Goal: Information Seeking & Learning: Learn about a topic

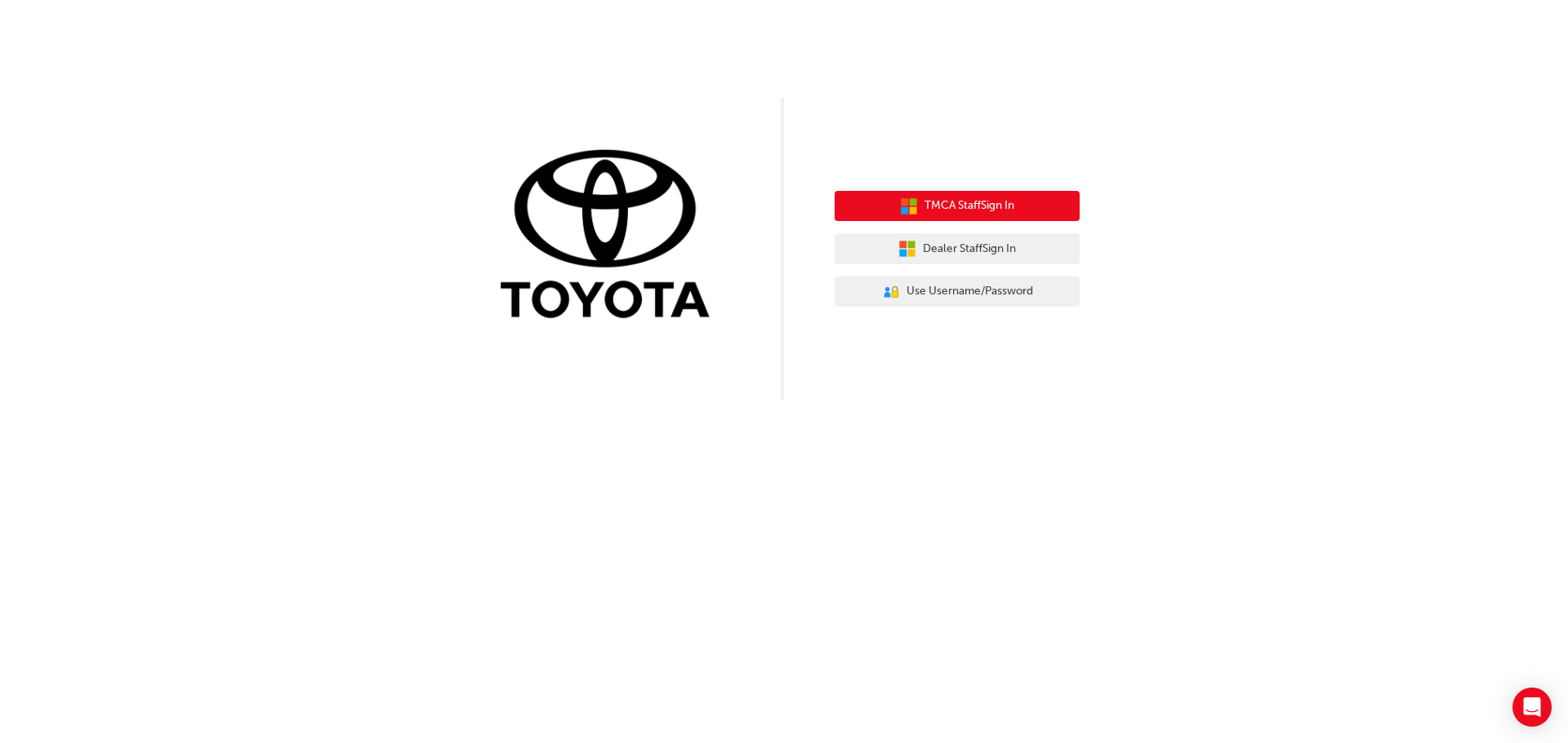
click at [1007, 209] on span "TMCA Staff Sign In" at bounding box center [969, 206] width 89 height 19
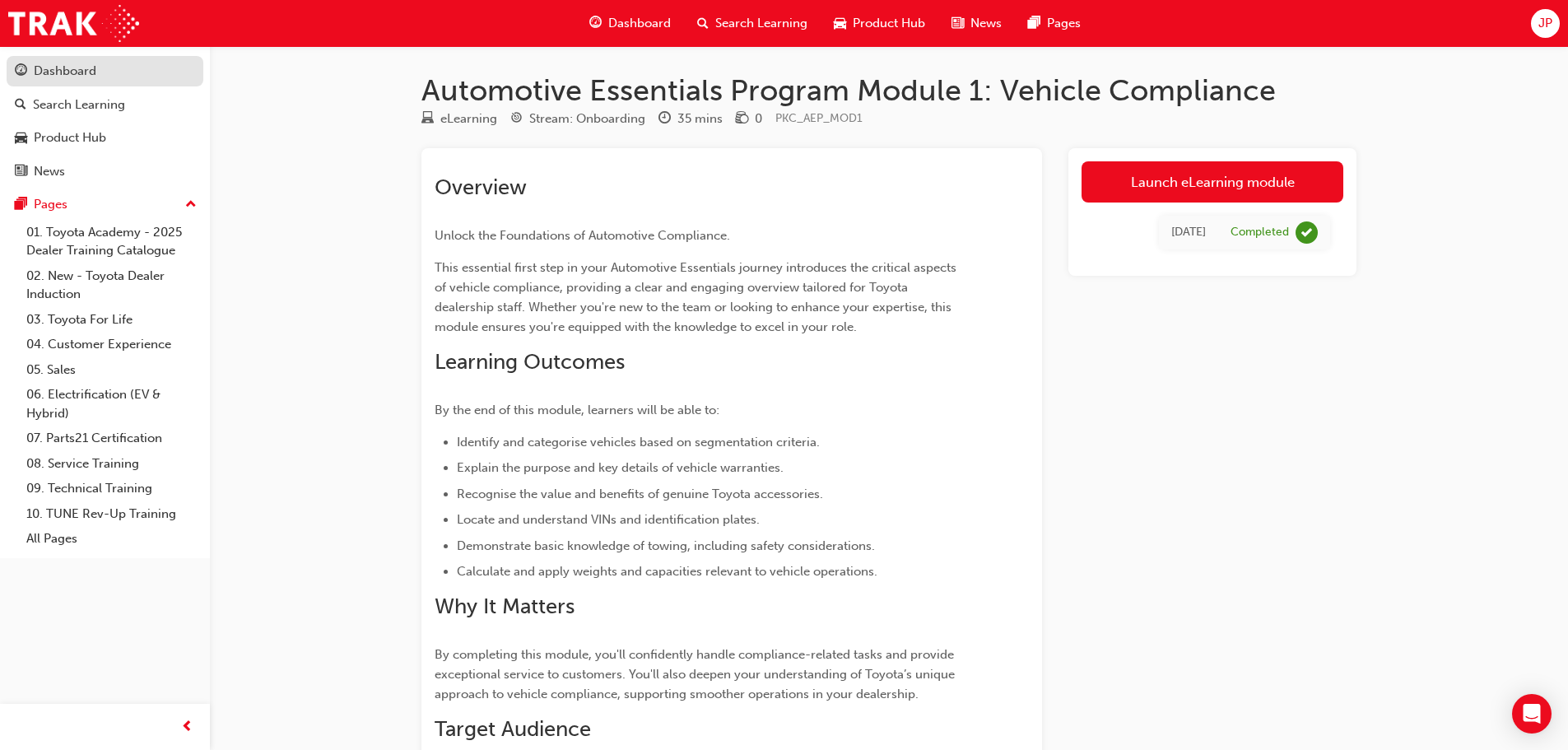
click at [94, 77] on div "Dashboard" at bounding box center [65, 71] width 63 height 19
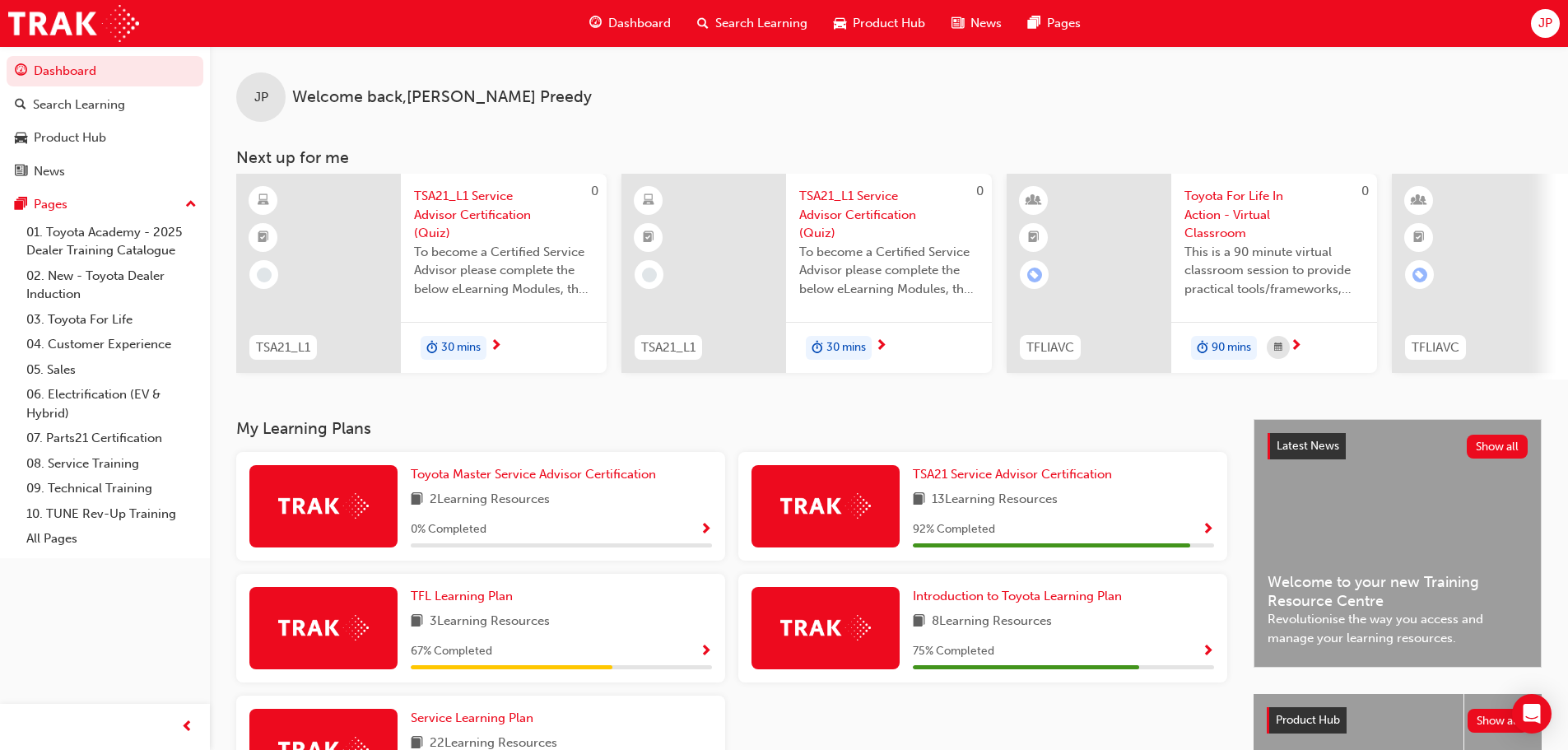
click at [363, 272] on div at bounding box center [318, 273] width 165 height 200
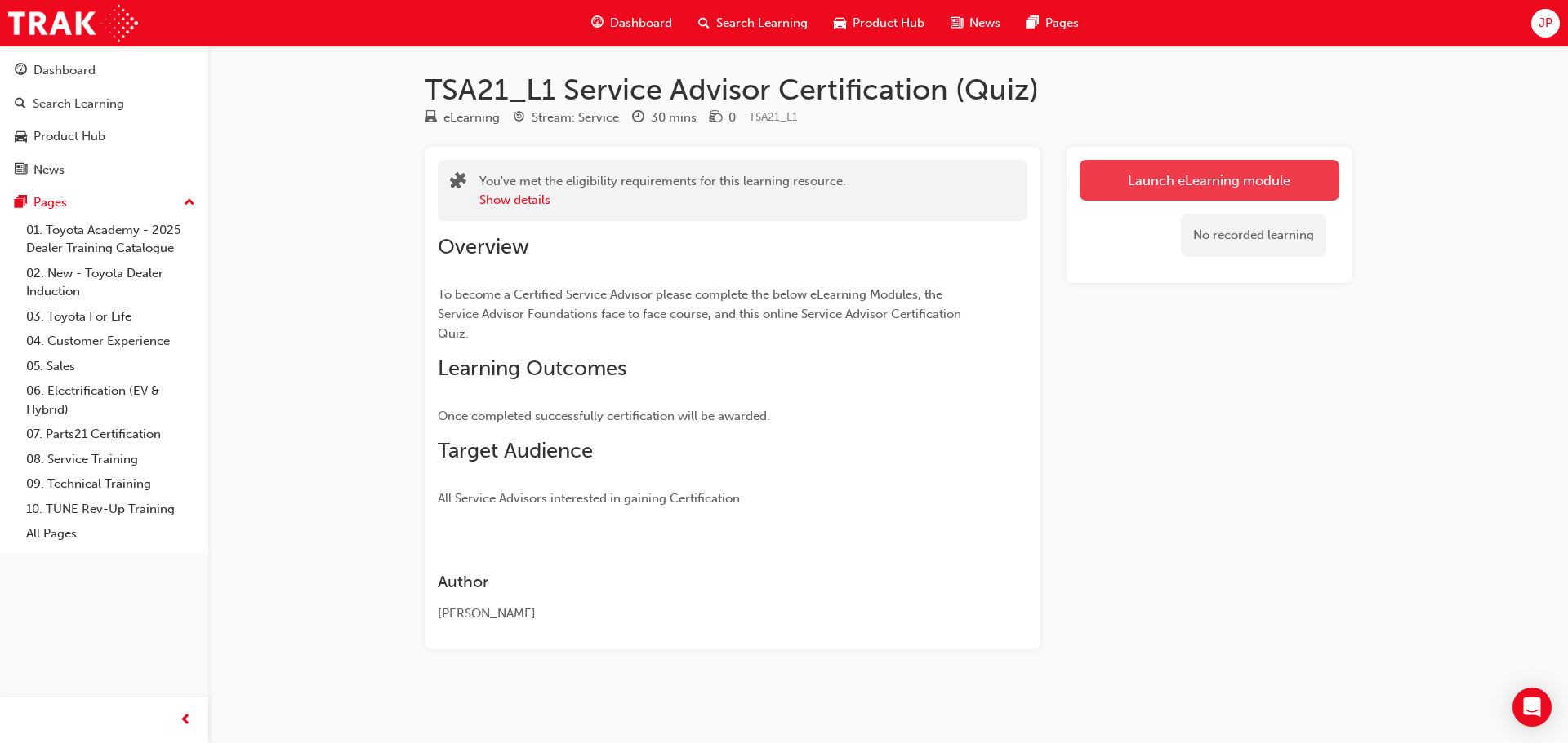
click at [1238, 193] on link "Launch eLearning module" at bounding box center [1209, 180] width 260 height 41
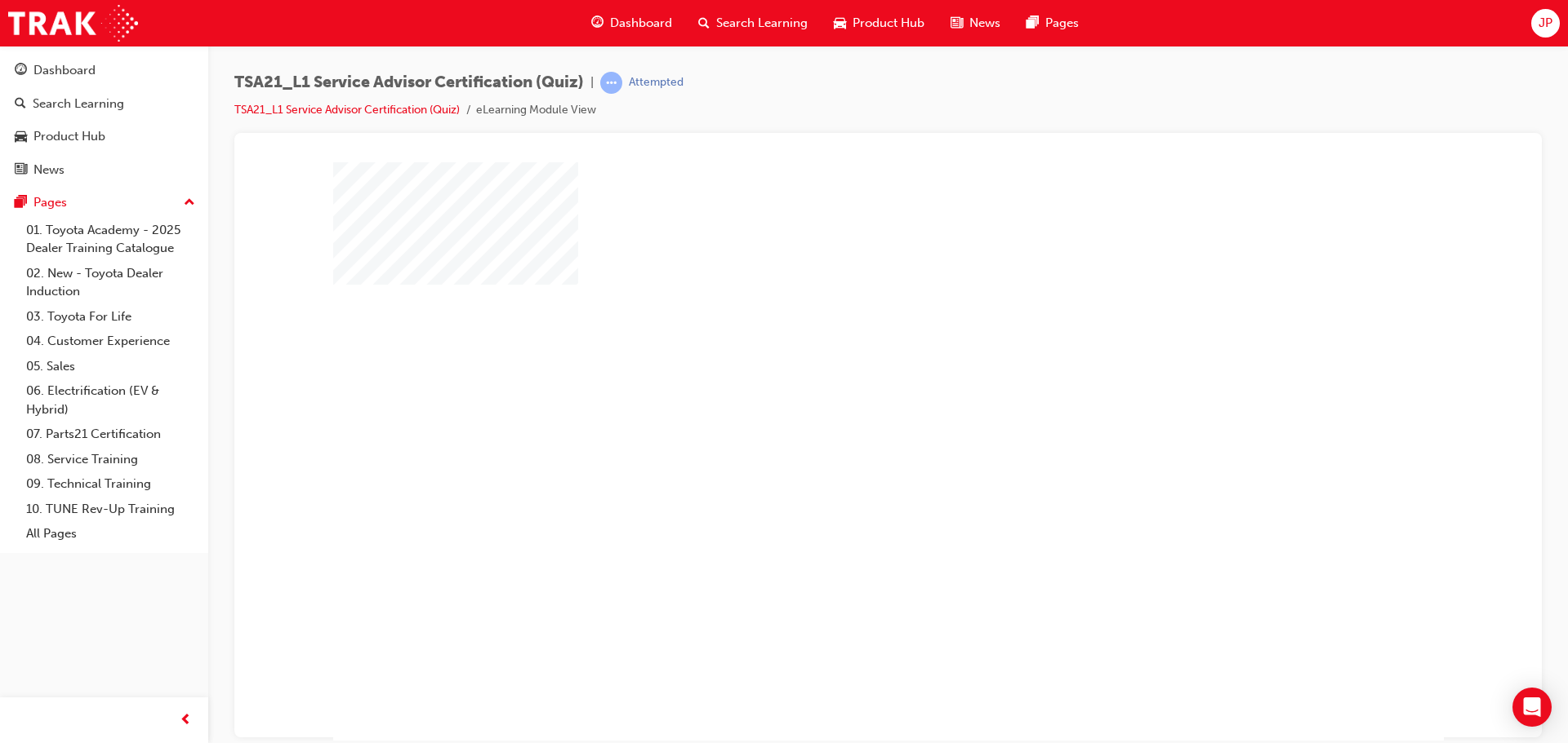
click at [841, 404] on div "play" at bounding box center [841, 404] width 0 height 0
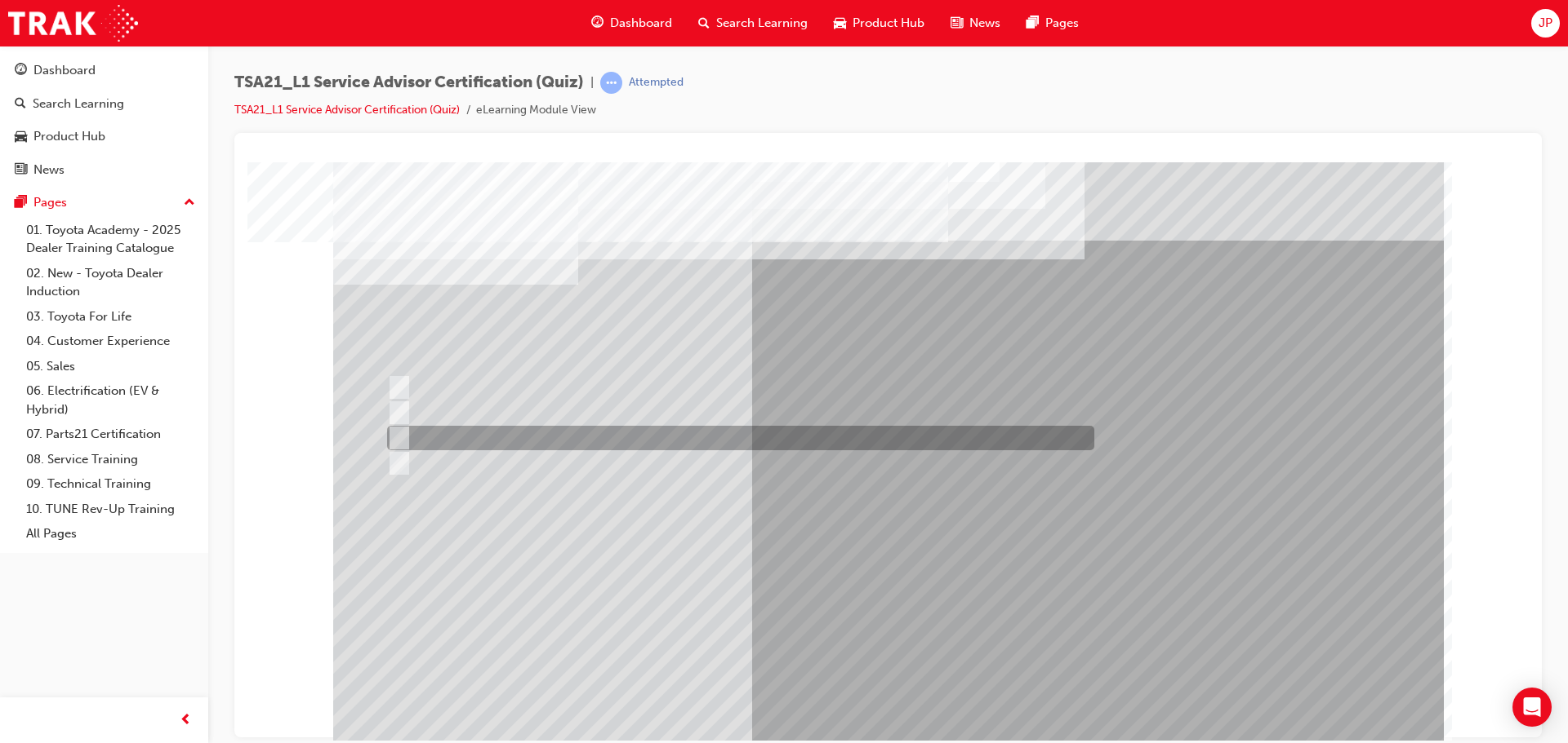
click at [491, 438] on div at bounding box center [736, 438] width 707 height 25
radio input "true"
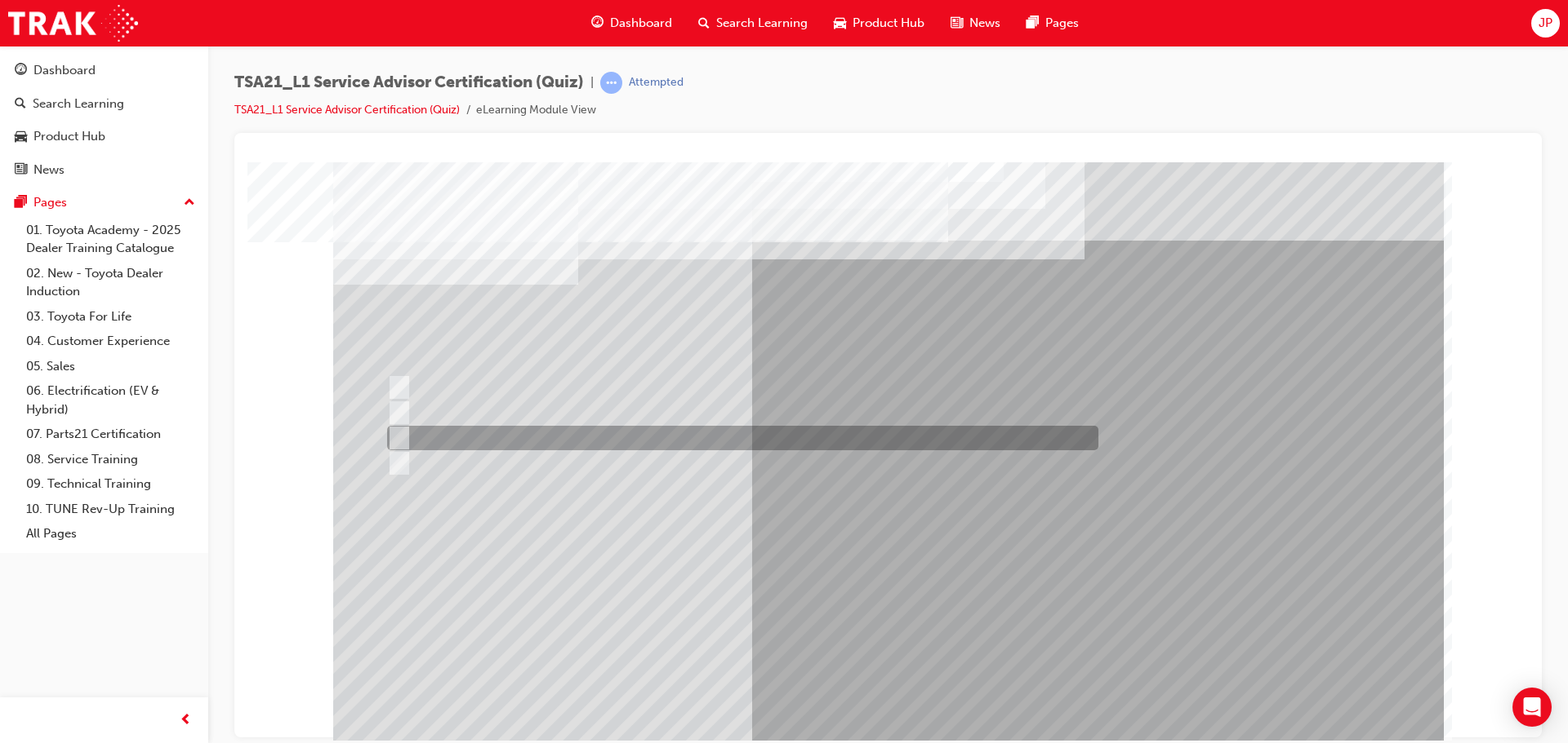
click at [597, 442] on div at bounding box center [739, 438] width 711 height 25
radio input "true"
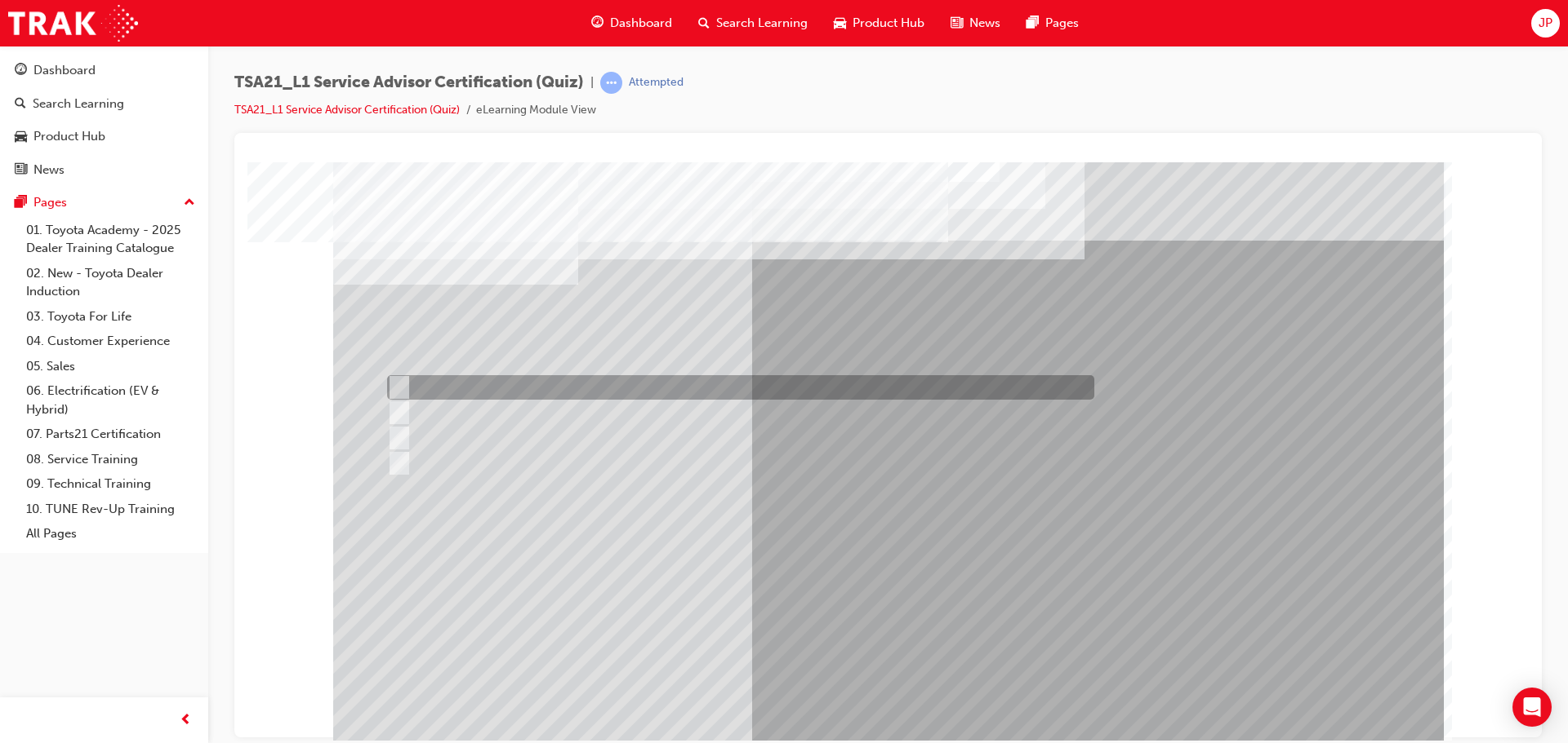
click at [502, 385] on div at bounding box center [736, 387] width 707 height 25
radio input "true"
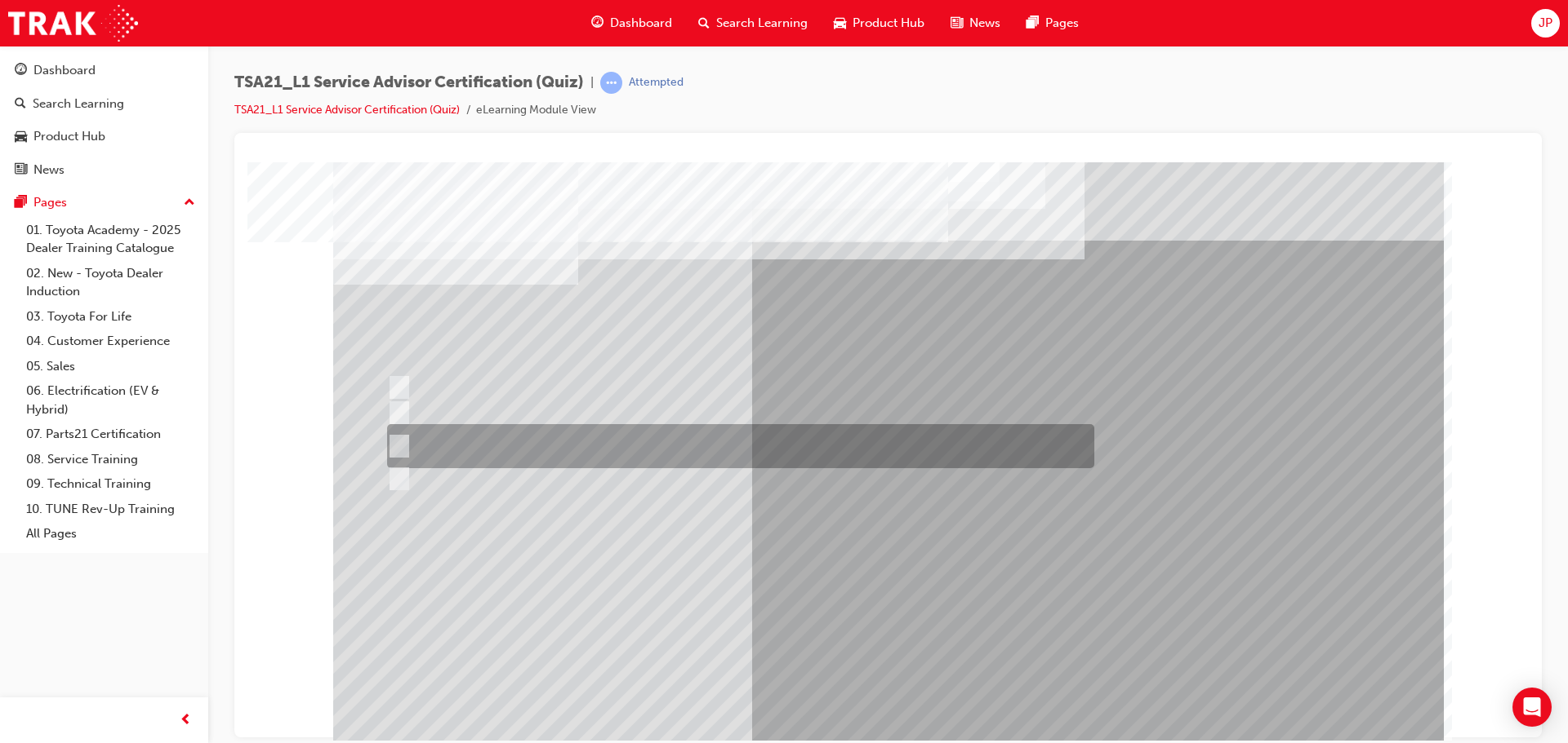
click at [477, 439] on div at bounding box center [736, 446] width 707 height 44
radio input "true"
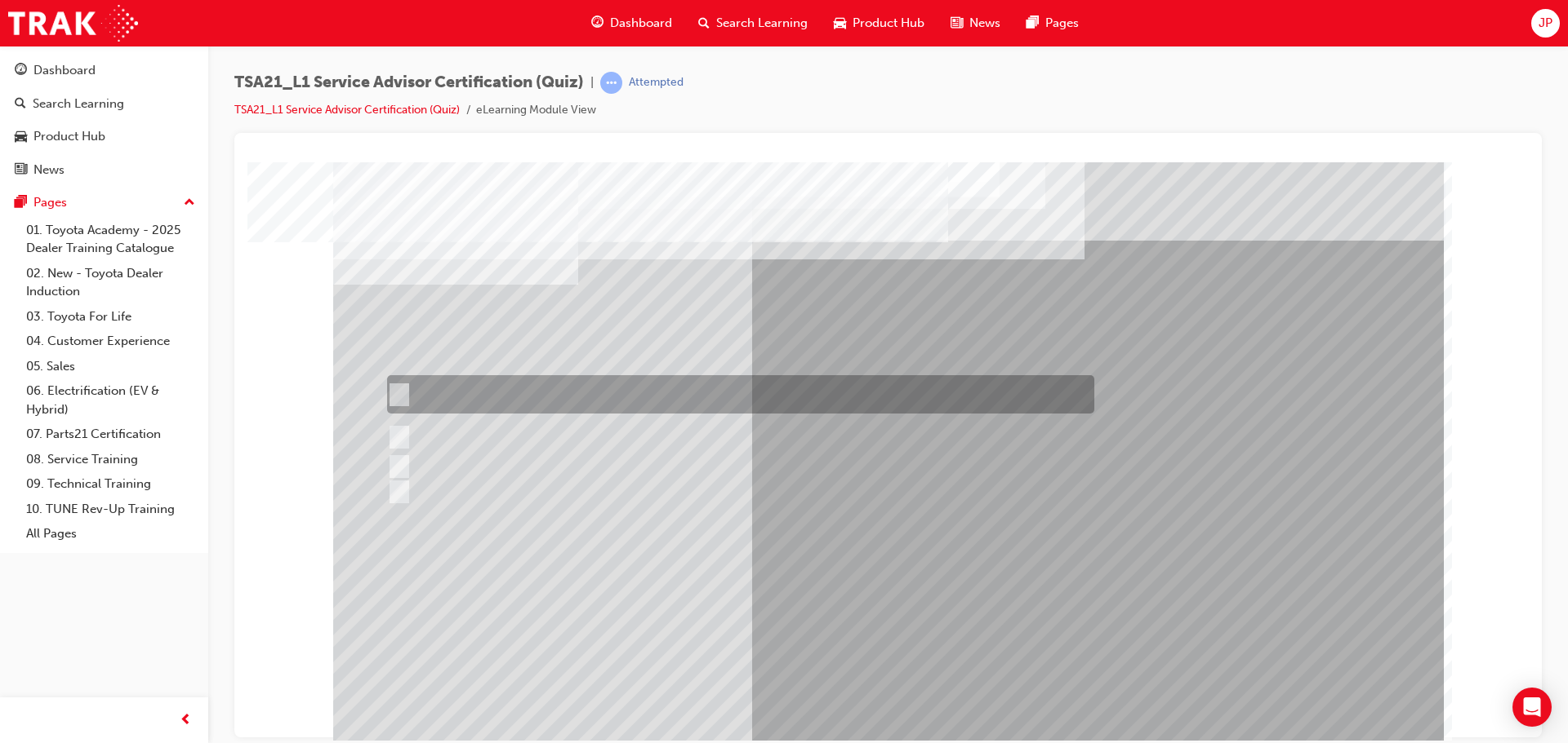
click at [511, 388] on div at bounding box center [736, 395] width 707 height 38
radio input "true"
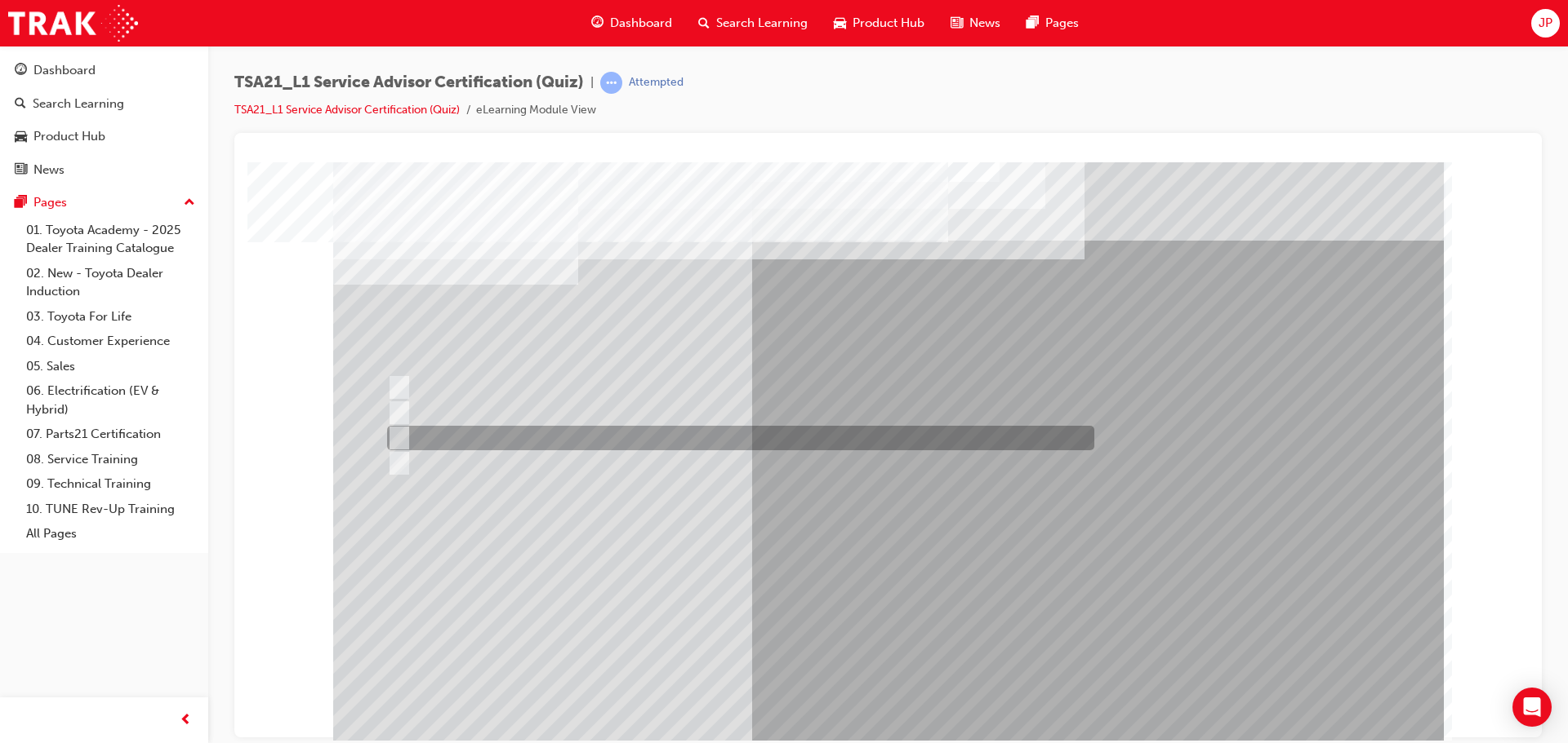
click at [508, 431] on div at bounding box center [736, 438] width 707 height 25
radio input "true"
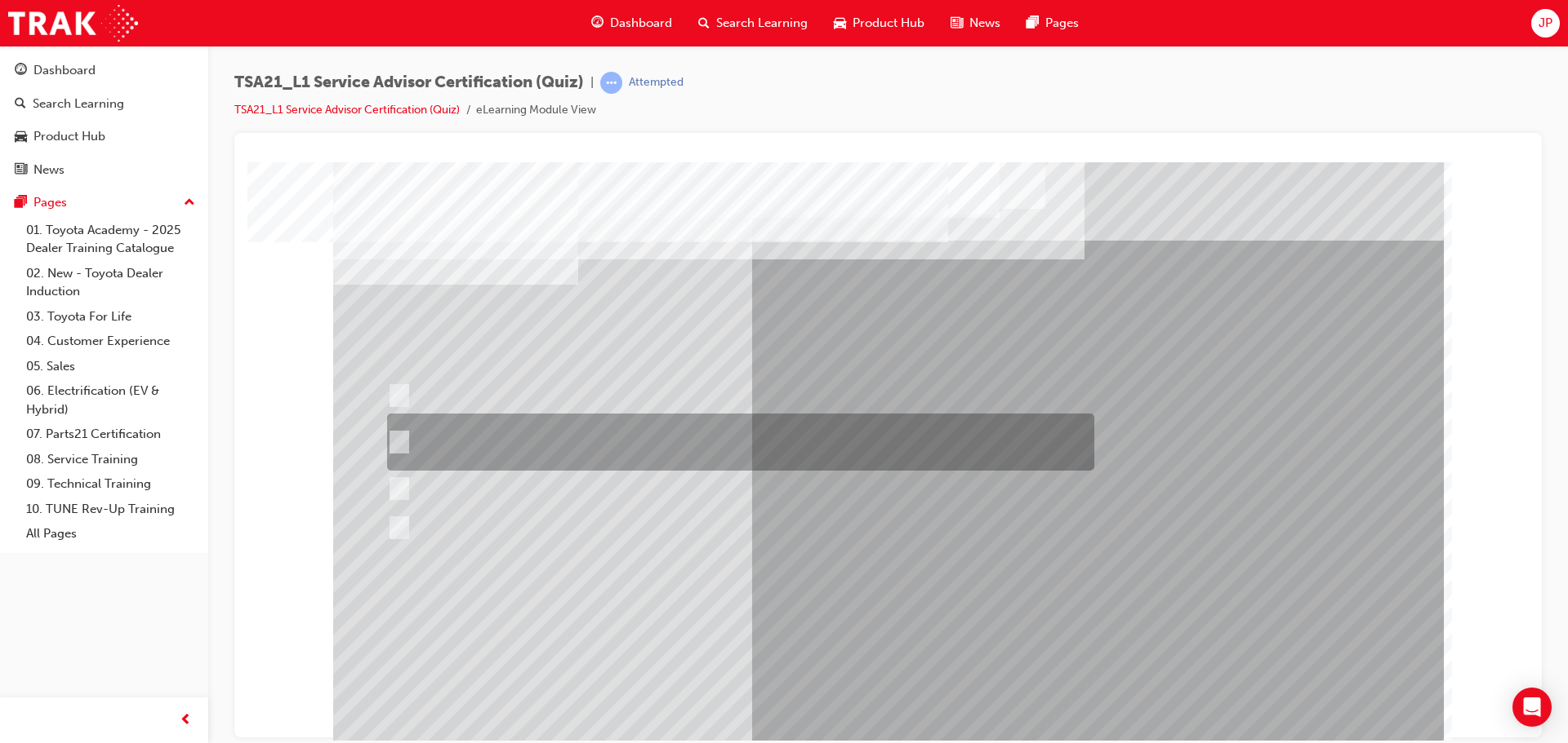
click at [542, 427] on div at bounding box center [736, 442] width 707 height 57
radio input "true"
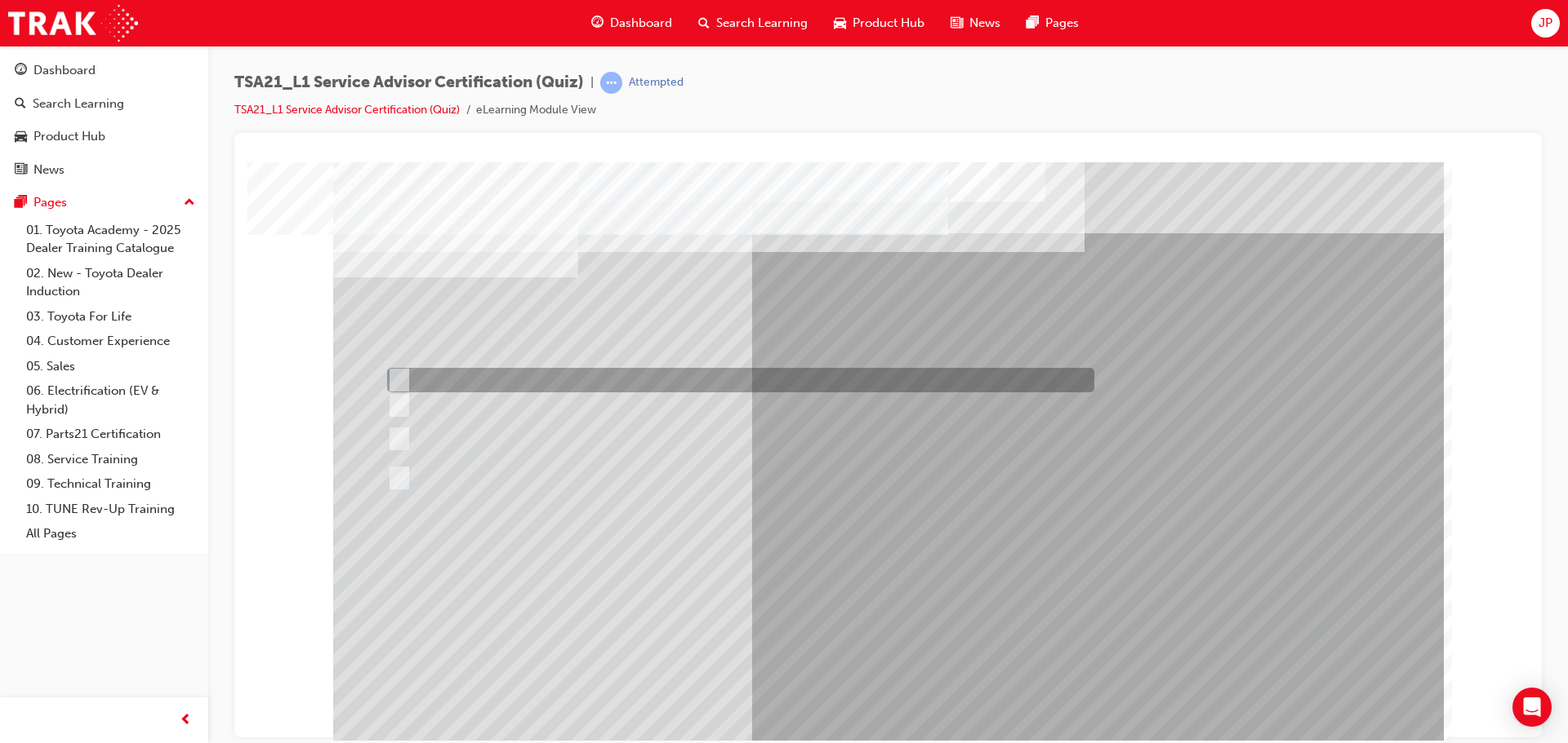
scroll to position [9, 0]
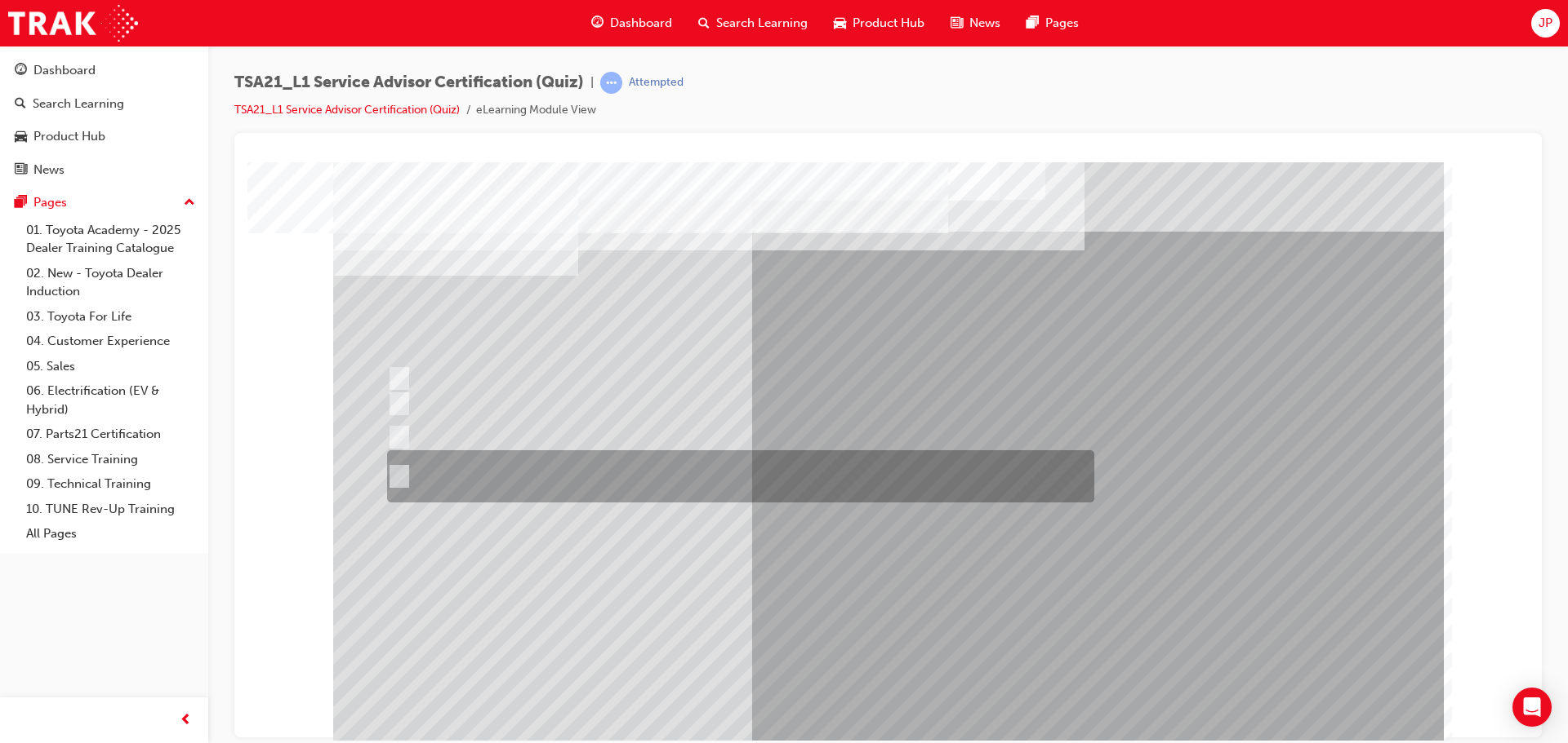
click at [533, 470] on div at bounding box center [736, 476] width 707 height 52
radio input "true"
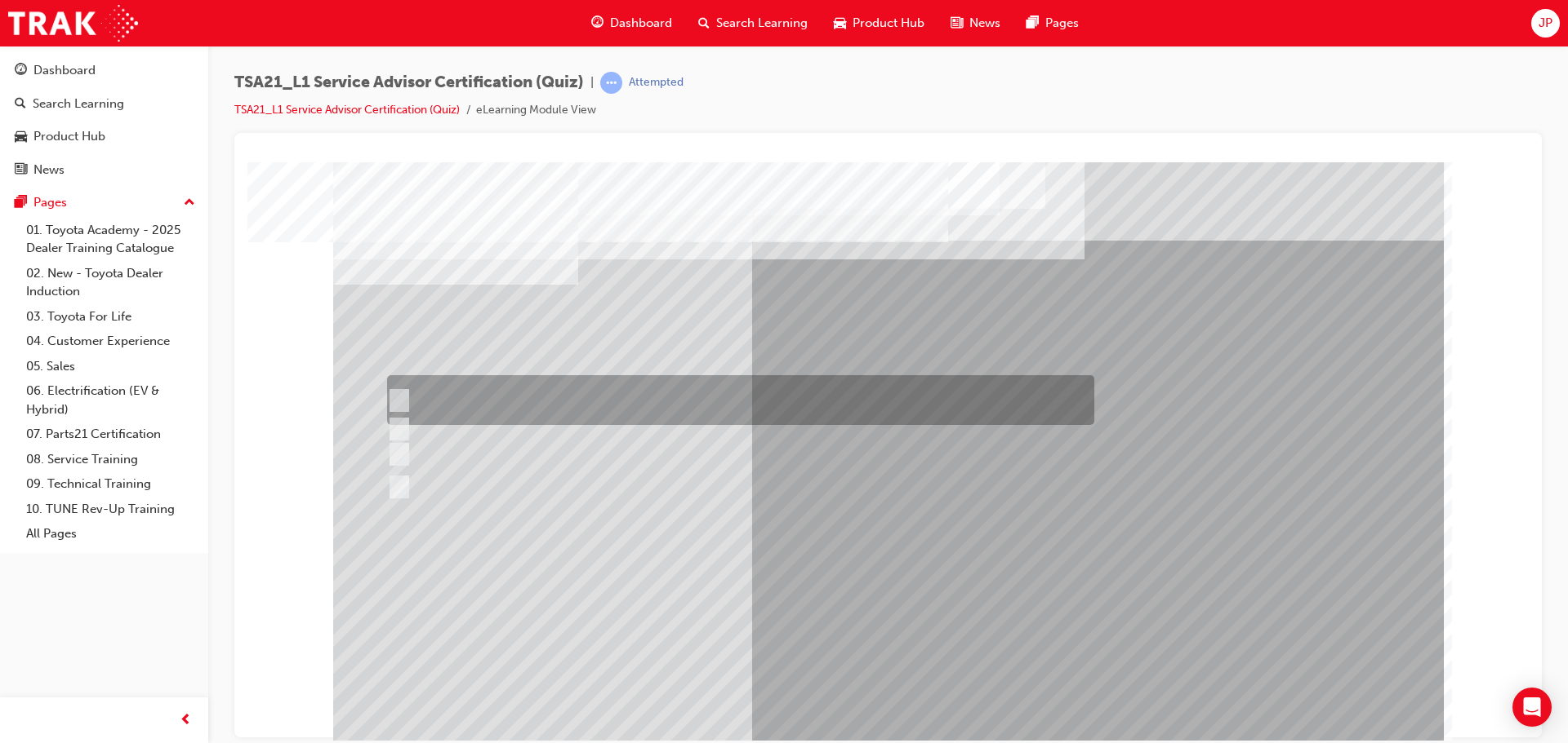
click at [519, 399] on div at bounding box center [736, 400] width 707 height 50
radio input "true"
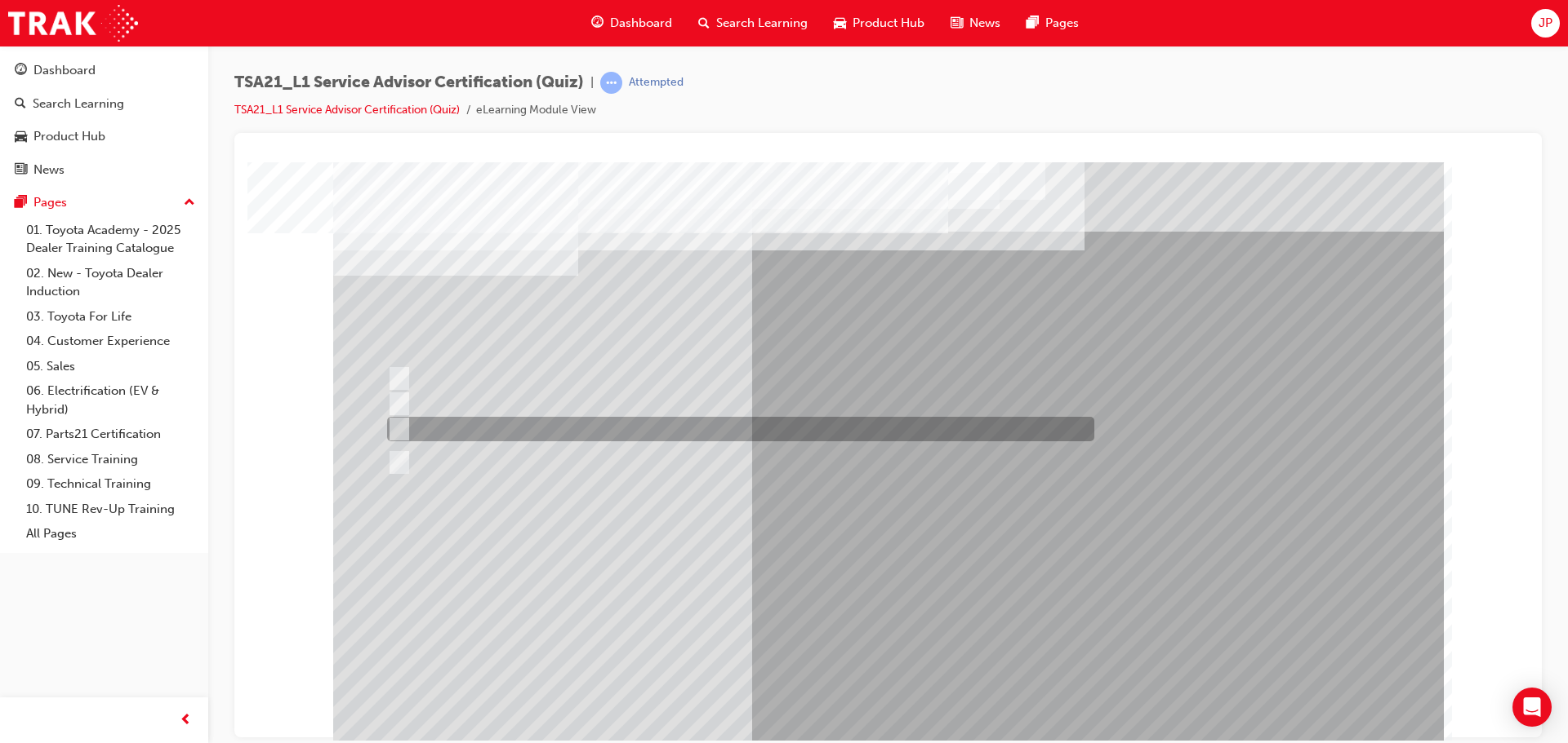
click at [517, 424] on div at bounding box center [736, 428] width 707 height 25
radio input "true"
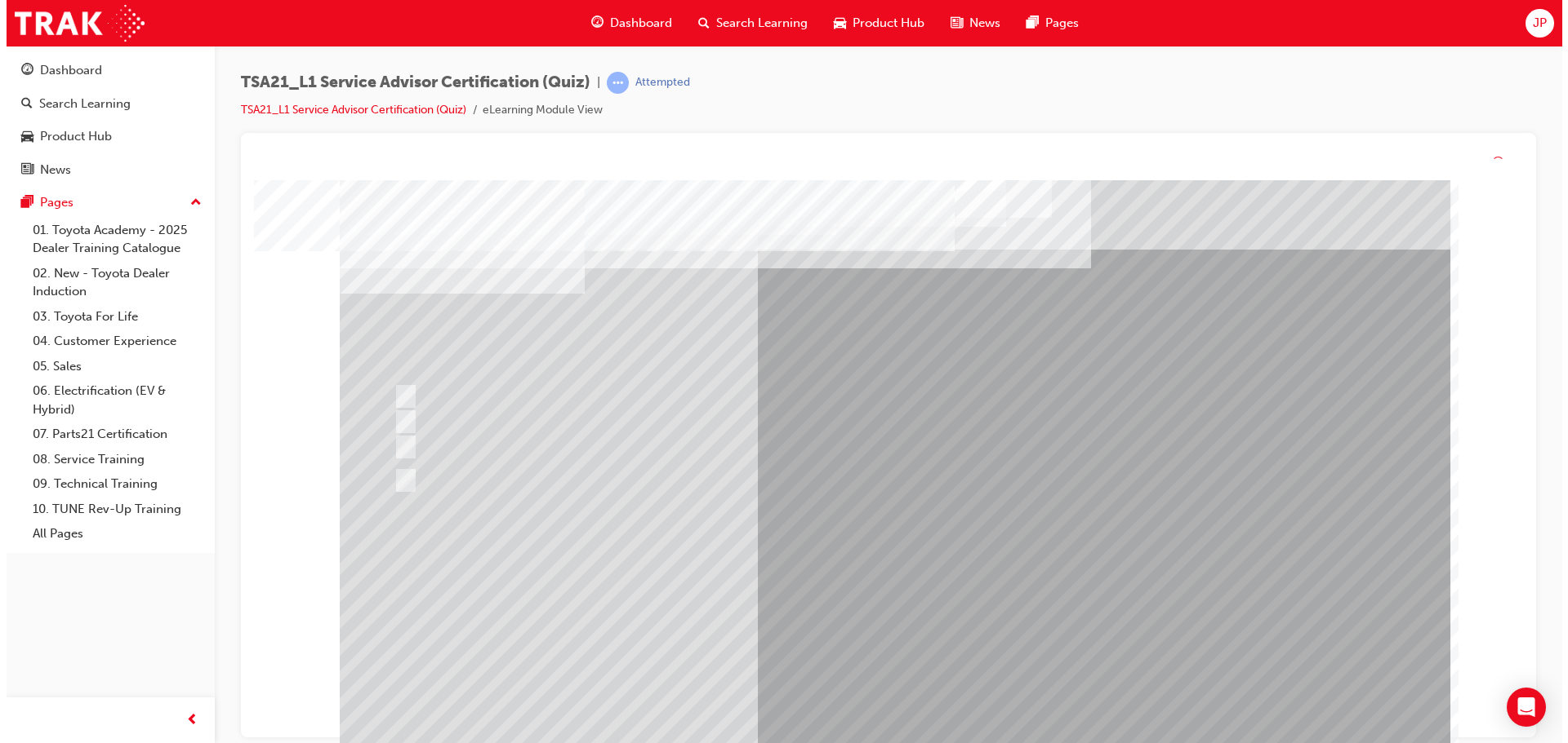
scroll to position [0, 0]
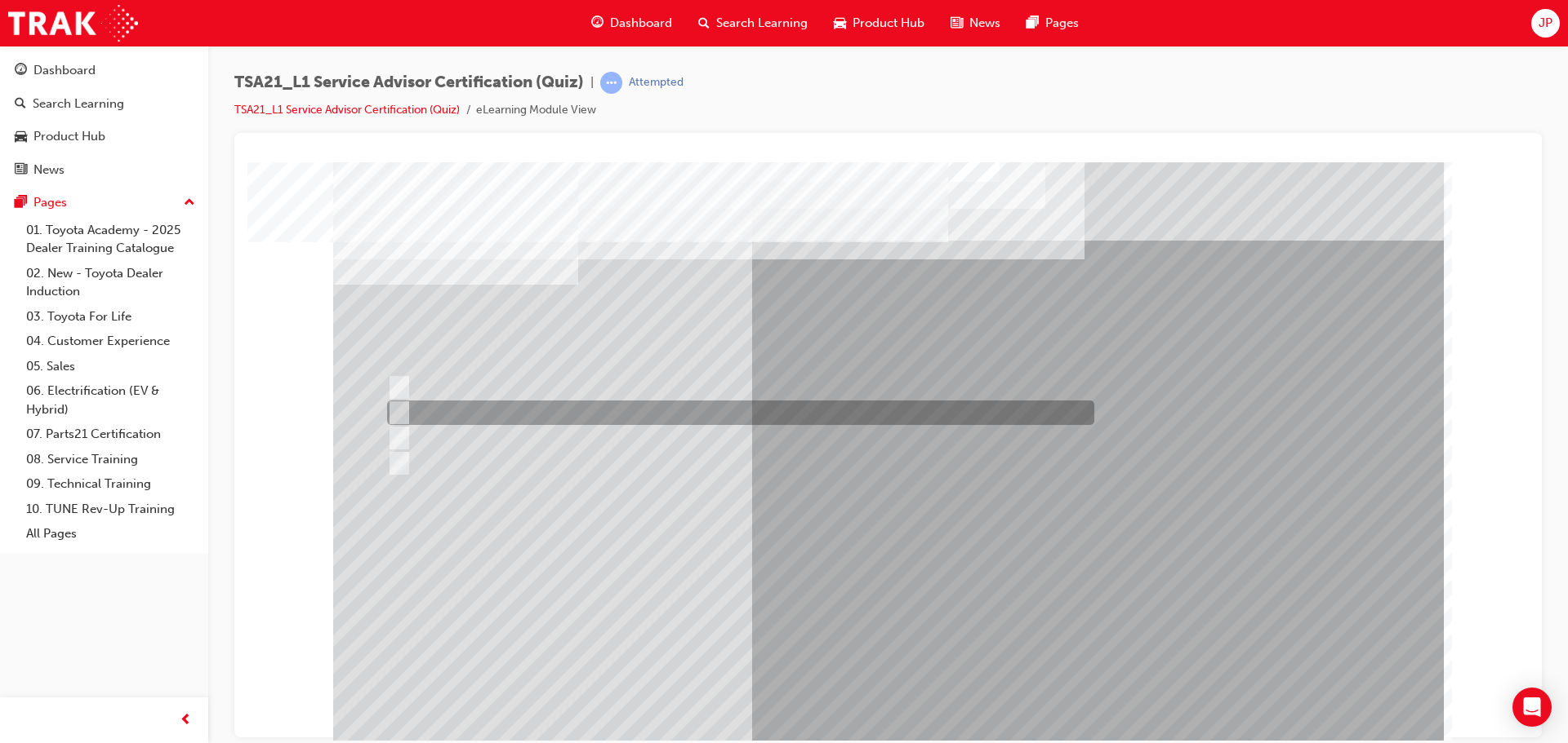
click at [470, 406] on div at bounding box center [736, 413] width 707 height 25
radio input "true"
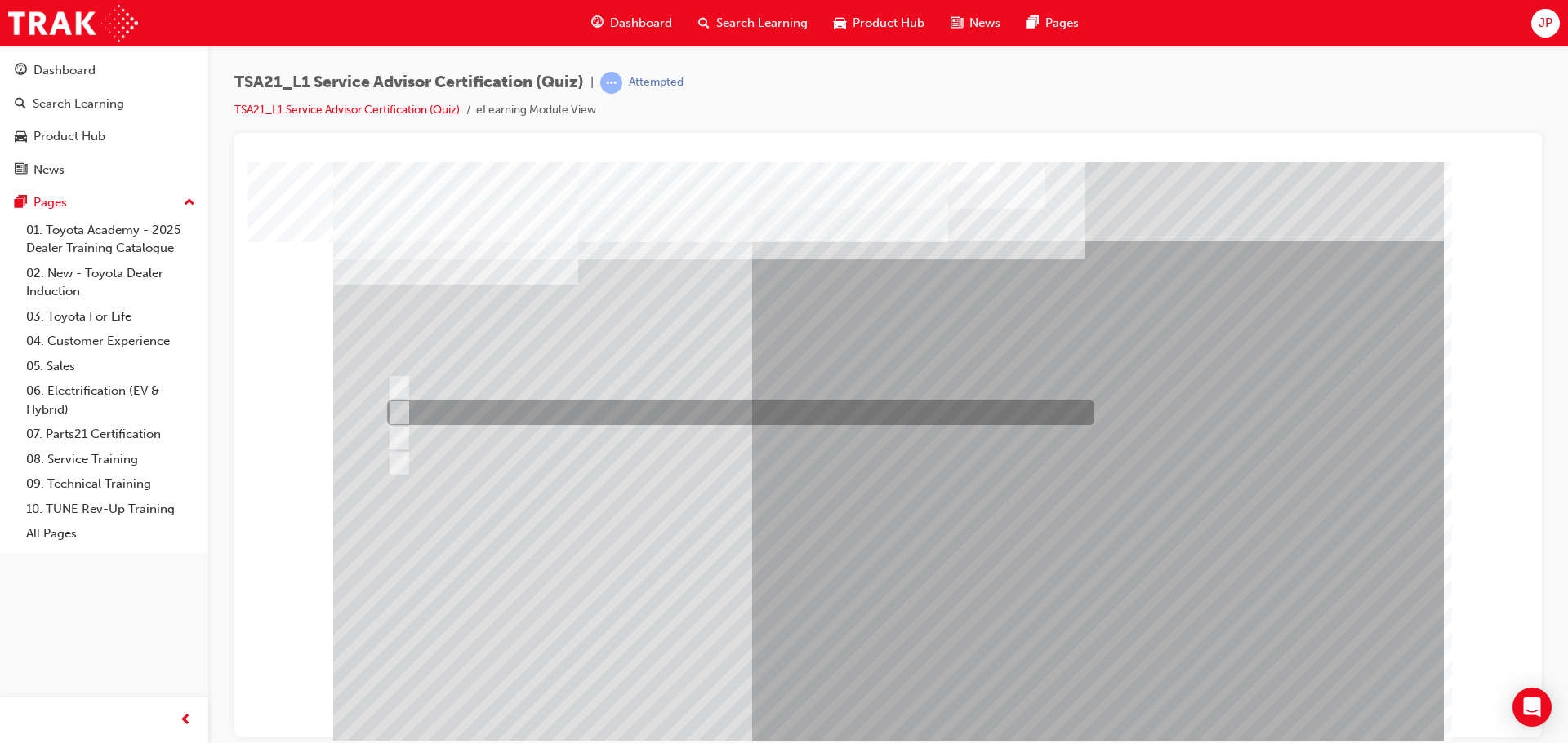
click at [774, 414] on div at bounding box center [736, 413] width 707 height 25
radio input "true"
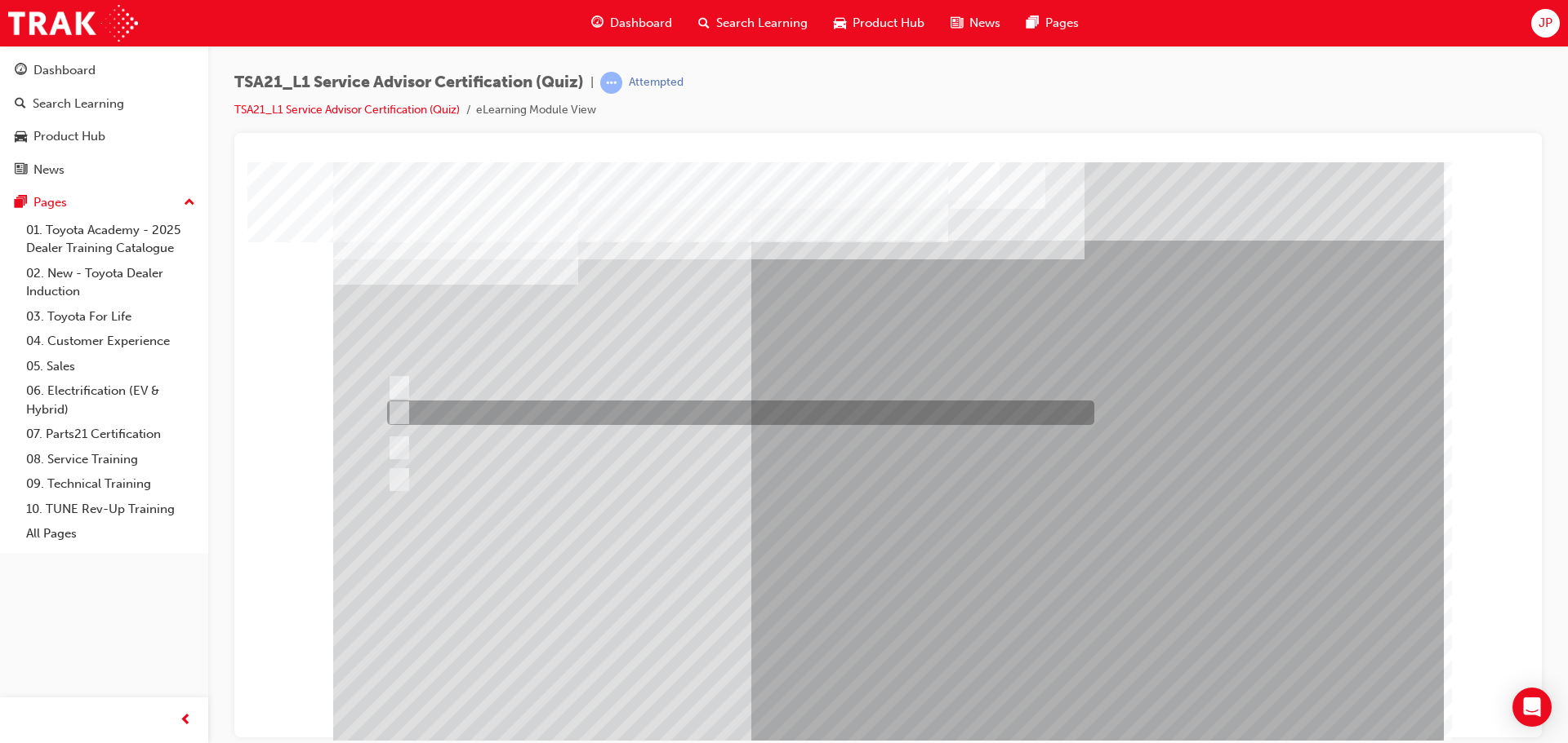
click at [494, 410] on div at bounding box center [736, 413] width 707 height 25
radio input "true"
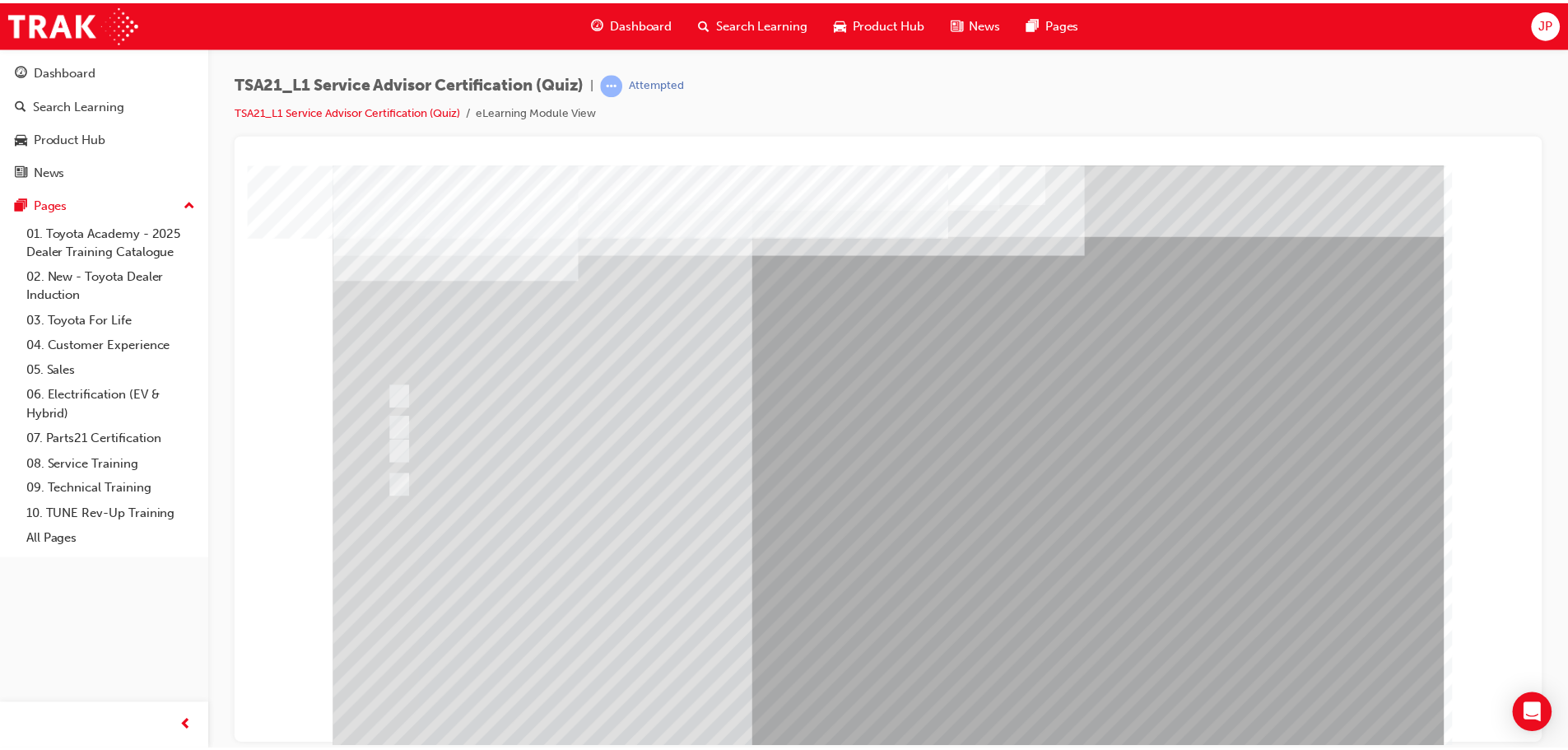
scroll to position [9, 0]
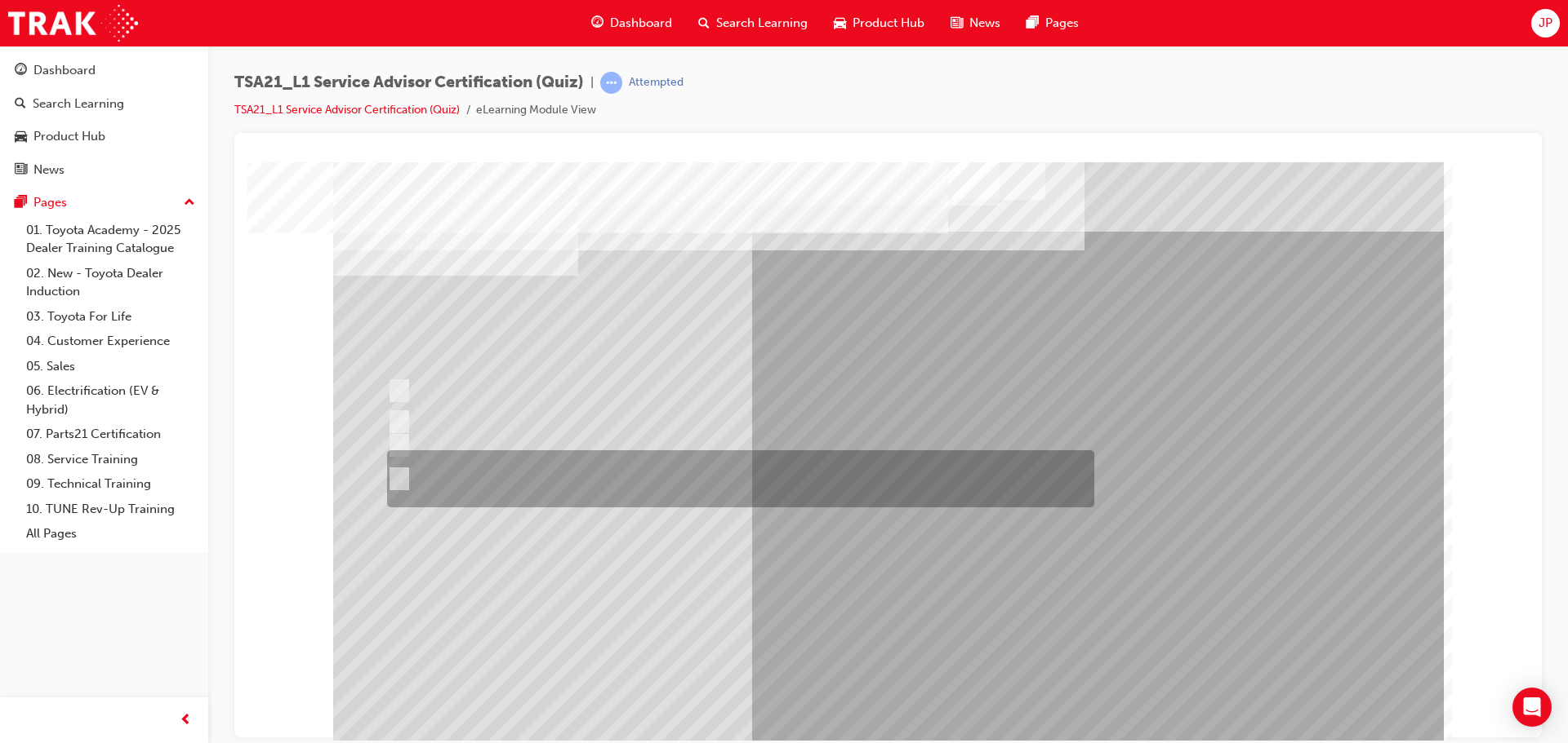
click at [485, 470] on div at bounding box center [736, 479] width 707 height 57
radio input "true"
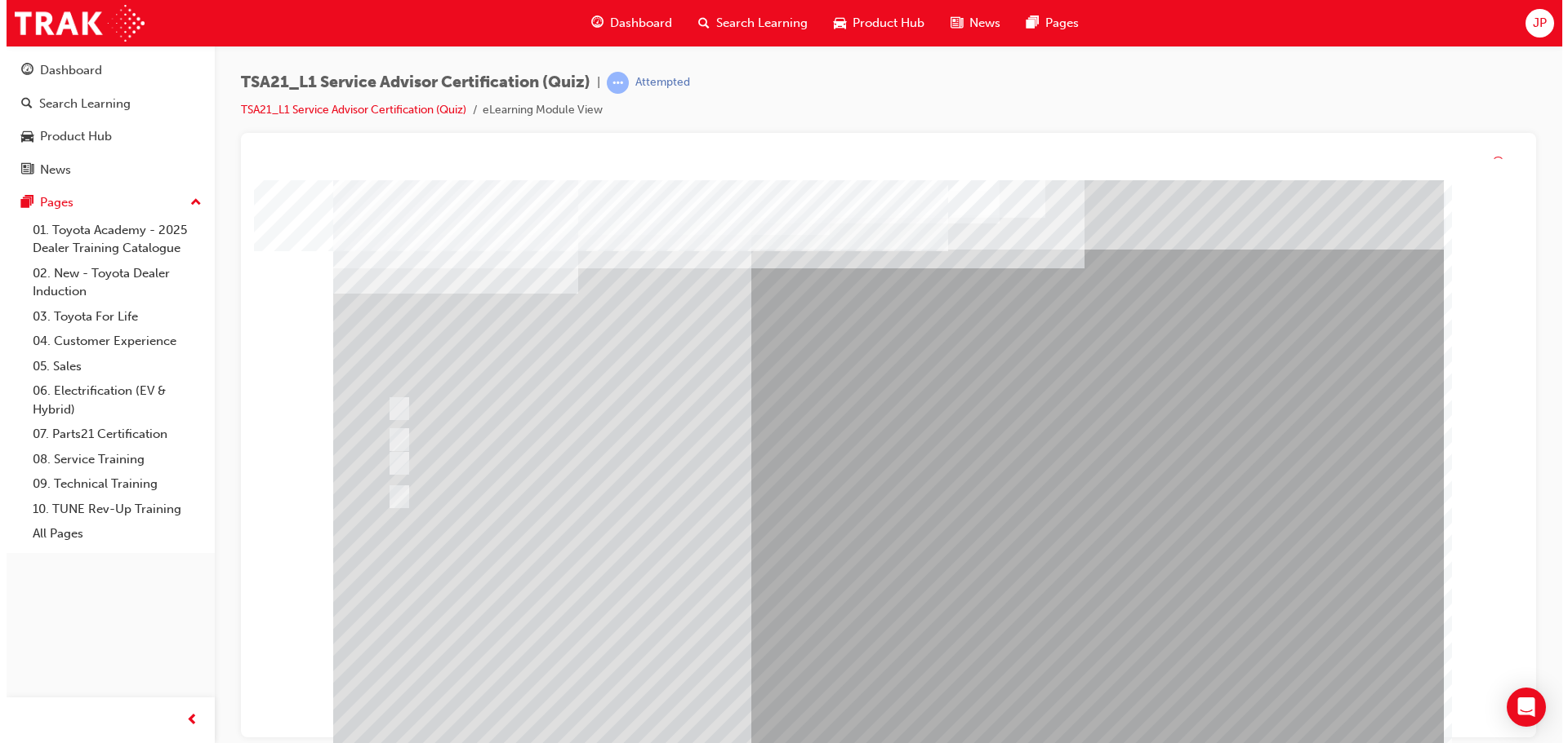
scroll to position [0, 0]
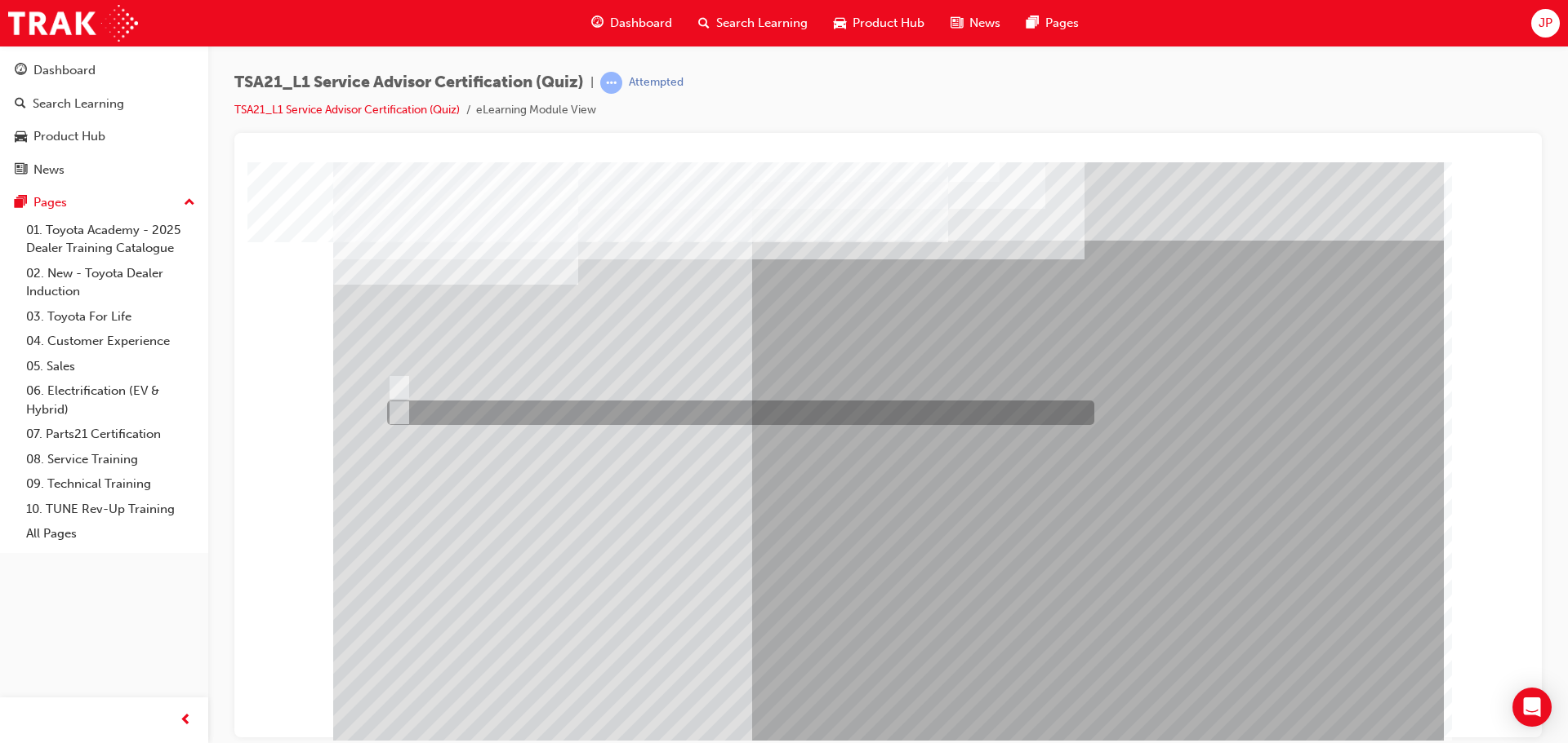
click at [432, 404] on div at bounding box center [736, 413] width 707 height 25
radio input "true"
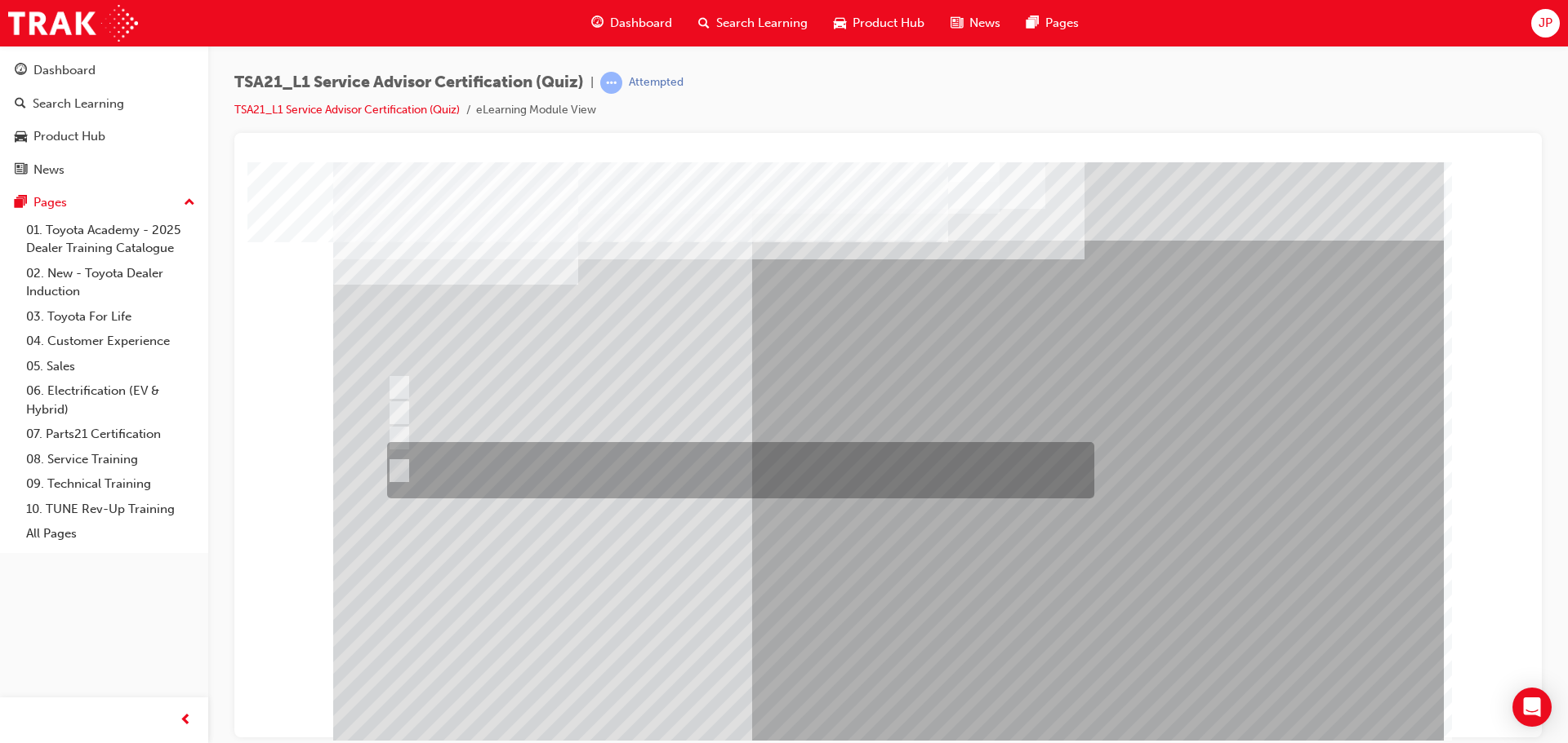
click at [545, 471] on div at bounding box center [736, 470] width 707 height 57
radio input "true"
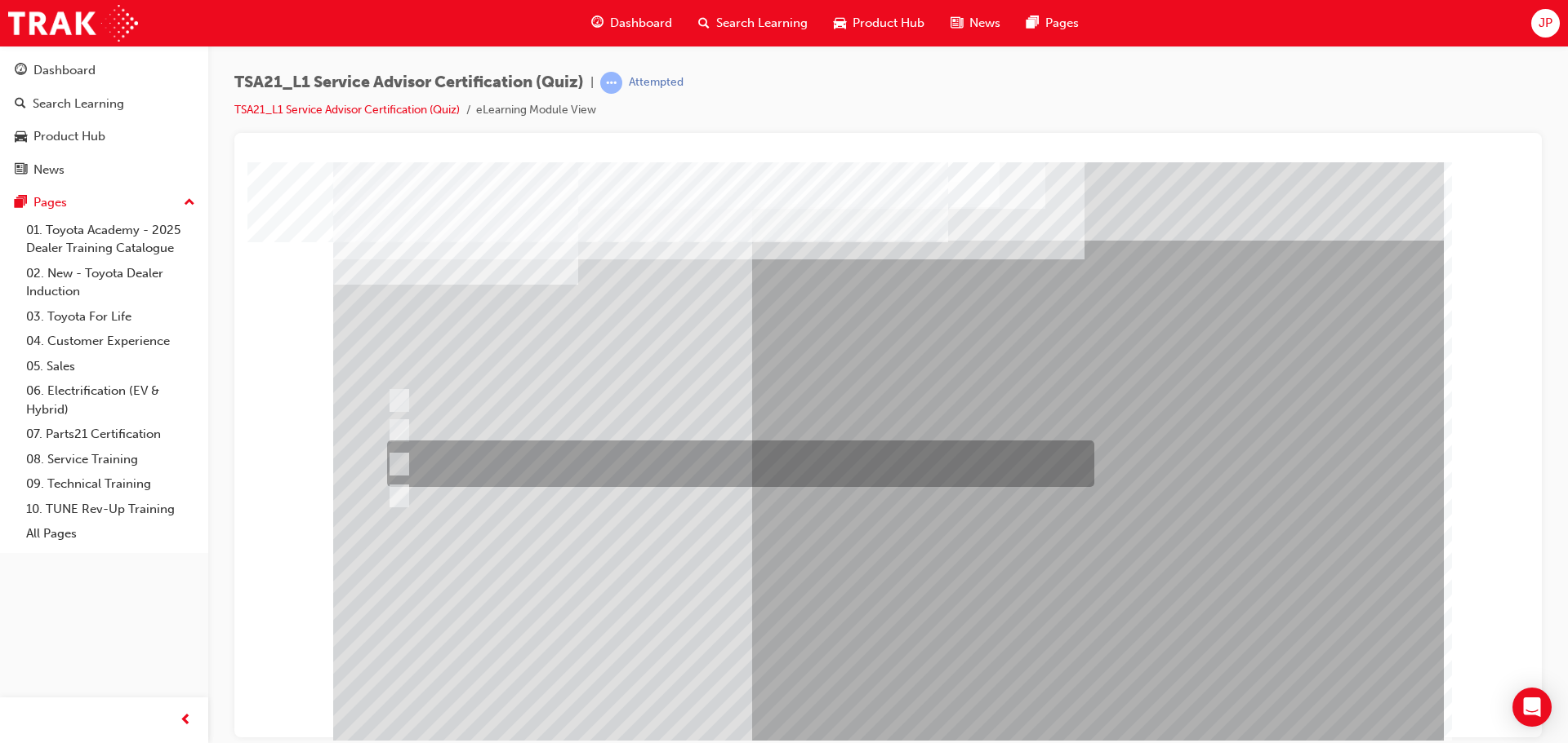
click at [571, 467] on div at bounding box center [736, 463] width 707 height 46
radio input "true"
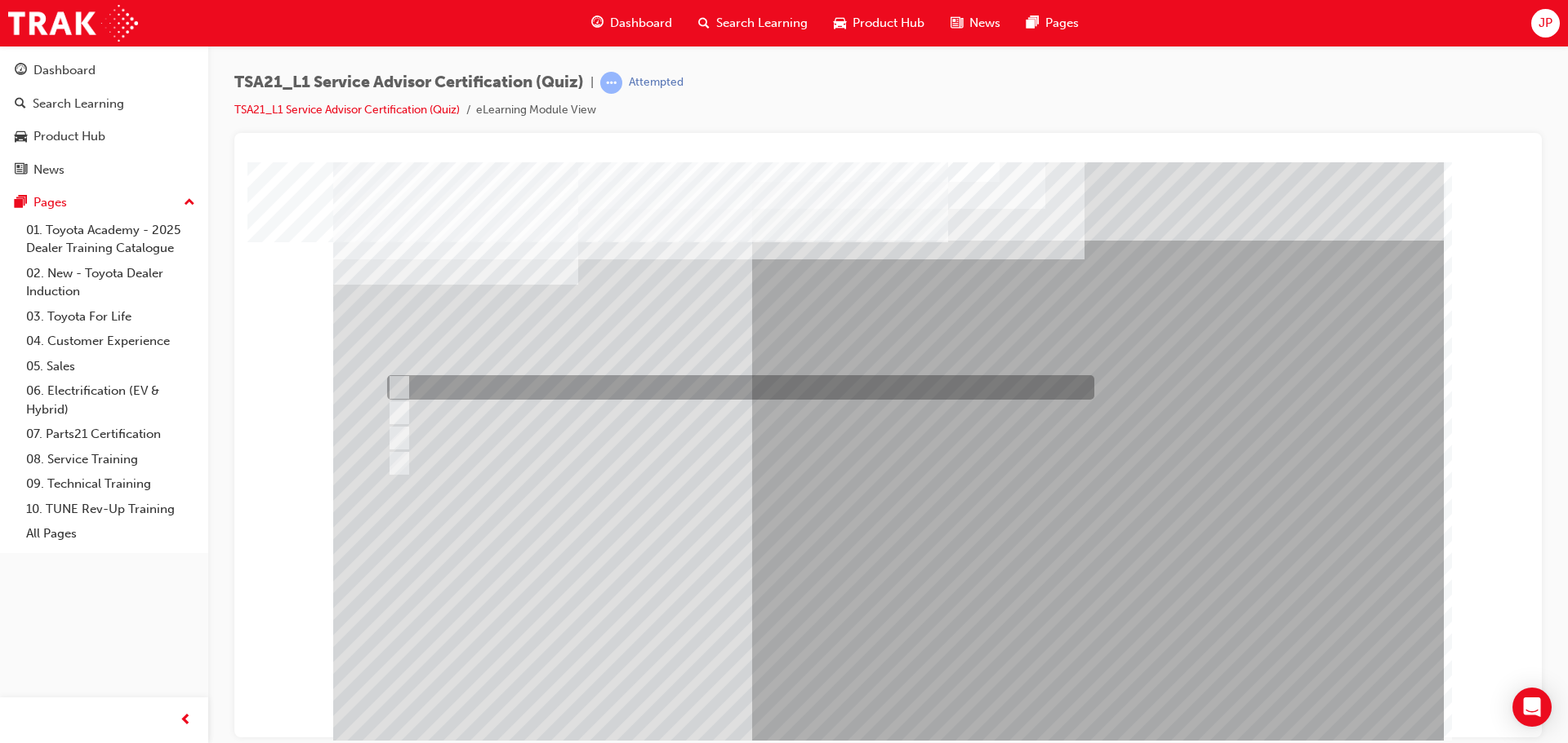
click at [580, 389] on div at bounding box center [736, 387] width 707 height 25
radio input "true"
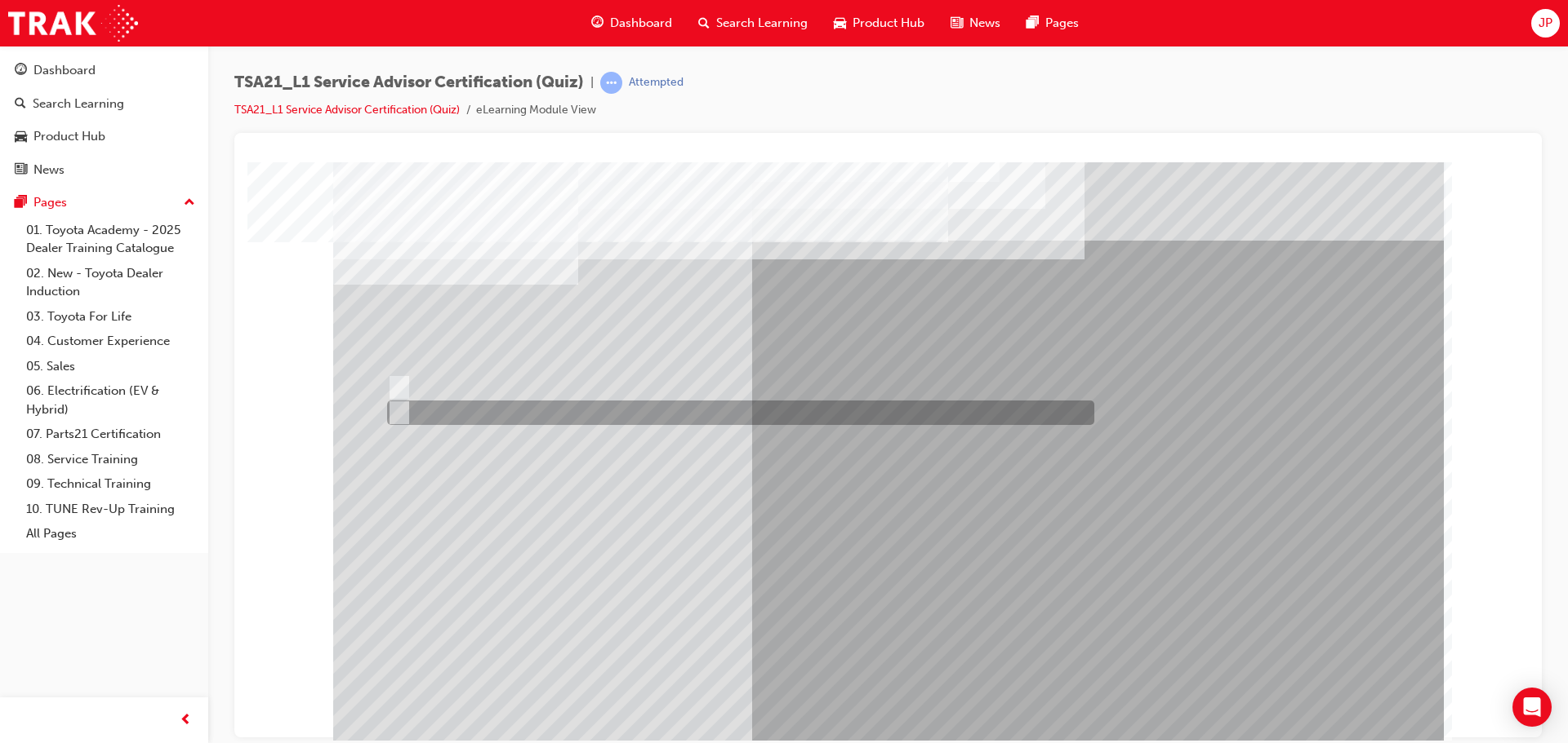
click at [454, 415] on div at bounding box center [736, 413] width 707 height 25
radio input "true"
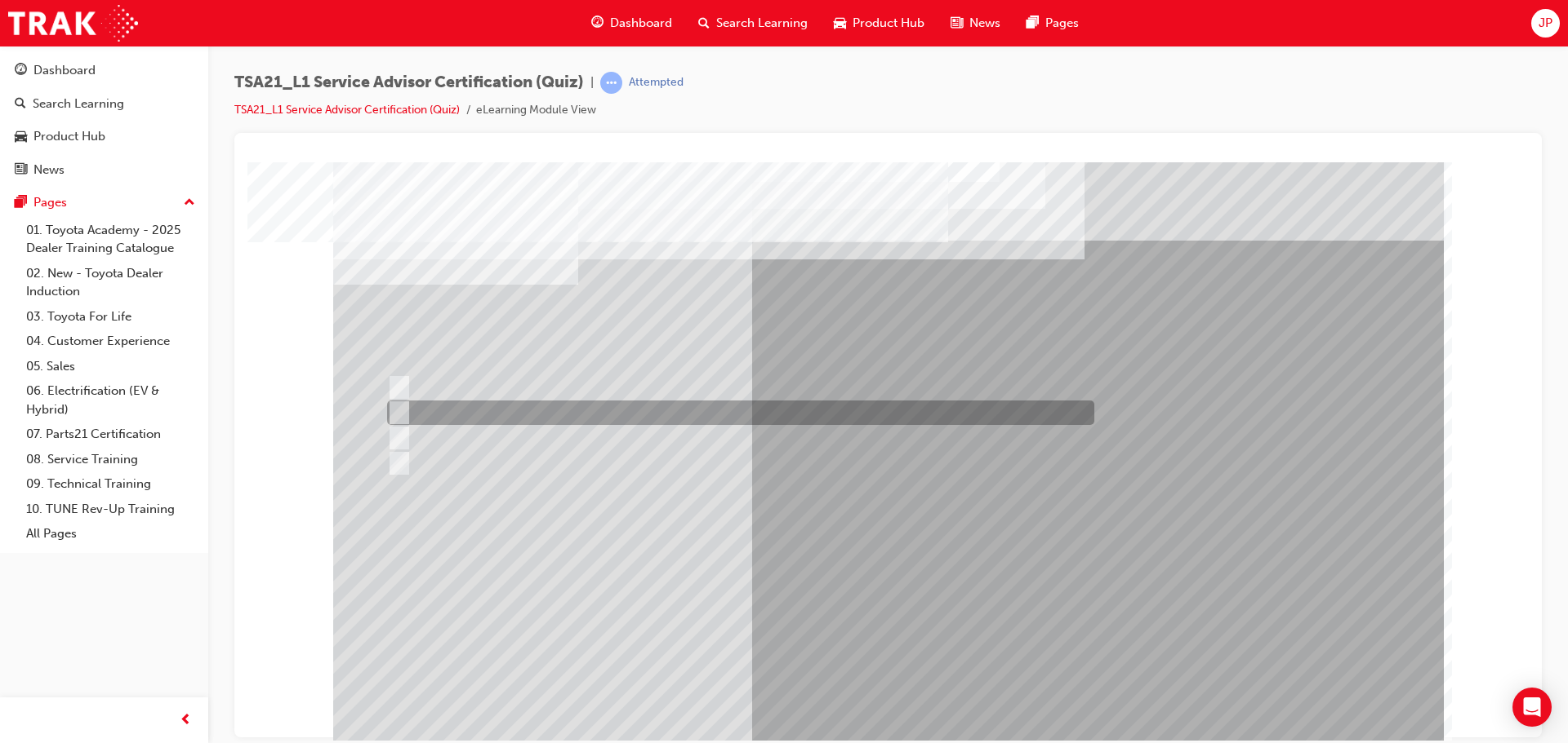
click at [538, 415] on div at bounding box center [736, 413] width 707 height 25
radio input "true"
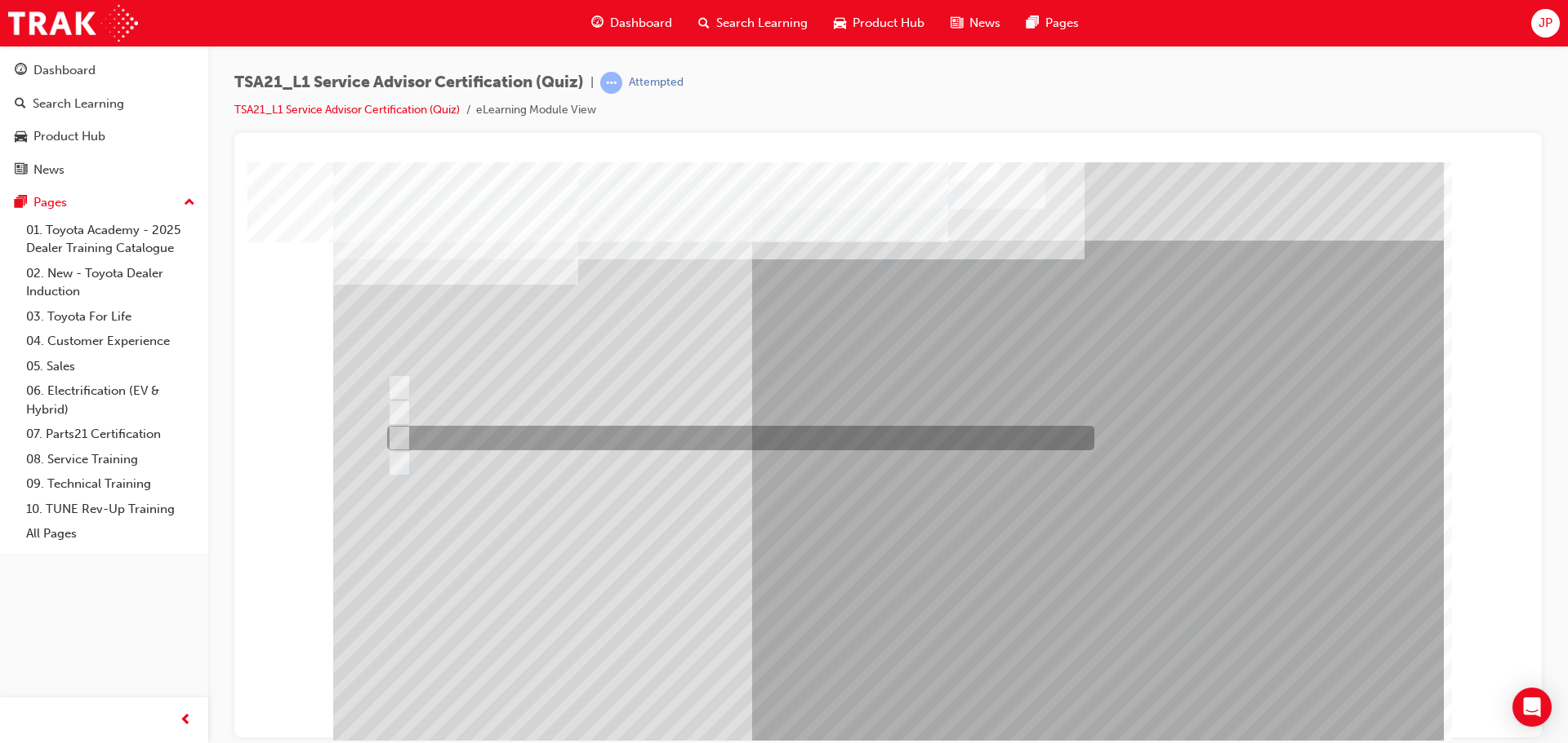
click at [556, 440] on div at bounding box center [736, 438] width 707 height 25
radio input "true"
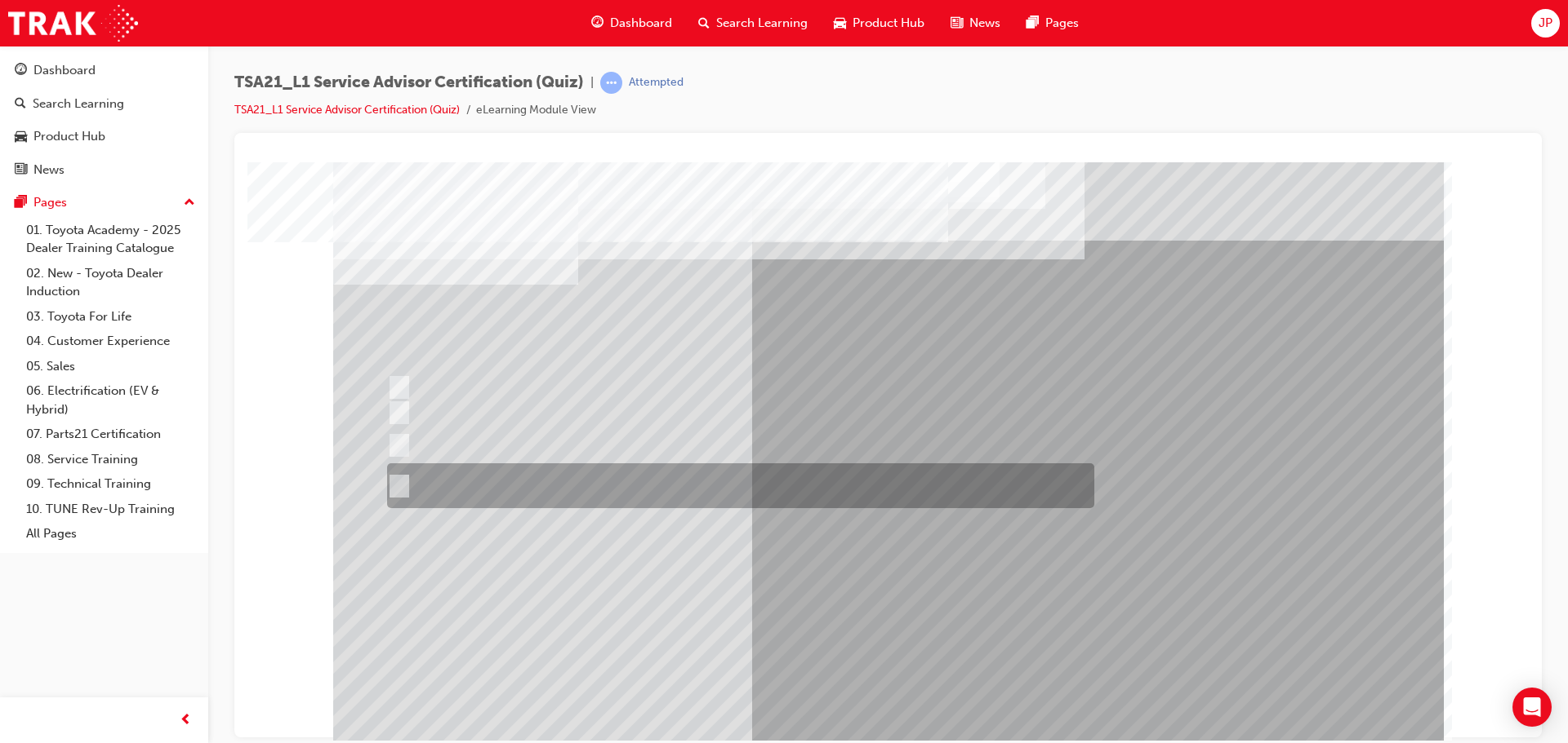
click at [619, 490] on div at bounding box center [736, 485] width 707 height 45
radio input "true"
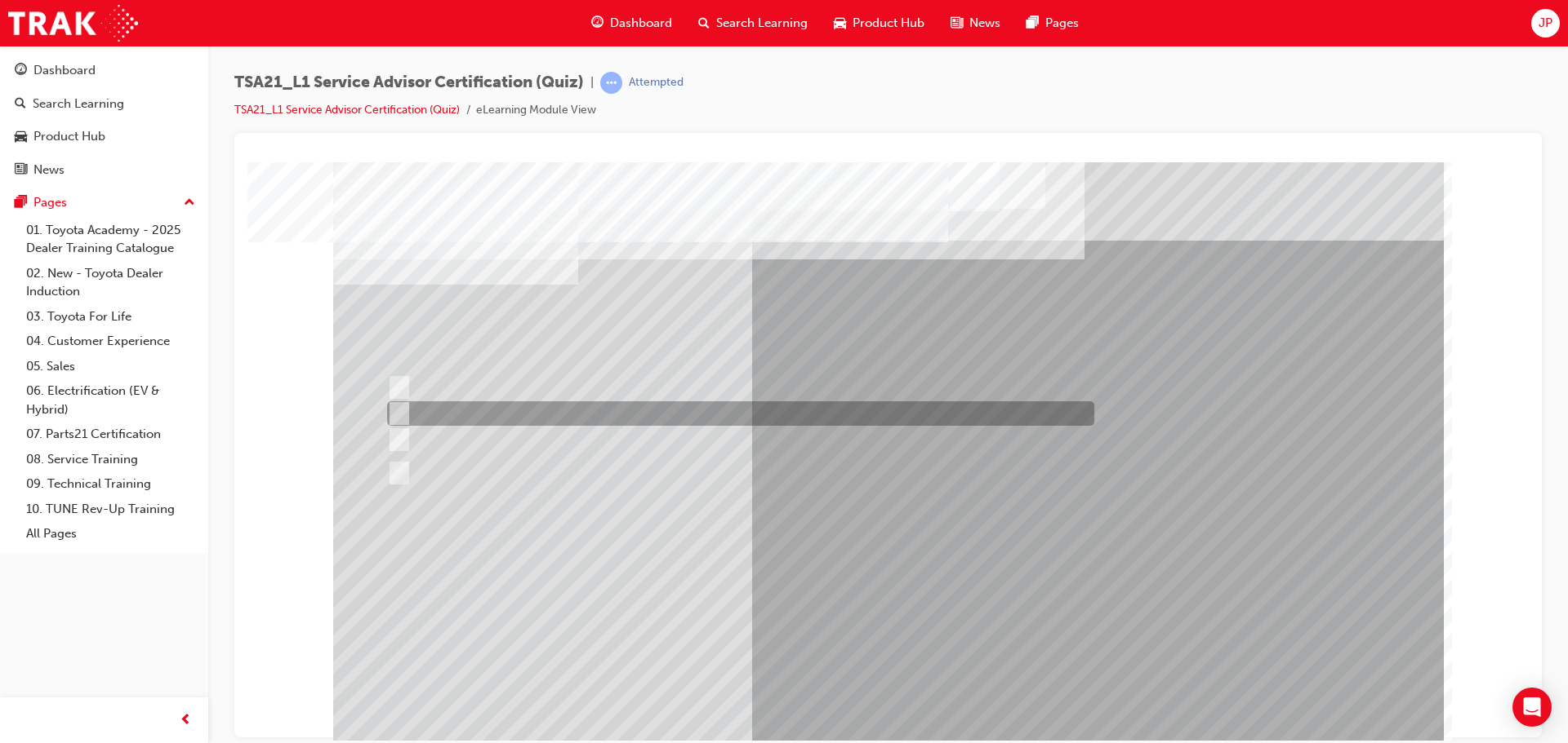
click at [587, 417] on div at bounding box center [736, 413] width 707 height 25
radio input "true"
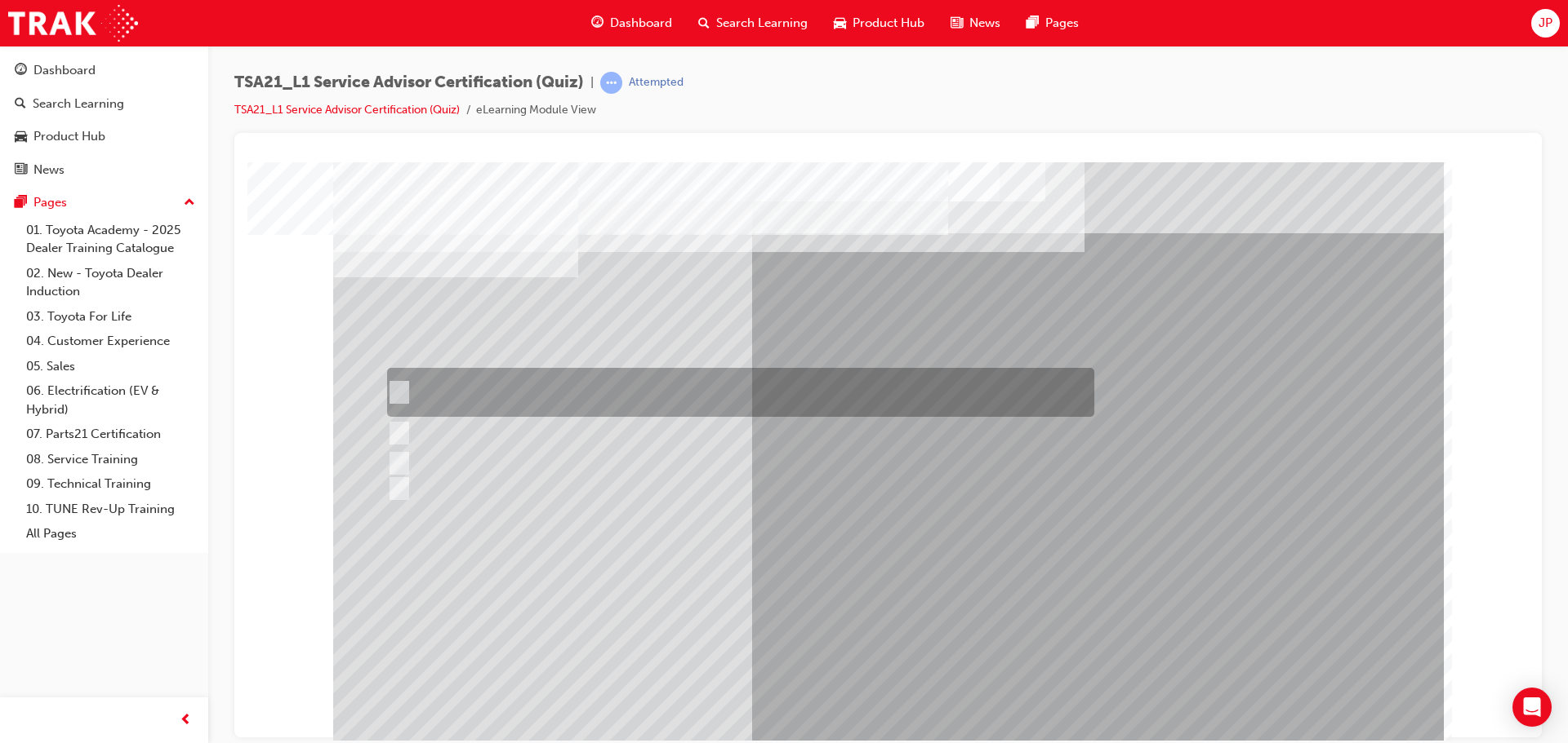
scroll to position [9, 0]
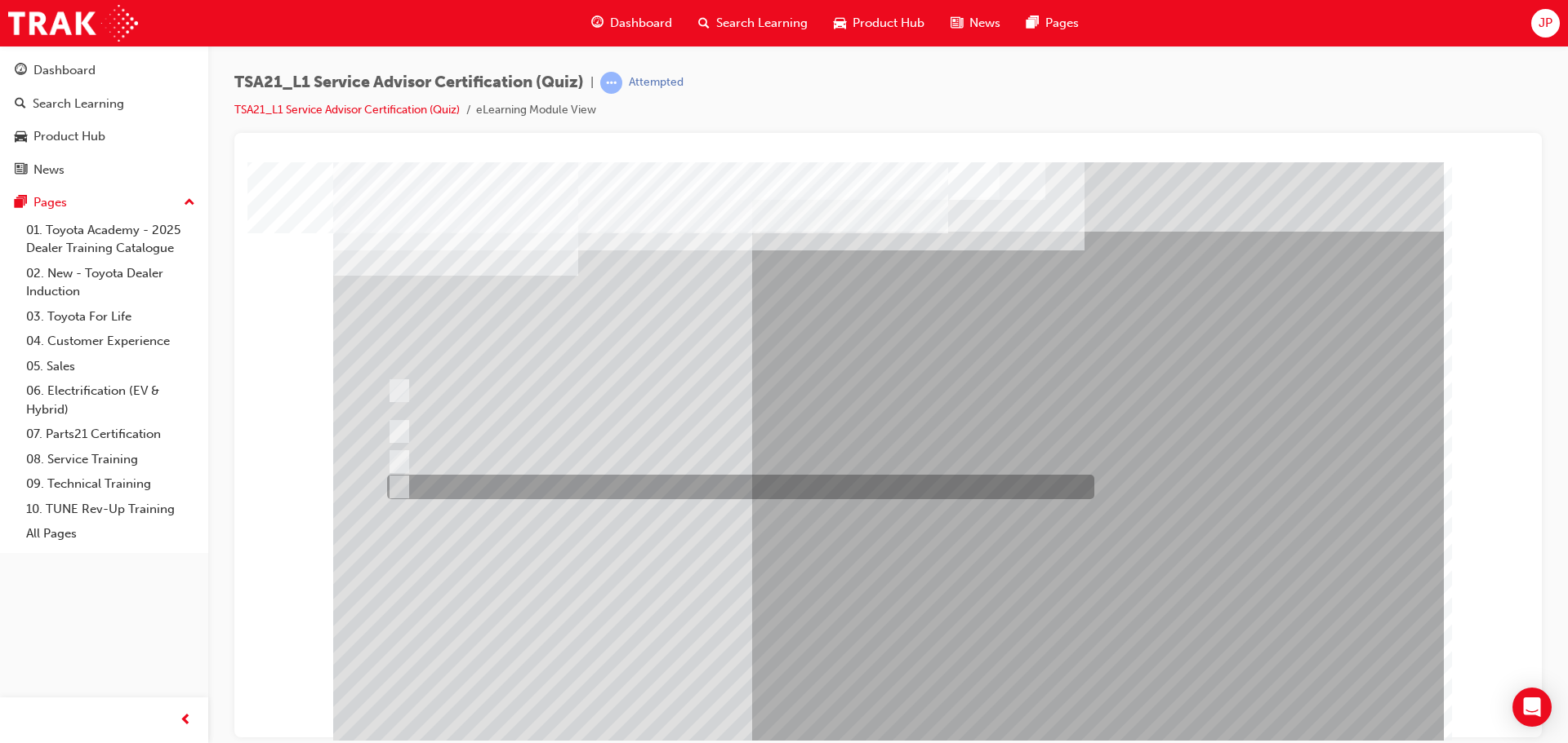
click at [743, 490] on div at bounding box center [736, 487] width 707 height 25
radio input "true"
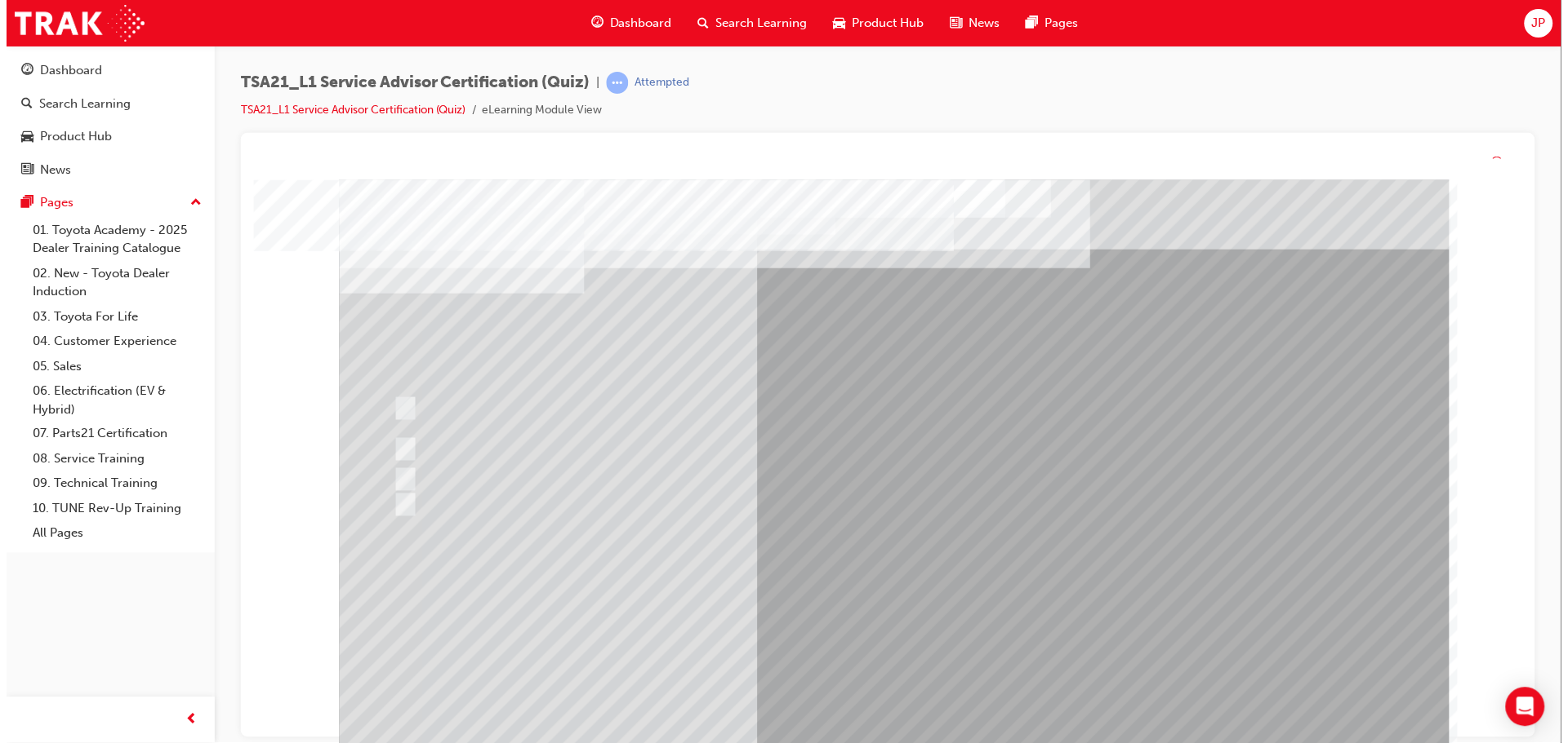
scroll to position [0, 0]
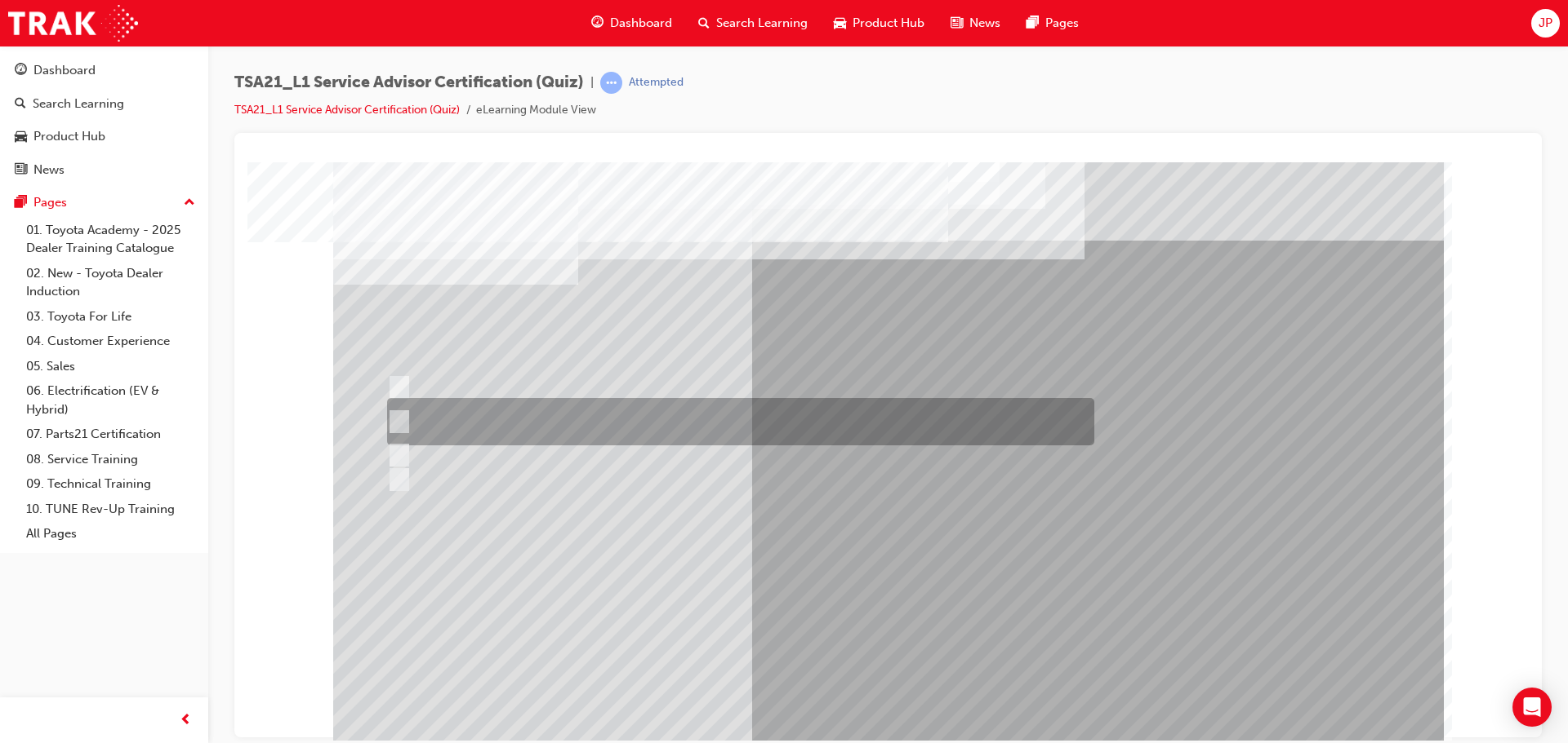
click at [825, 417] on div at bounding box center [736, 422] width 707 height 47
radio input "true"
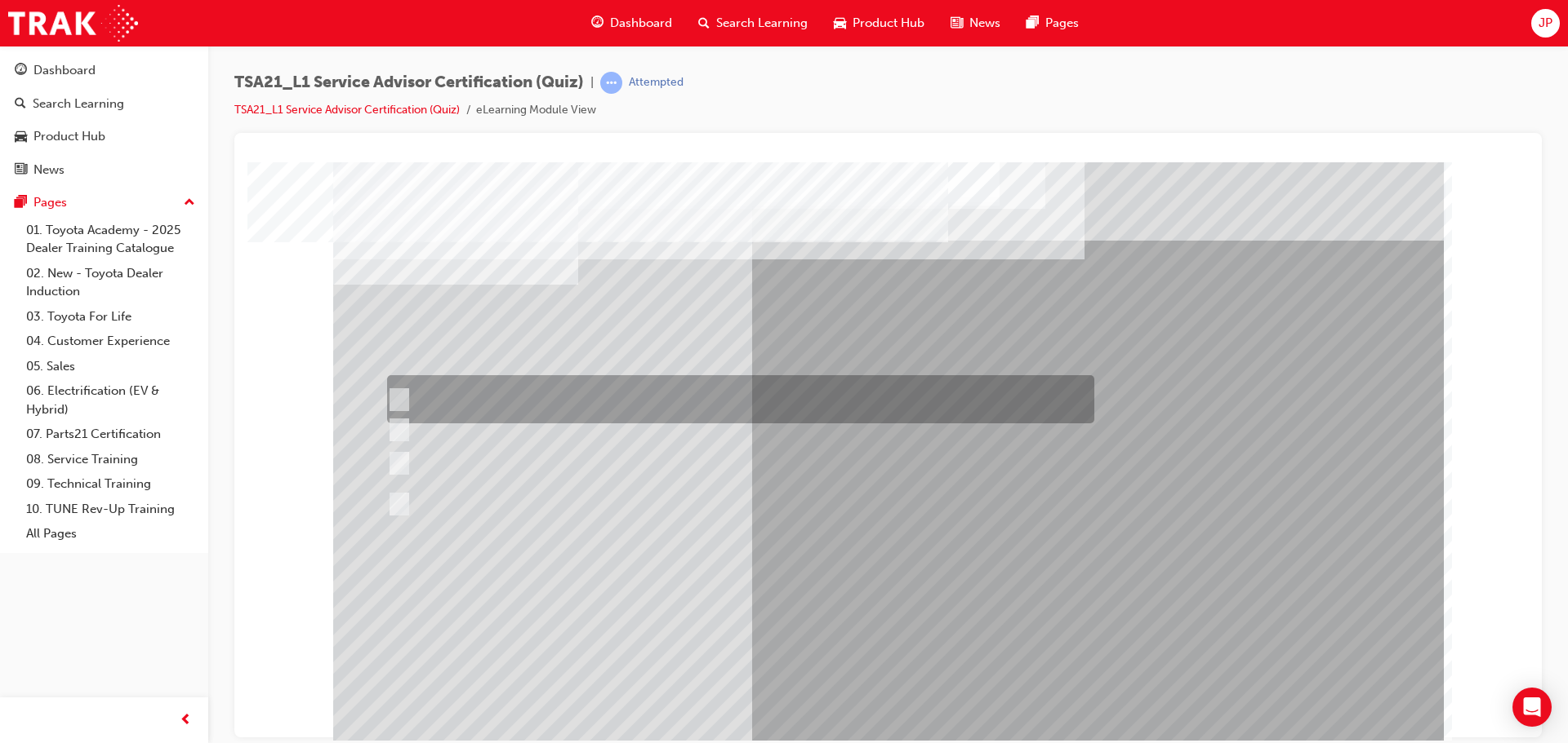
click at [526, 391] on div at bounding box center [736, 399] width 707 height 48
radio input "true"
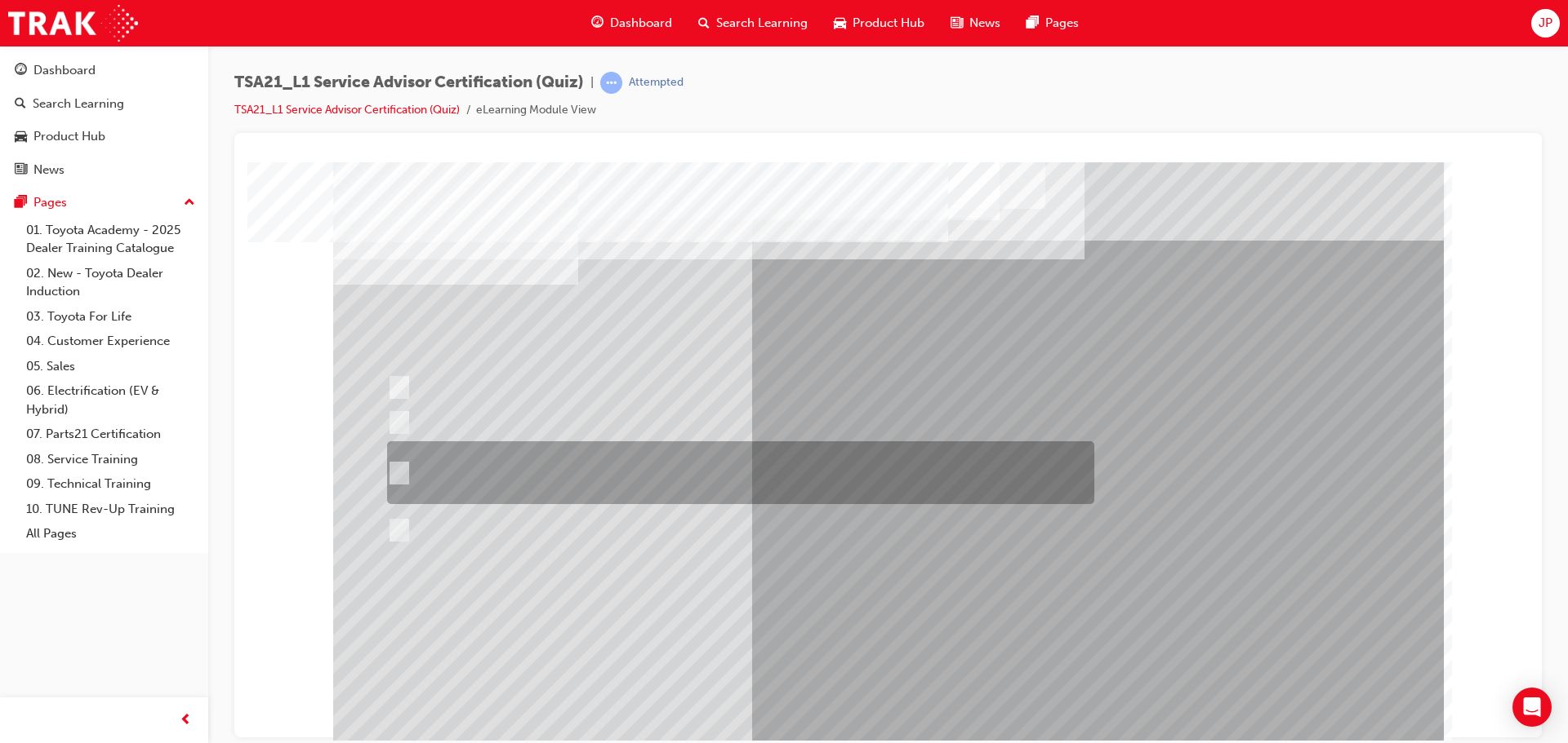
click at [588, 479] on div at bounding box center [736, 472] width 707 height 63
radio input "true"
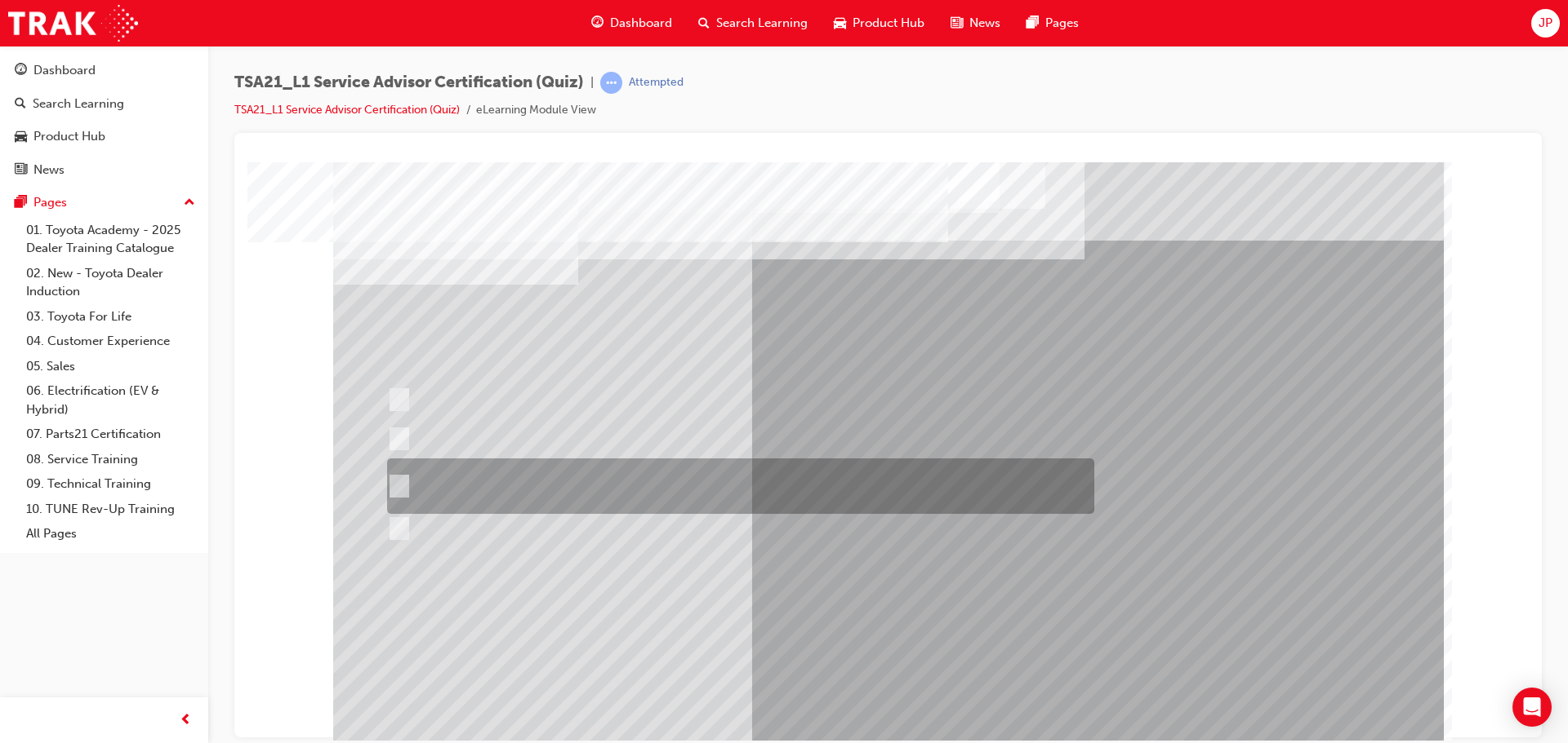
click at [526, 472] on div at bounding box center [736, 486] width 707 height 56
radio input "true"
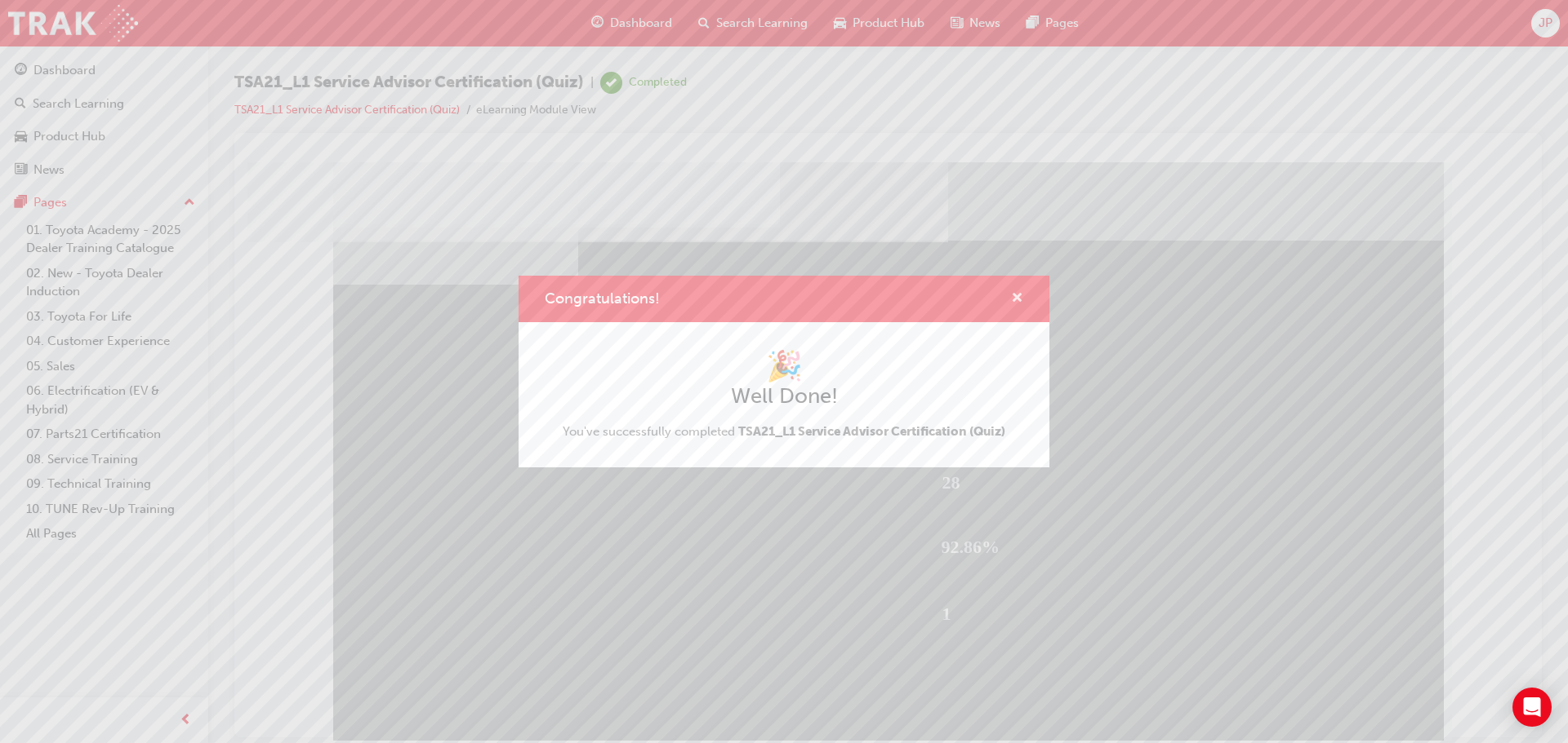
click at [1023, 299] on span "cross-icon" at bounding box center [1016, 299] width 12 height 15
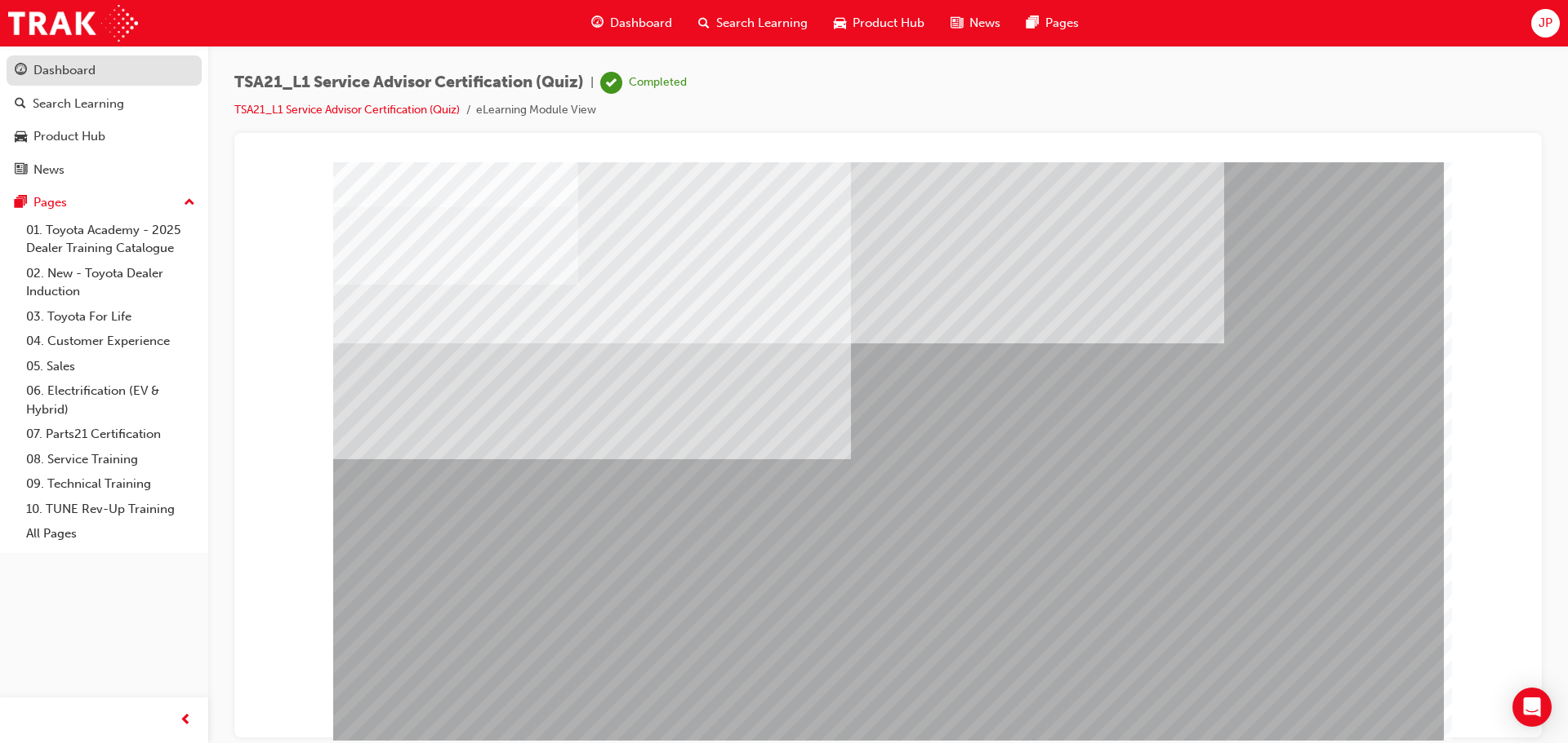
click at [118, 83] on link "Dashboard" at bounding box center [104, 70] width 195 height 30
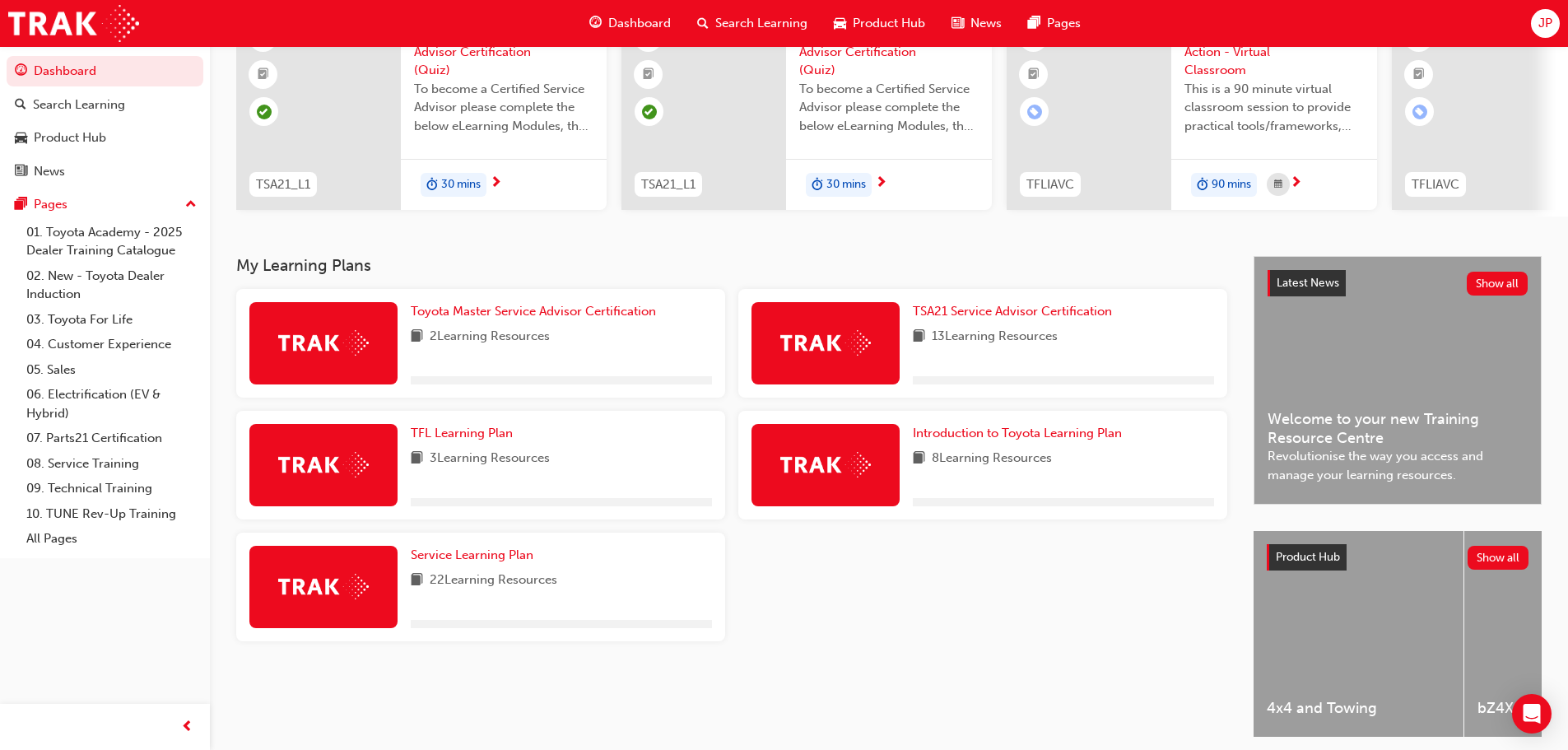
scroll to position [165, 0]
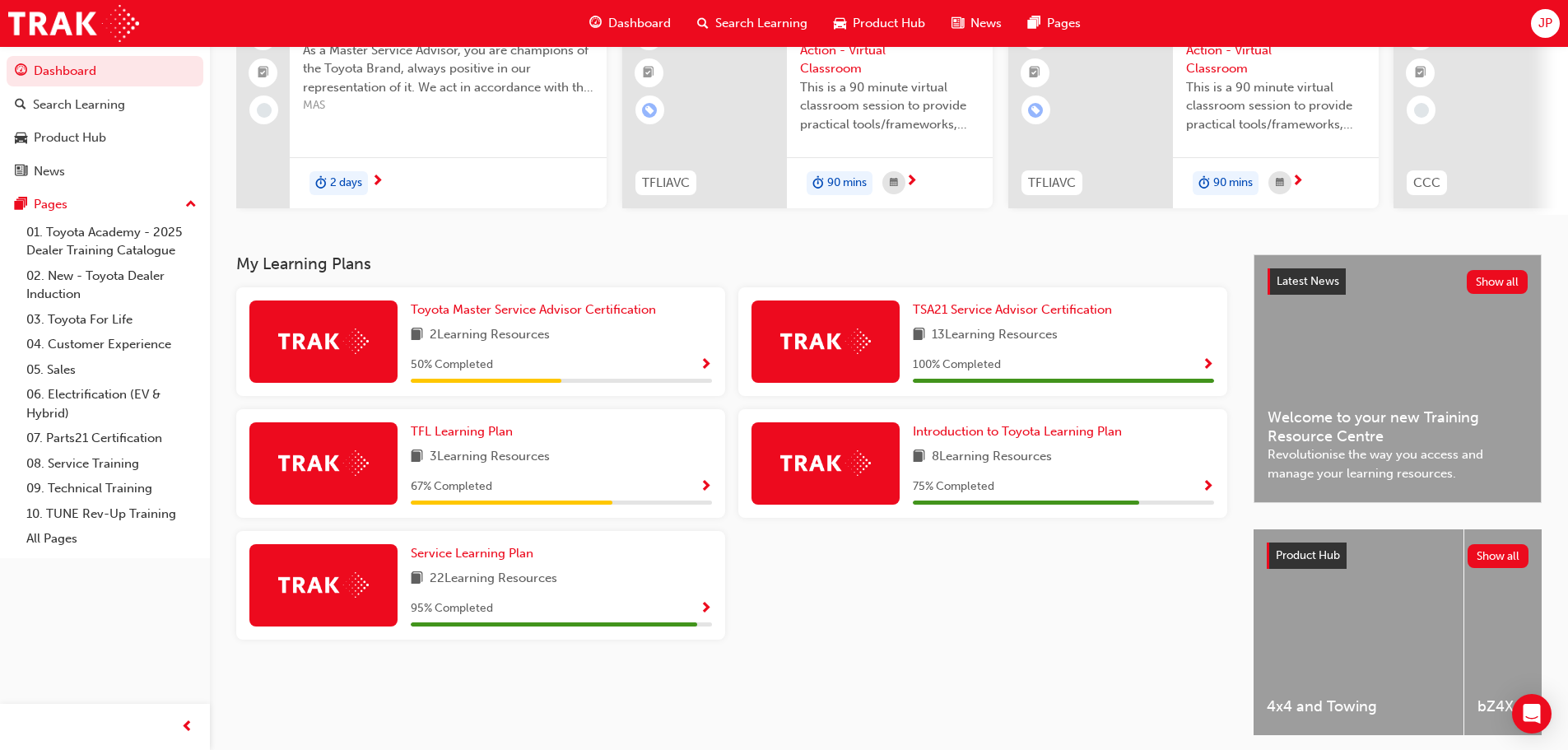
click at [530, 576] on span "22 Learning Resources" at bounding box center [493, 580] width 128 height 20
click at [710, 611] on span "Show Progress" at bounding box center [705, 609] width 12 height 15
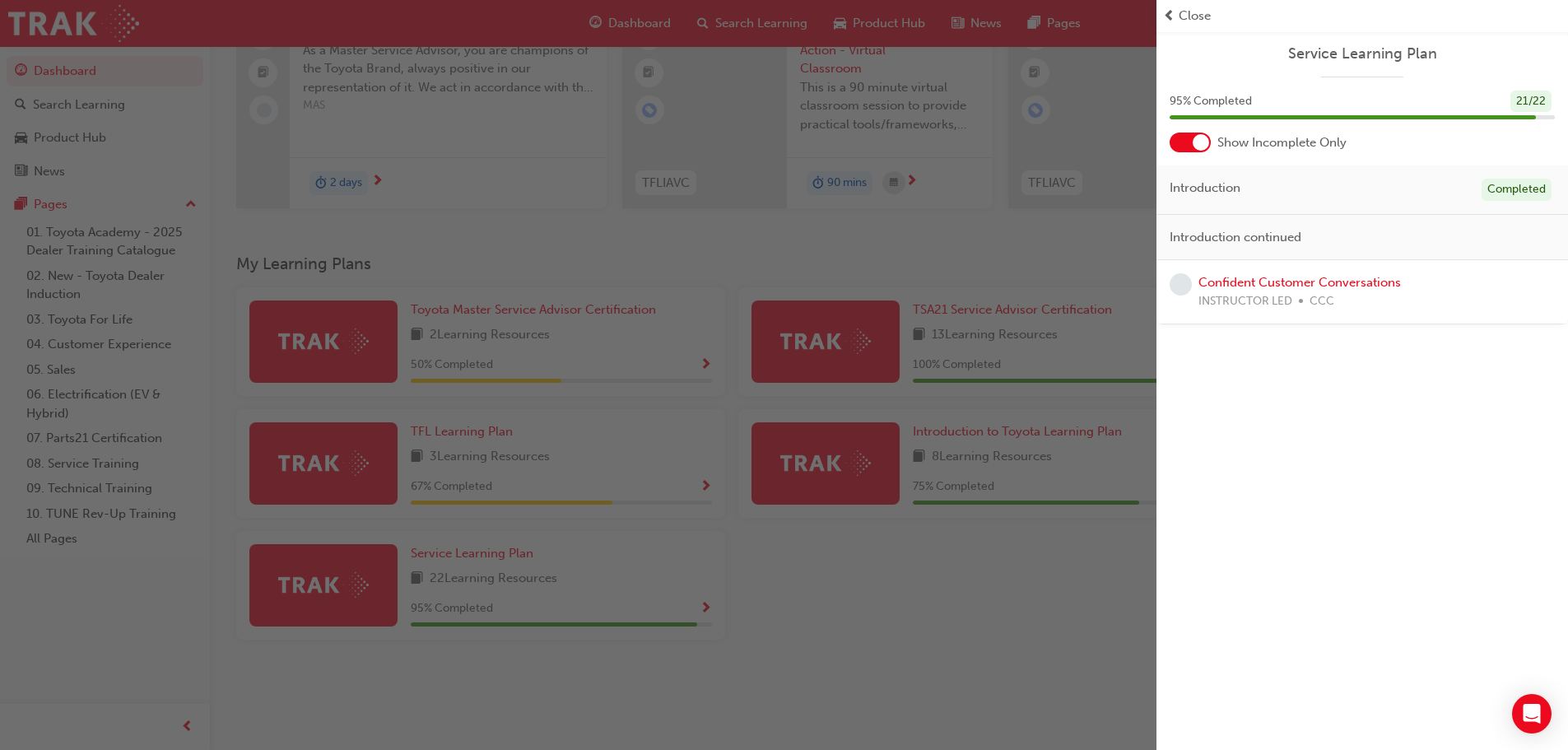
click at [1195, 142] on div at bounding box center [1201, 143] width 17 height 17
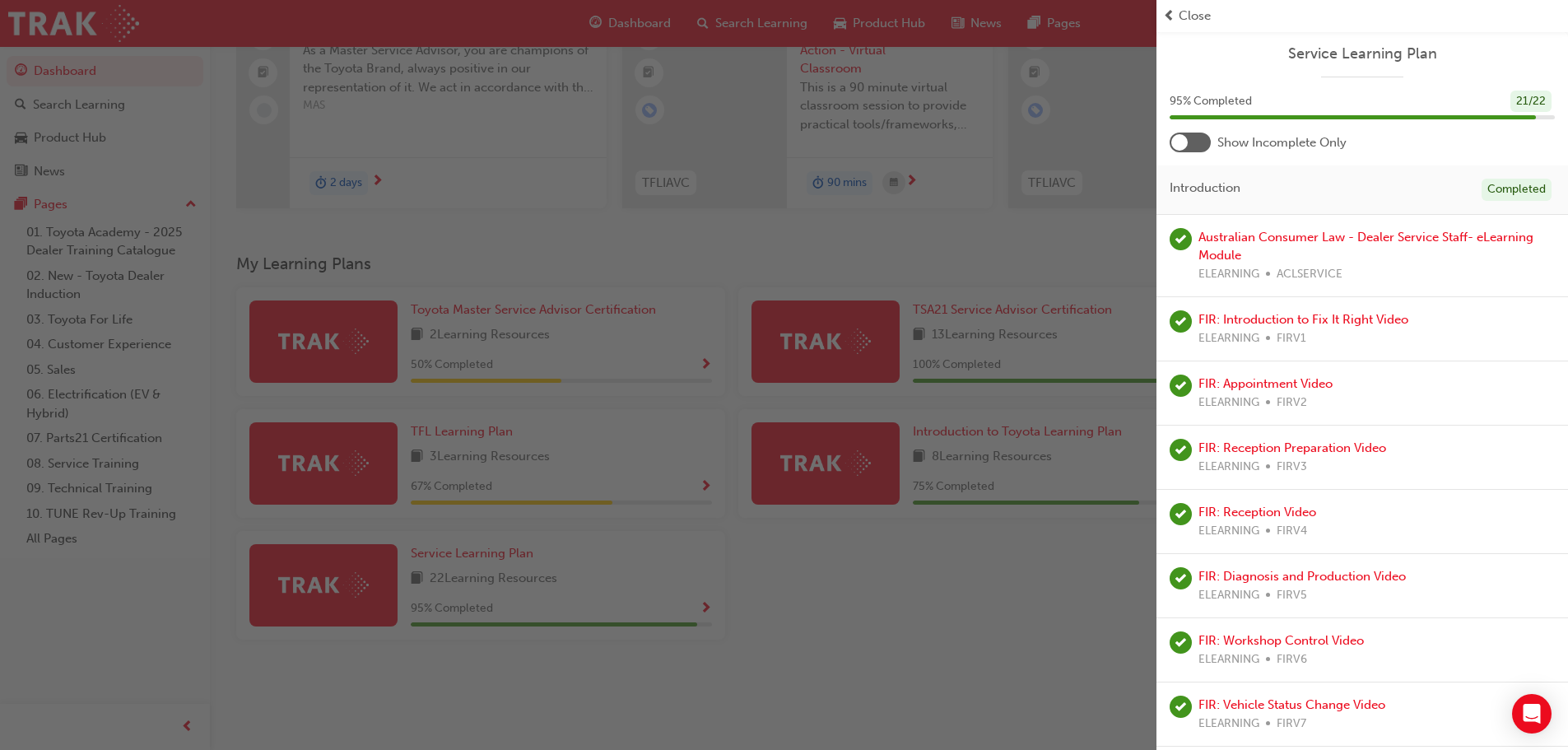
click at [1013, 339] on div "button" at bounding box center [578, 375] width 1157 height 750
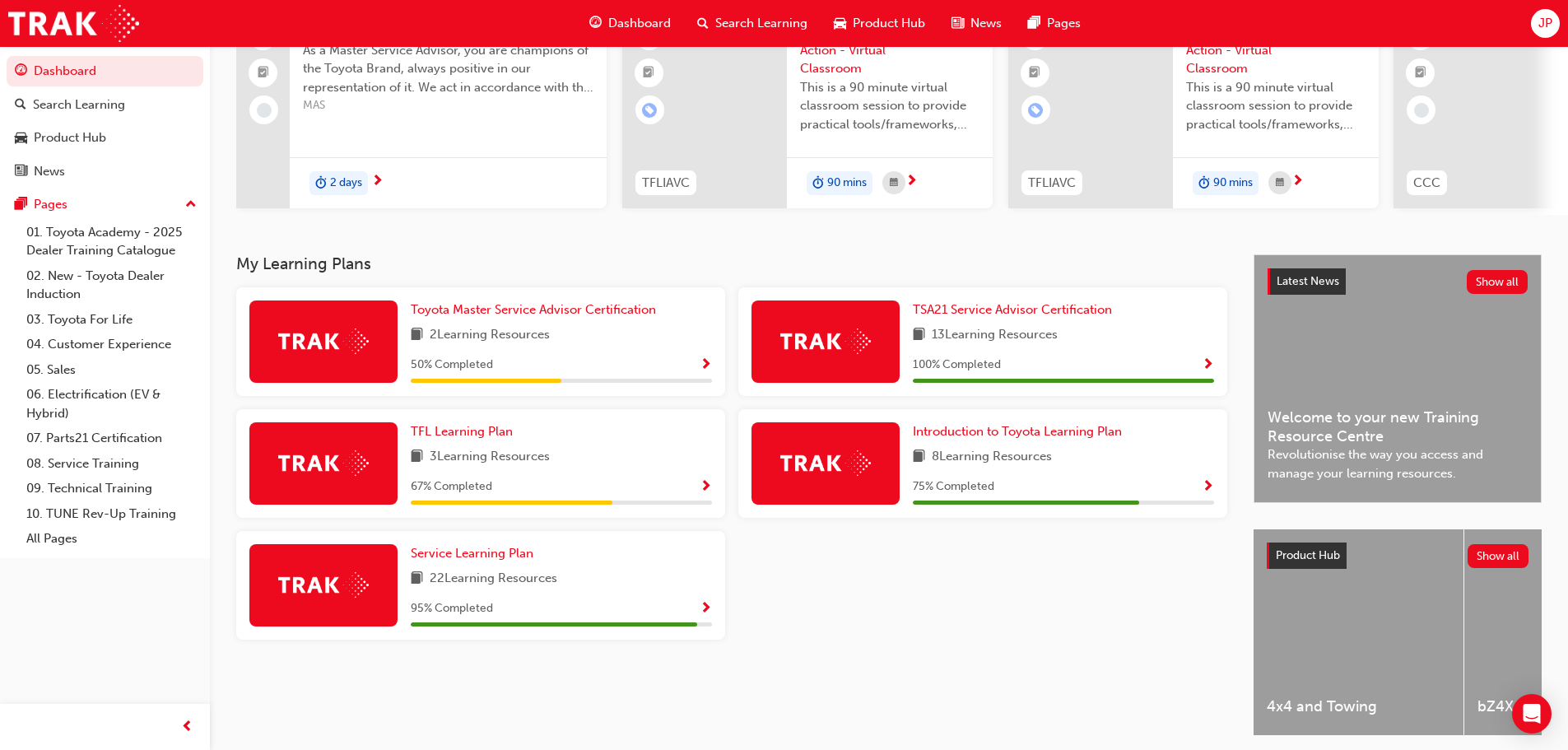
click at [1021, 340] on span "13 Learning Resources" at bounding box center [994, 336] width 126 height 20
click at [1026, 317] on span "TSA21 Service Advisor Certification" at bounding box center [1013, 310] width 200 height 15
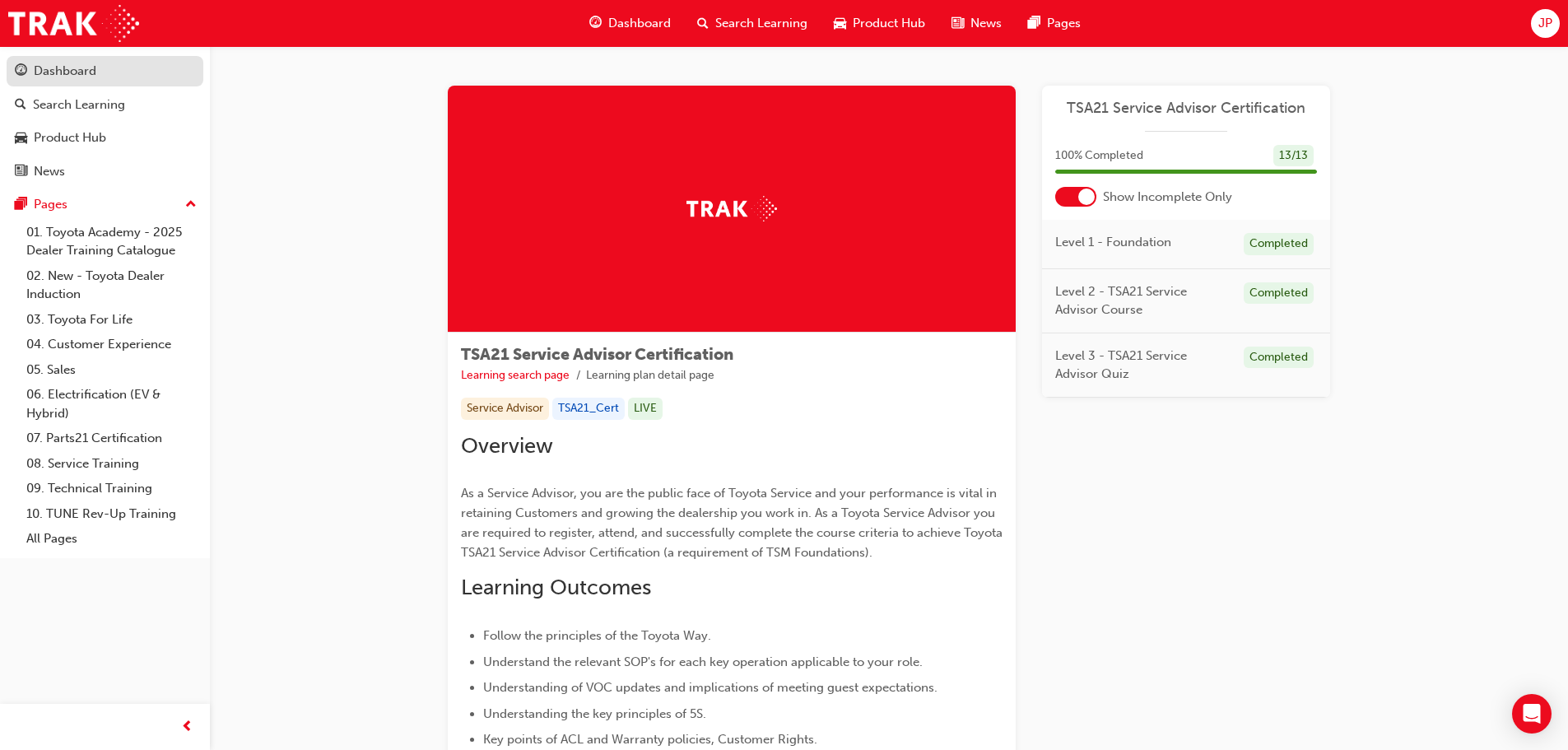
click at [84, 64] on div "Dashboard" at bounding box center [65, 71] width 63 height 19
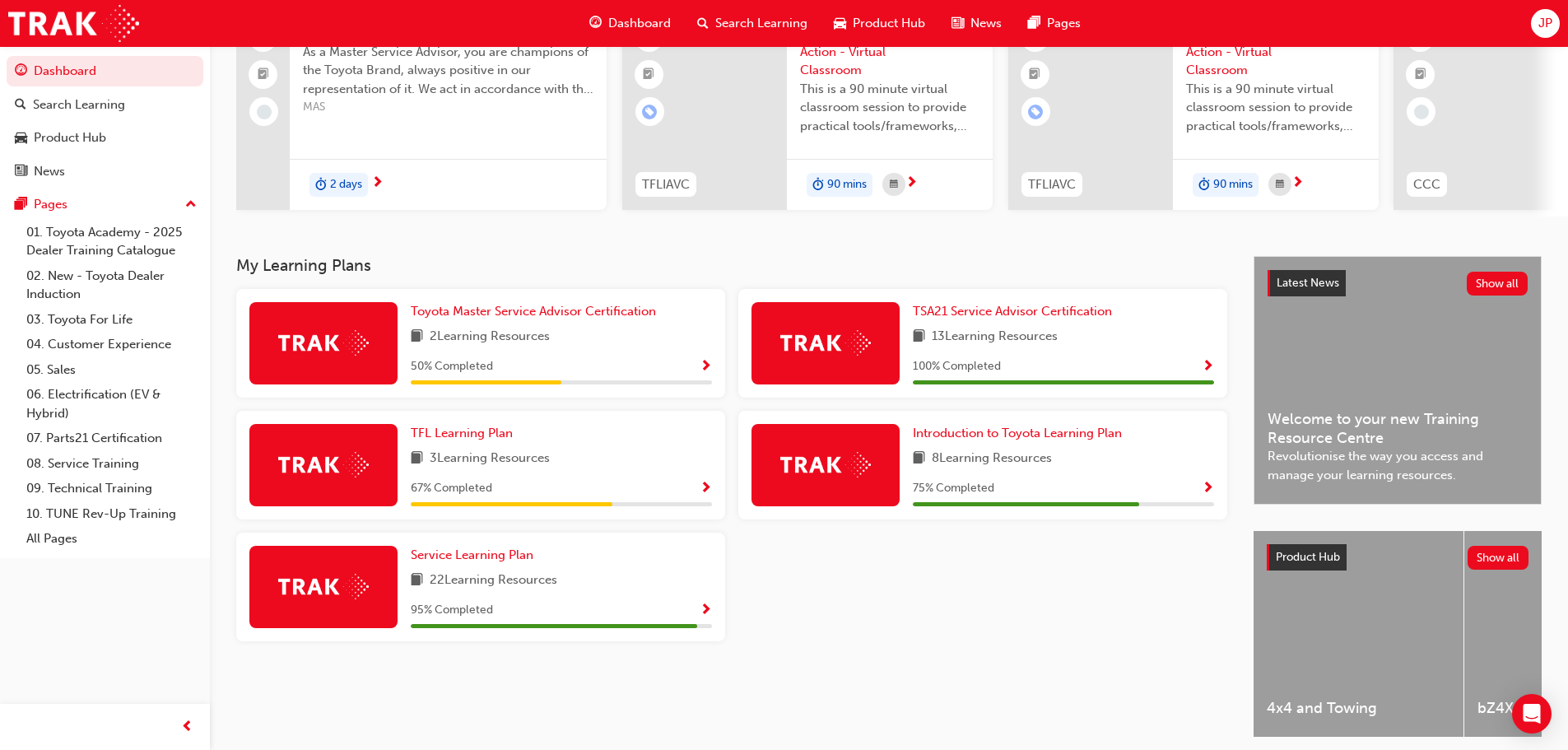
scroll to position [165, 0]
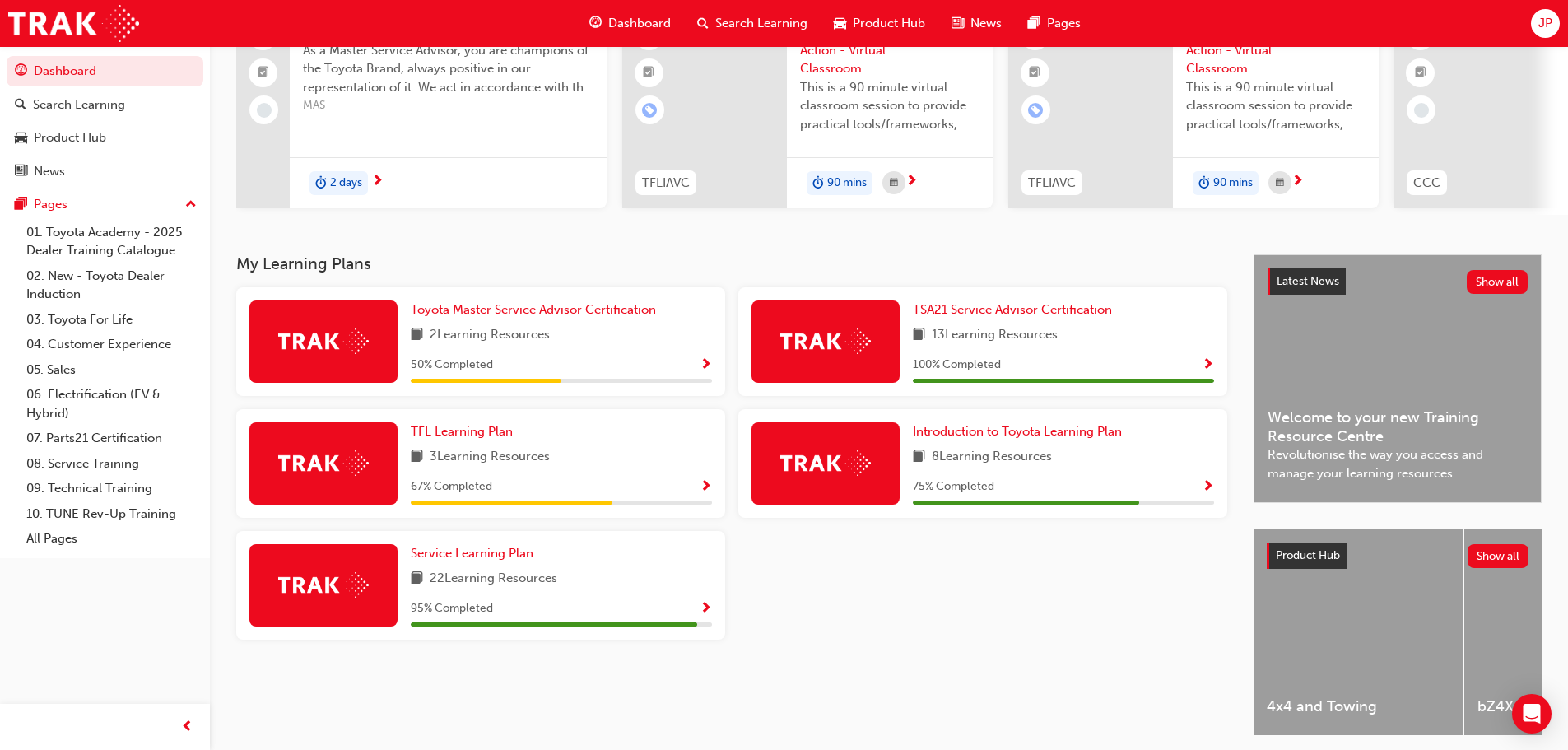
click at [710, 617] on span "Show Progress" at bounding box center [705, 609] width 12 height 15
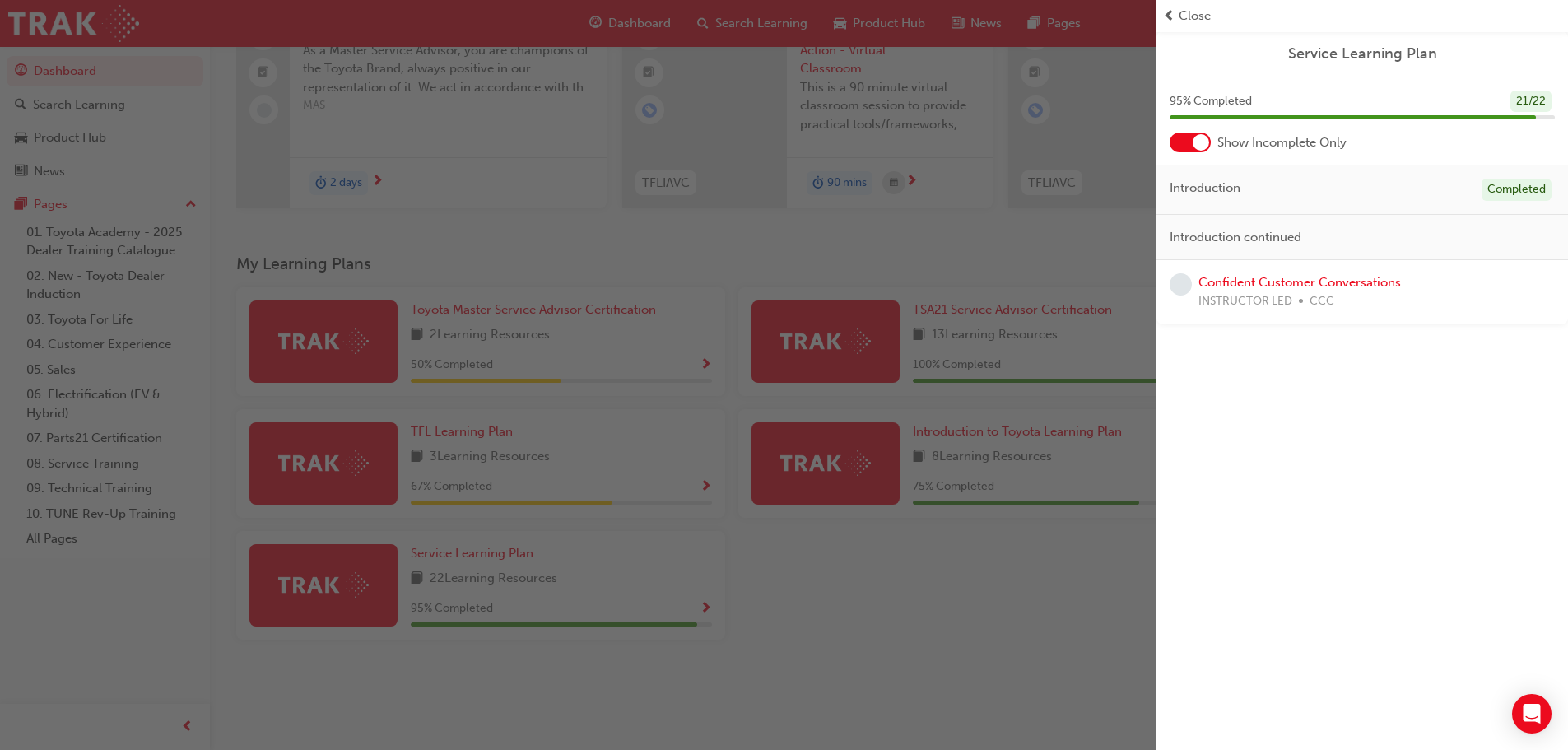
click at [1193, 148] on div at bounding box center [1190, 142] width 41 height 19
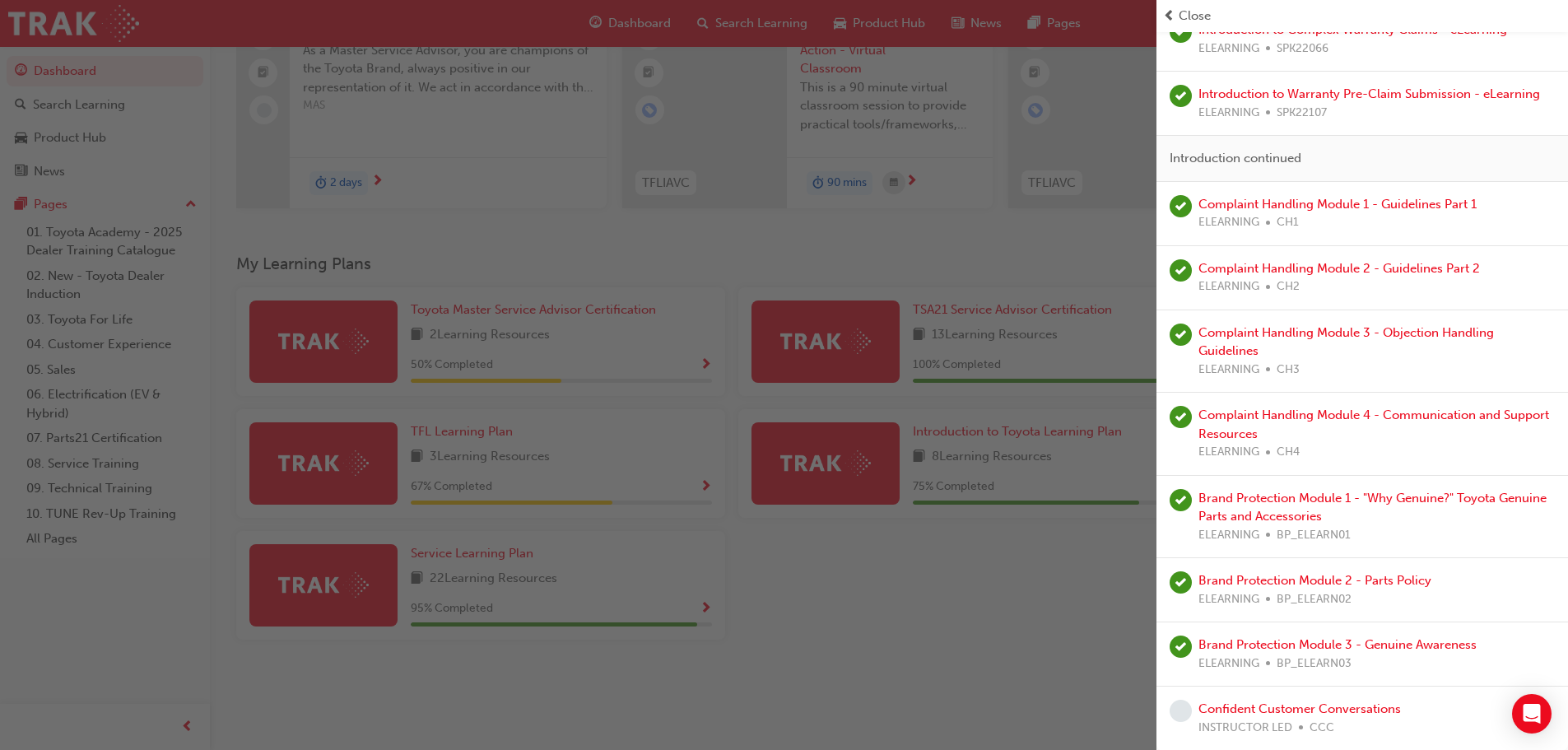
scroll to position [998, 0]
click at [1338, 709] on link "Confident Customer Conversations" at bounding box center [1299, 709] width 202 height 15
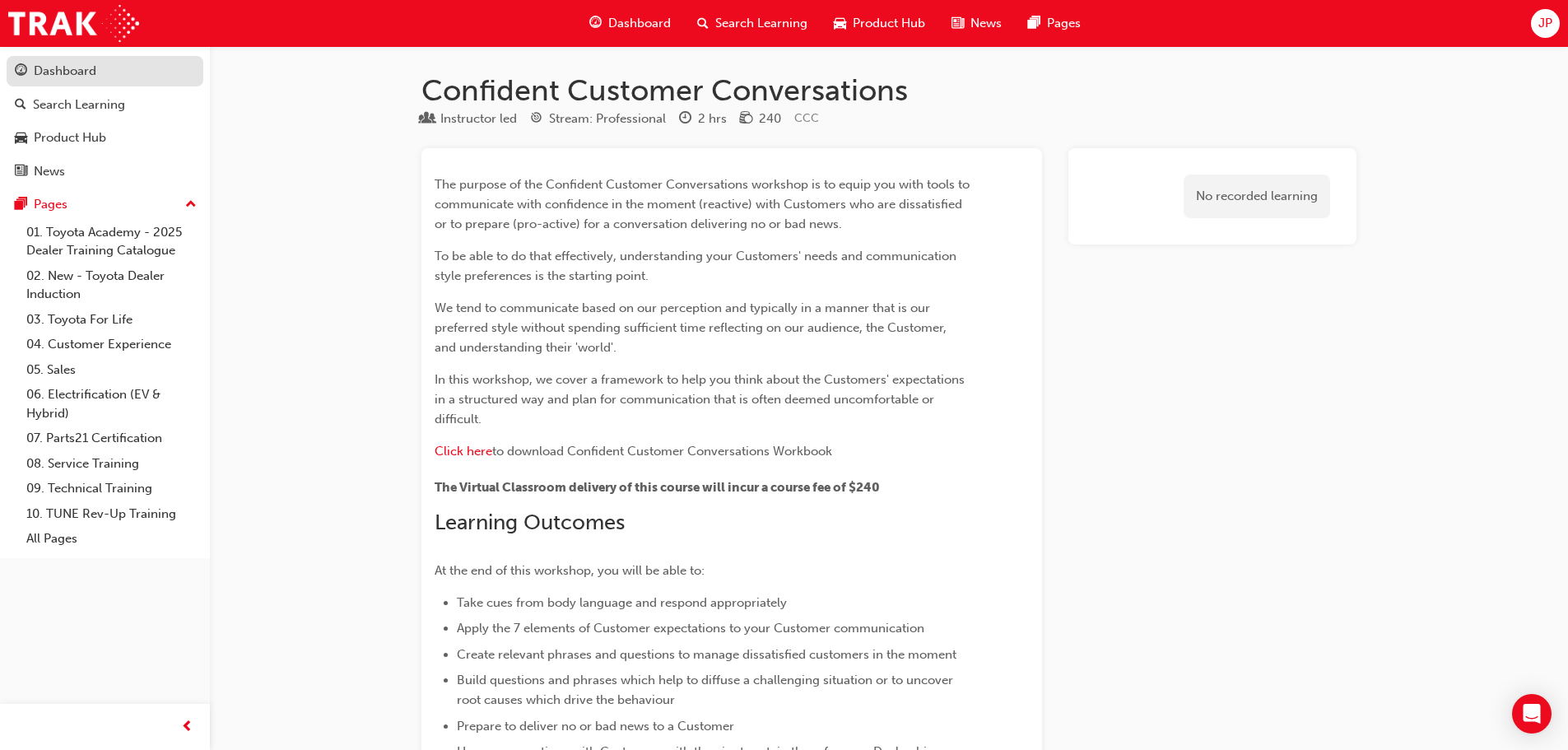
click at [96, 74] on div "Dashboard" at bounding box center [65, 71] width 63 height 19
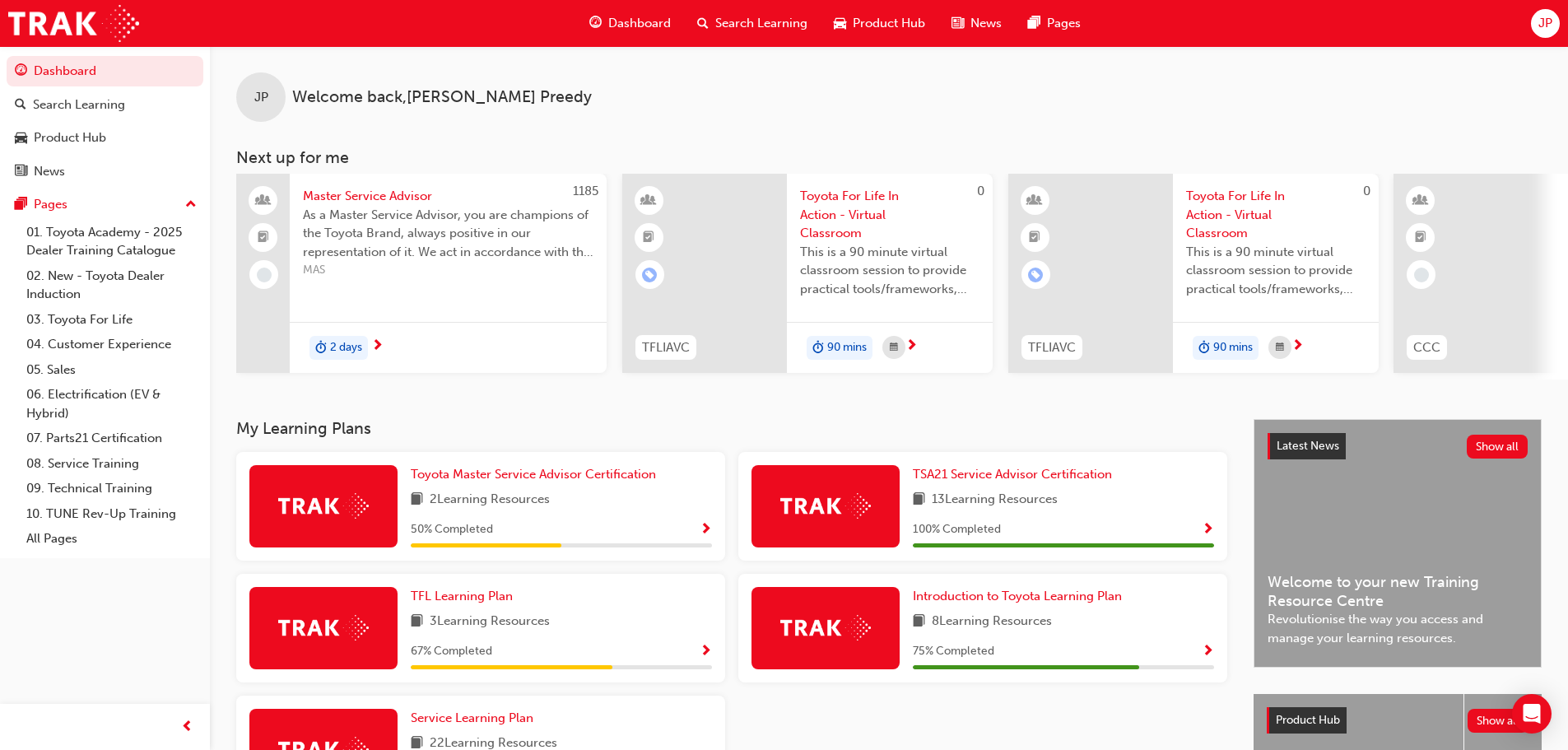
click at [1215, 658] on div "Introduction to Toyota Learning Plan 8 Learning Resources 75 % Completed" at bounding box center [983, 629] width 489 height 109
click at [1214, 658] on div "Introduction to Toyota Learning Plan 8 Learning Resources 75 % Completed" at bounding box center [983, 629] width 489 height 109
click at [1208, 657] on span "Show Progress" at bounding box center [1207, 652] width 12 height 15
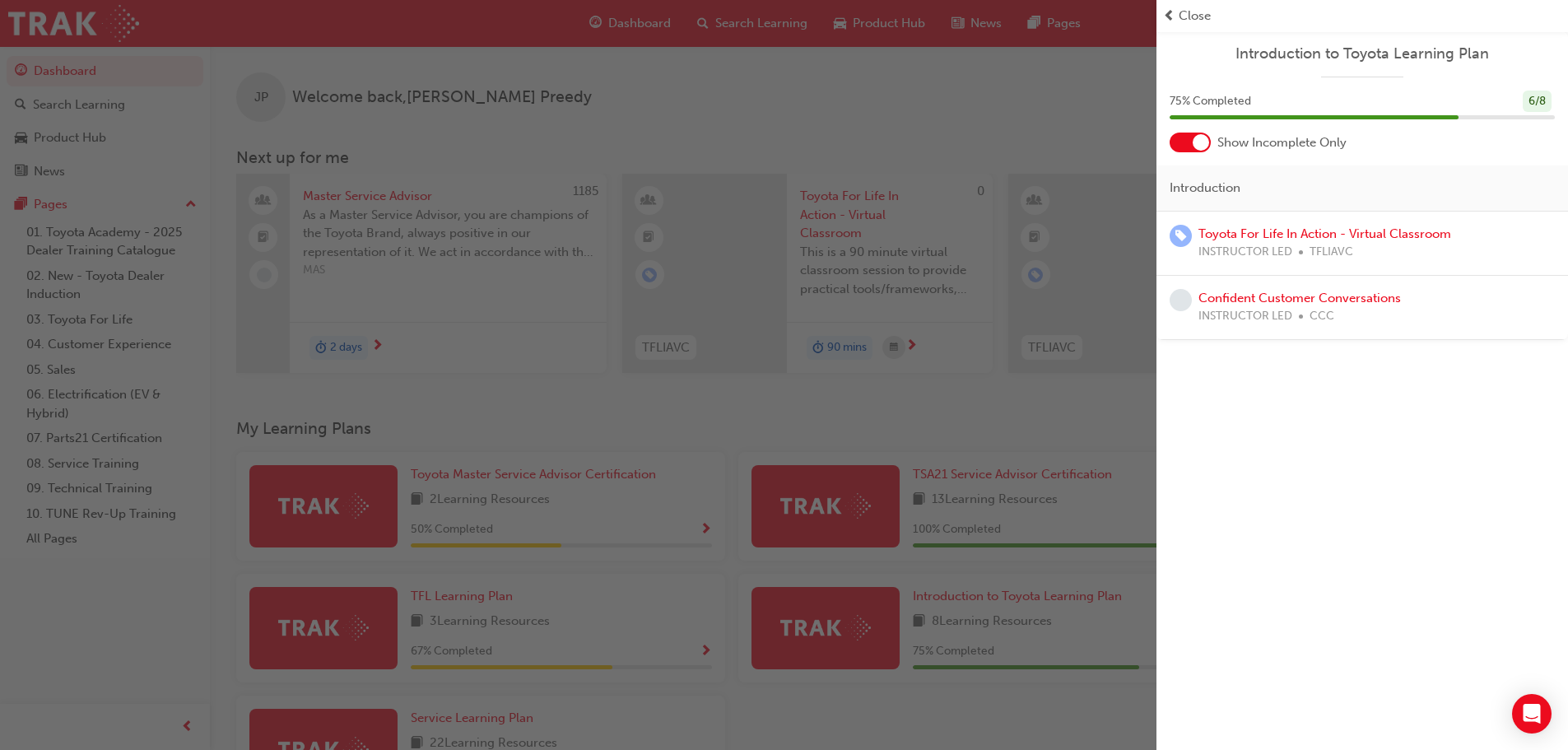
click at [1191, 133] on div at bounding box center [1190, 142] width 41 height 19
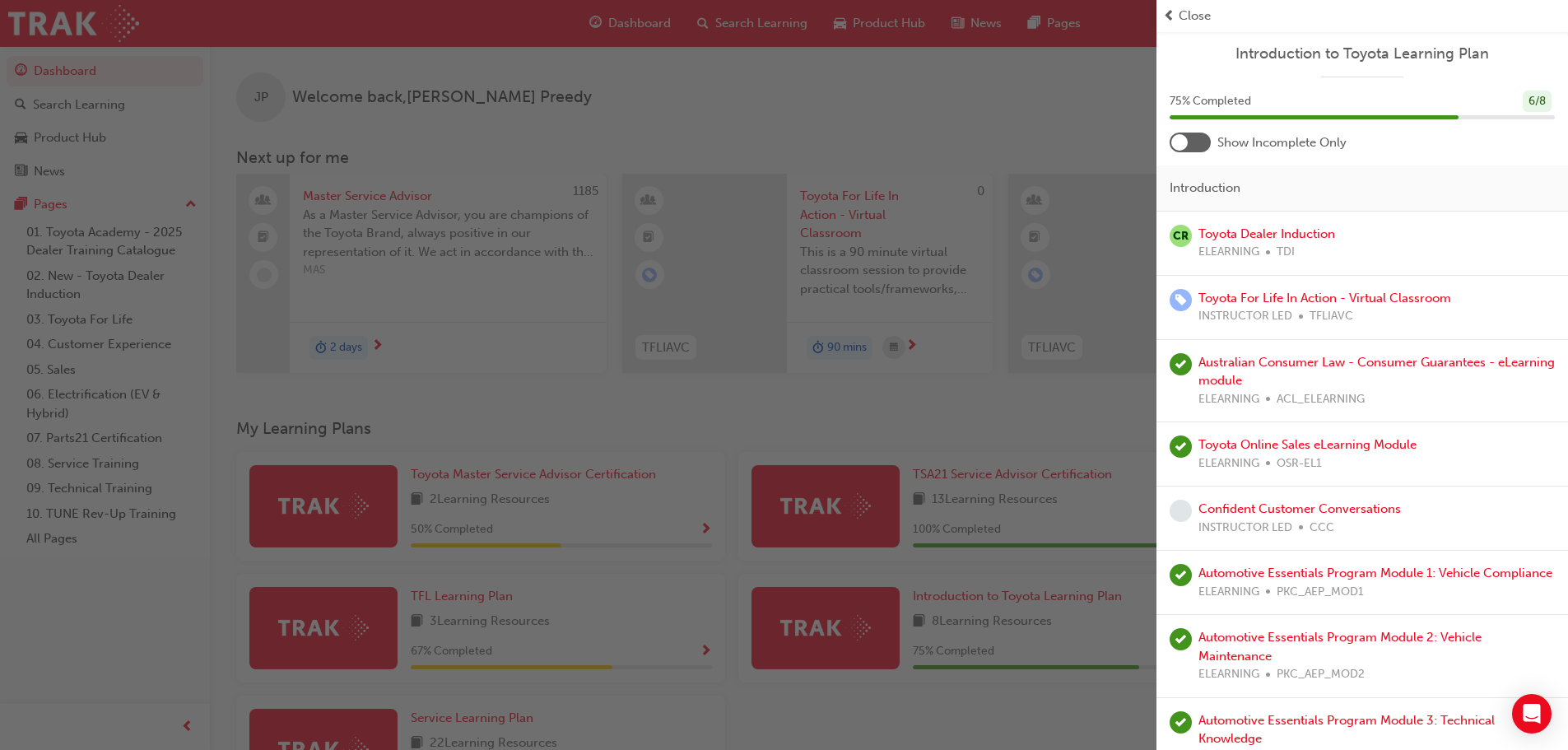
scroll to position [50, 0]
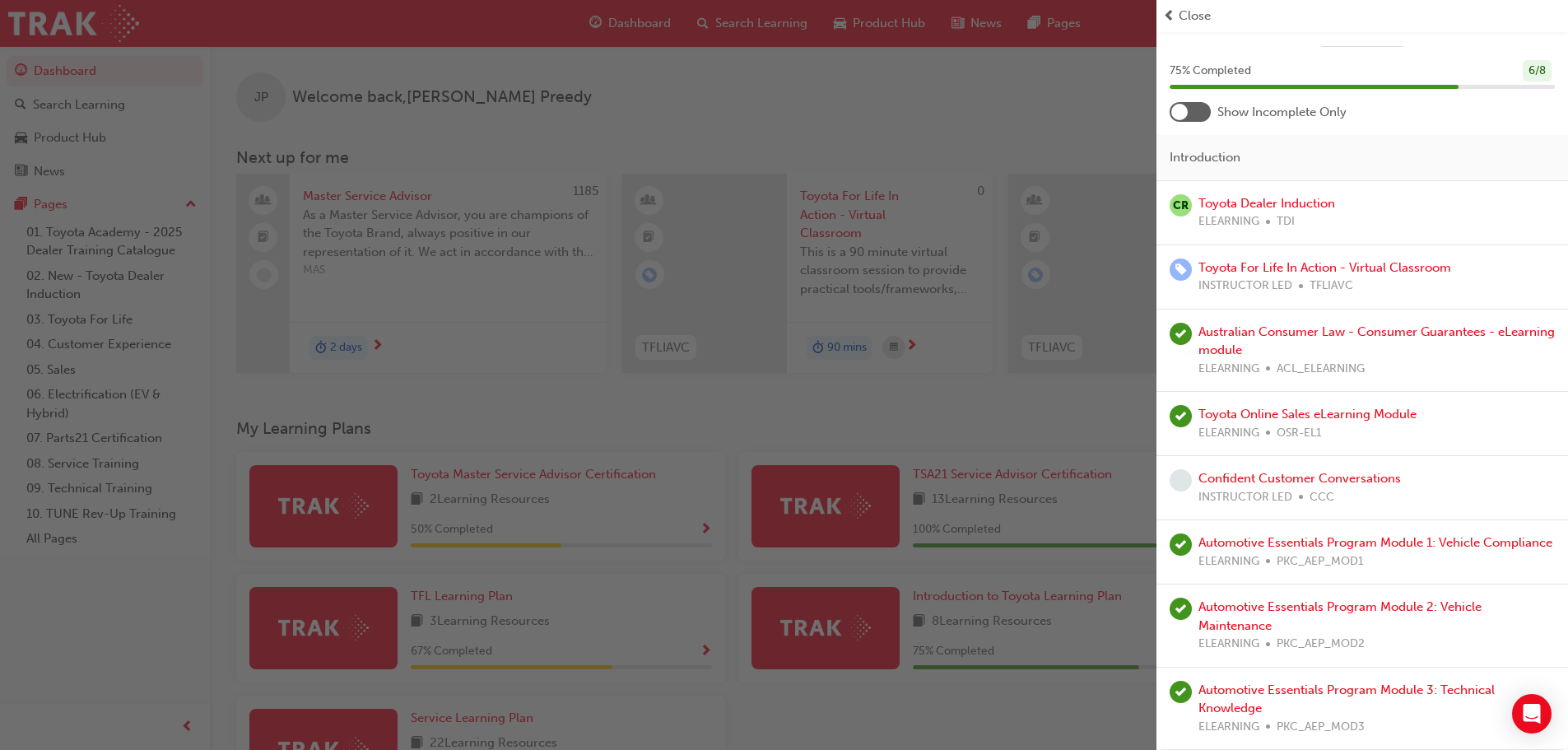
click at [803, 414] on div "button" at bounding box center [578, 375] width 1157 height 750
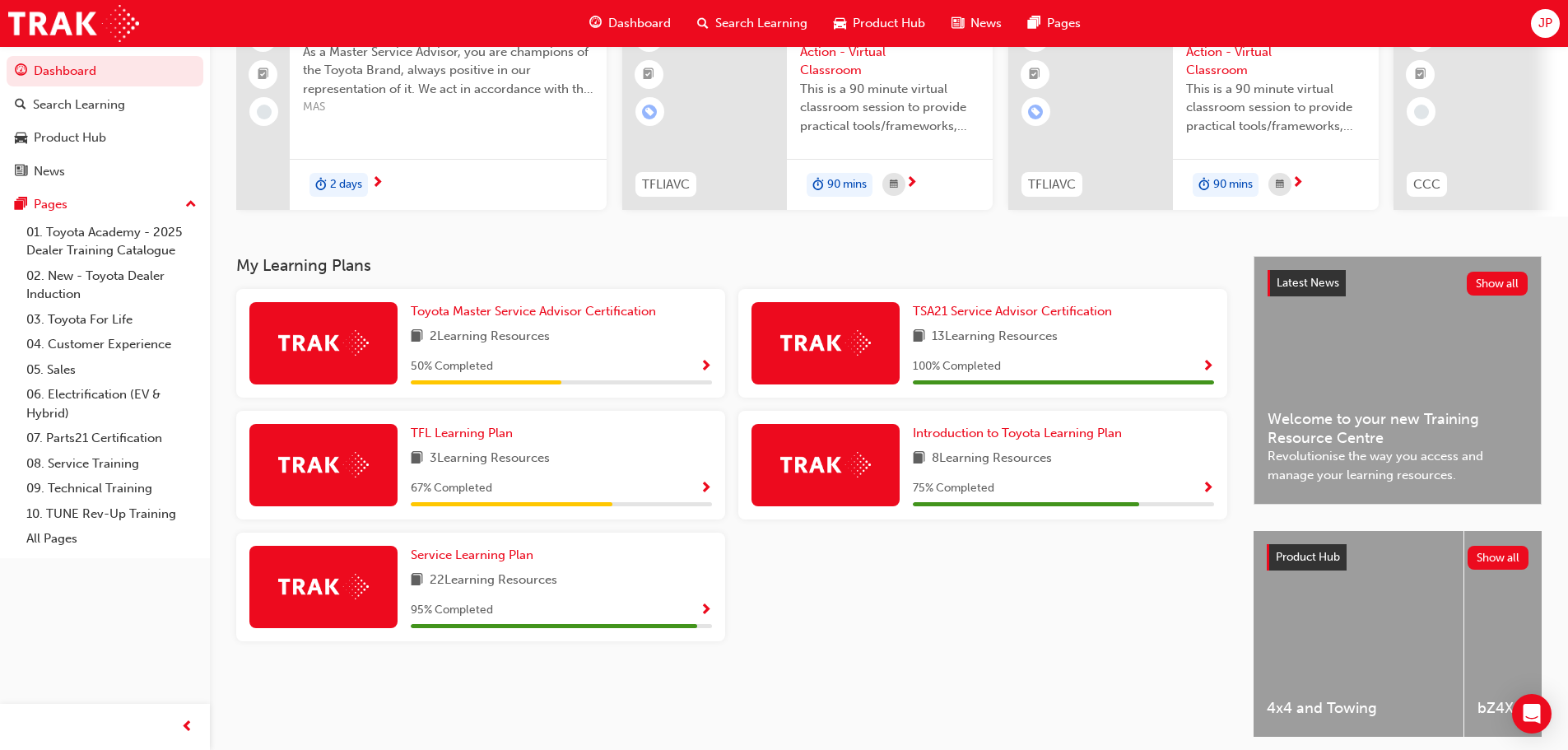
scroll to position [165, 0]
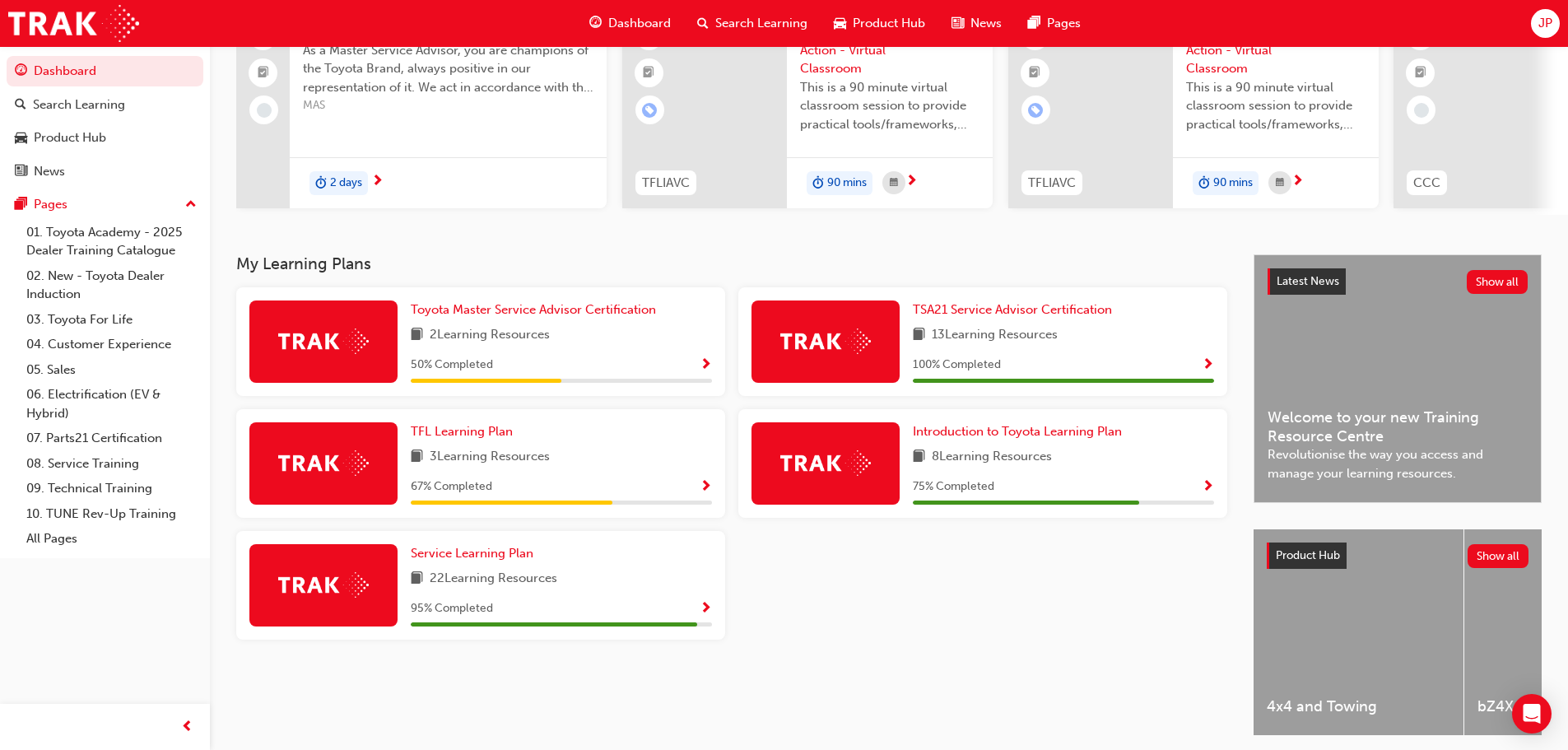
click at [703, 494] on span "Show Progress" at bounding box center [705, 488] width 12 height 15
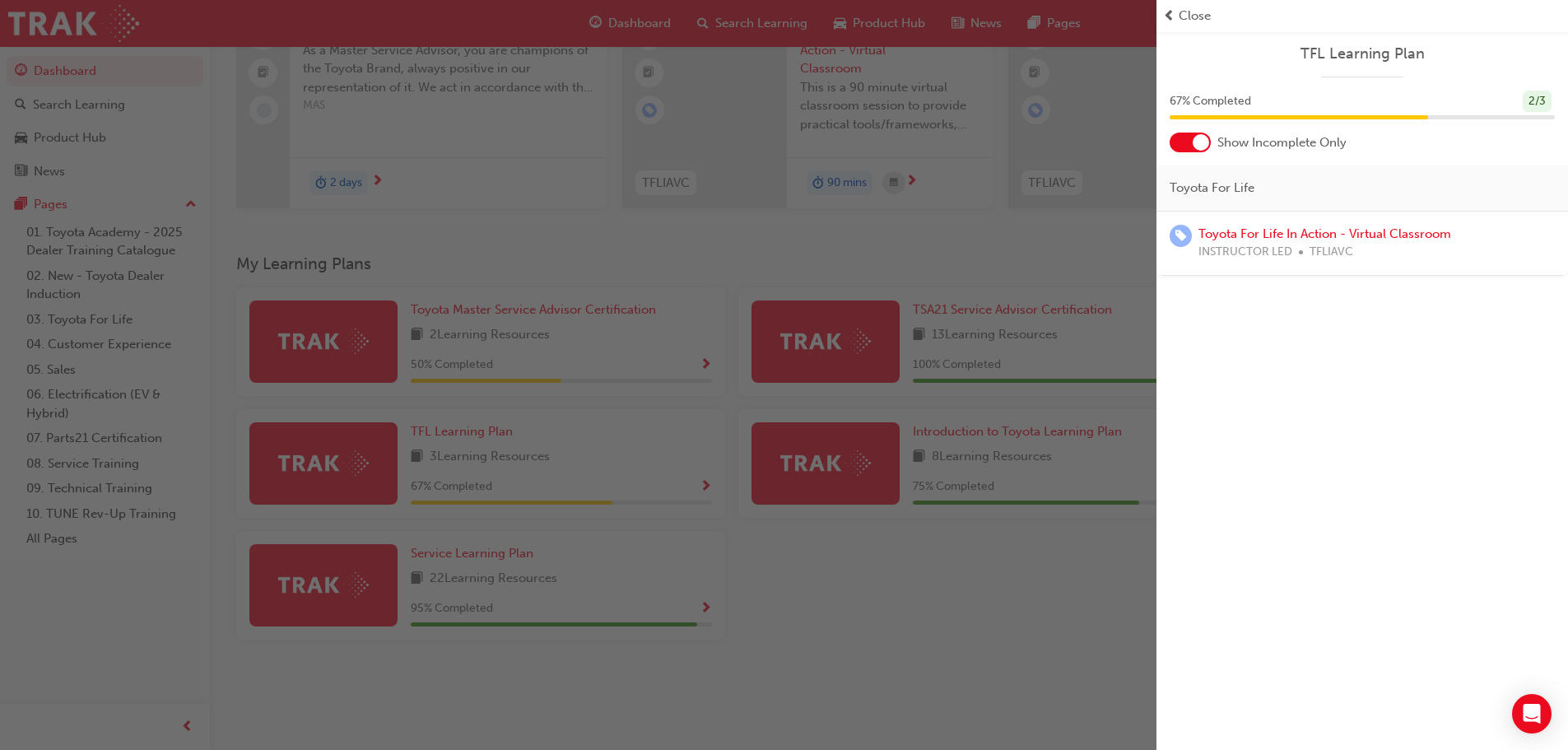
click at [1186, 140] on div at bounding box center [1190, 142] width 41 height 19
click at [1198, 296] on link "Toyota Dealer Induction" at bounding box center [1266, 298] width 137 height 15
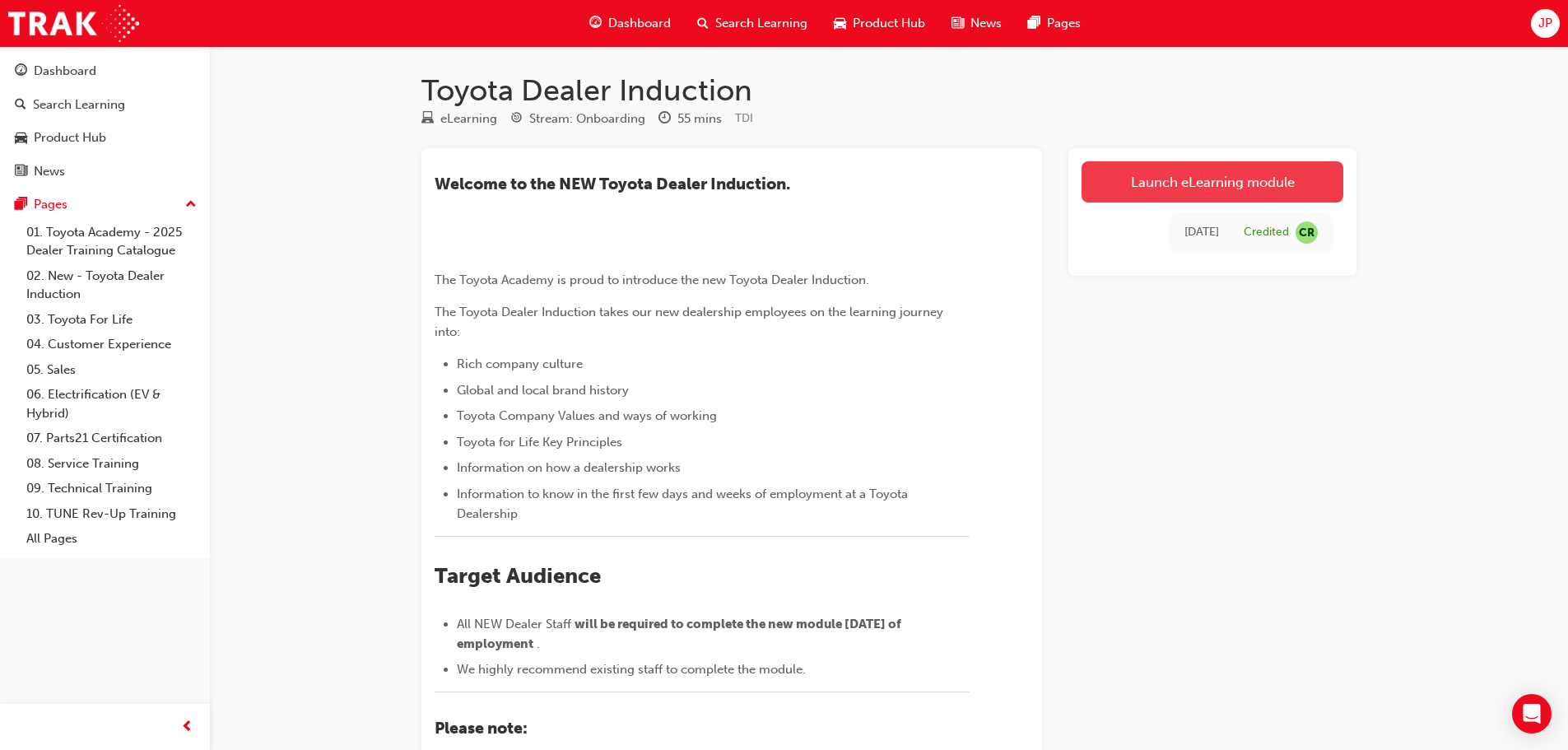
click at [1205, 184] on link "Launch eLearning module" at bounding box center [1212, 181] width 262 height 41
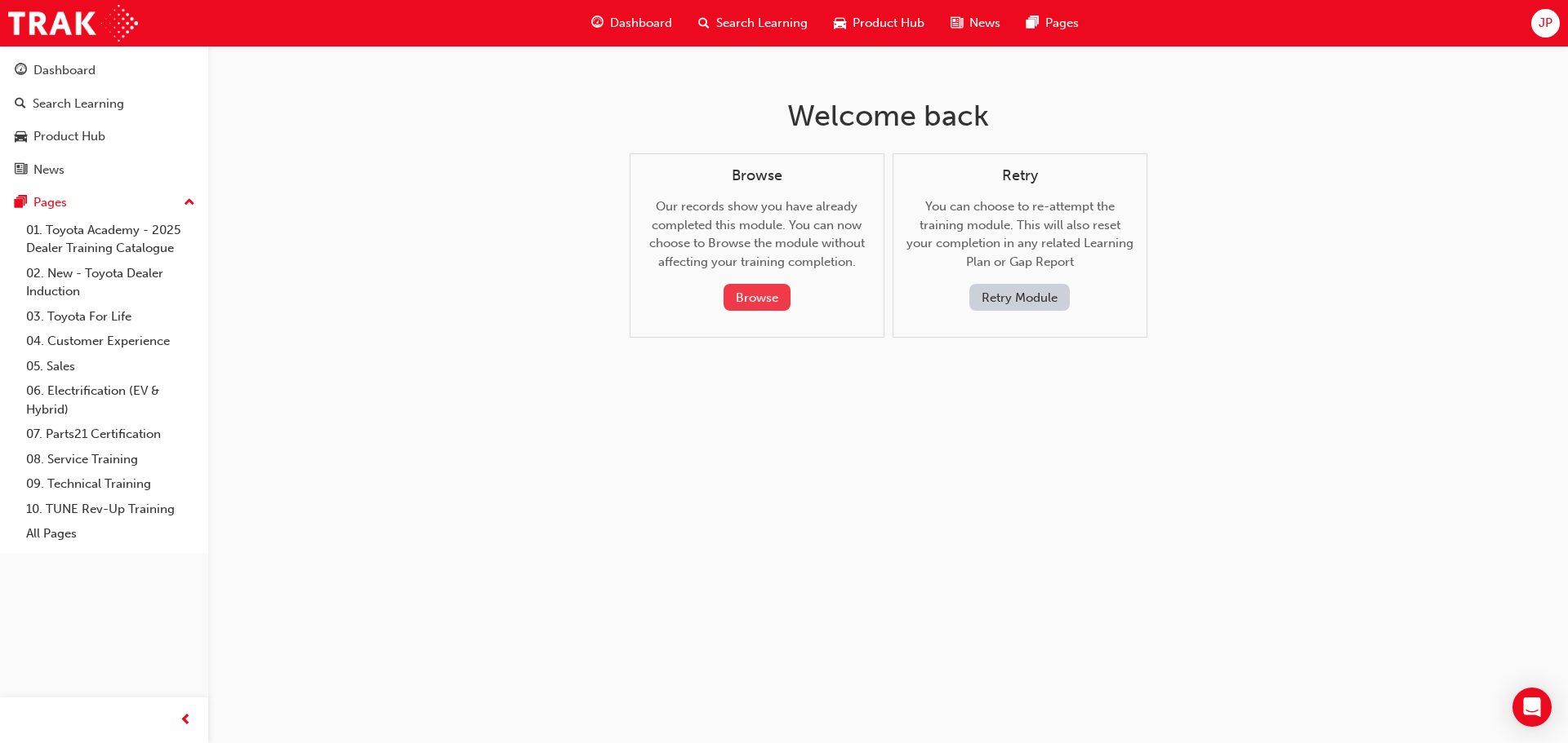
click at [749, 308] on button "Browse" at bounding box center [756, 298] width 67 height 27
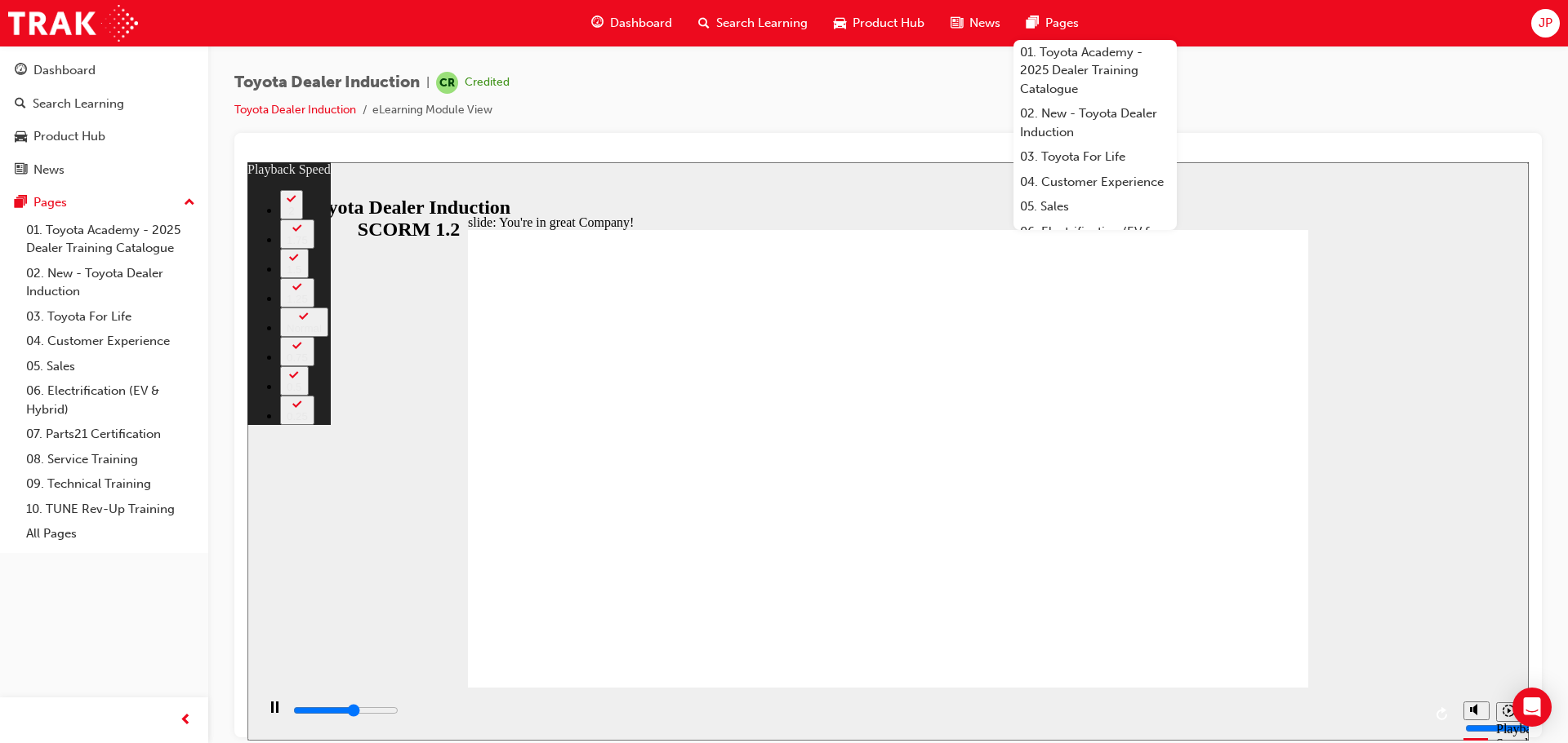
type input "4400"
type input "0"
type input "4700"
type input "1"
type input "5000"
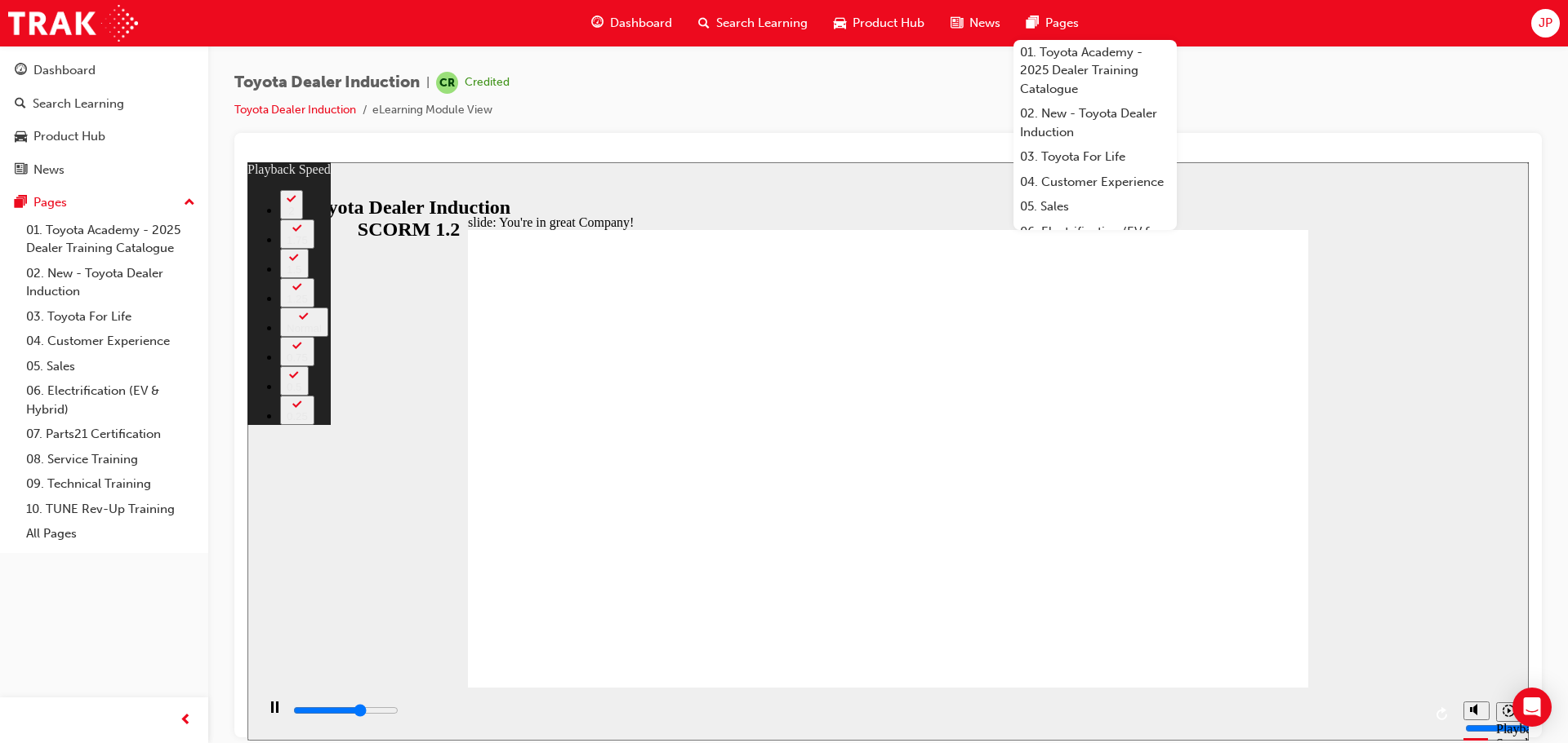
type input "1"
type input "5200"
type input "1"
type input "5400"
type input "1"
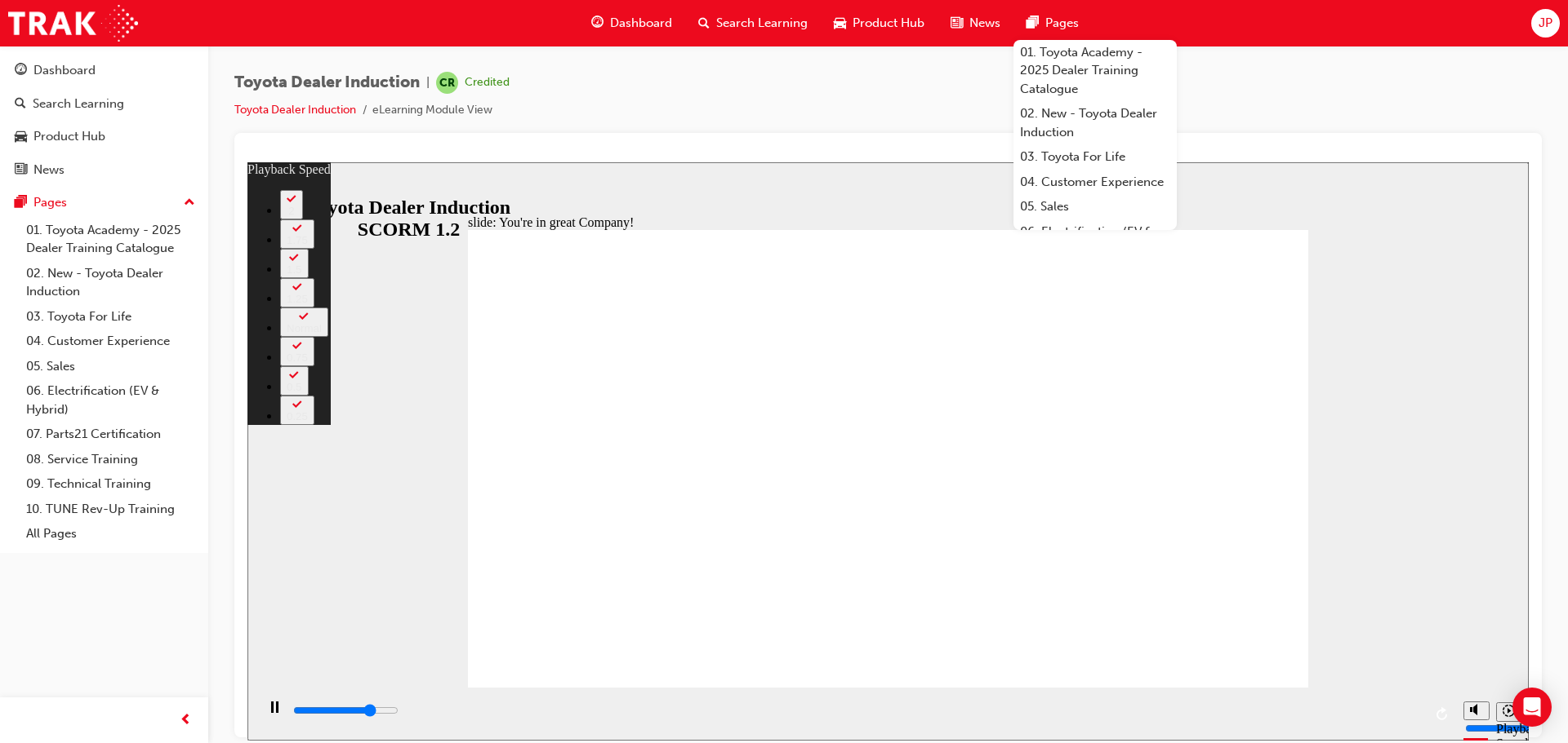
type input "5700"
type input "2"
type input "5800"
type input "2"
type input "6000"
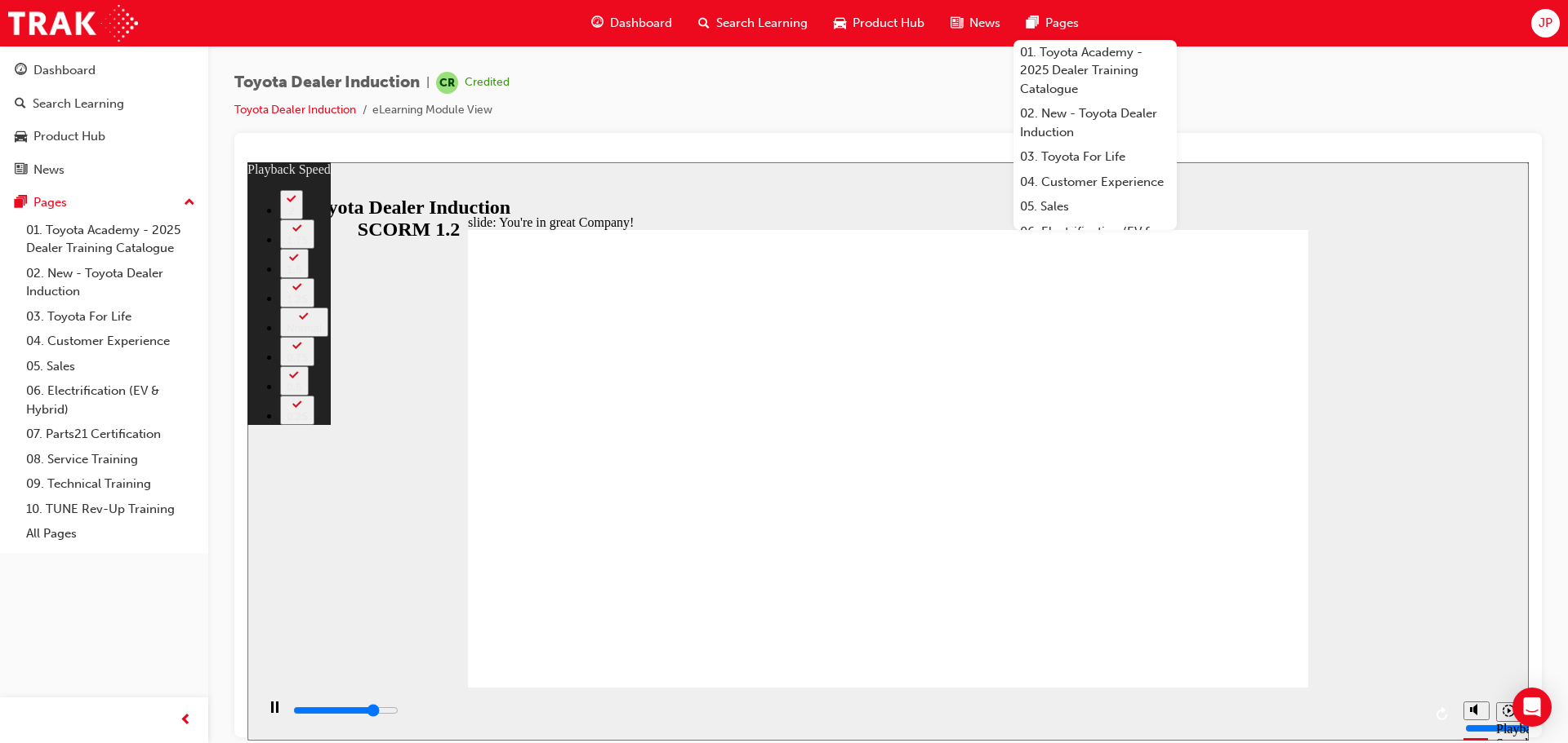
type input "2"
type input "6300"
type input "2"
type input "6500"
type input "2"
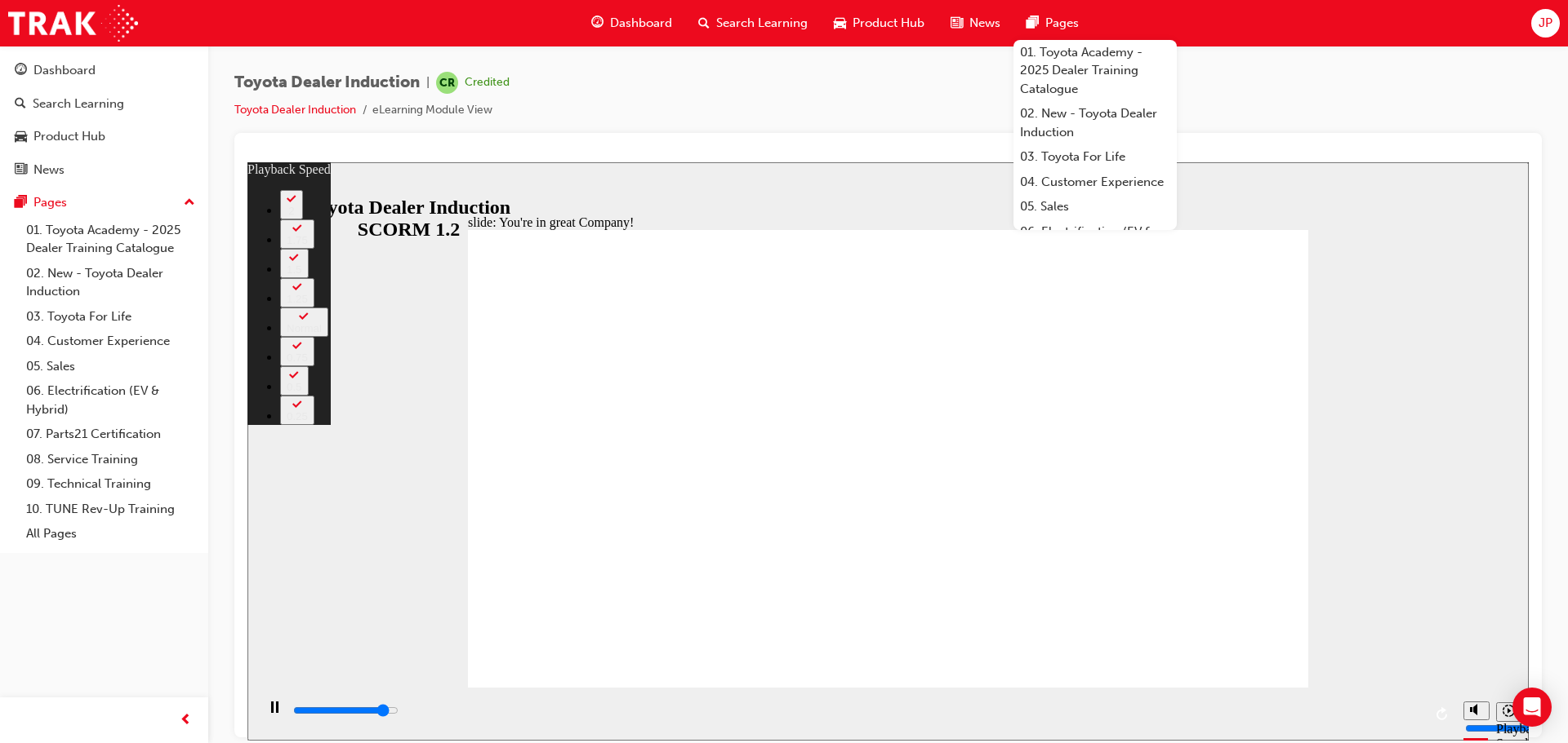
type input "6800"
type input "3"
type input "7000"
type input "3"
type input "7300"
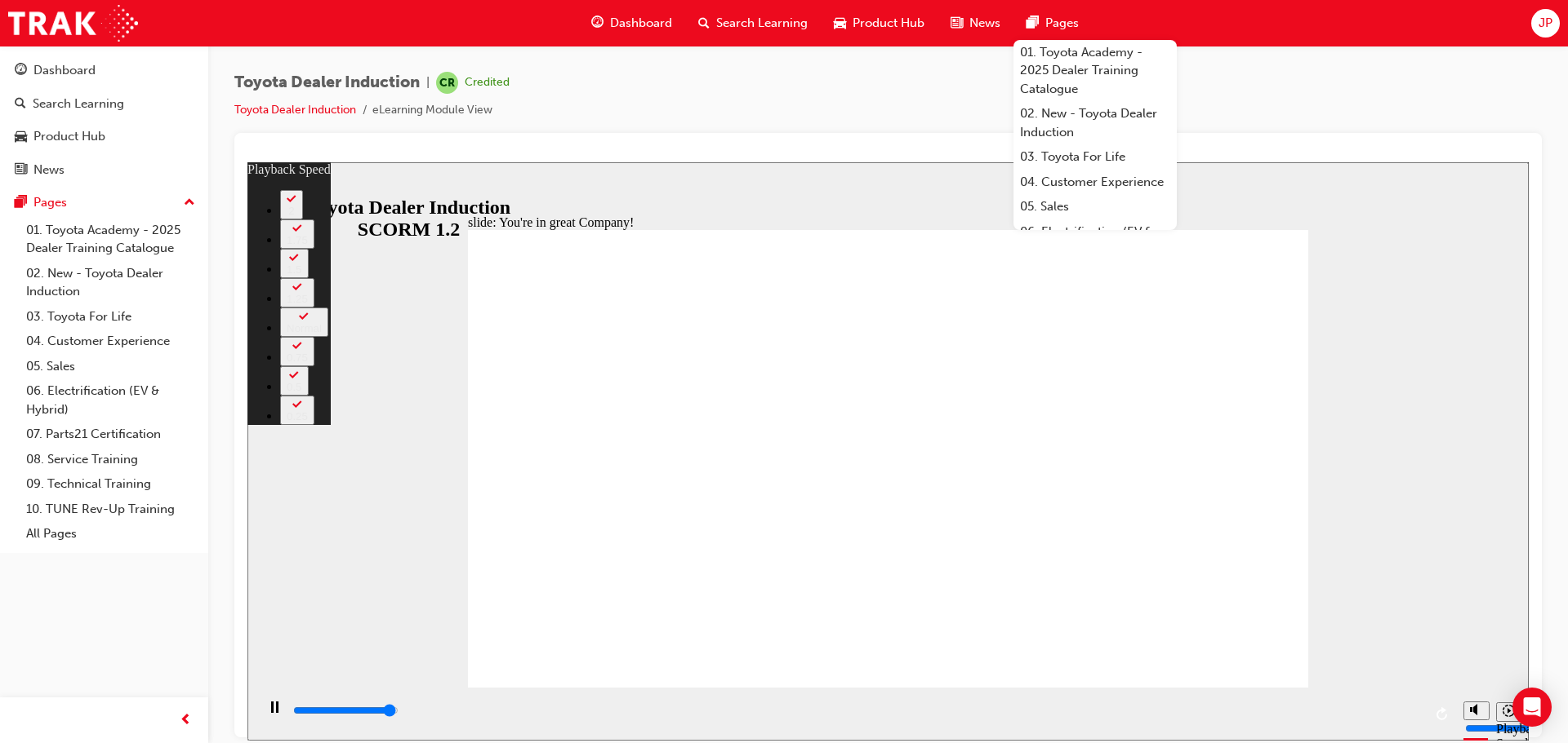
type input "3"
type input "7500"
type input "156"
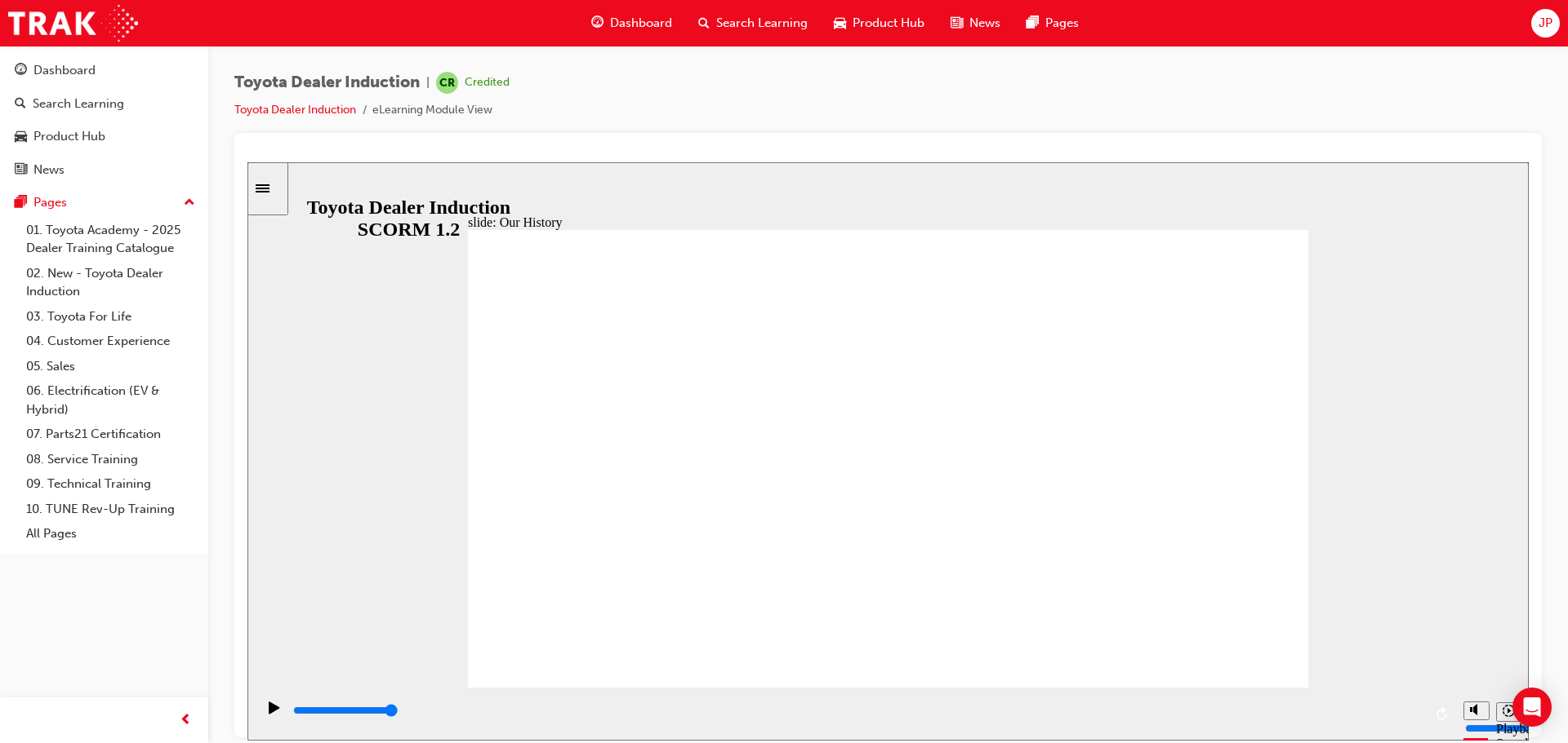
drag, startPoint x: 1115, startPoint y: 604, endPoint x: 1077, endPoint y: 604, distance: 38.0
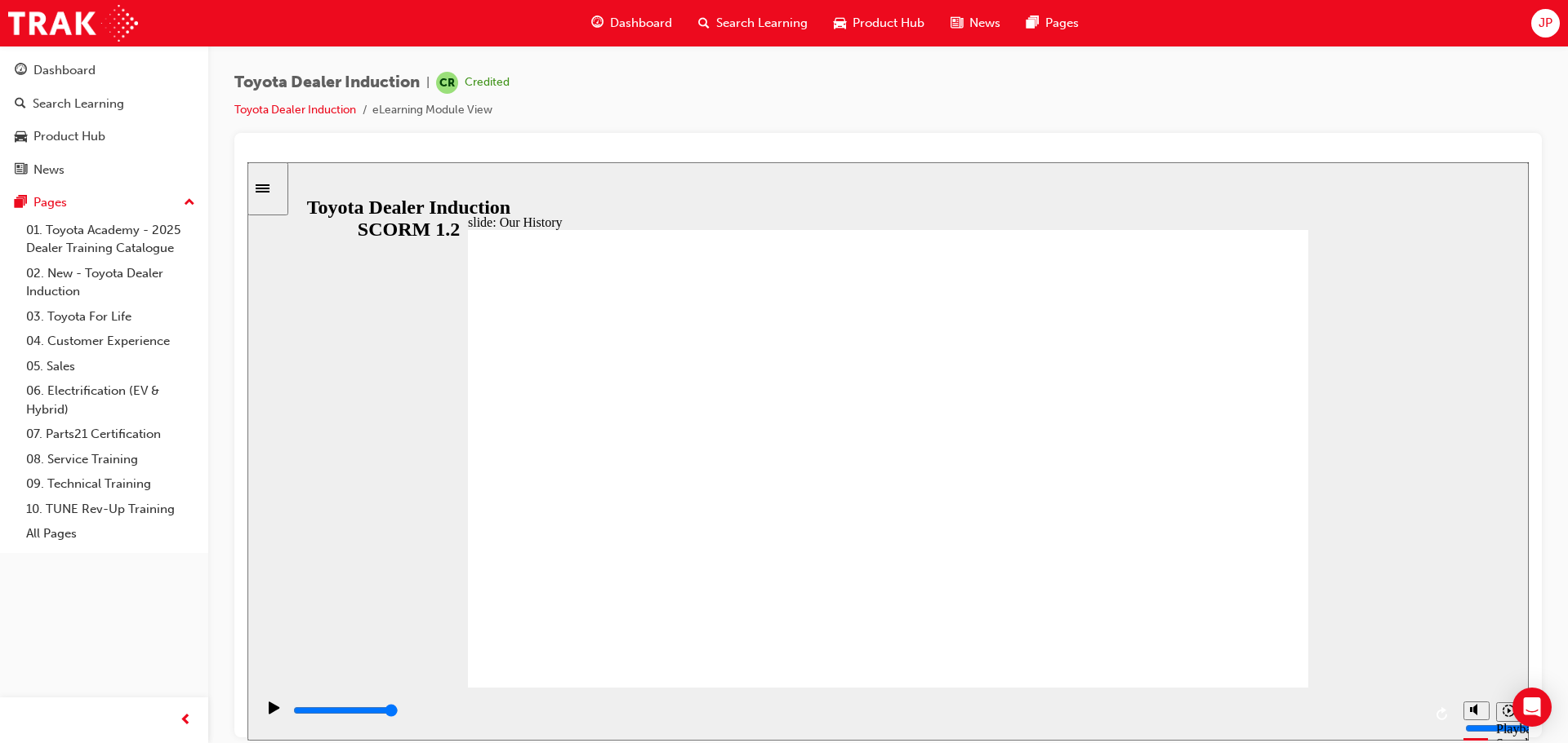
drag, startPoint x: 874, startPoint y: 641, endPoint x: 1077, endPoint y: 633, distance: 203.2
drag, startPoint x: 1116, startPoint y: 595, endPoint x: 701, endPoint y: 619, distance: 415.7
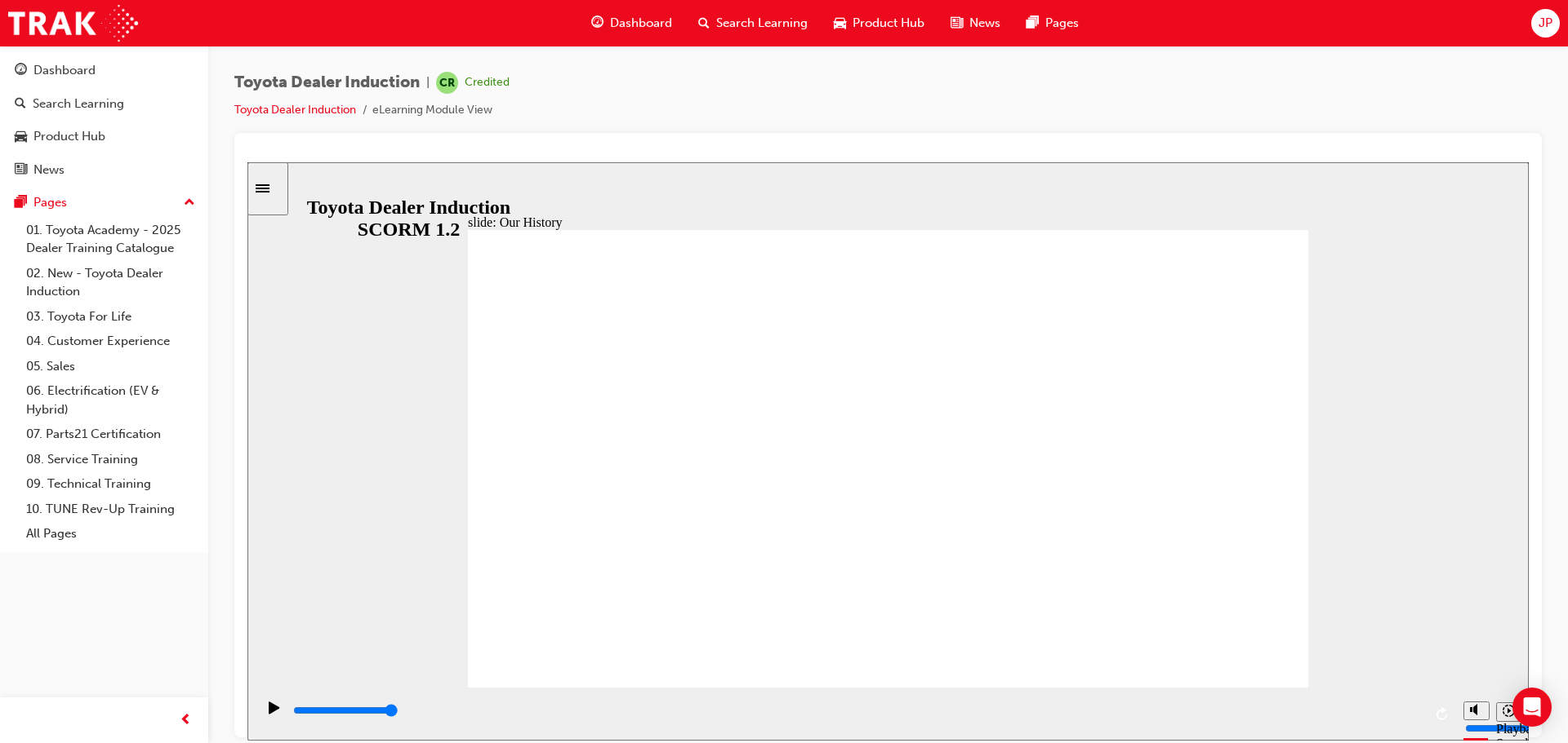
drag, startPoint x: 654, startPoint y: 595, endPoint x: 1195, endPoint y: 595, distance: 541.0
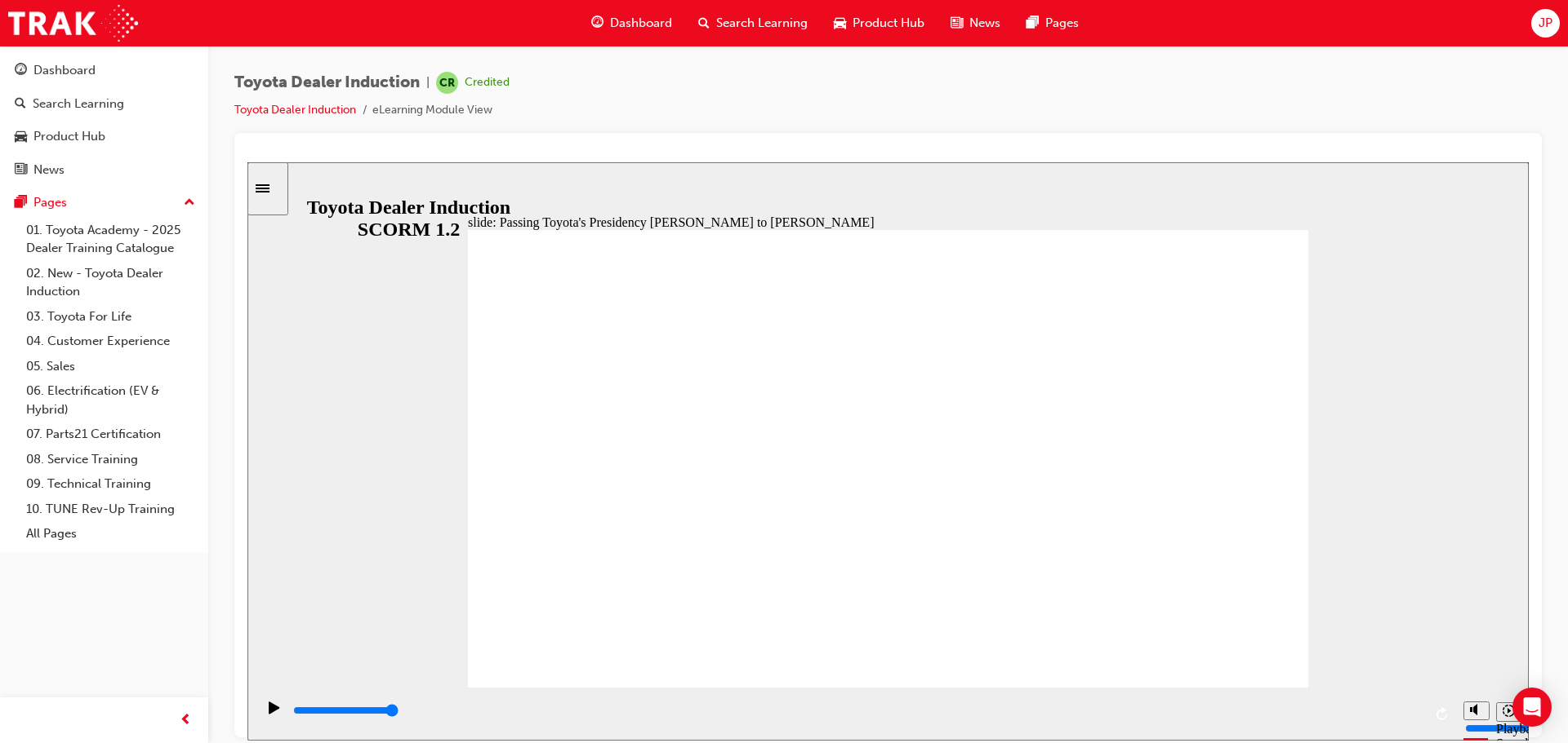
drag, startPoint x: 778, startPoint y: 550, endPoint x: 749, endPoint y: 586, distance: 46.2
drag, startPoint x: 745, startPoint y: 587, endPoint x: 756, endPoint y: 585, distance: 11.2
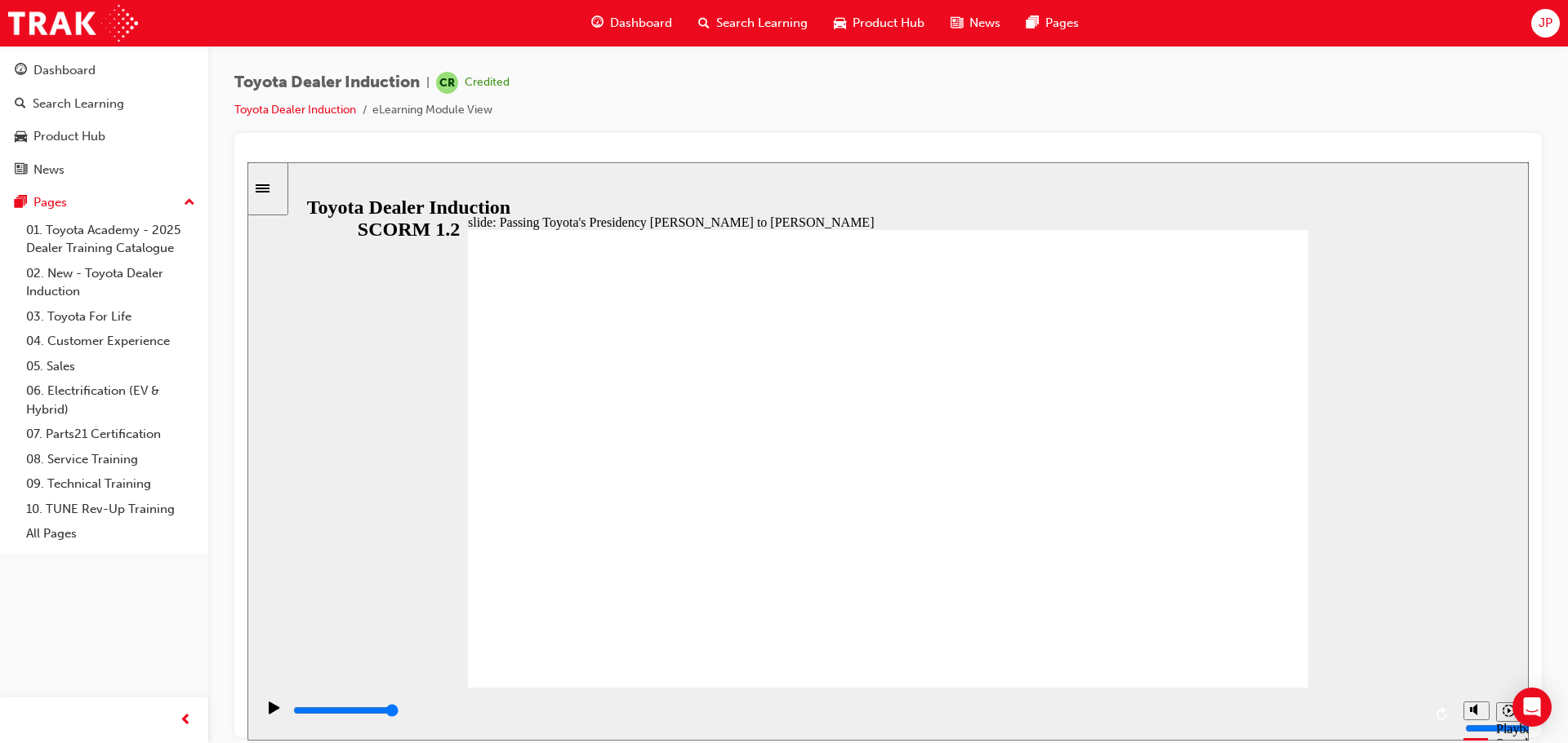
type input "5000"
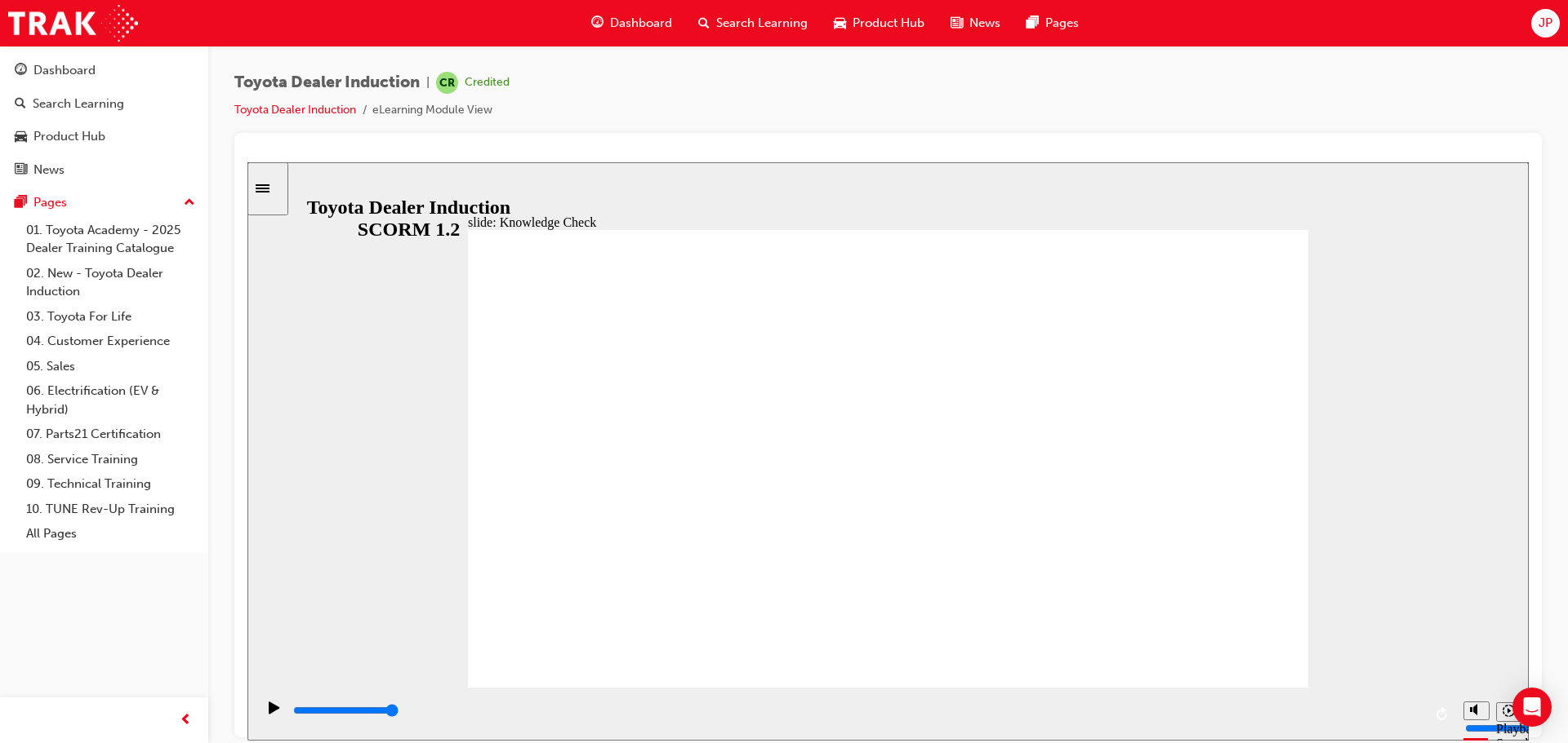
radio input "true"
type input "5000"
radio input "true"
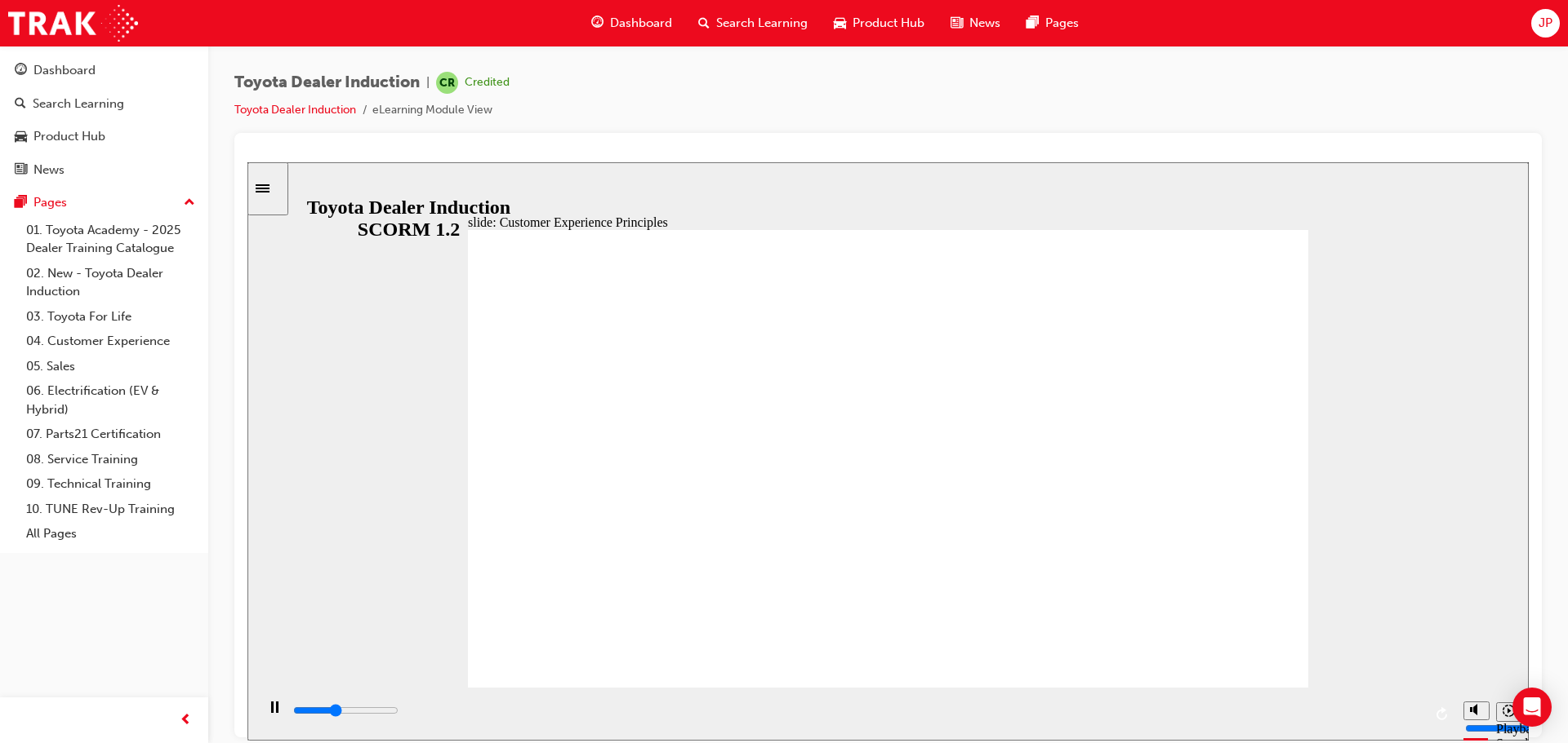
drag, startPoint x: 1150, startPoint y: 356, endPoint x: 711, endPoint y: 489, distance: 458.7
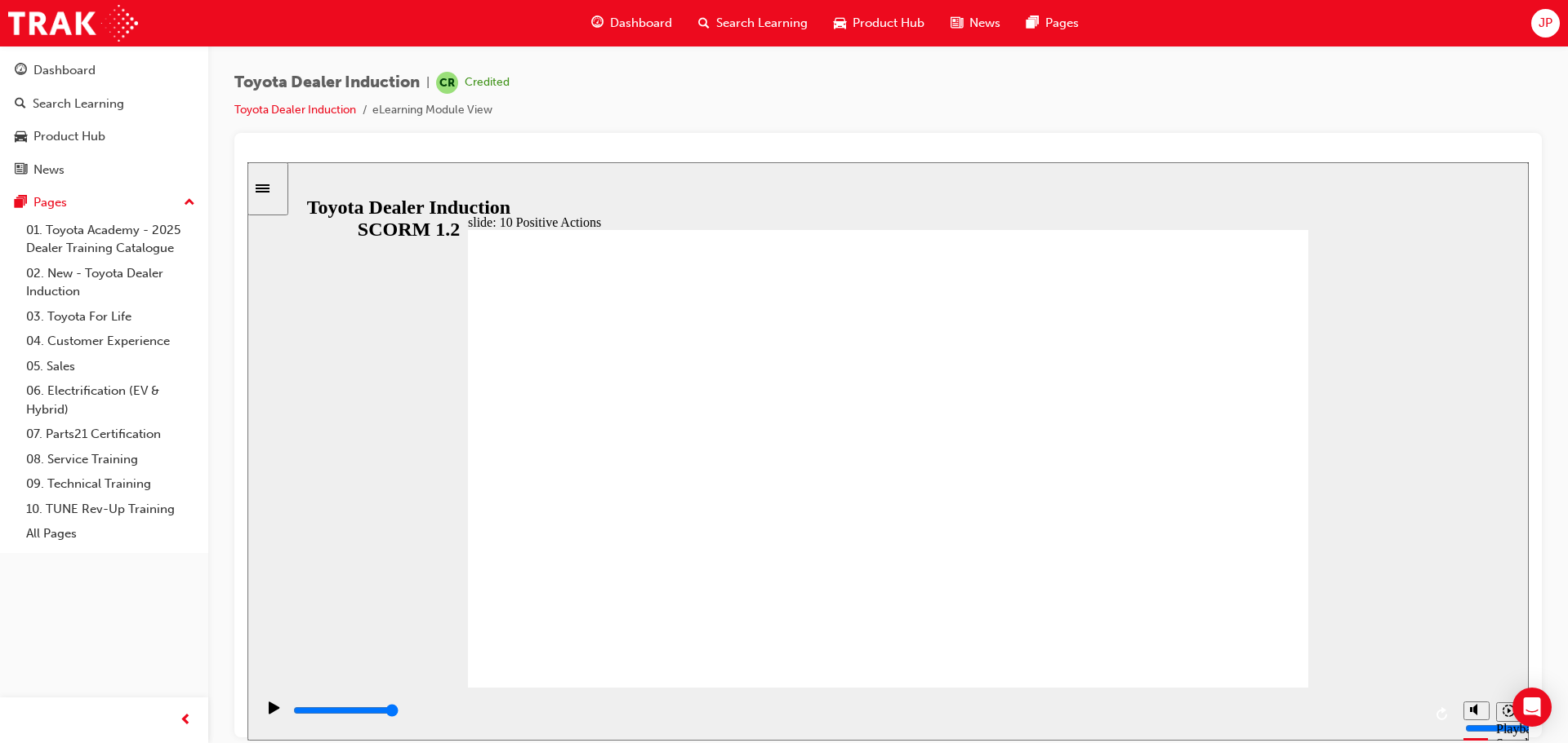
drag, startPoint x: 1293, startPoint y: 229, endPoint x: 988, endPoint y: 356, distance: 330.4
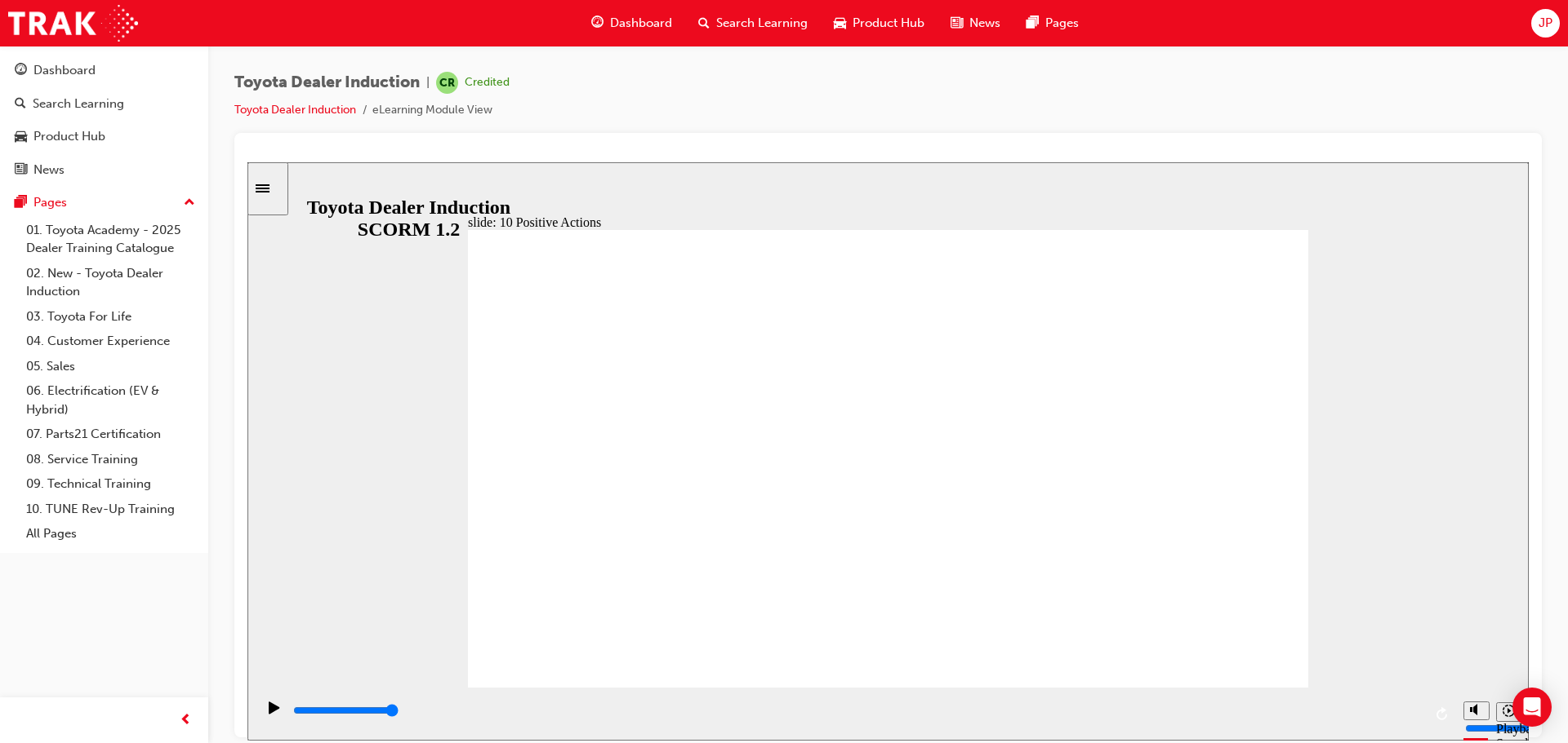
drag, startPoint x: 878, startPoint y: 451, endPoint x: 1173, endPoint y: 430, distance: 295.7
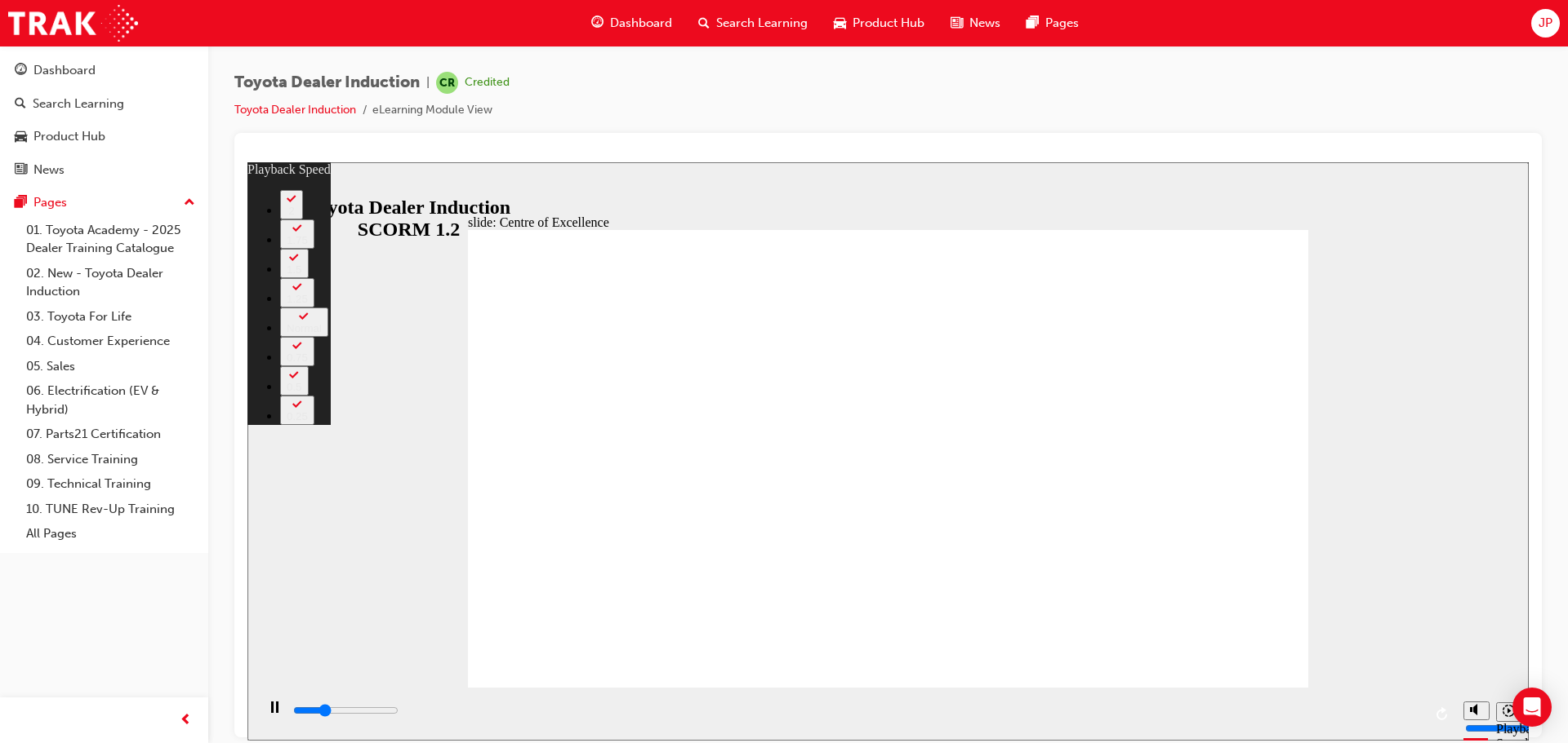
type input "4200"
type input "0"
type input "4400"
type input "0"
type input "4600"
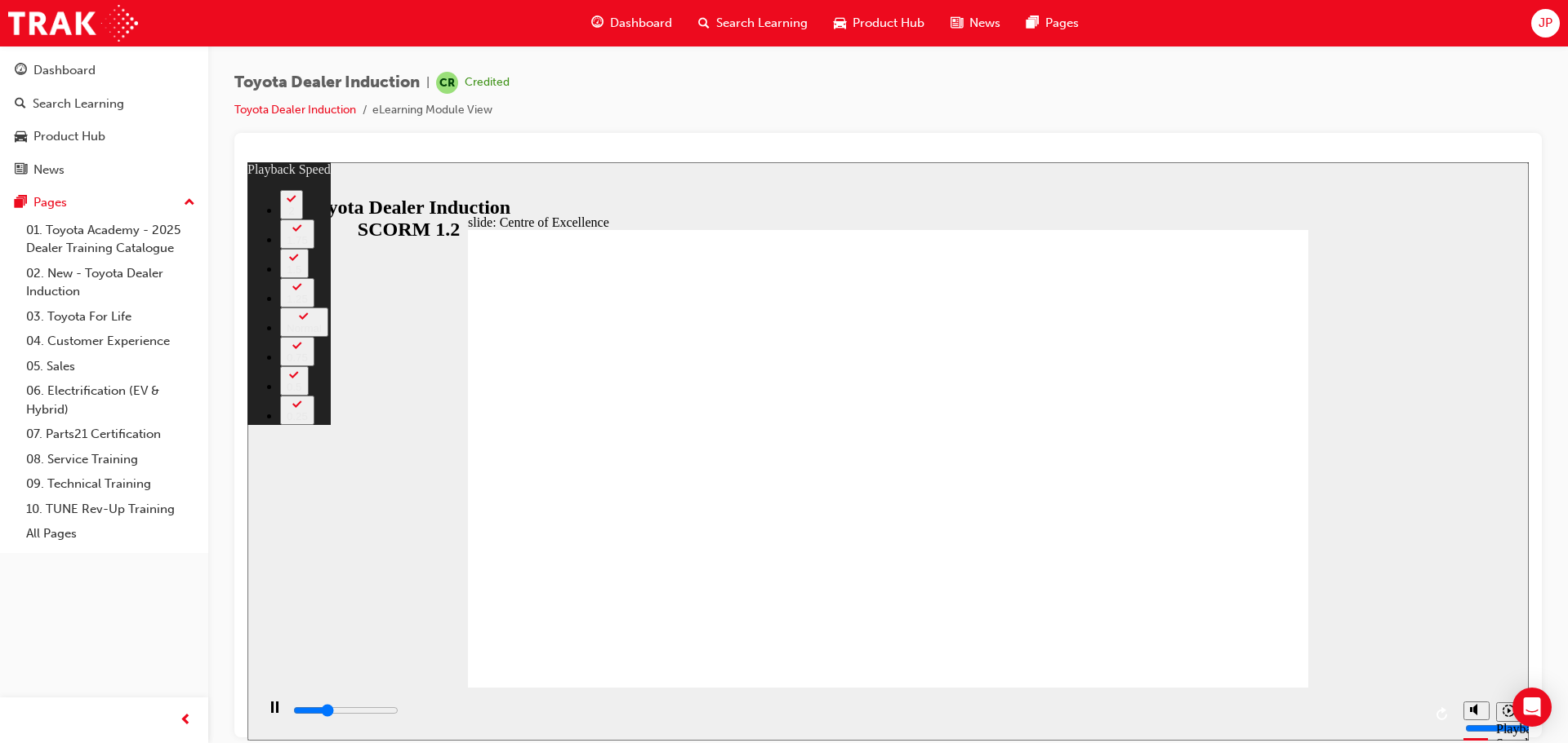
type input "0"
type input "4900"
type input "1"
type input "5200"
type input "1"
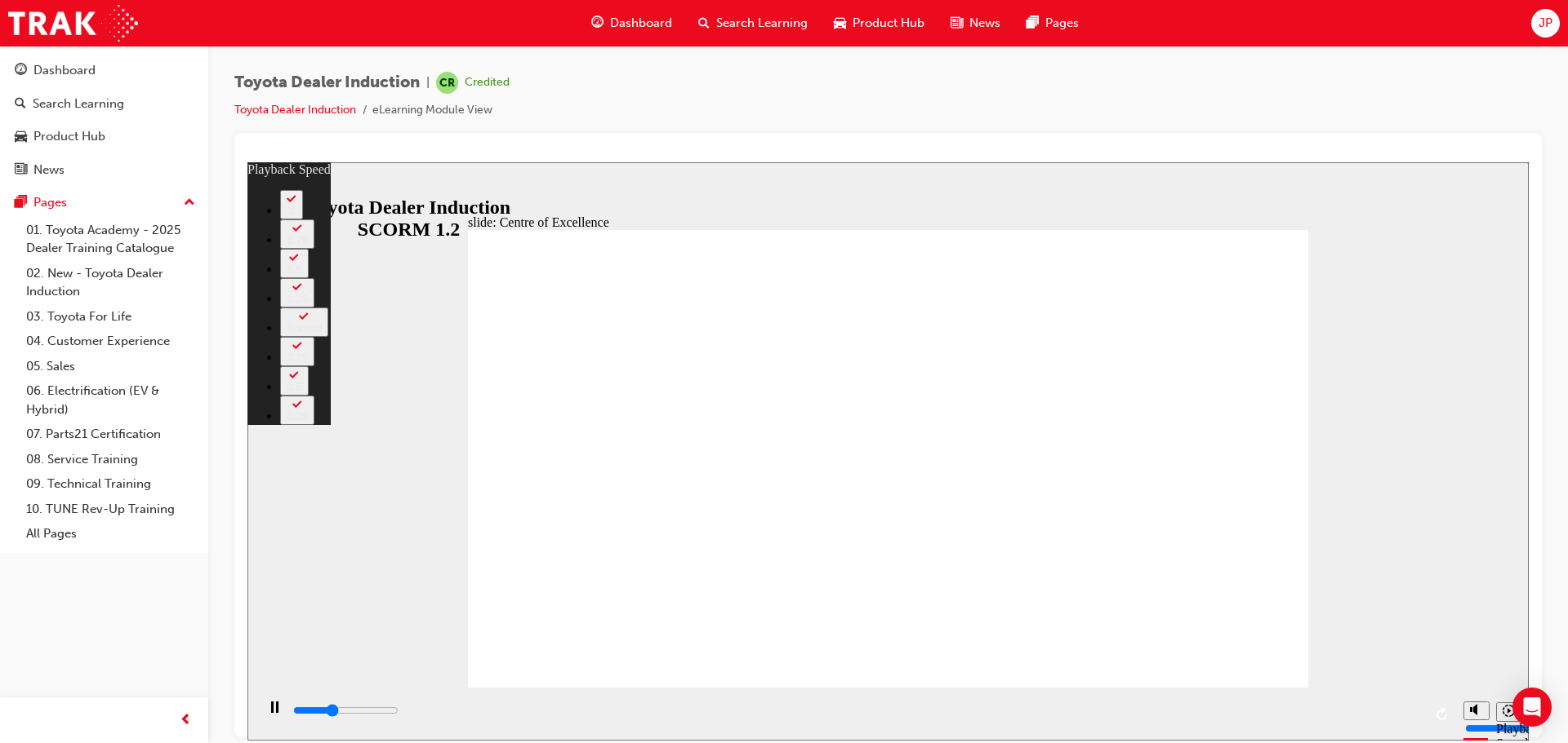
type input "5400"
type input "1"
type input "5700"
type input "2"
type input "6000"
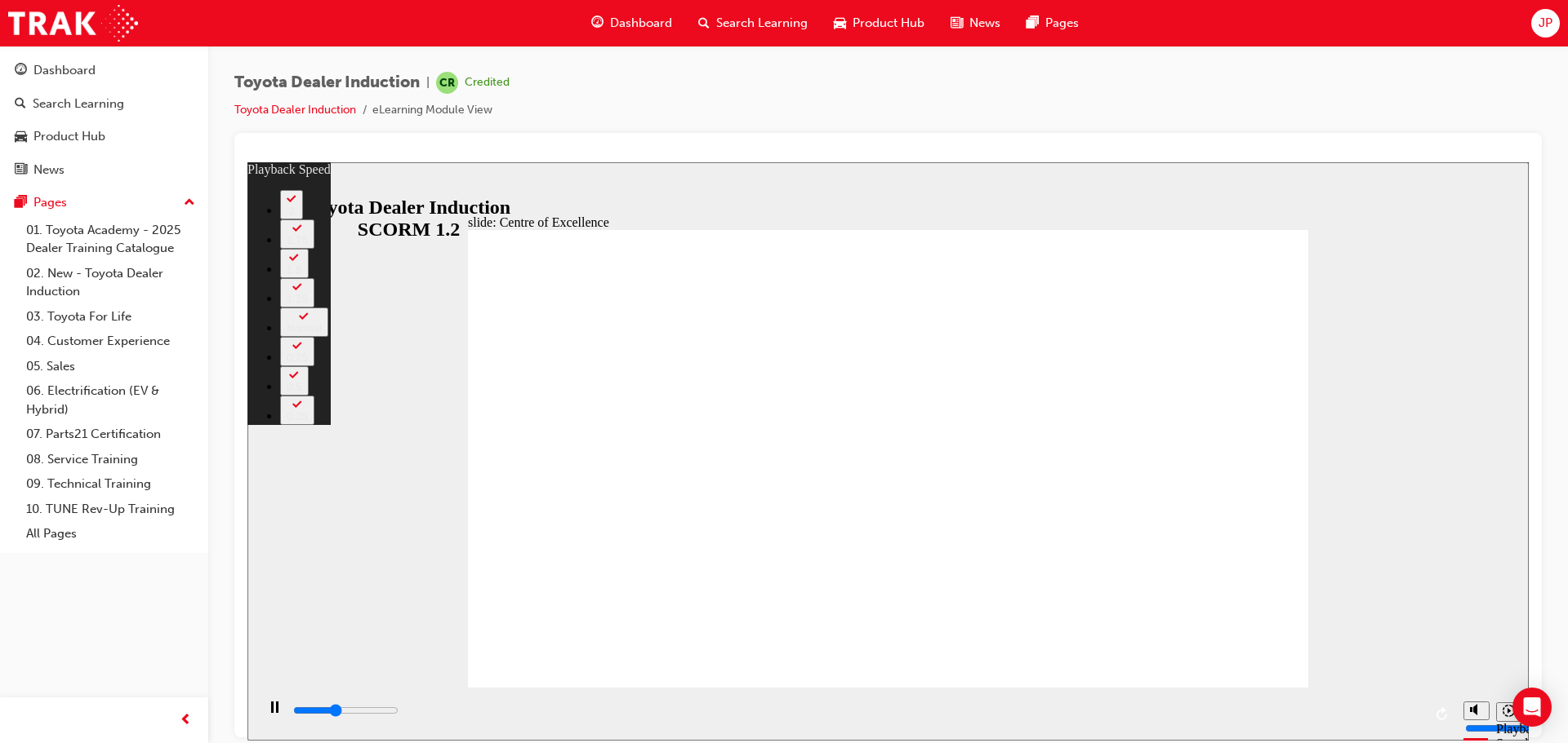
type input "2"
type input "6200"
type input "2"
type input "6500"
type input "2"
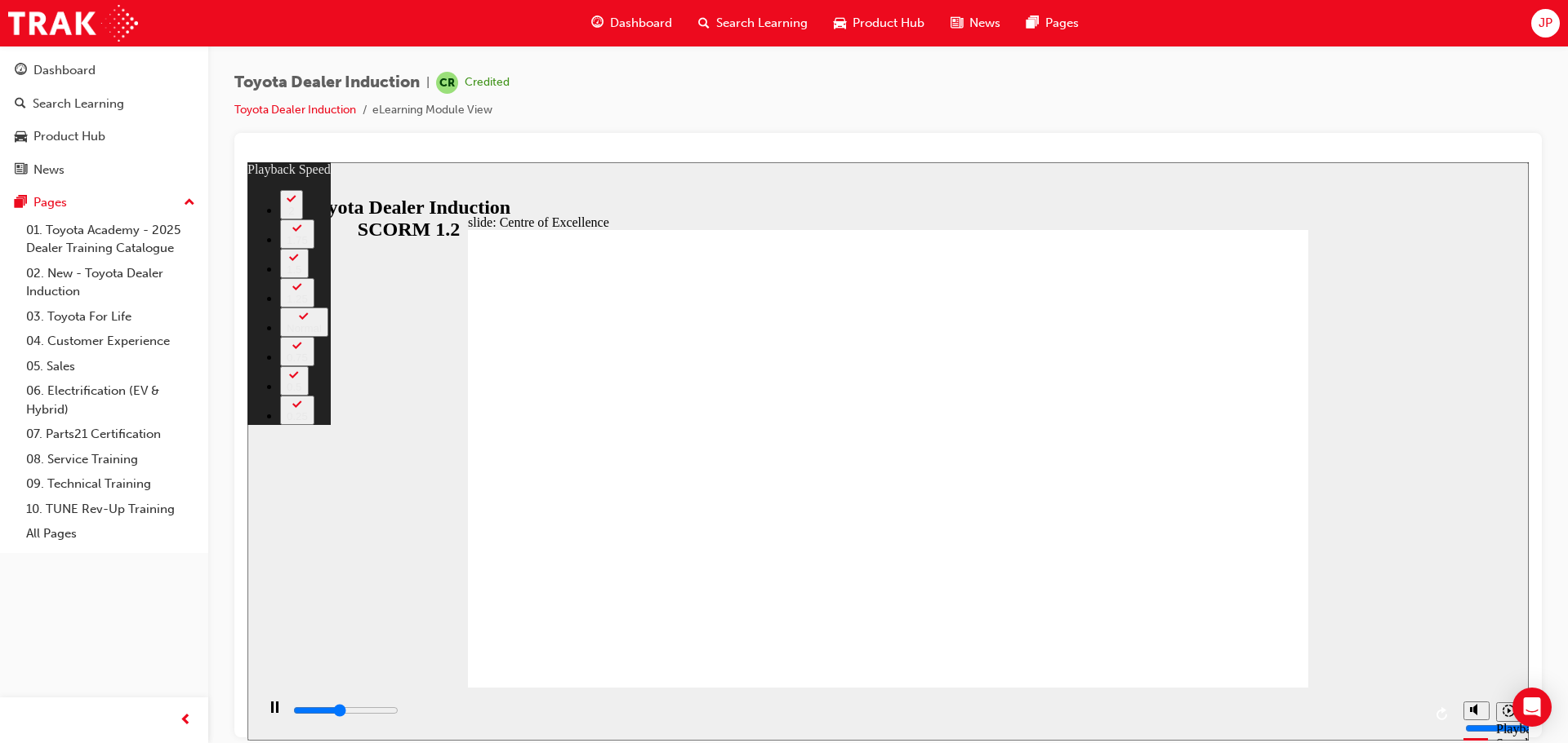
type input "6800"
type input "3"
type input "7000"
type input "3"
type input "7300"
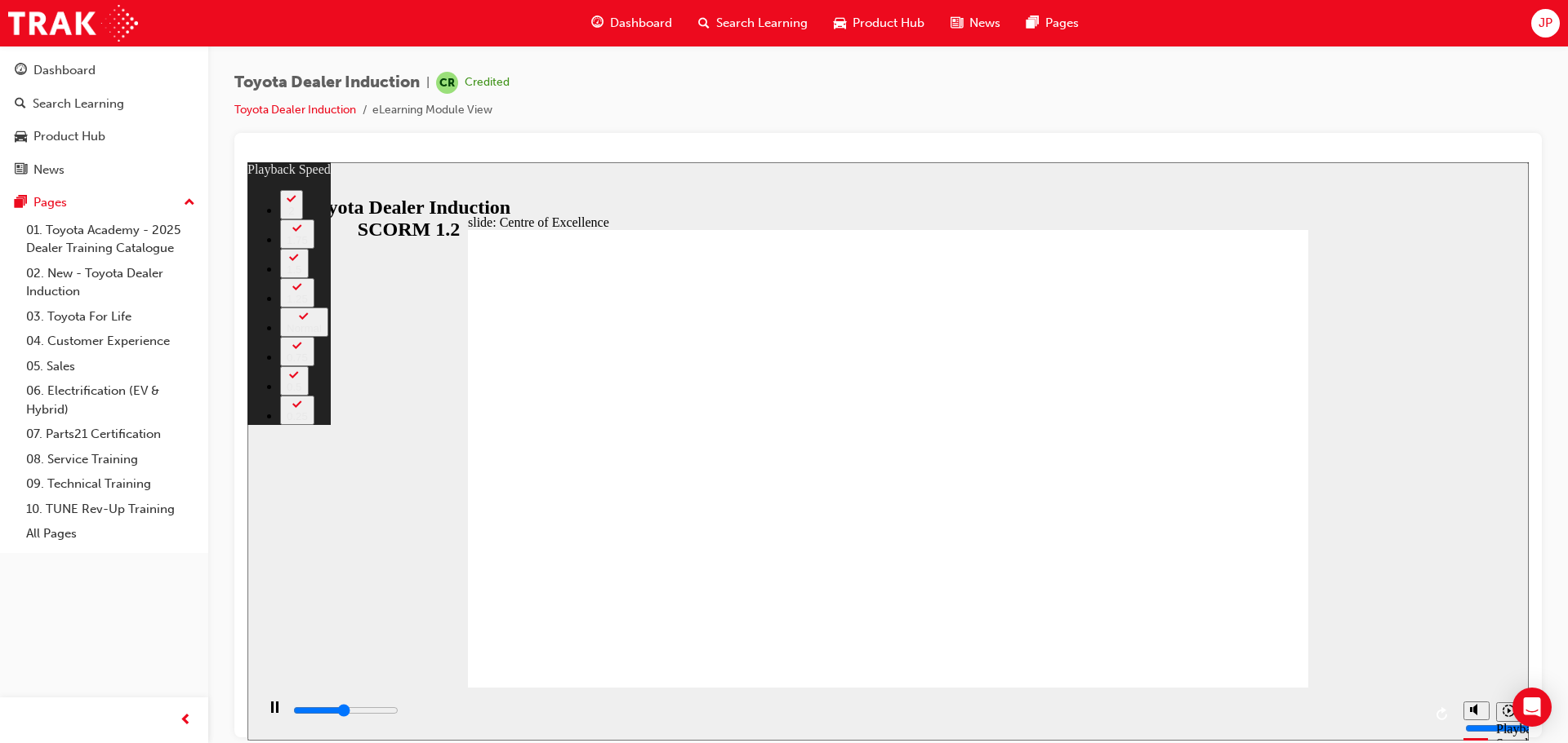
type input "3"
type input "7500"
type input "3"
type input "7800"
type input "4"
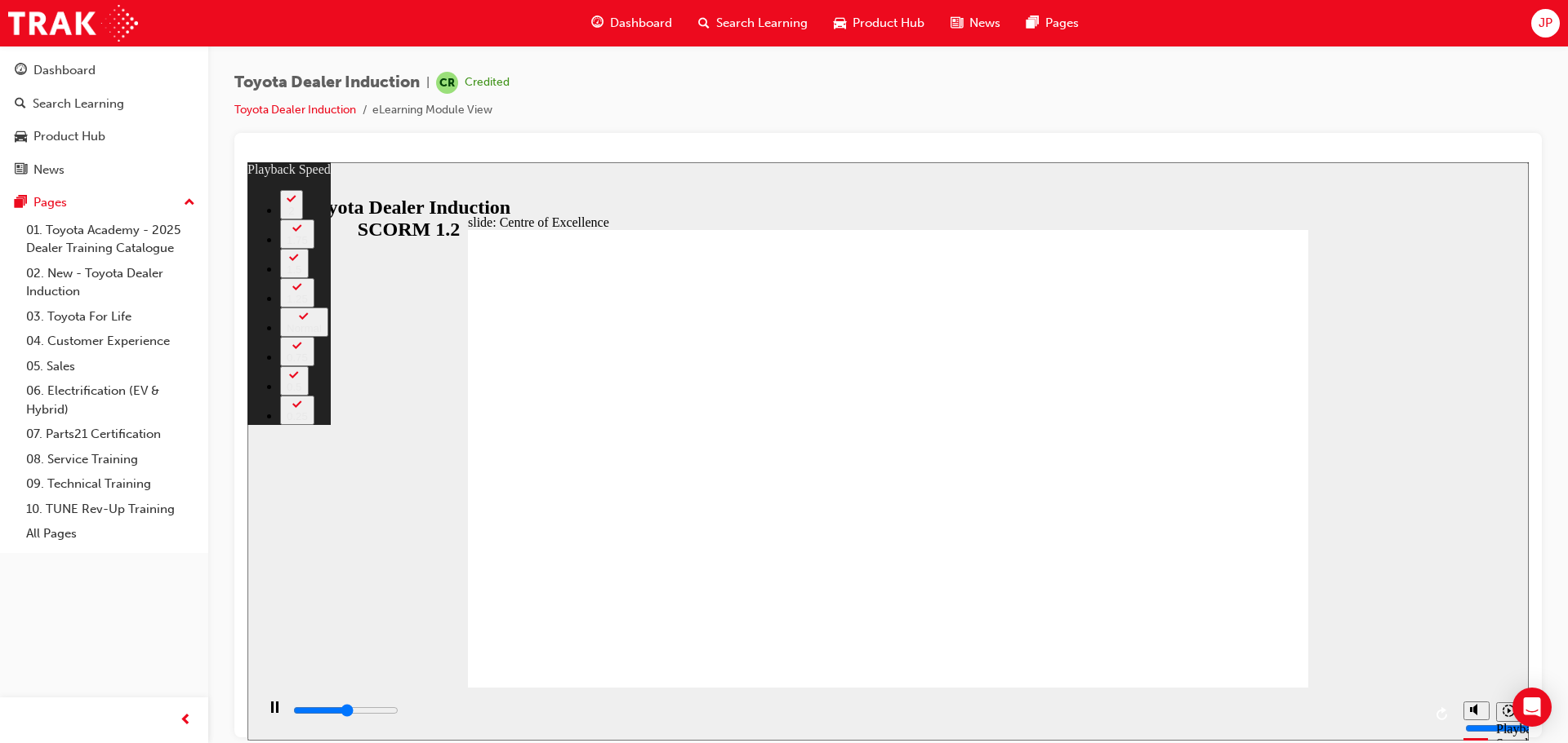
type input "7900"
type input "4"
type input "8000"
type input "4"
type input "8100"
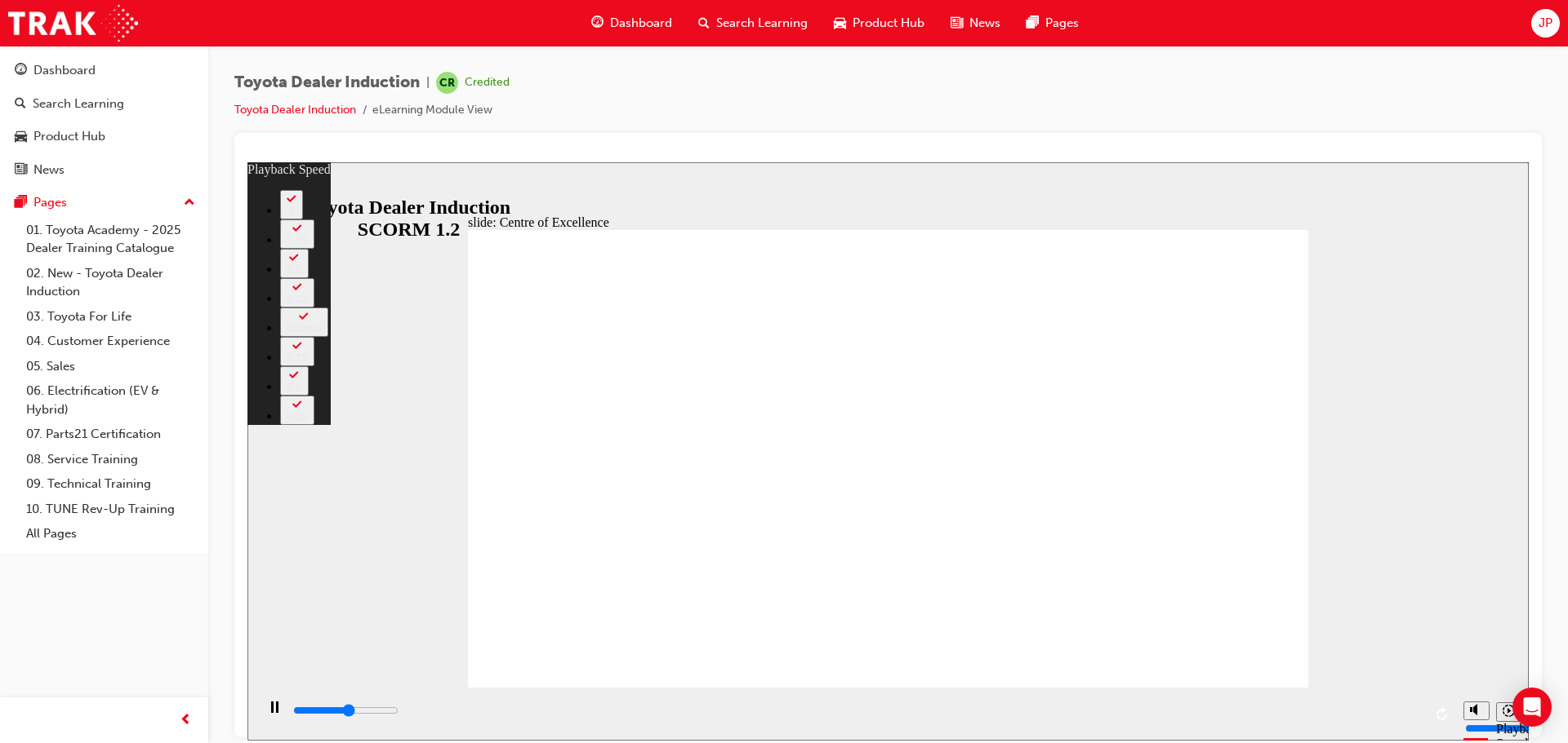
type input "4"
type input "8300"
type input "4"
type input "8600"
type input "4"
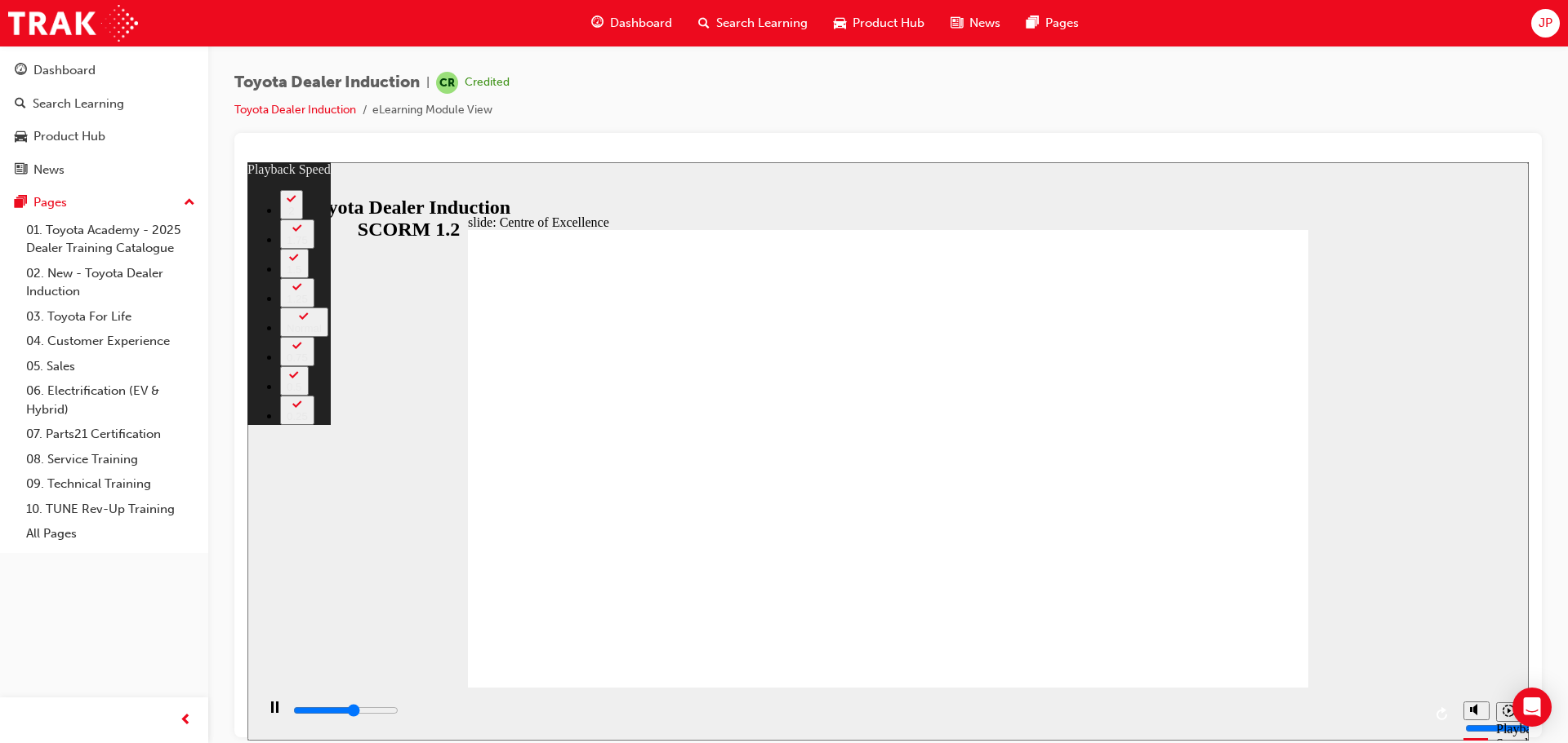
type input "8900"
type input "5"
type input "9100"
type input "5"
type input "9400"
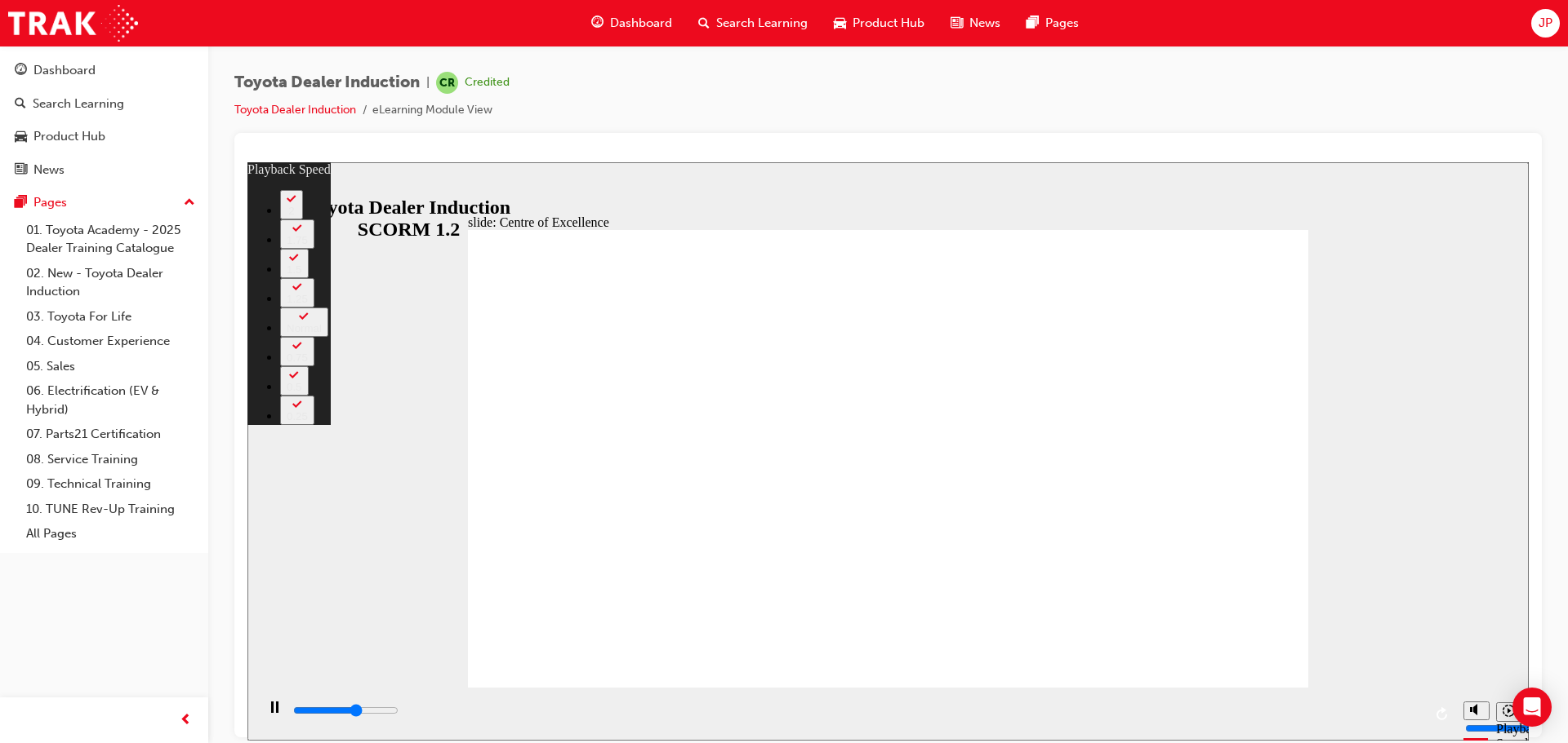
type input "5"
type input "9700"
type input "6"
type input "9900"
type input "6"
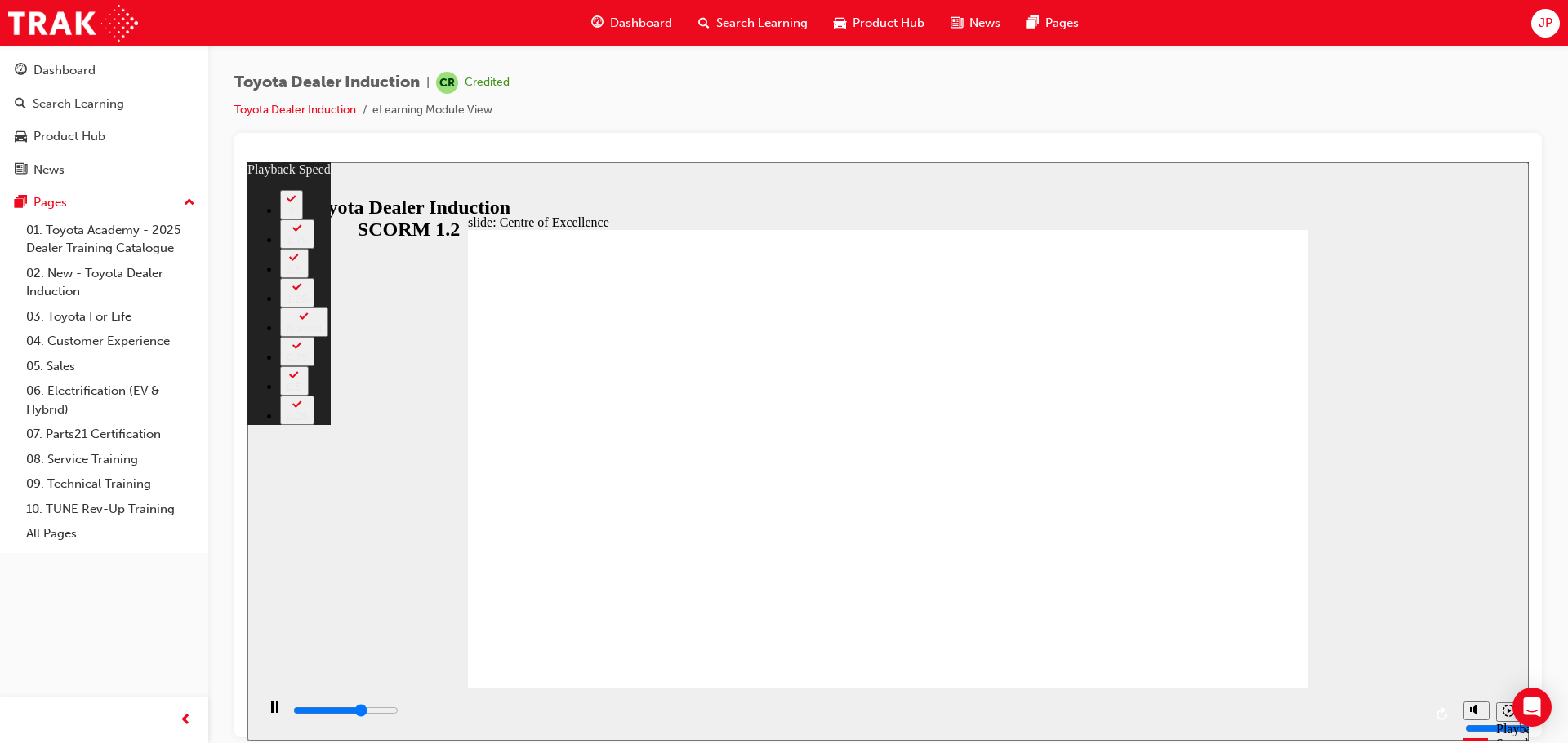
type input "10200"
type input "6"
type input "10500"
type input "6"
type input "10700"
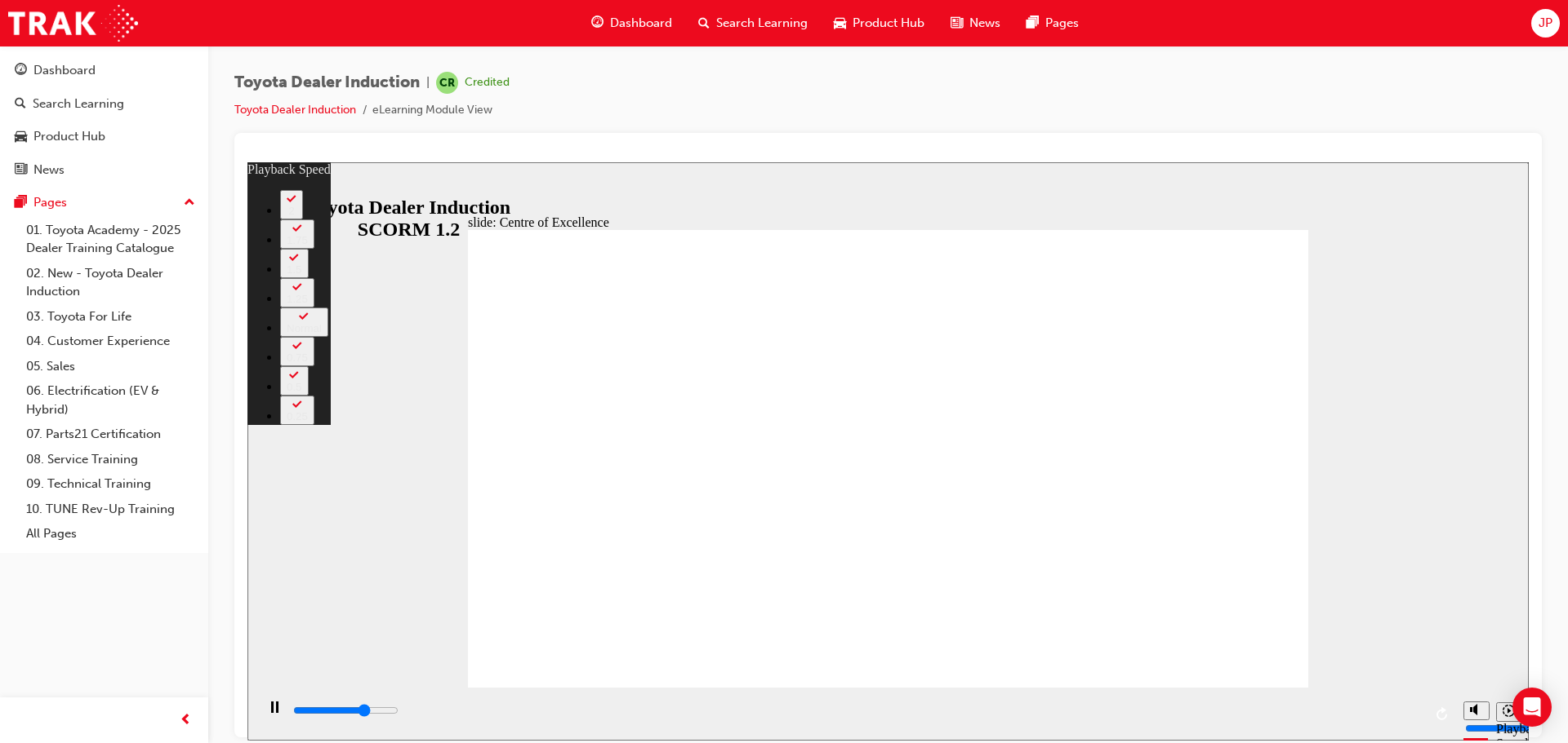
type input "7"
type input "11000"
type input "7"
type input "11000"
type input "7"
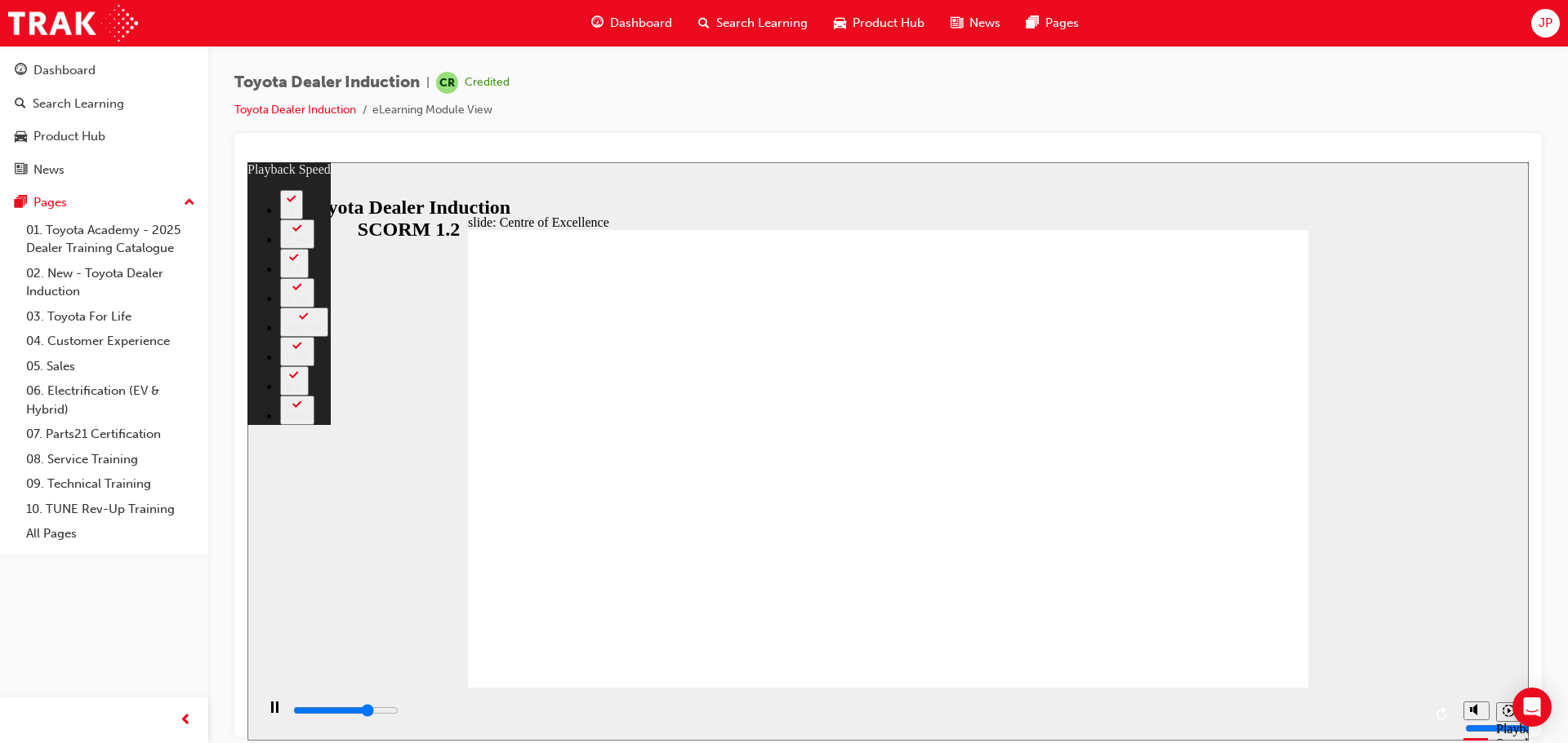
type input "11300"
type input "7"
type input "11500"
type input "7"
type input "11800"
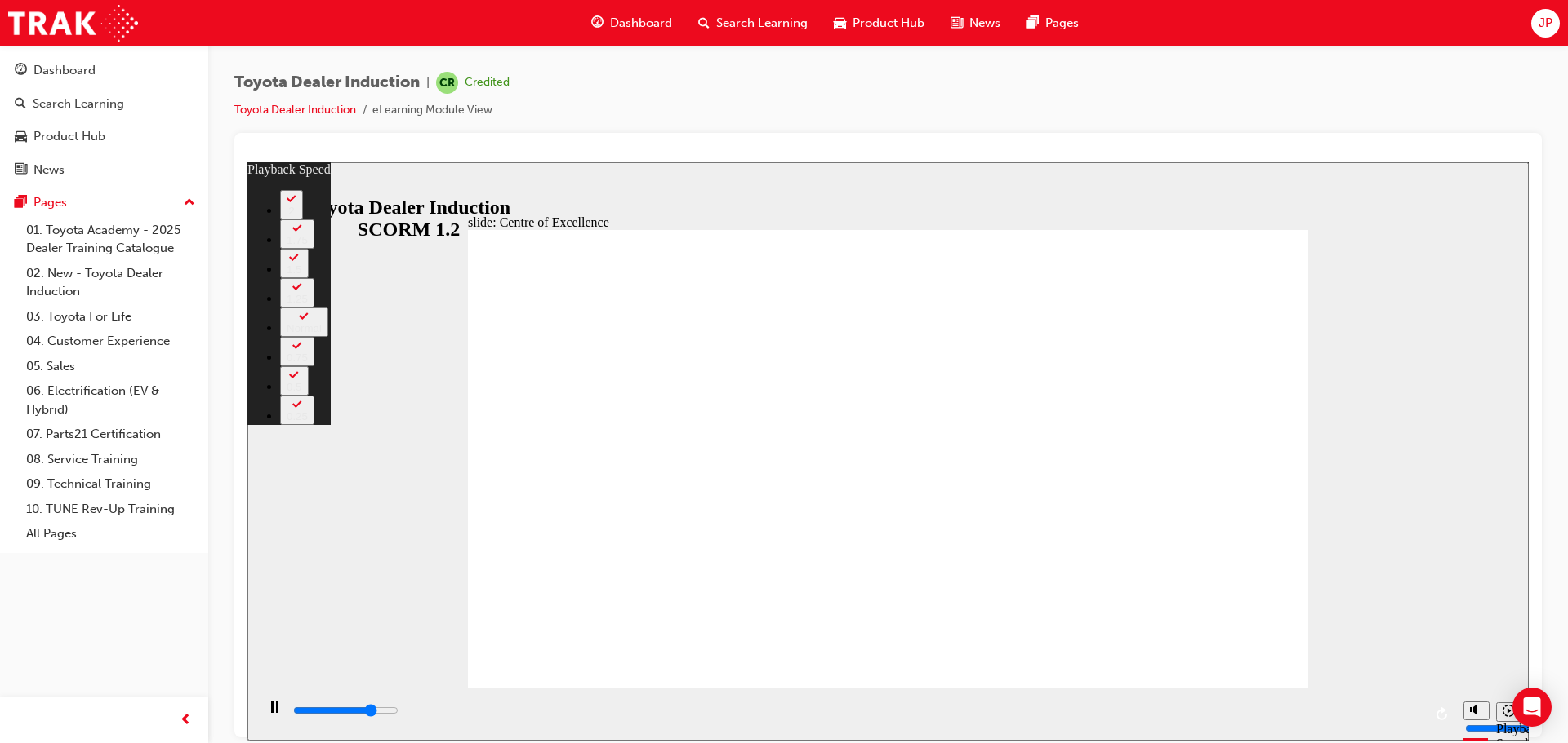
type input "8"
type input "12100"
type input "8"
type input "12300"
type input "8"
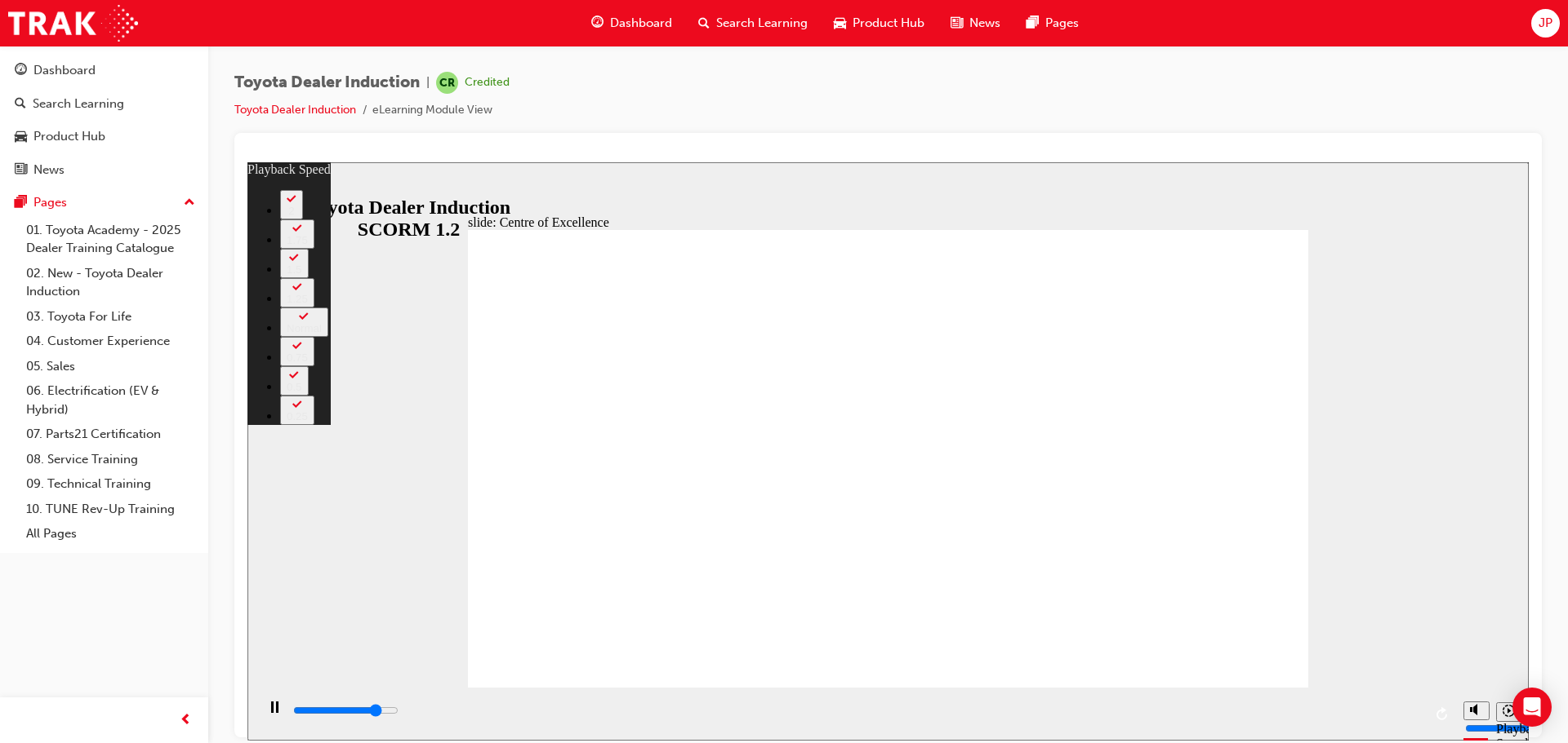
type input "12600"
type input "8"
type input "12900"
type input "9"
type input "13100"
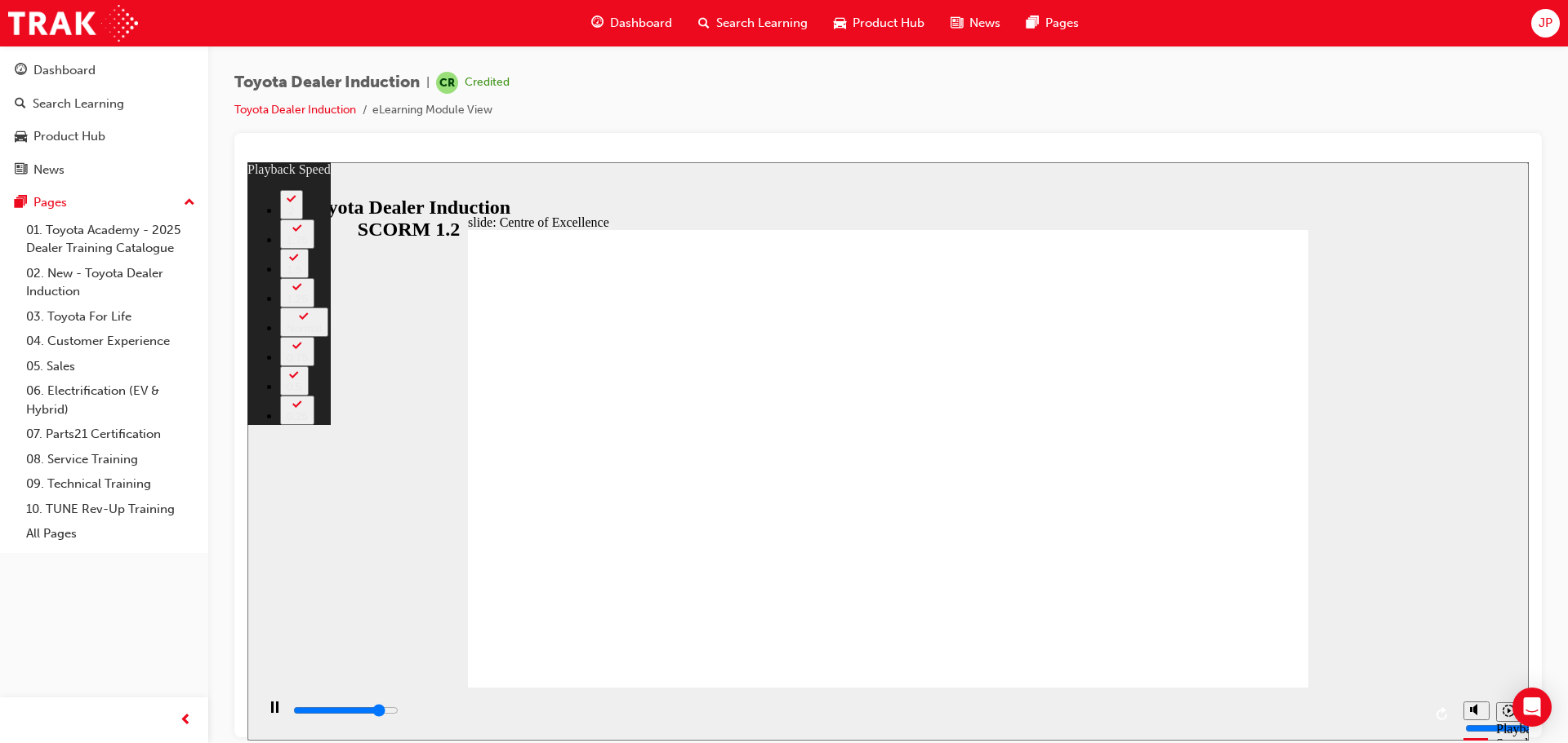
type input "9"
type input "13400"
type input "9"
type input "13700"
type input "10"
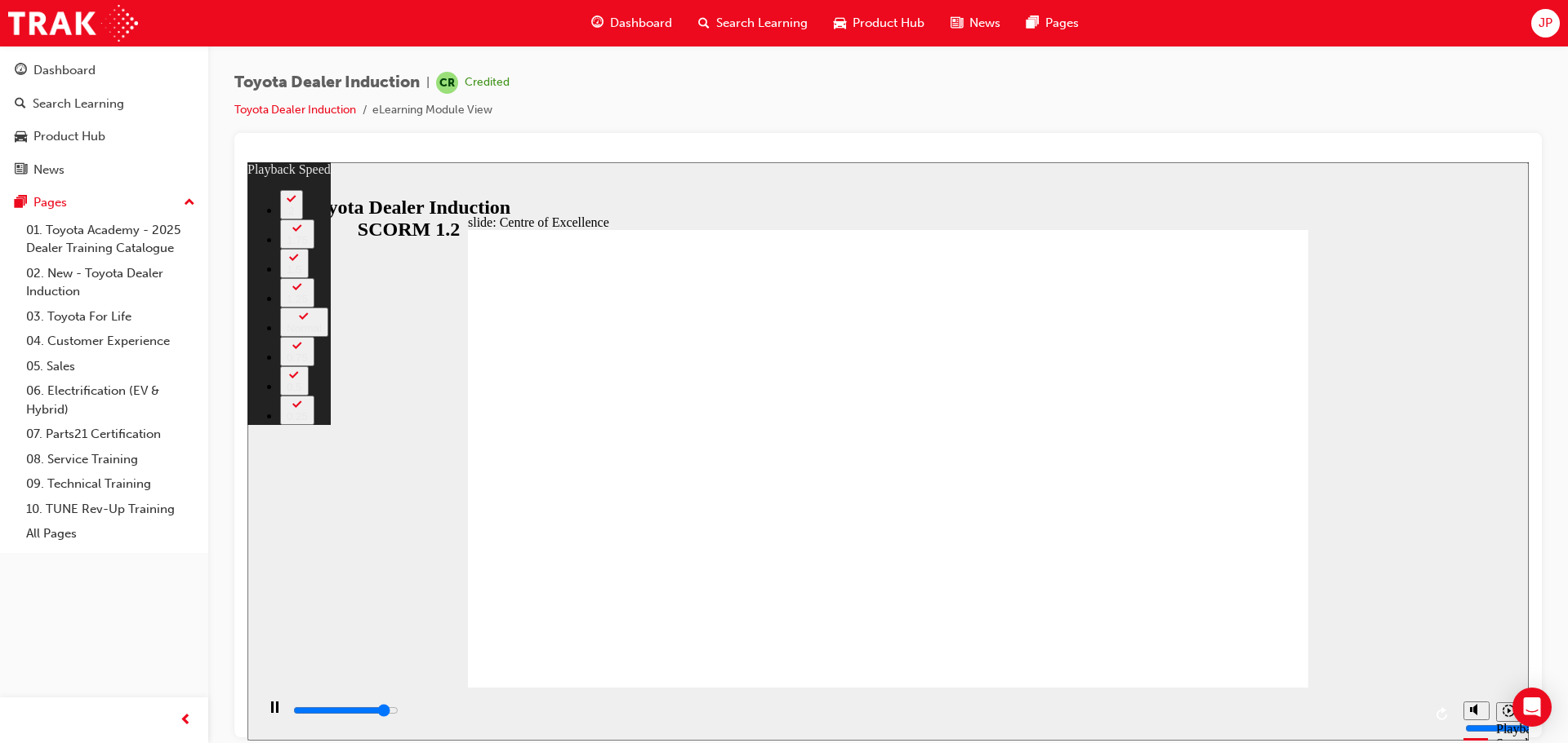
type input "13900"
type input "10"
type input "14200"
type input "10"
type input "14500"
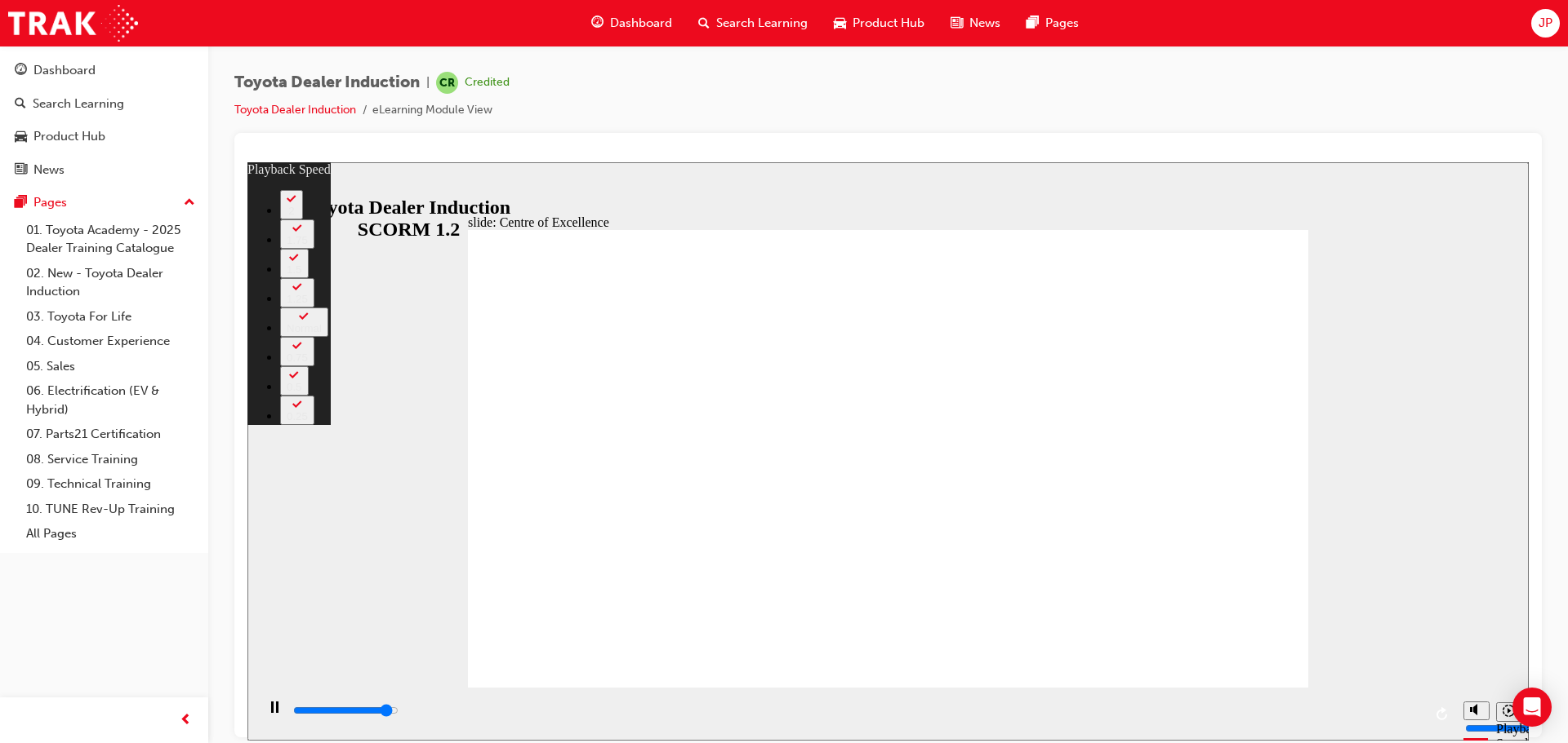
type input "10"
type input "14700"
type input "11"
type input "15000"
type input "11"
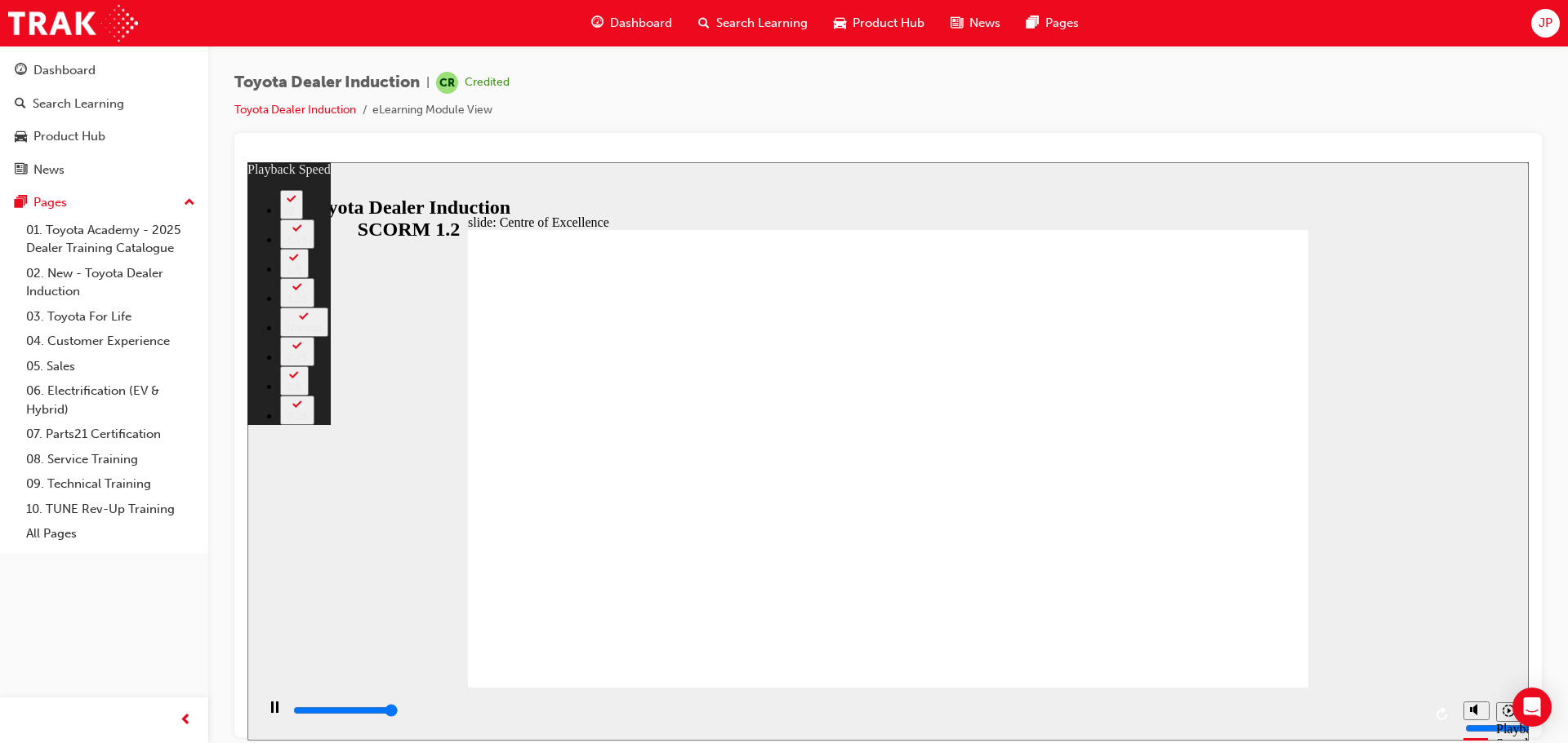
type input "15300"
type input "11"
type input "15300"
type input "248"
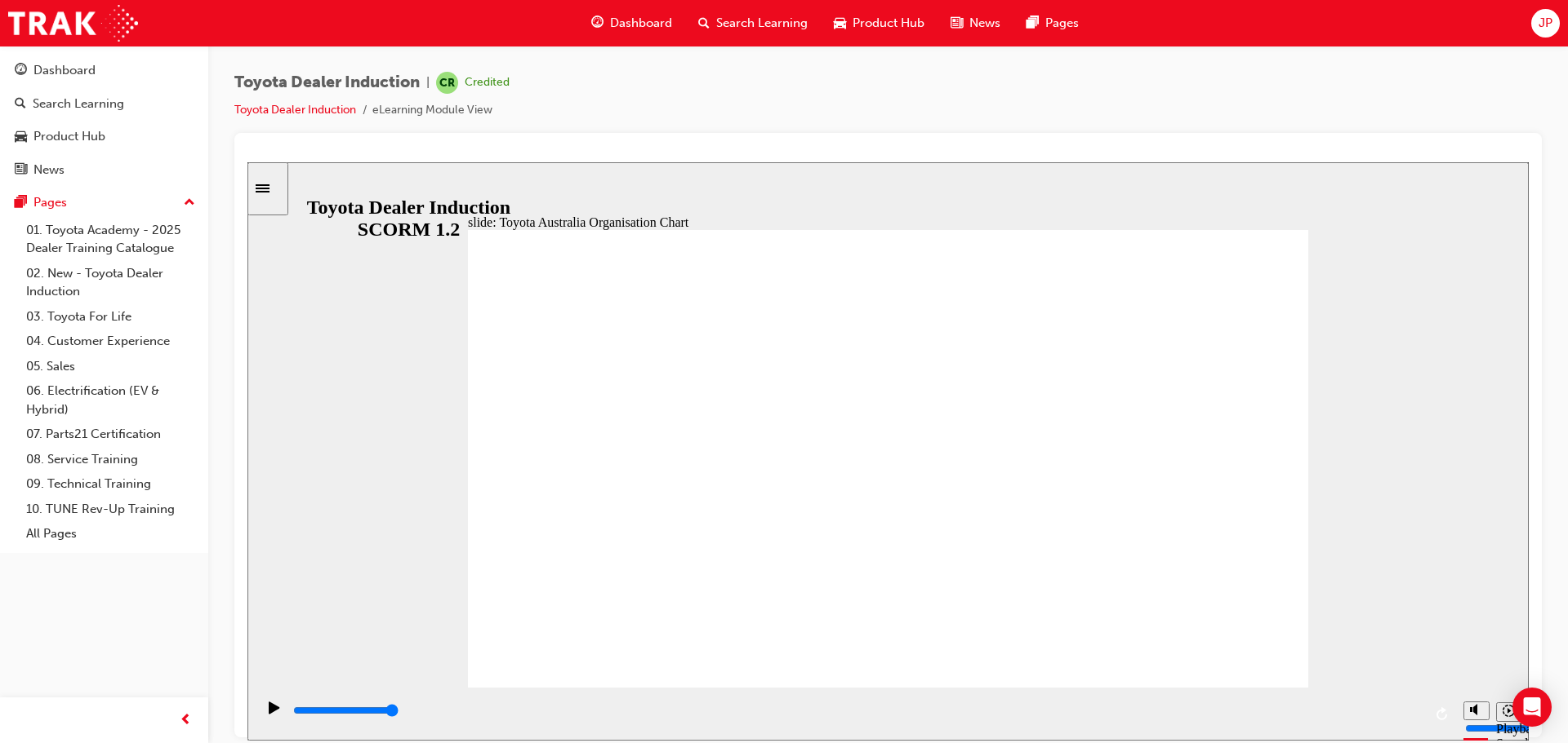
type input "5000"
radio input "true"
type input "5000"
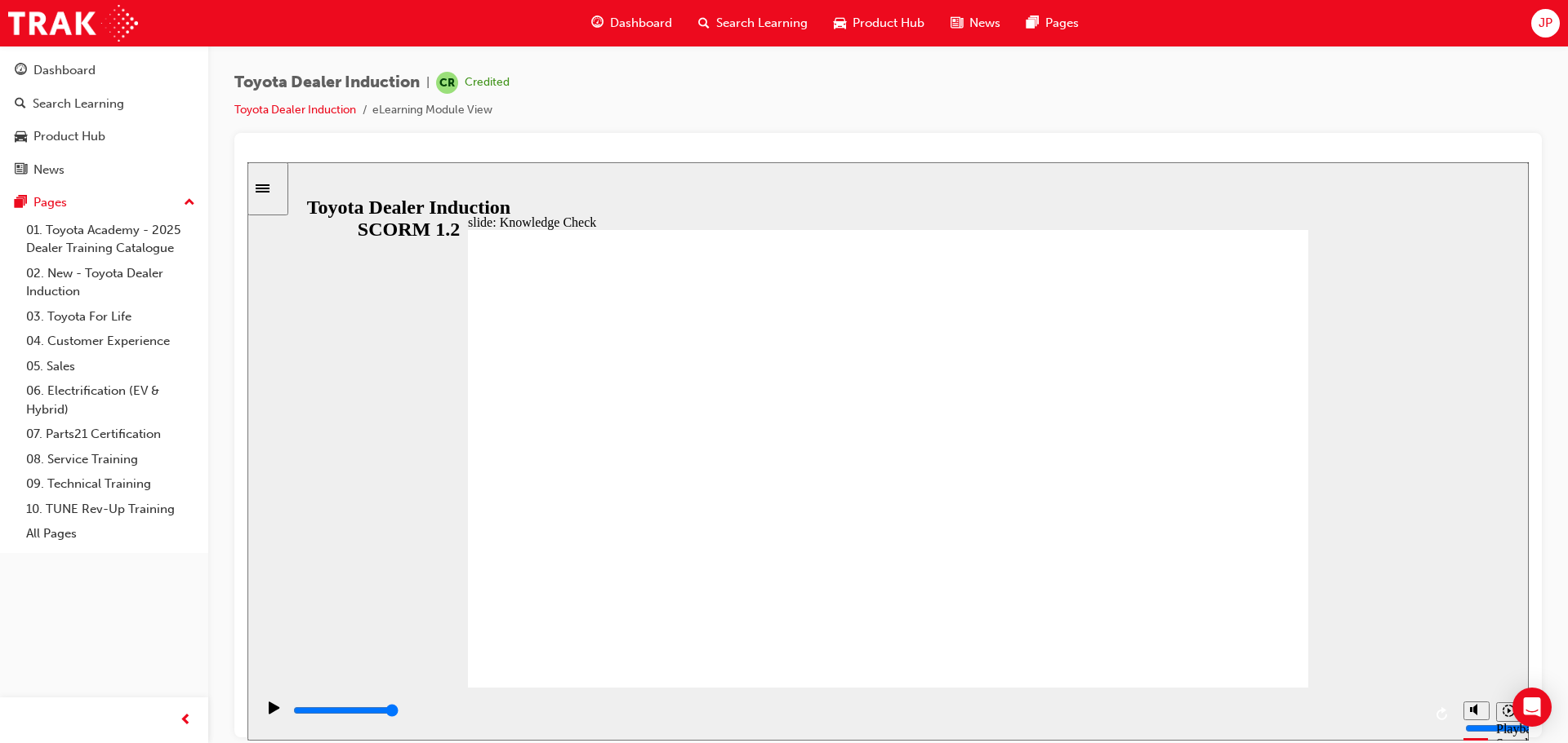
click at [426, 378] on div "slide: Knowledge Check Rectangle 1 BACK BACK SUBMIT SUBMIT Knowledge Check When…" at bounding box center [888, 450] width 1281 height 579
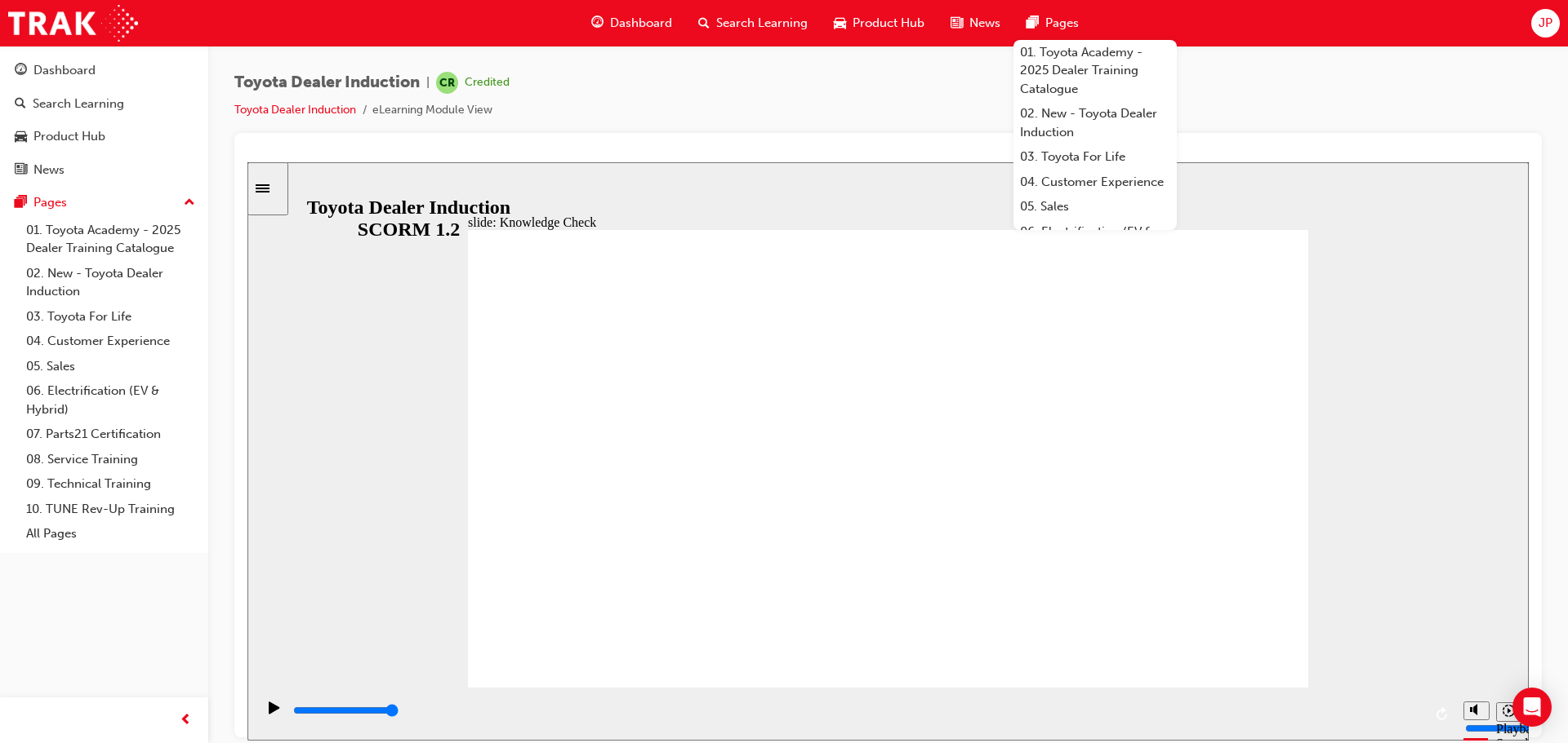
radio input "true"
type input "5000"
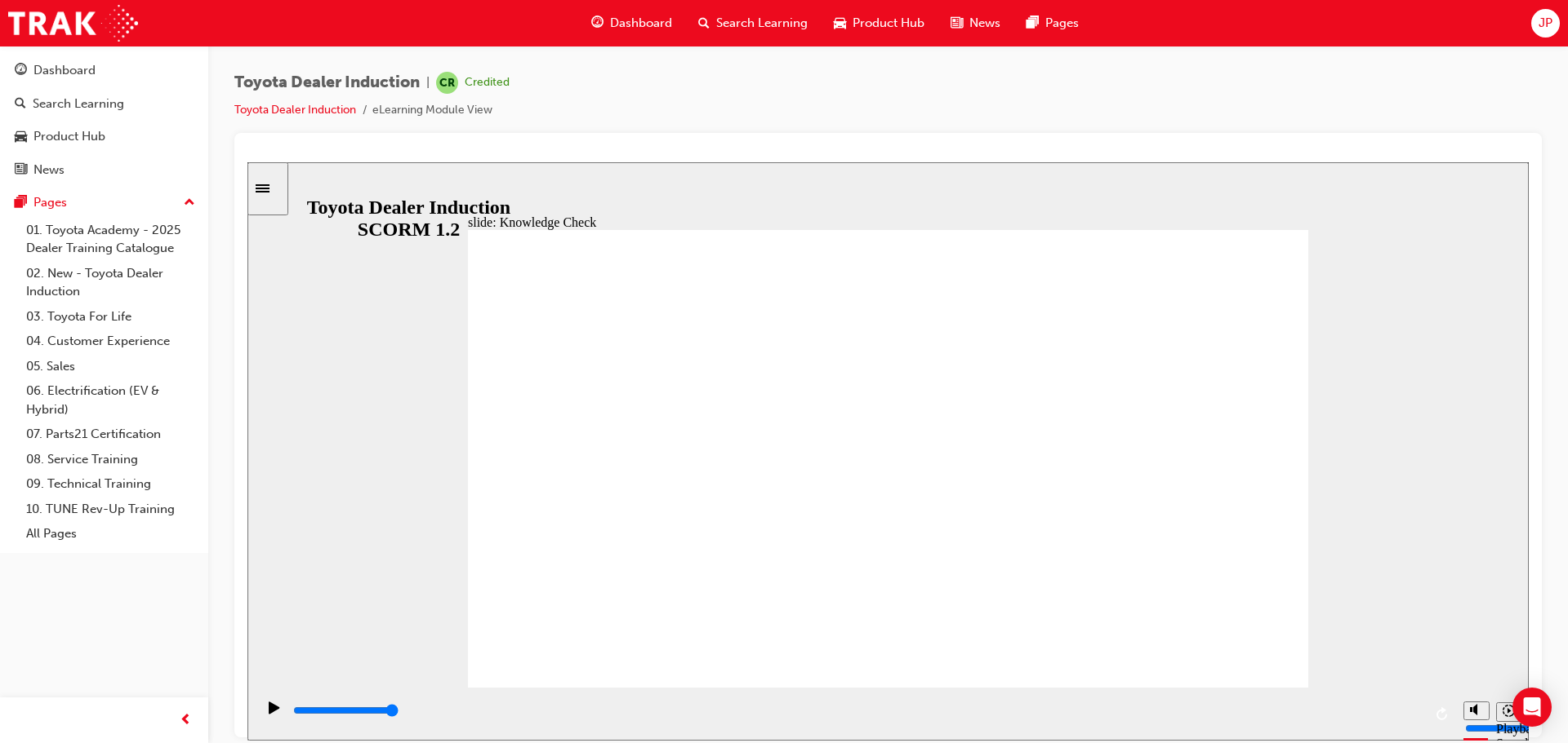
radio input "true"
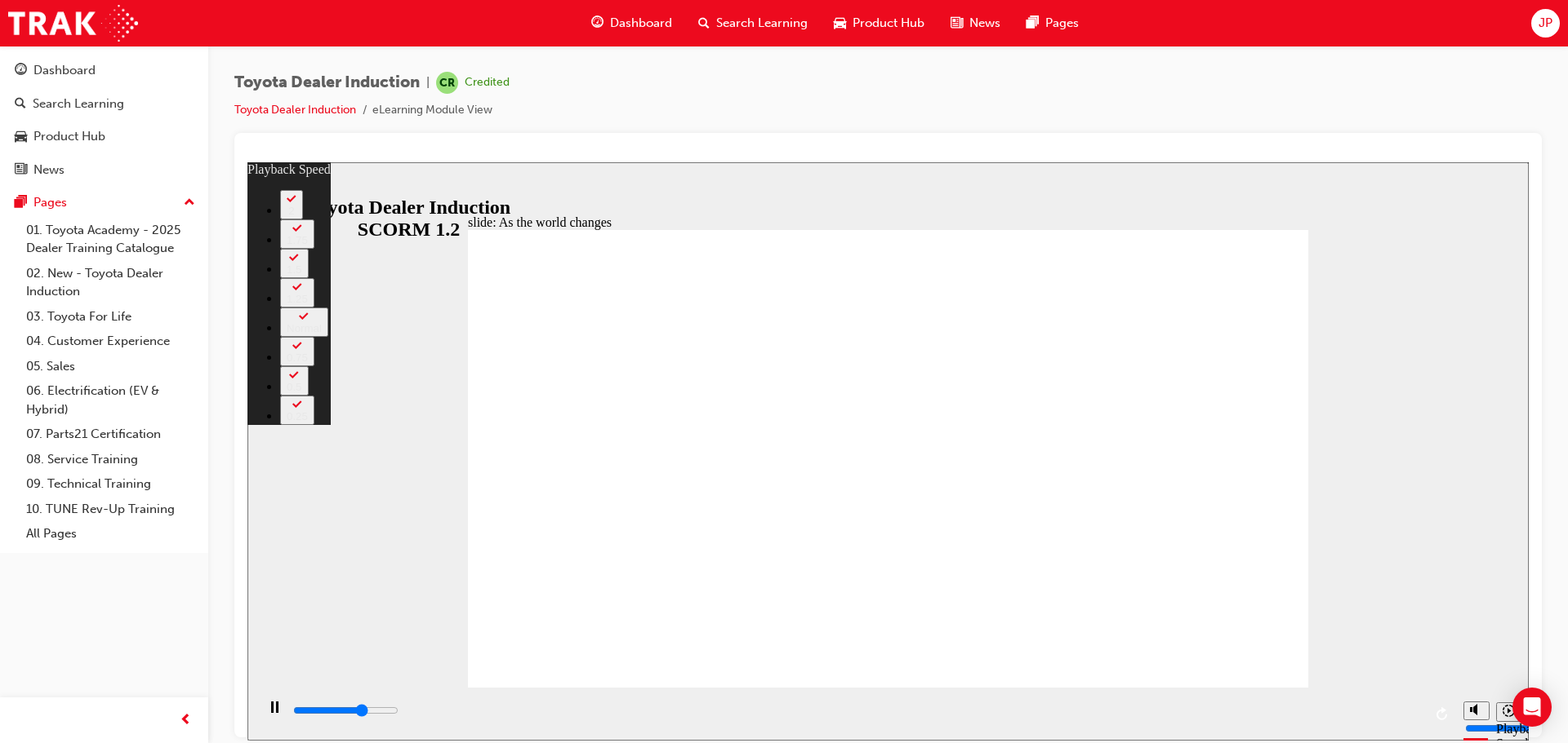
type input "6200"
type input "0"
type input "6400"
type input "0"
type input "6500"
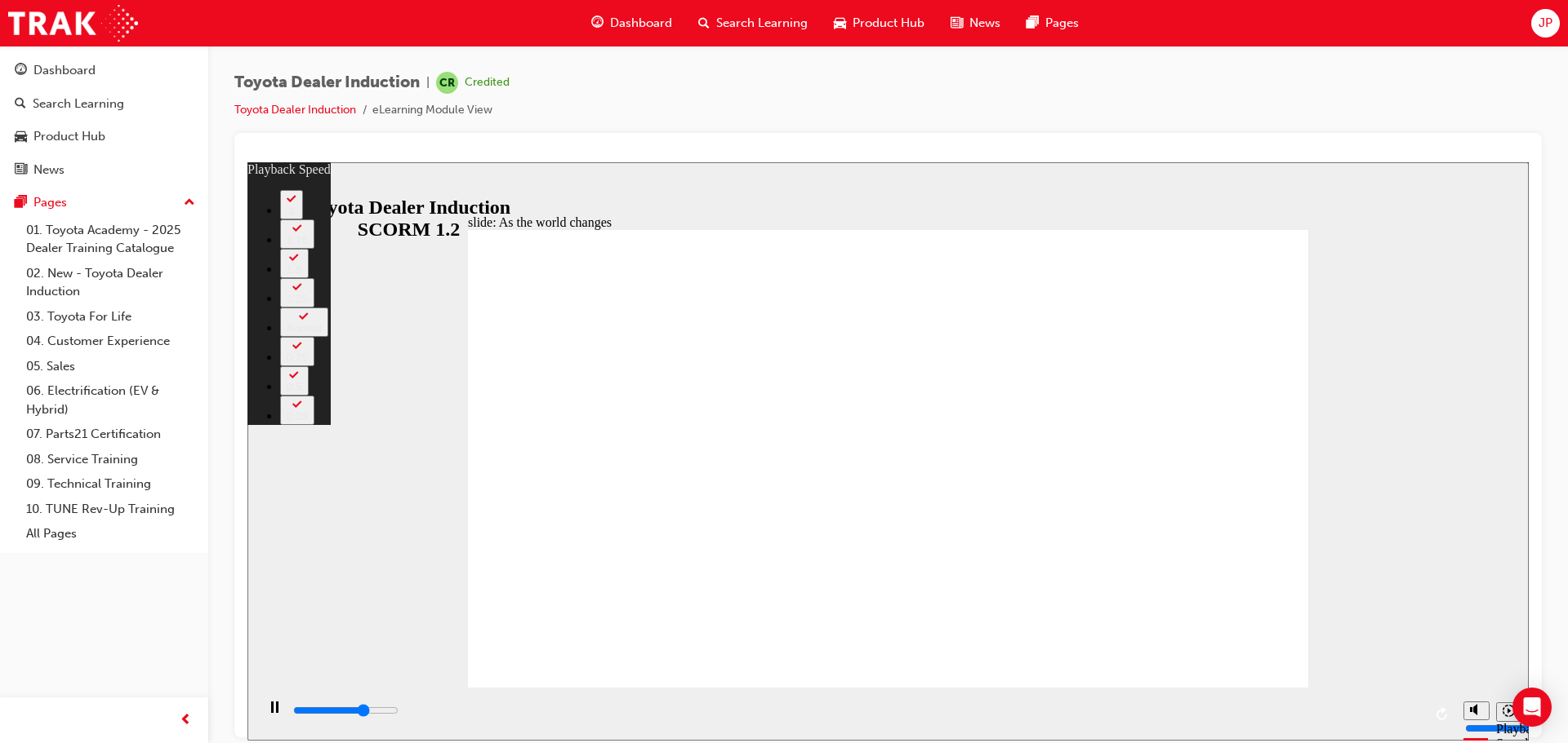
type input "0"
type input "6700"
type input "1"
type input "7000"
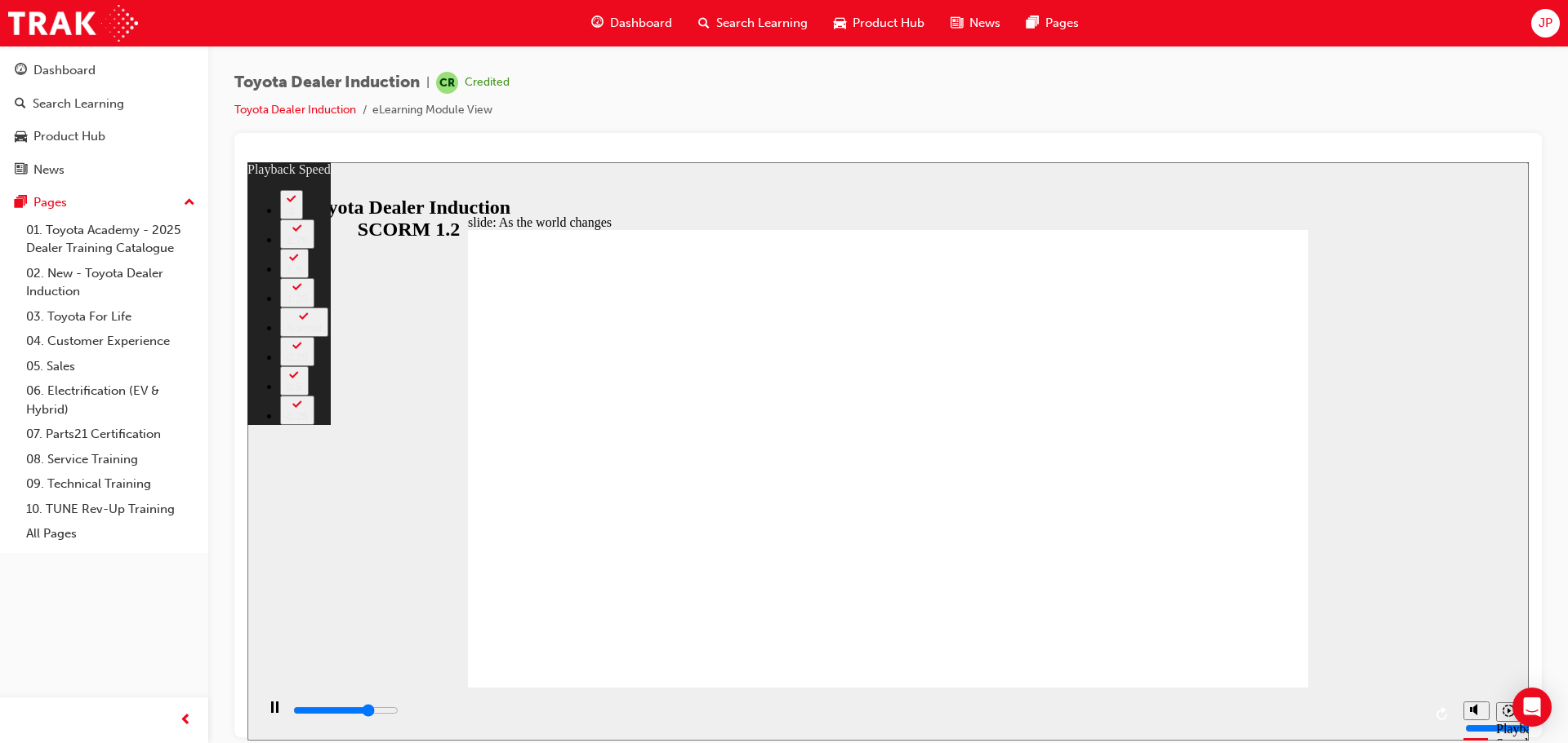
type input "1"
type input "7200"
type input "1"
type input "7500"
type input "1"
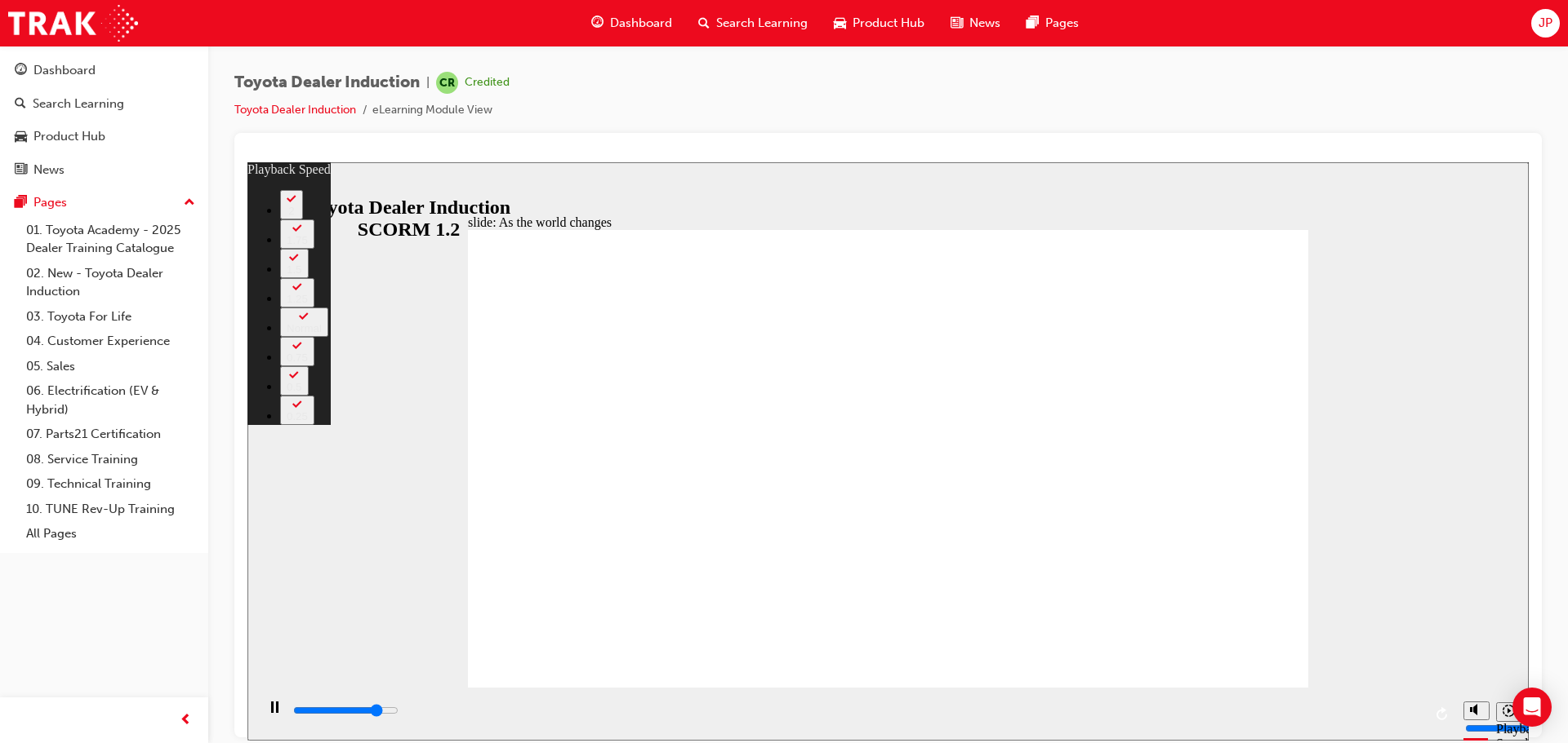
type input "7800"
type input "2"
type input "8000"
type input "2"
type input "8300"
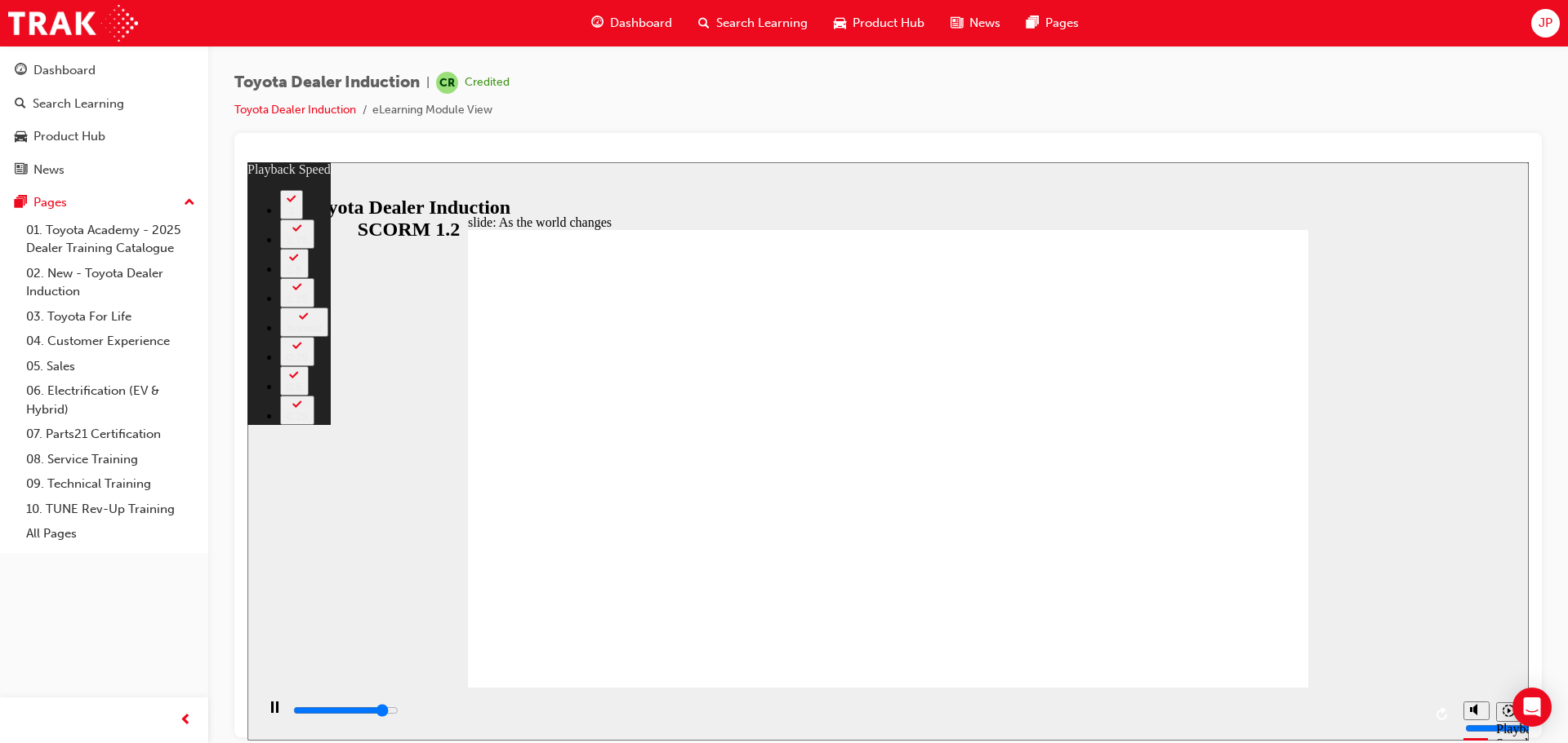
type input "2"
type input "8600"
type input "2"
type input "8800"
type input "3"
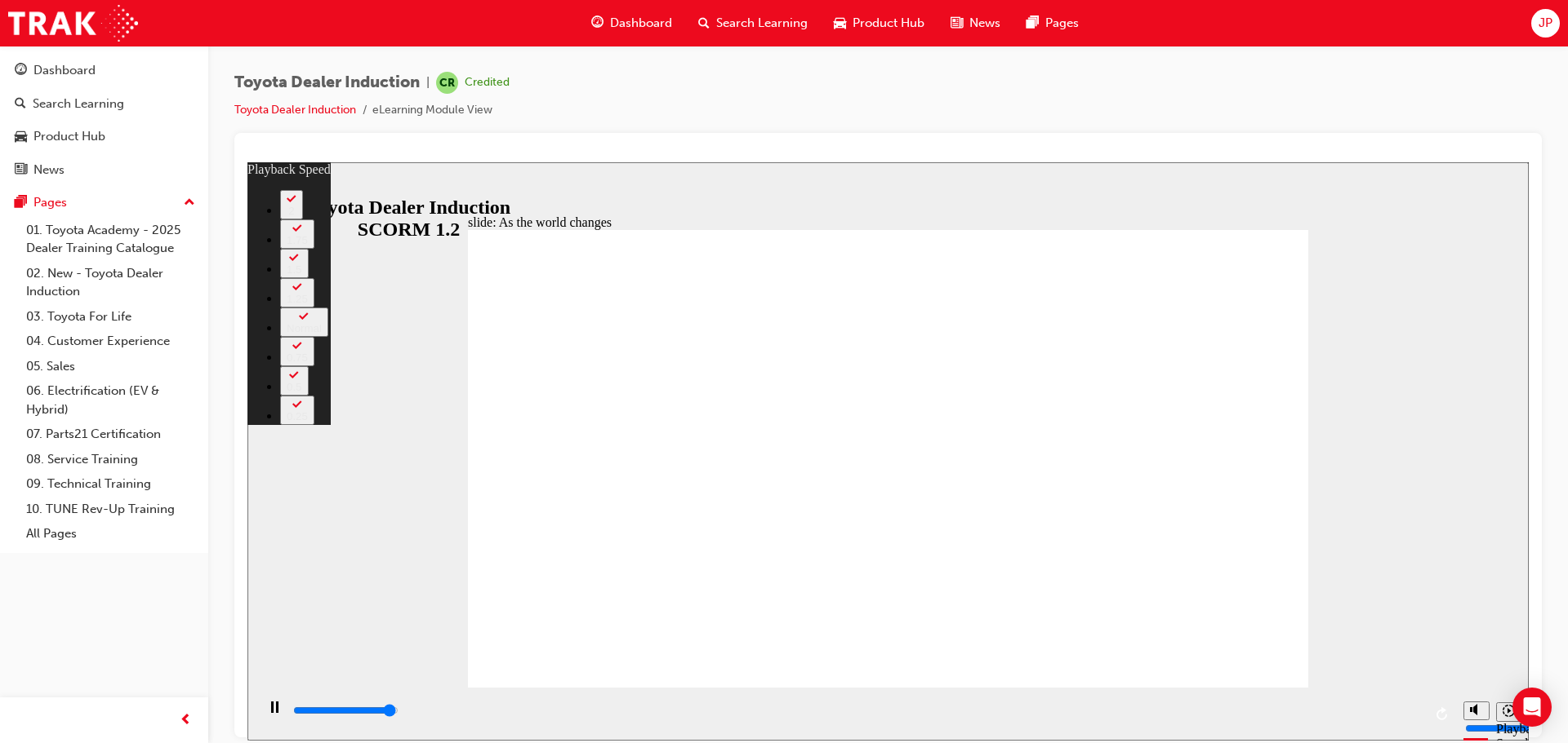
type input "9000"
type input "11"
type input "9000"
type input "11"
type input "9200"
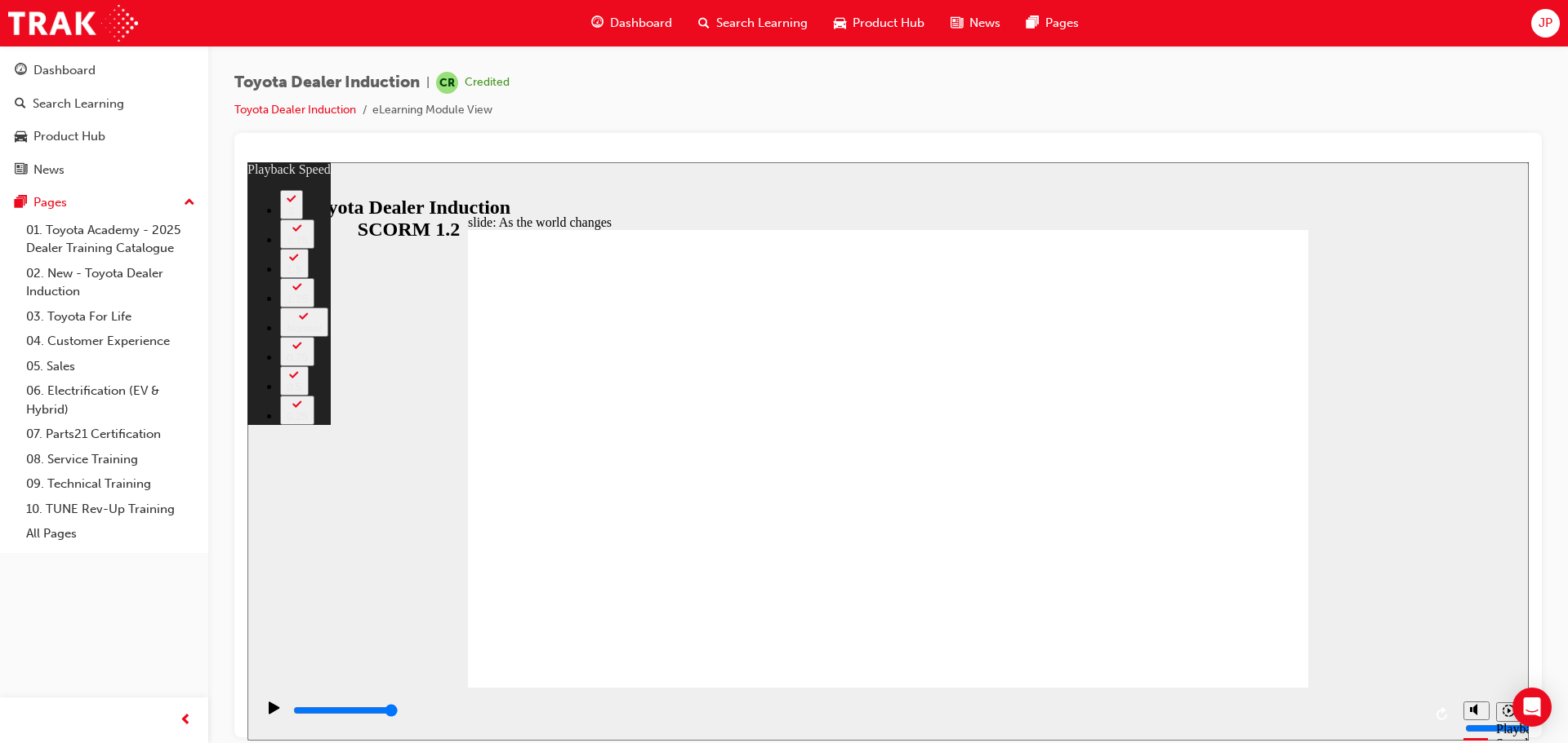
drag, startPoint x: 540, startPoint y: 654, endPoint x: 1358, endPoint y: 629, distance: 818.4
click at [1358, 629] on div "slide: As the world changes Rectangle 2 playback speed 2 1.75 1.5 1.25 Normal 0…" at bounding box center [888, 450] width 1281 height 579
type input "128"
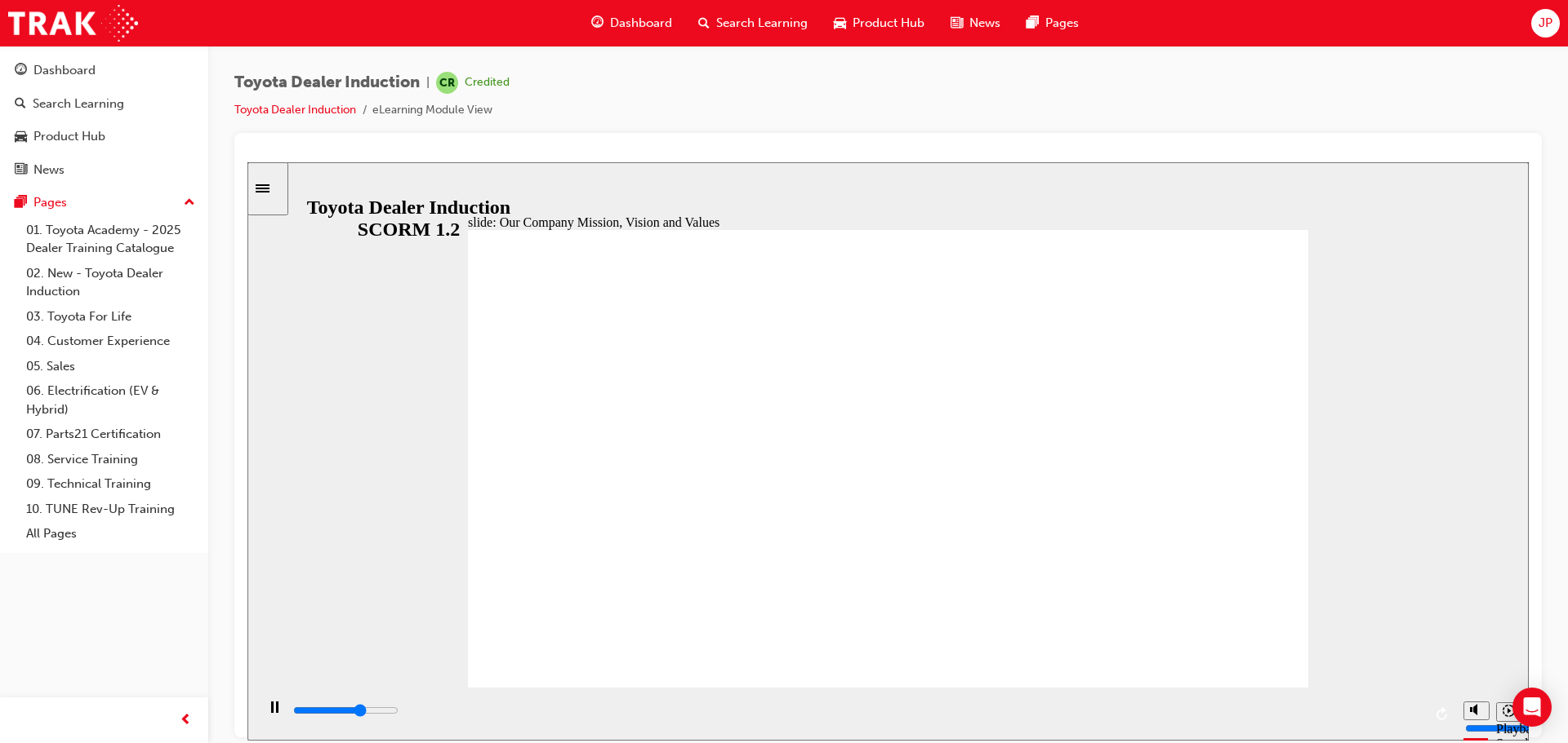
drag, startPoint x: 1096, startPoint y: 529, endPoint x: 1063, endPoint y: 520, distance: 34.2
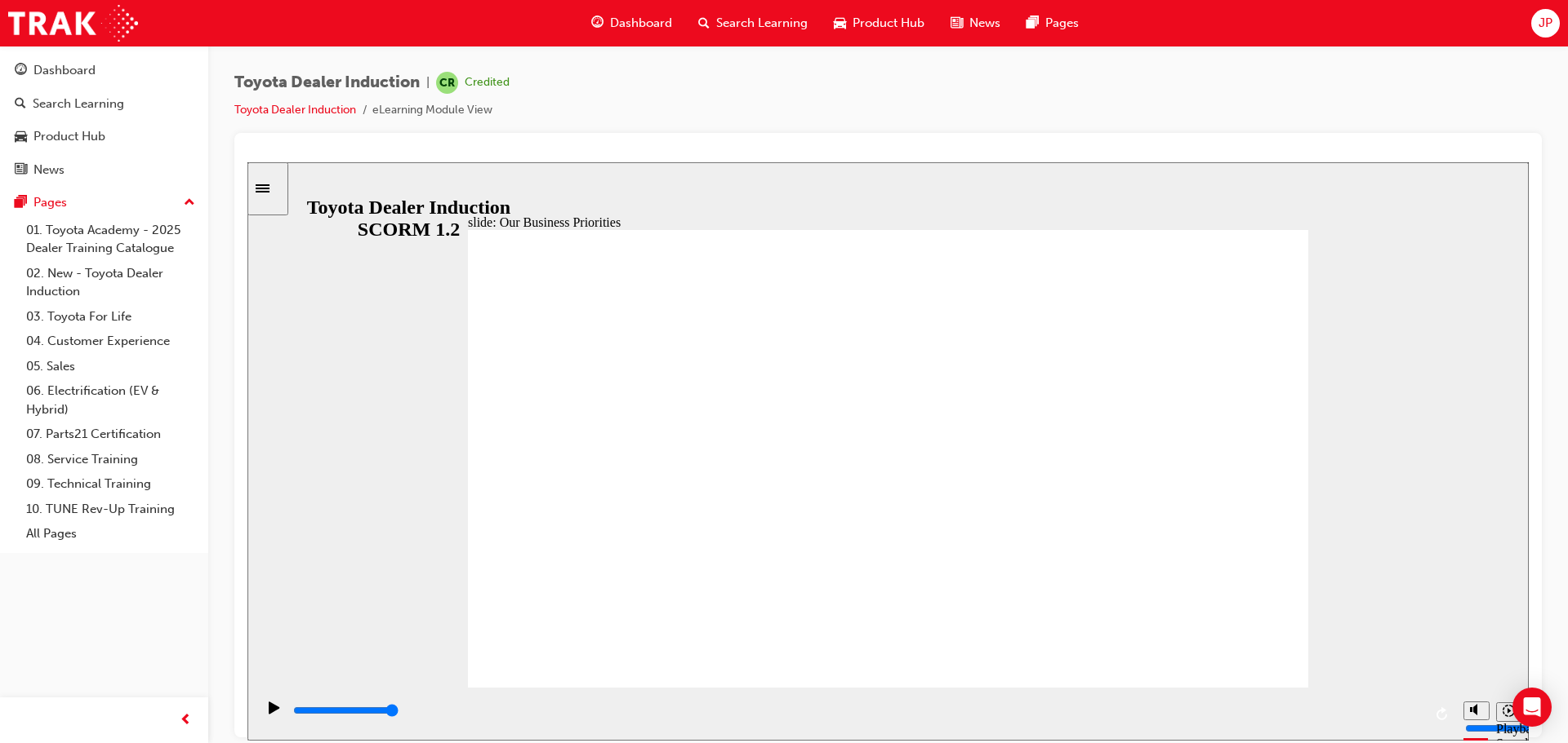
type input "5700"
drag, startPoint x: 489, startPoint y: 494, endPoint x: 500, endPoint y: 500, distance: 12.5
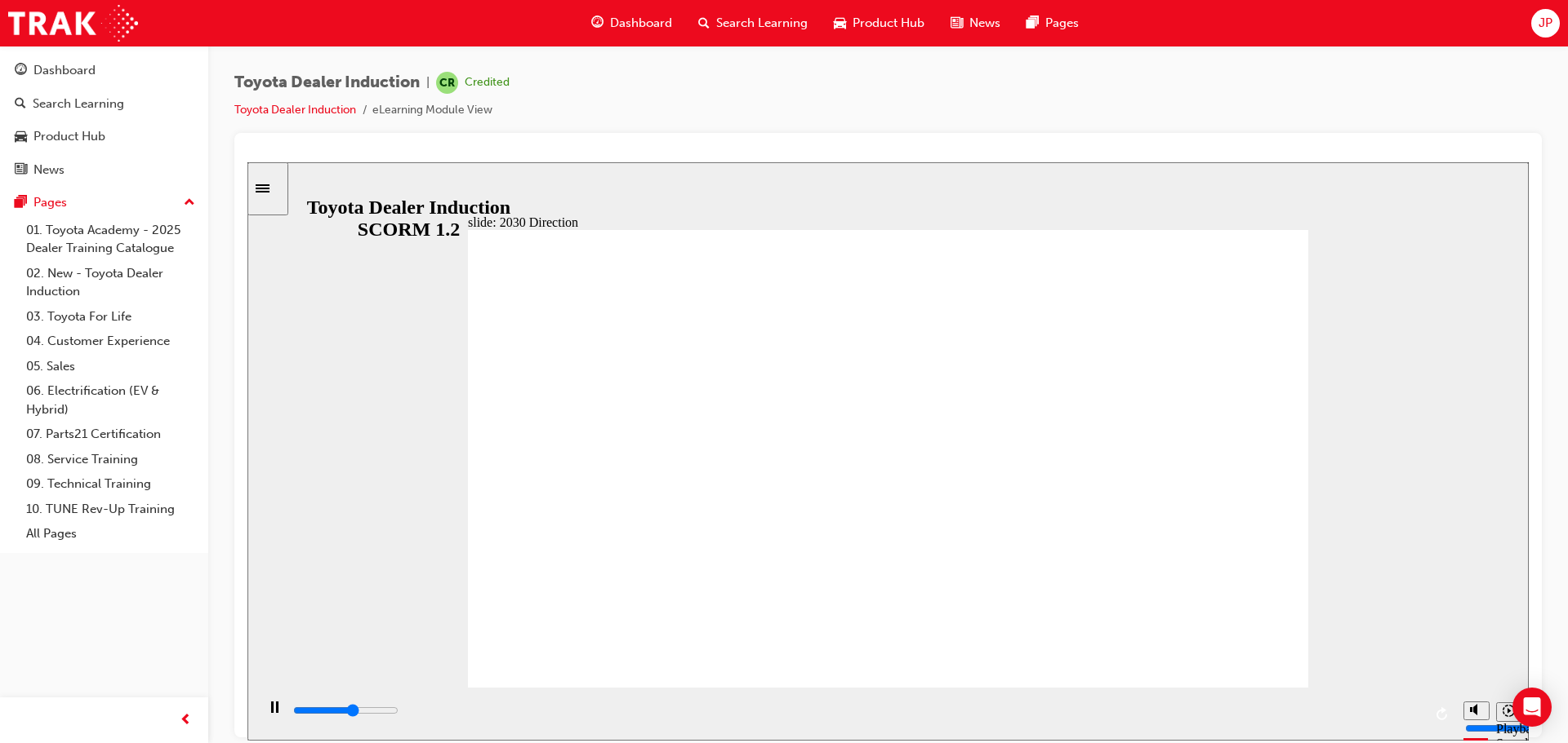
click at [1340, 506] on div "slide: 2030 Direction Rectangle 1 Rectangle 2 Rectangle 3 2030 Direction Mobili…" at bounding box center [888, 450] width 1281 height 579
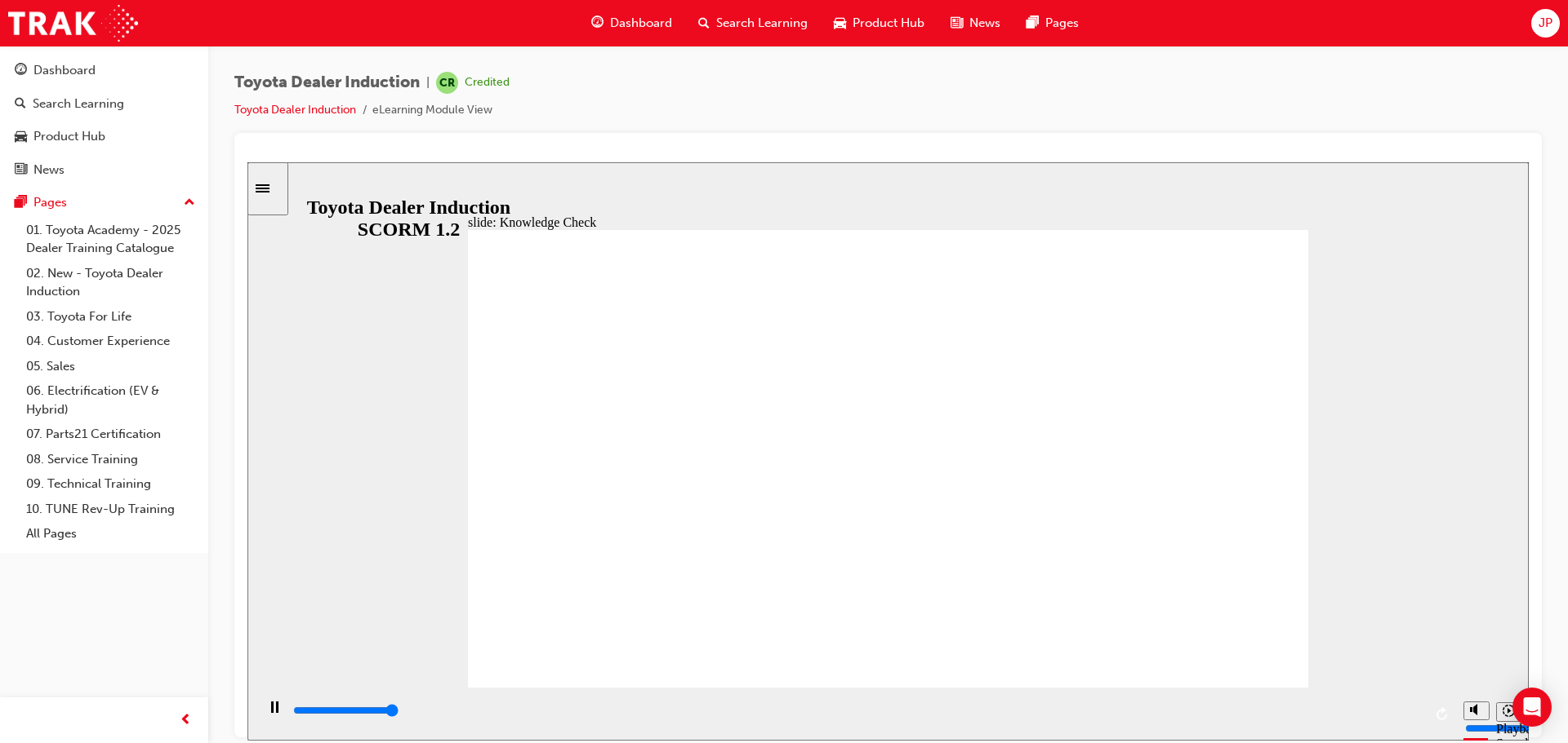
type input "5000"
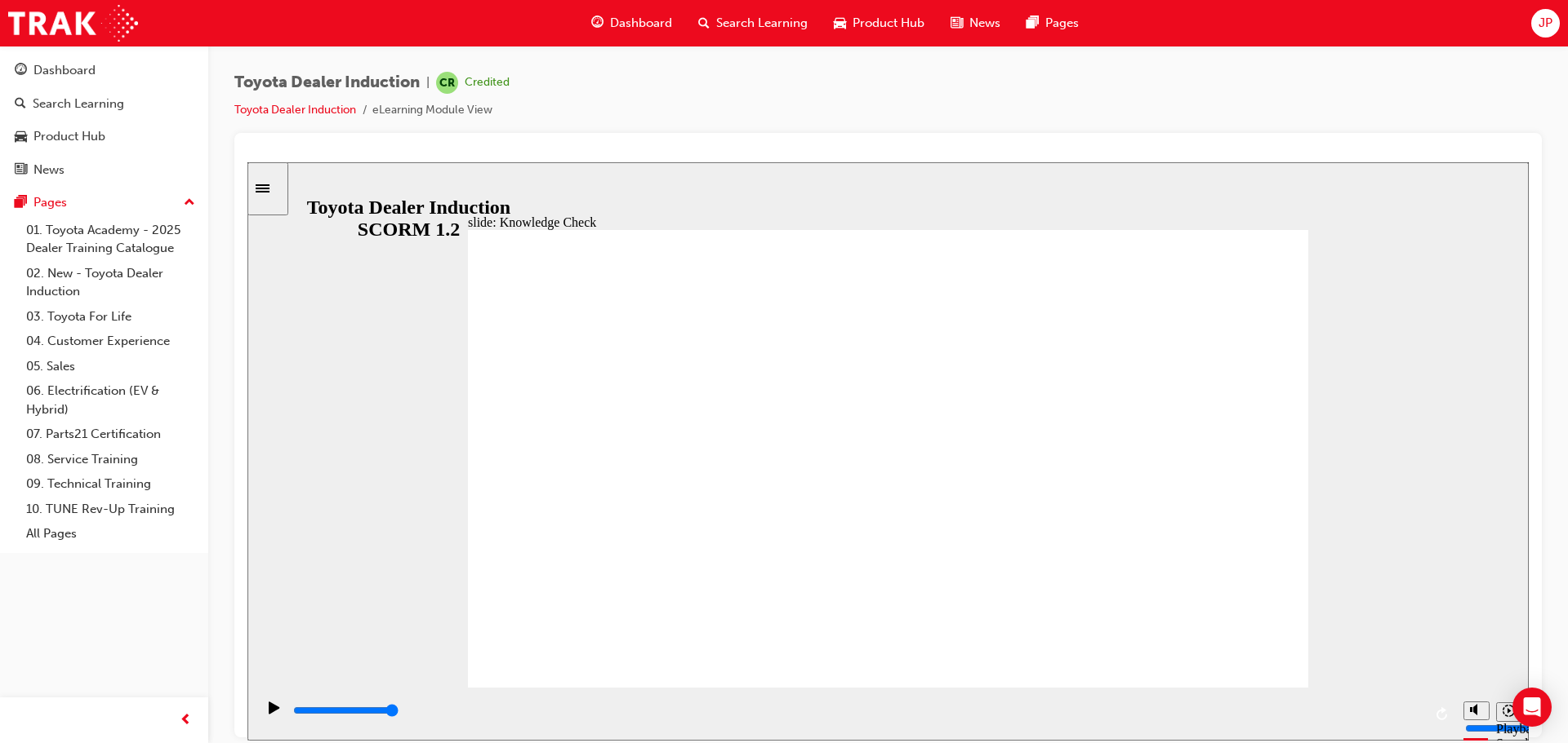
type input "V"
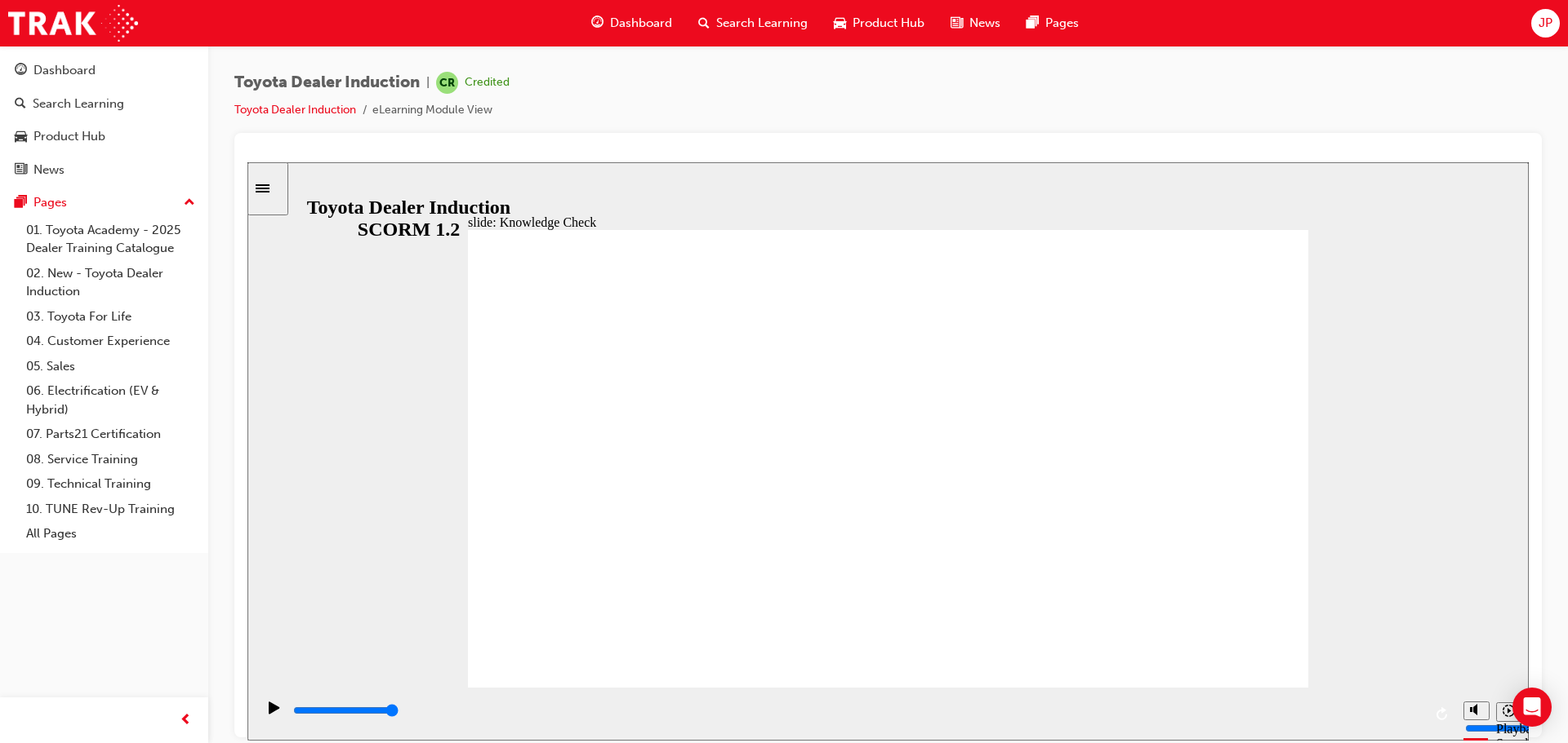
type input "Ve"
type input "Veh"
type input "Vehi"
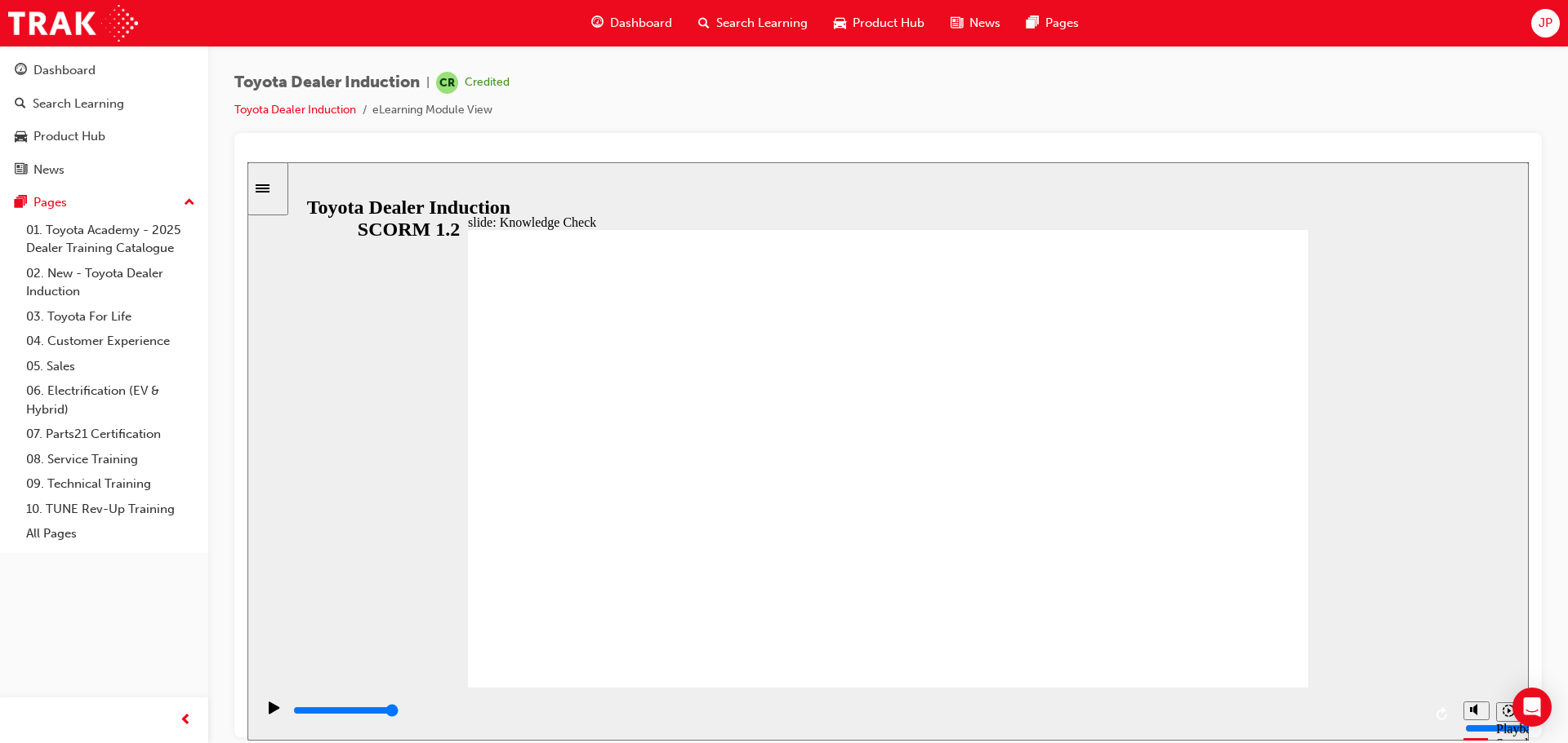
type input "Vehi"
type input "Vehic"
type input "Vehicl"
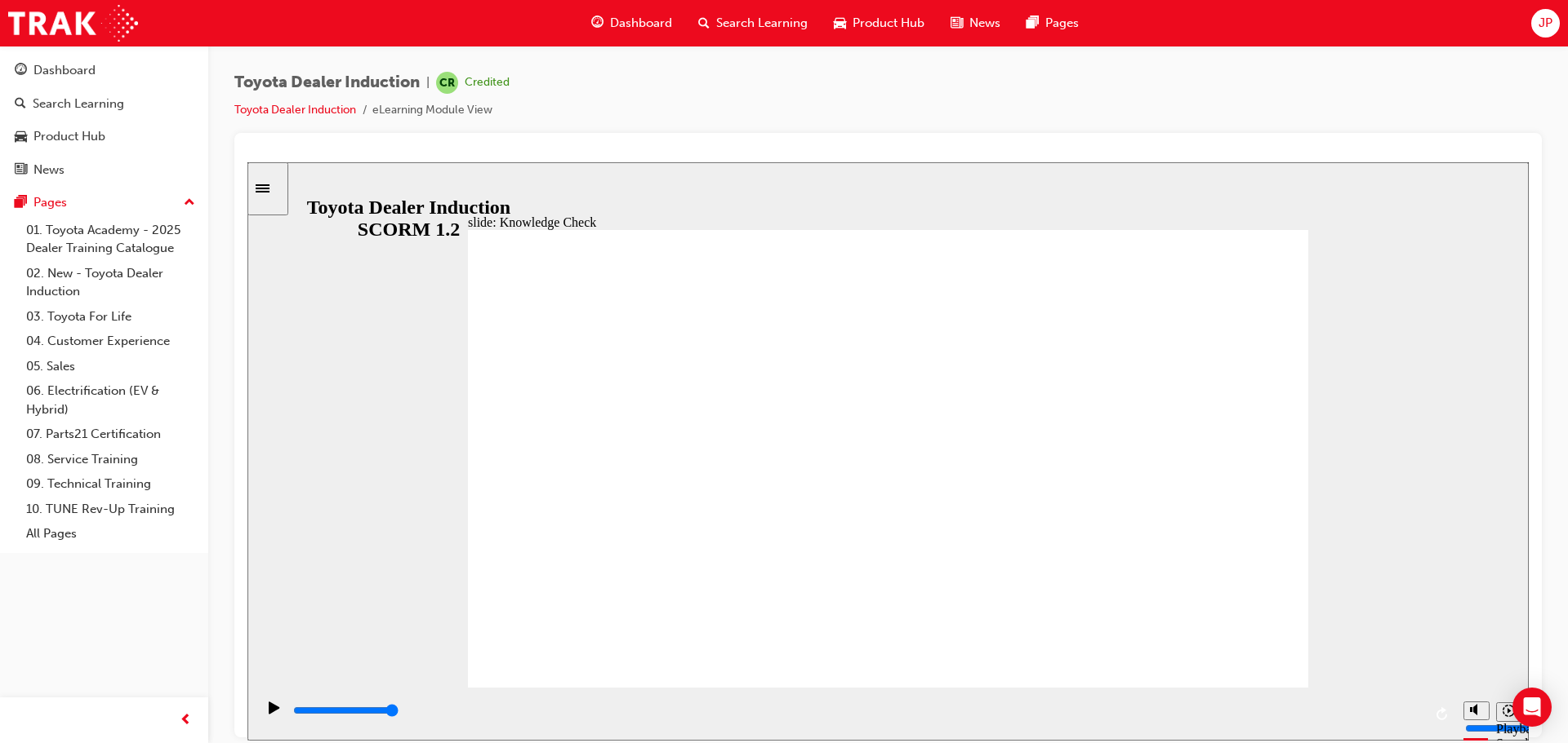
type input "Vehicle"
type input "Vehicles"
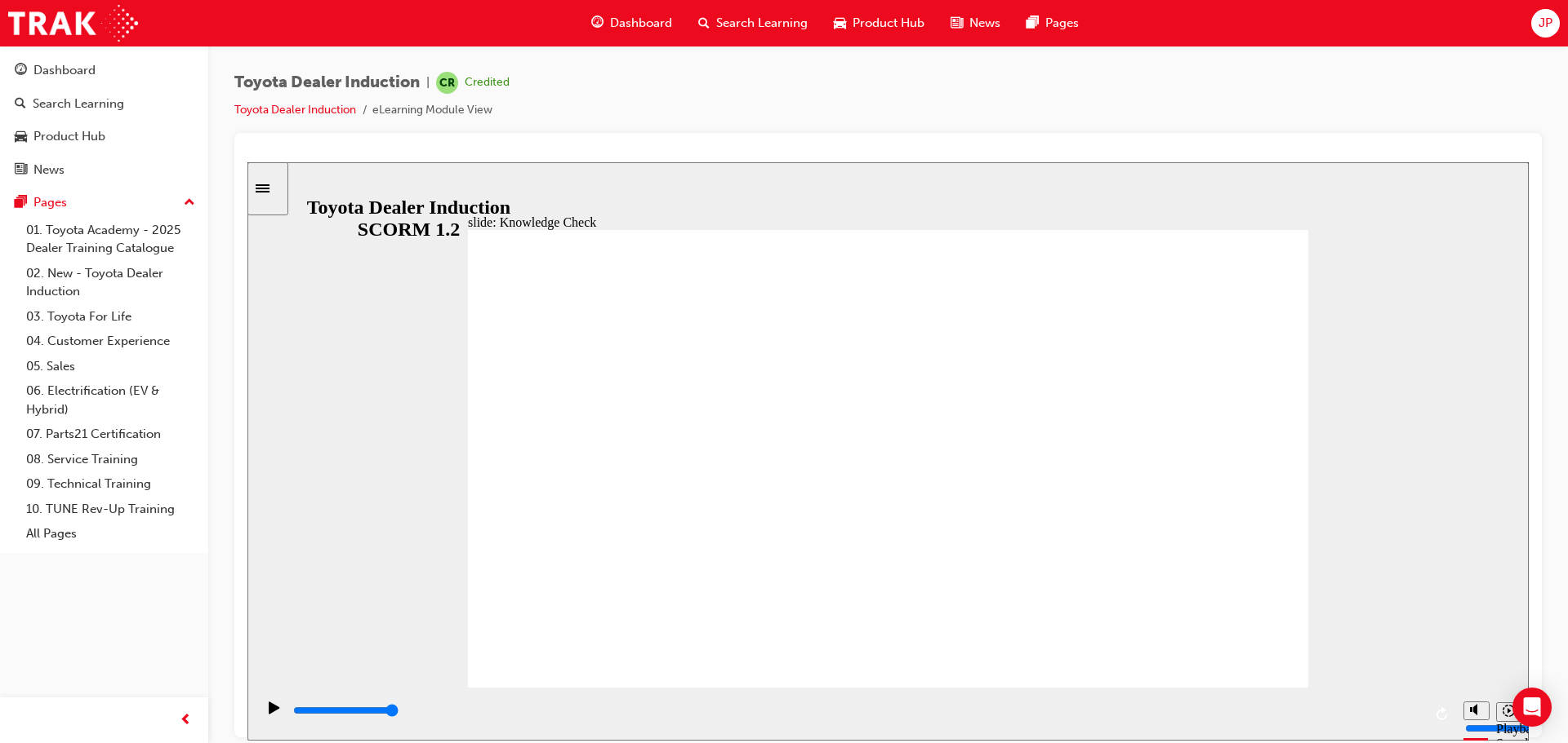
type input "Vehicles"
type input "5000"
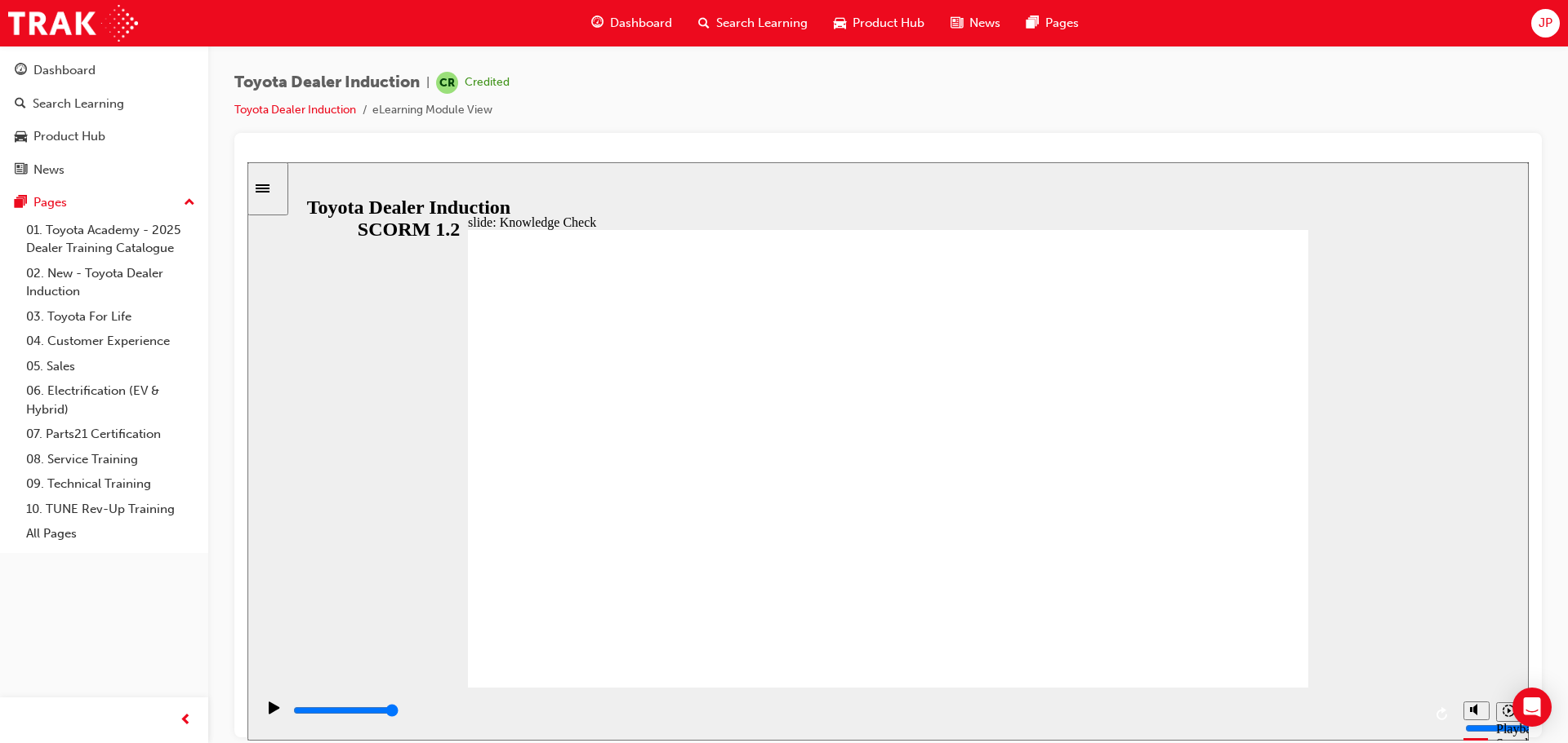
type input "f"
type input "fr"
type input "fre"
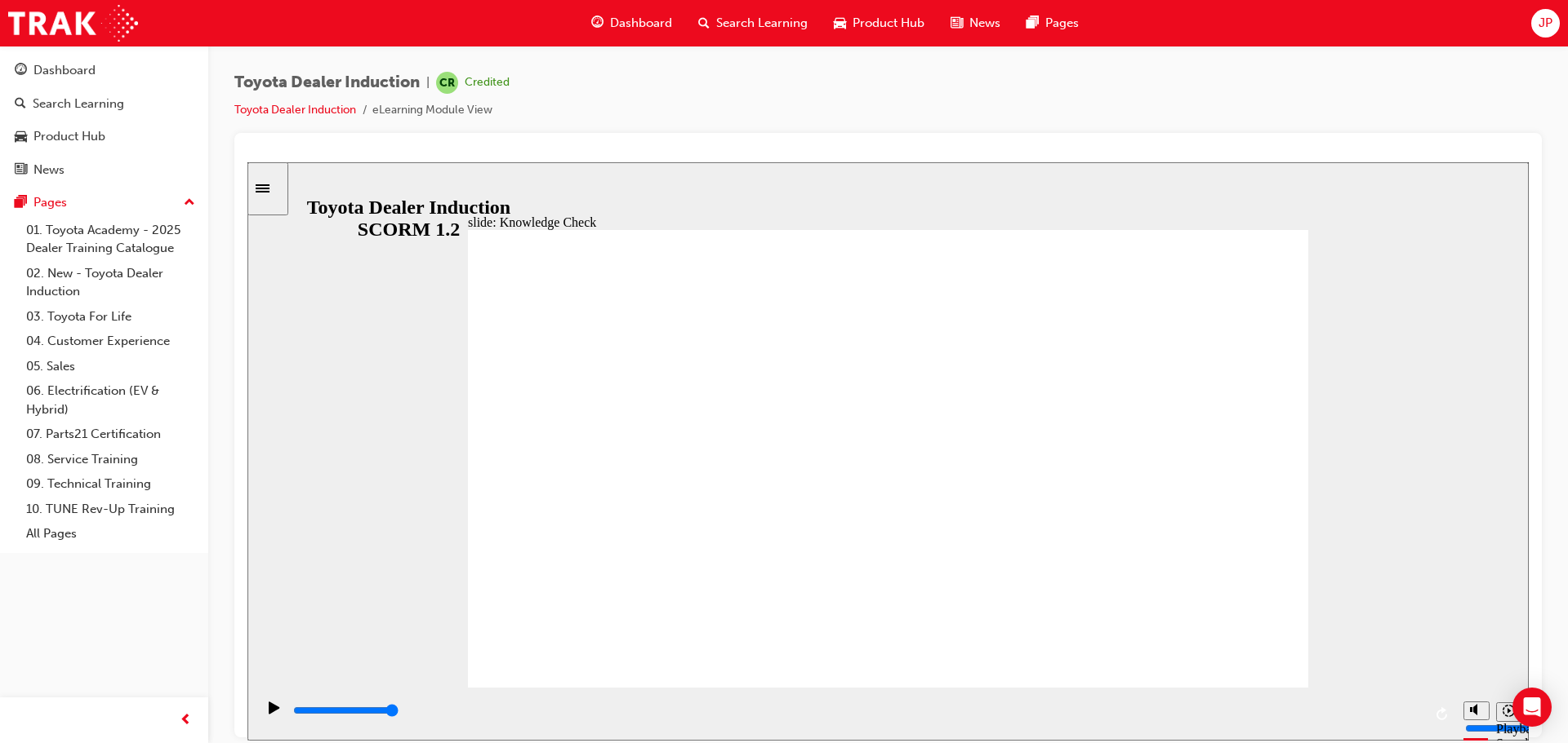
type input "fre"
type input "free"
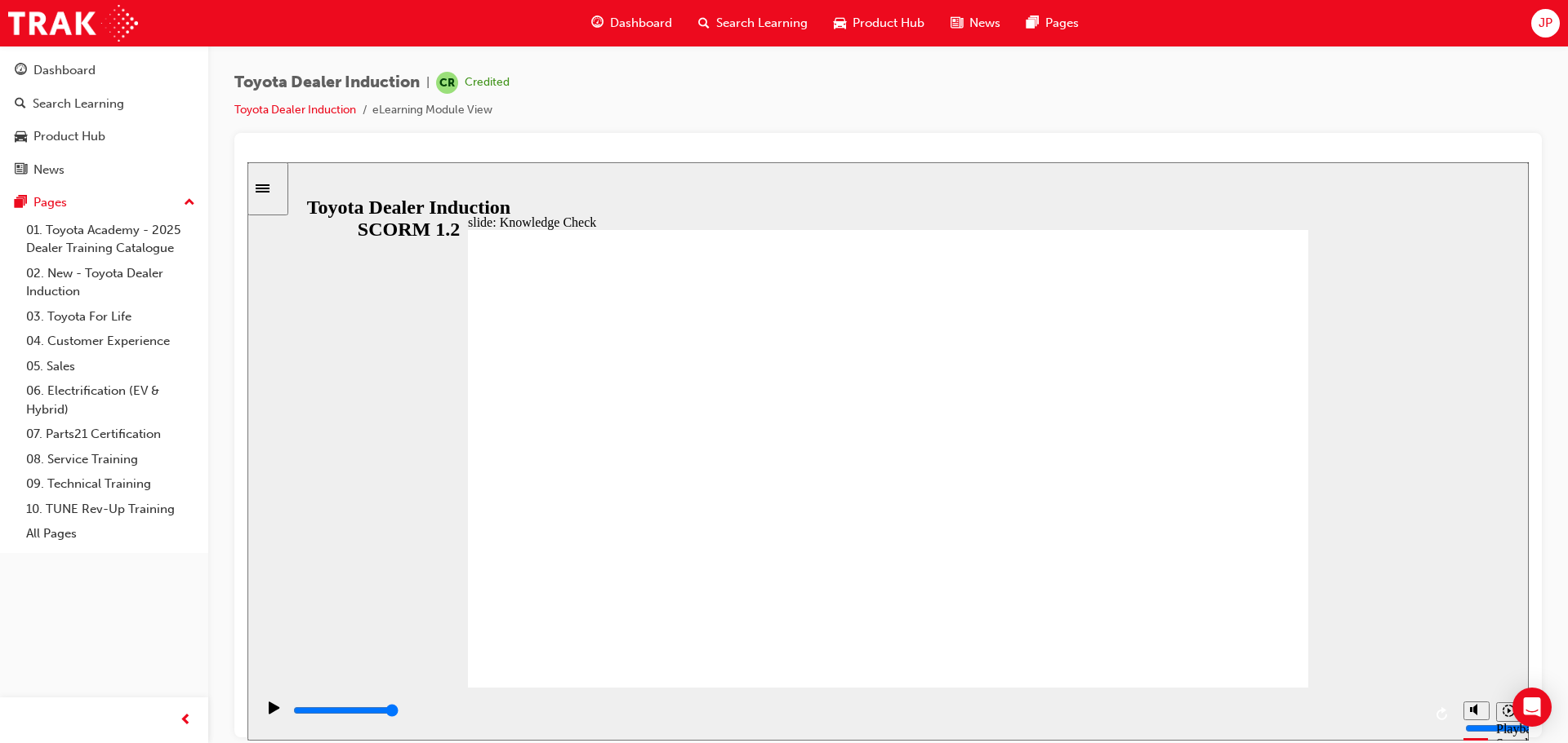
type input "free"
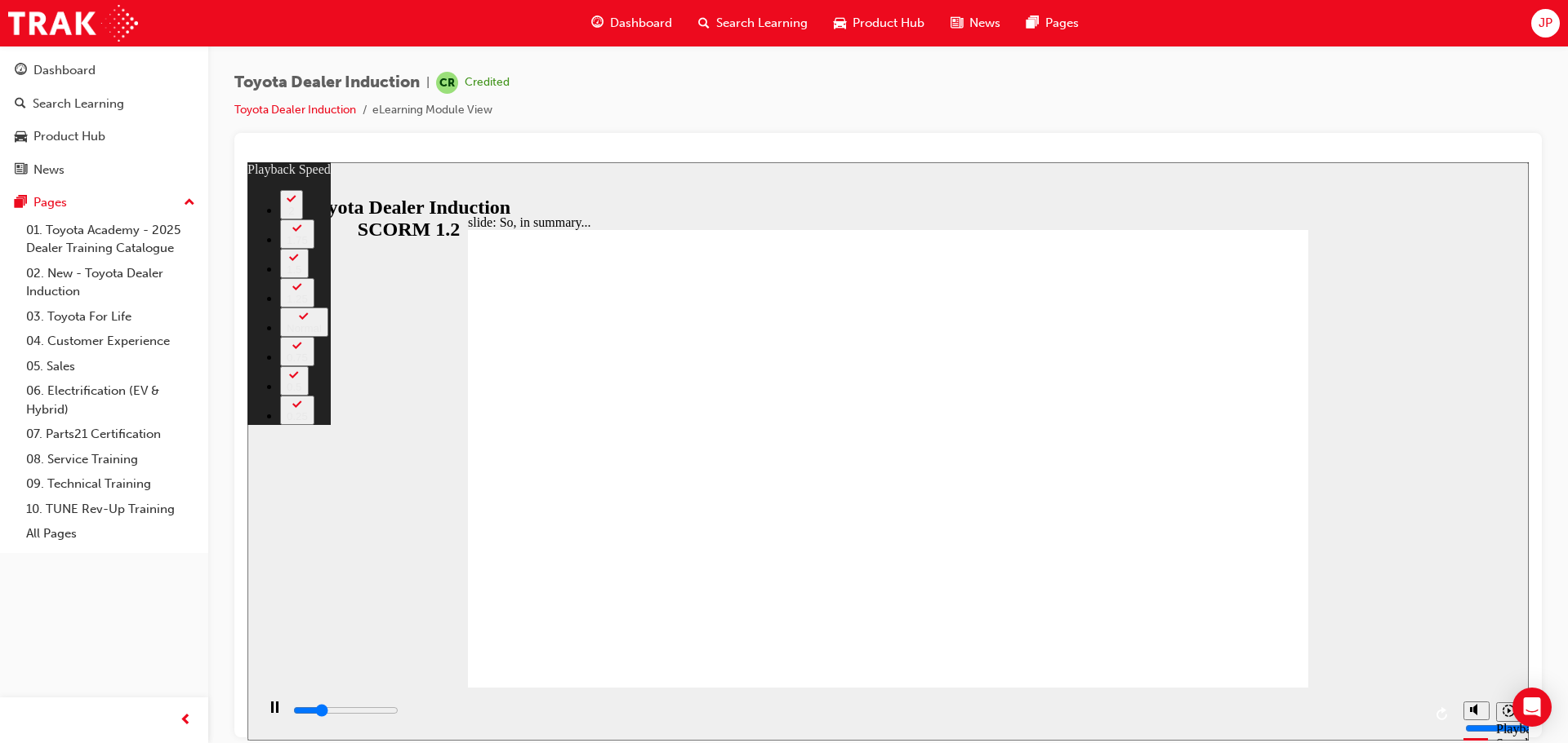
type input "1600"
type input "0"
type input "1800"
type input "0"
type input "2100"
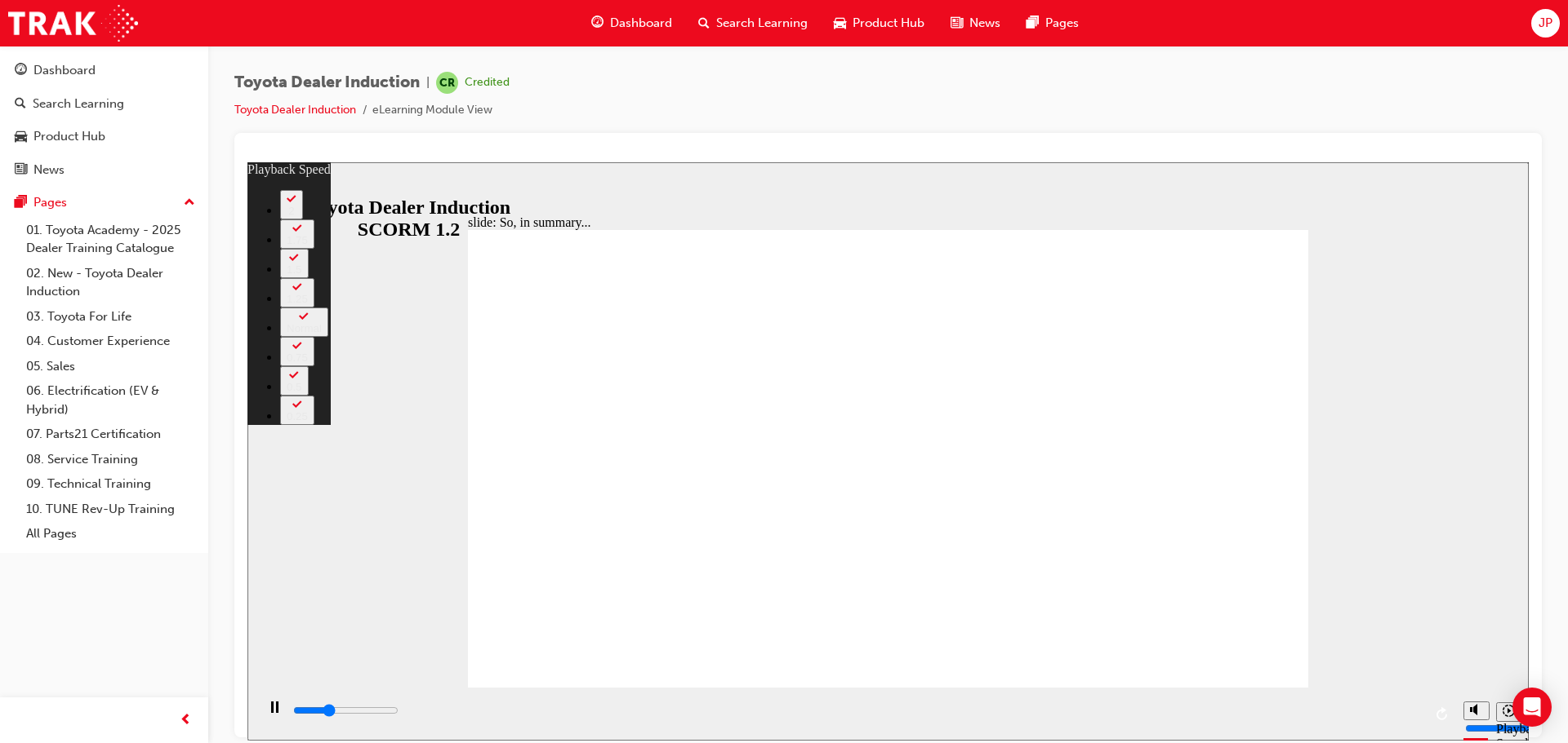
type input "1"
type input "2400"
type input "1"
type input "2400"
type input "1"
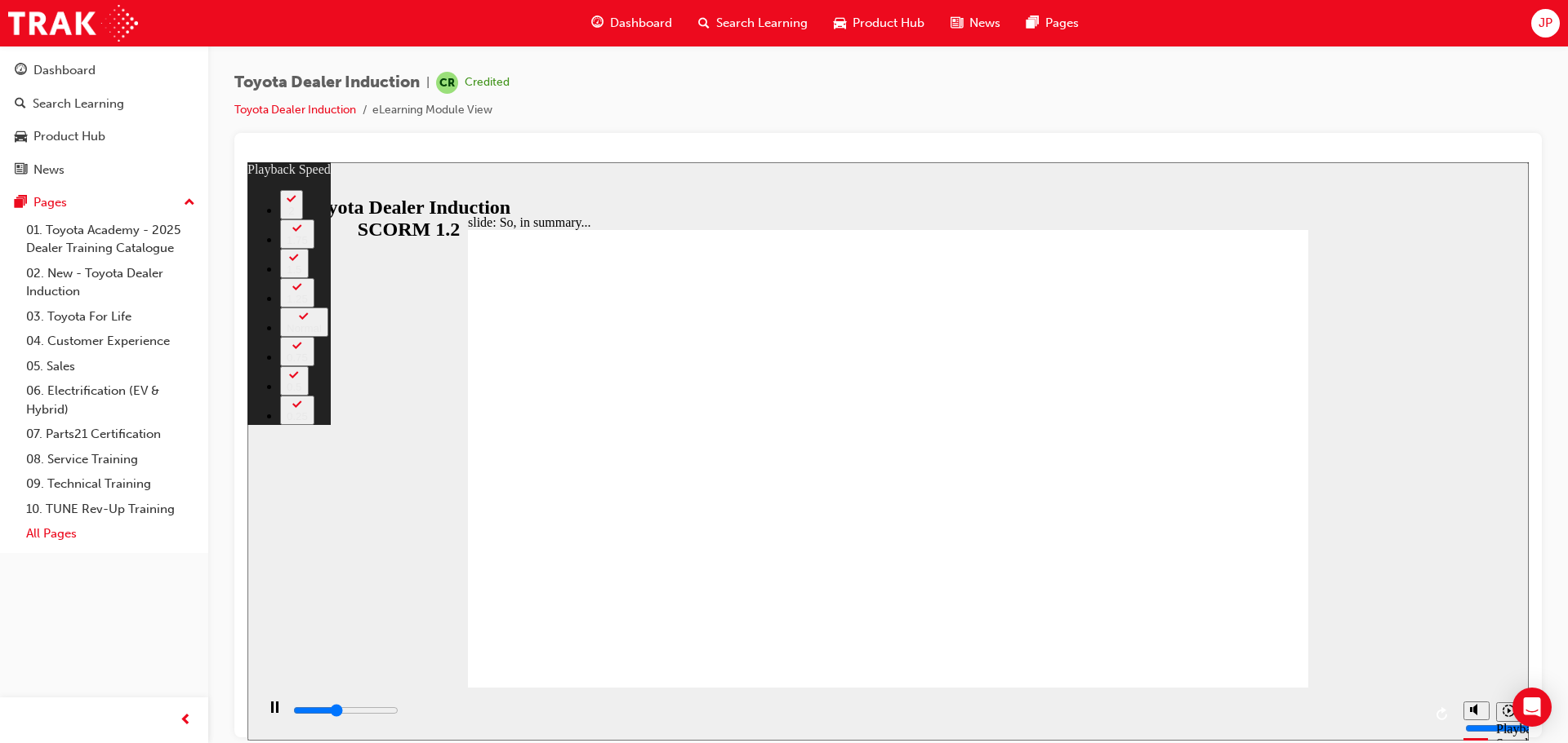
type input "2600"
type input "1"
type input "2900"
type input "1"
type input "3100"
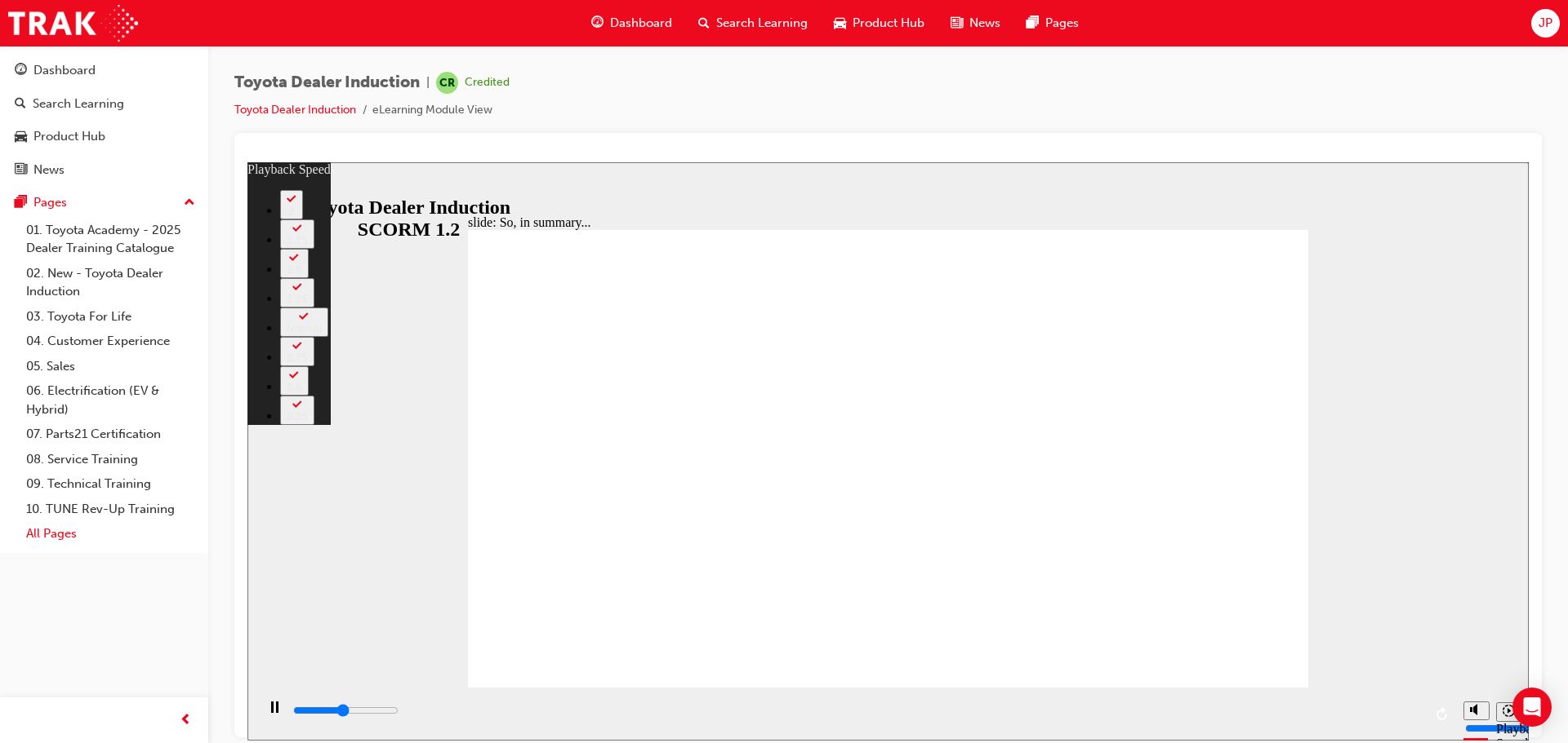
type input "2"
type input "3400"
type input "2"
type input "3700"
type input "2"
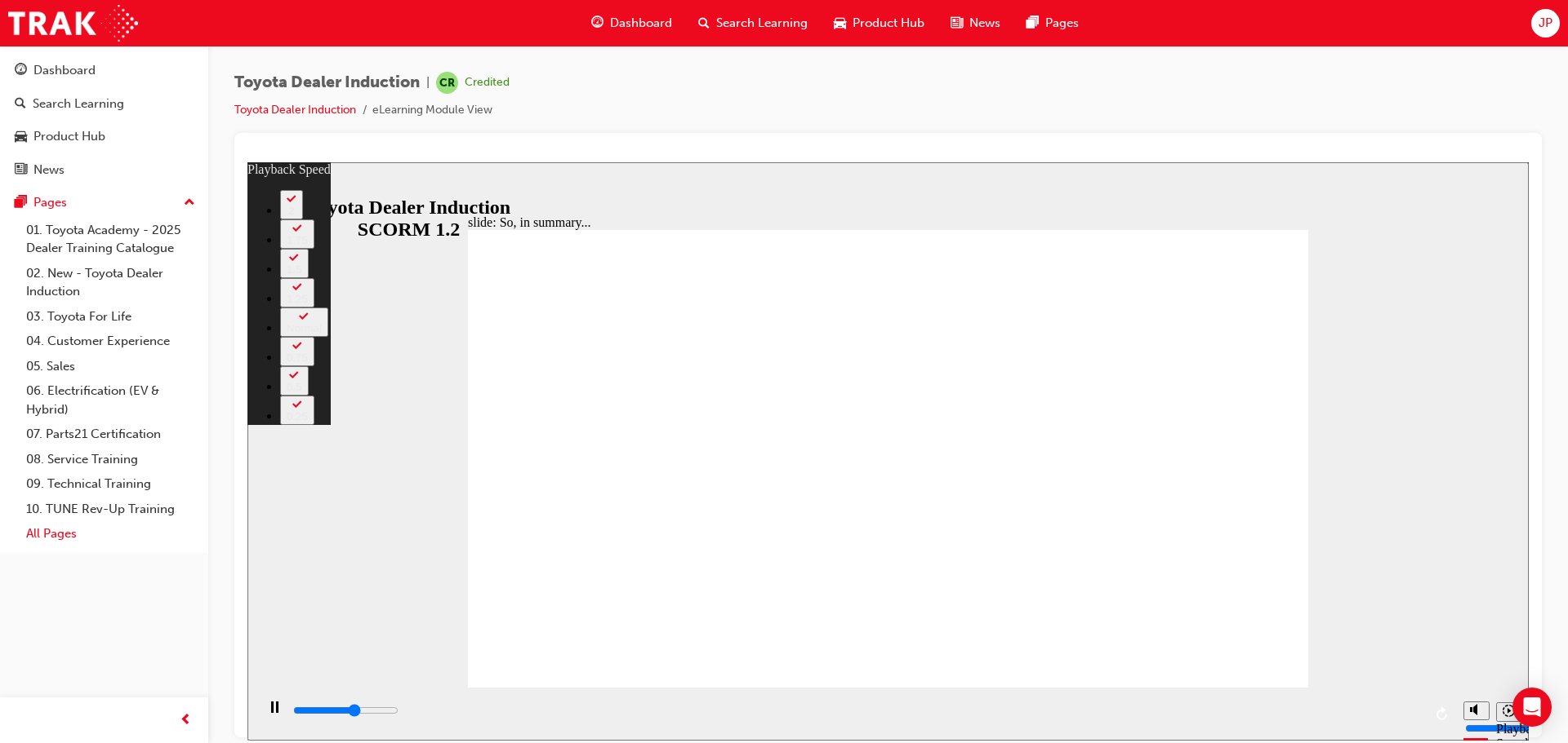
type input "3900"
type input "2"
type input "4200"
type input "3"
type input "4500"
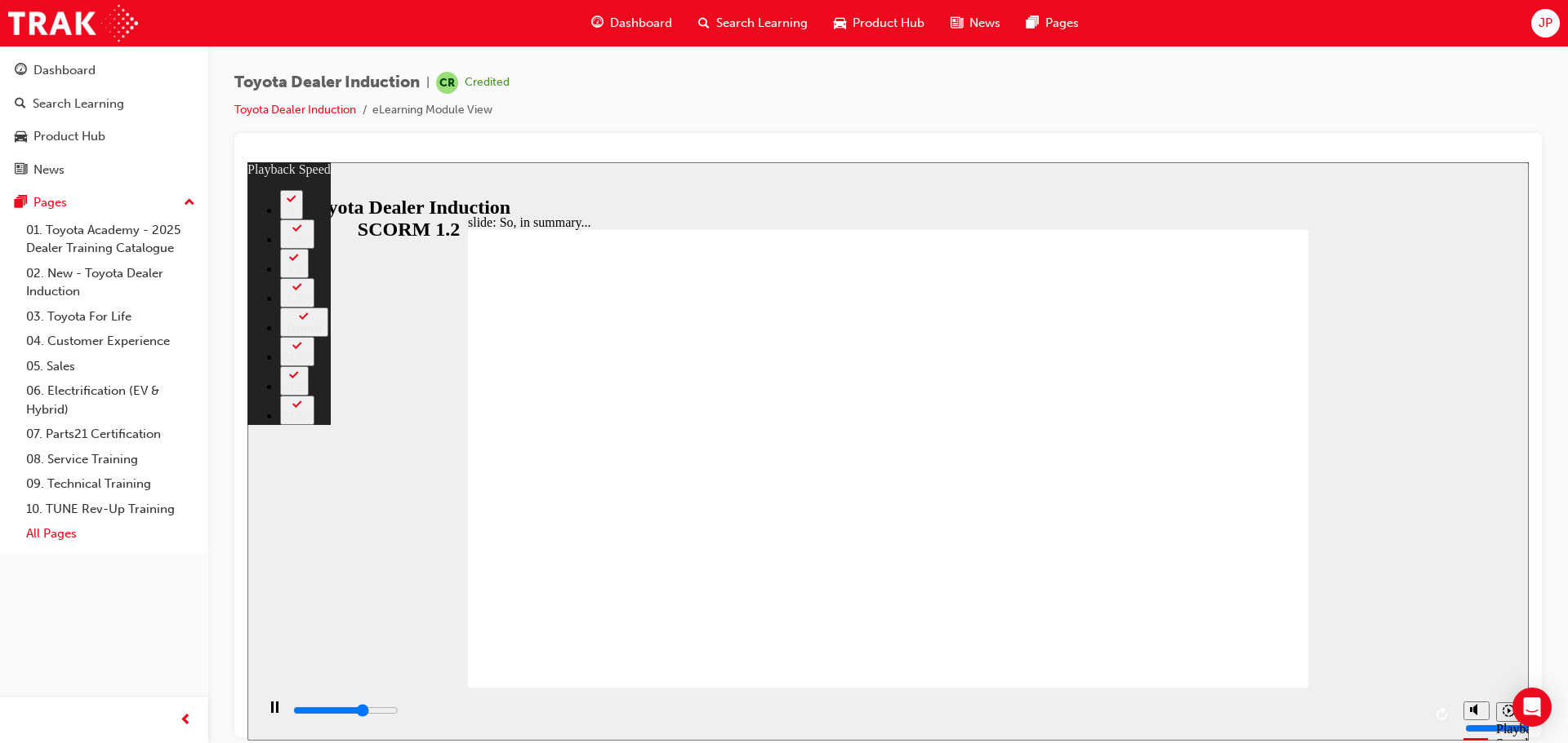
type input "3"
type input "4700"
type input "3"
type input "5000"
type input "3"
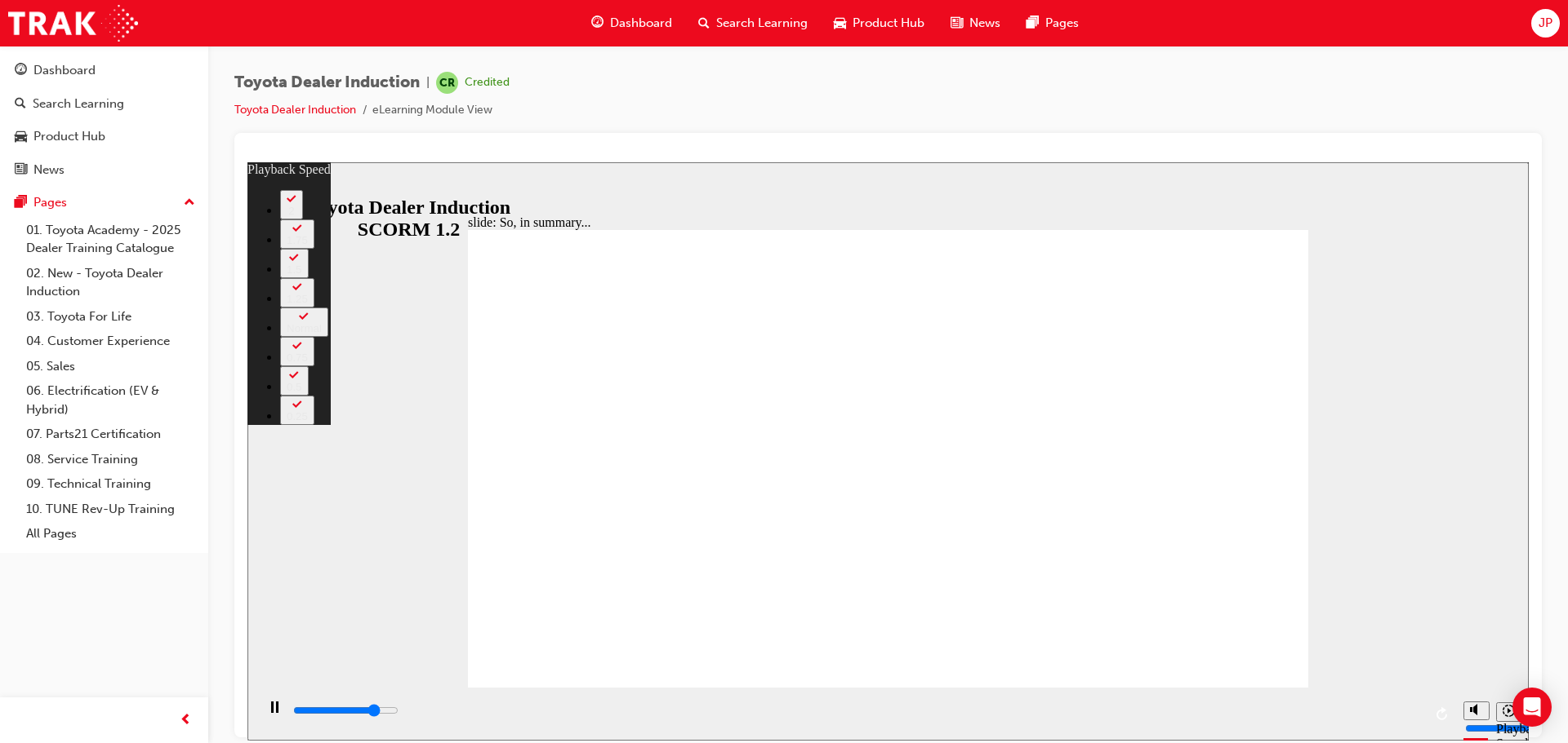
type input "5300"
type input "4"
type input "5500"
type input "4"
type input "5800"
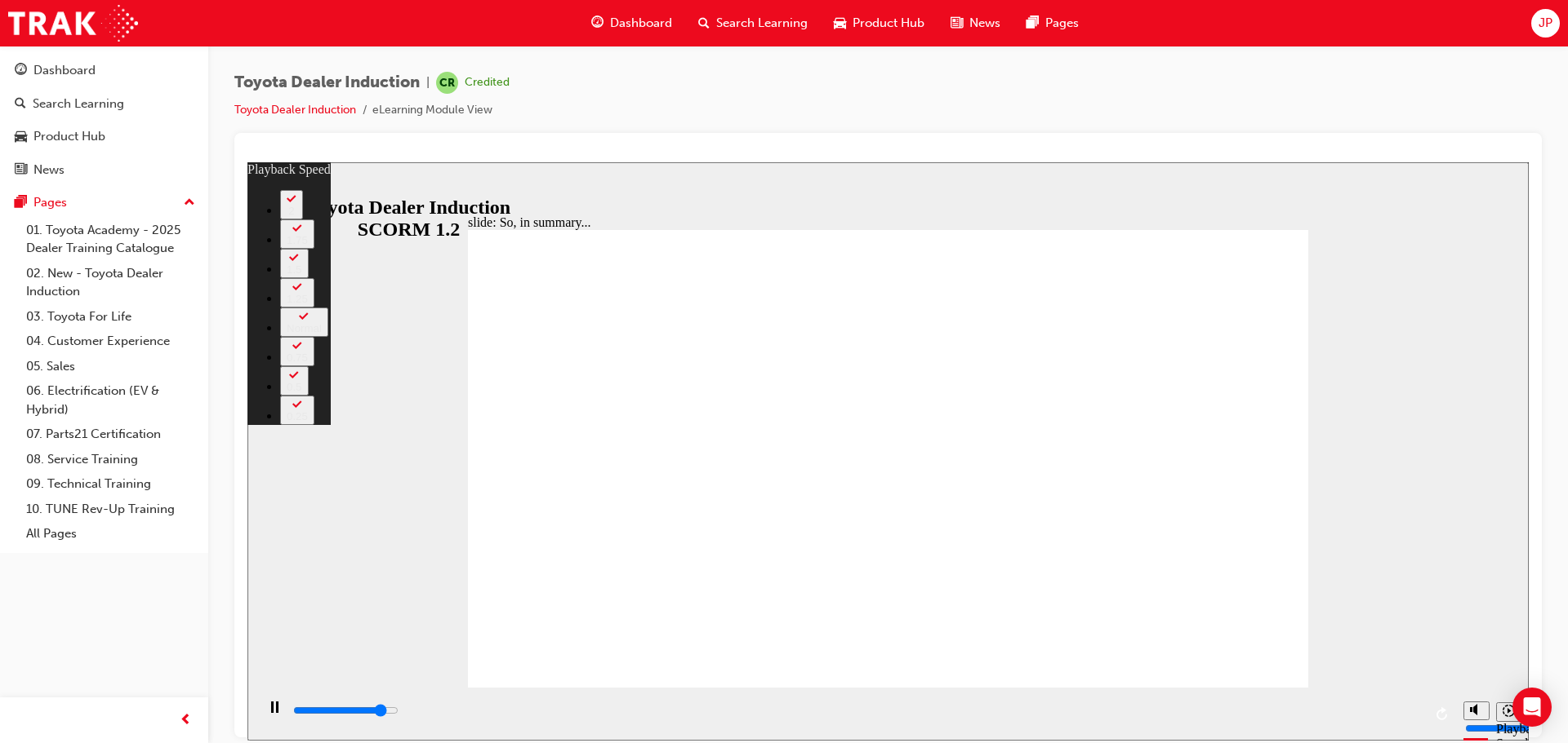
type input "4"
type input "6100"
type input "5"
type input "6400"
type input "5"
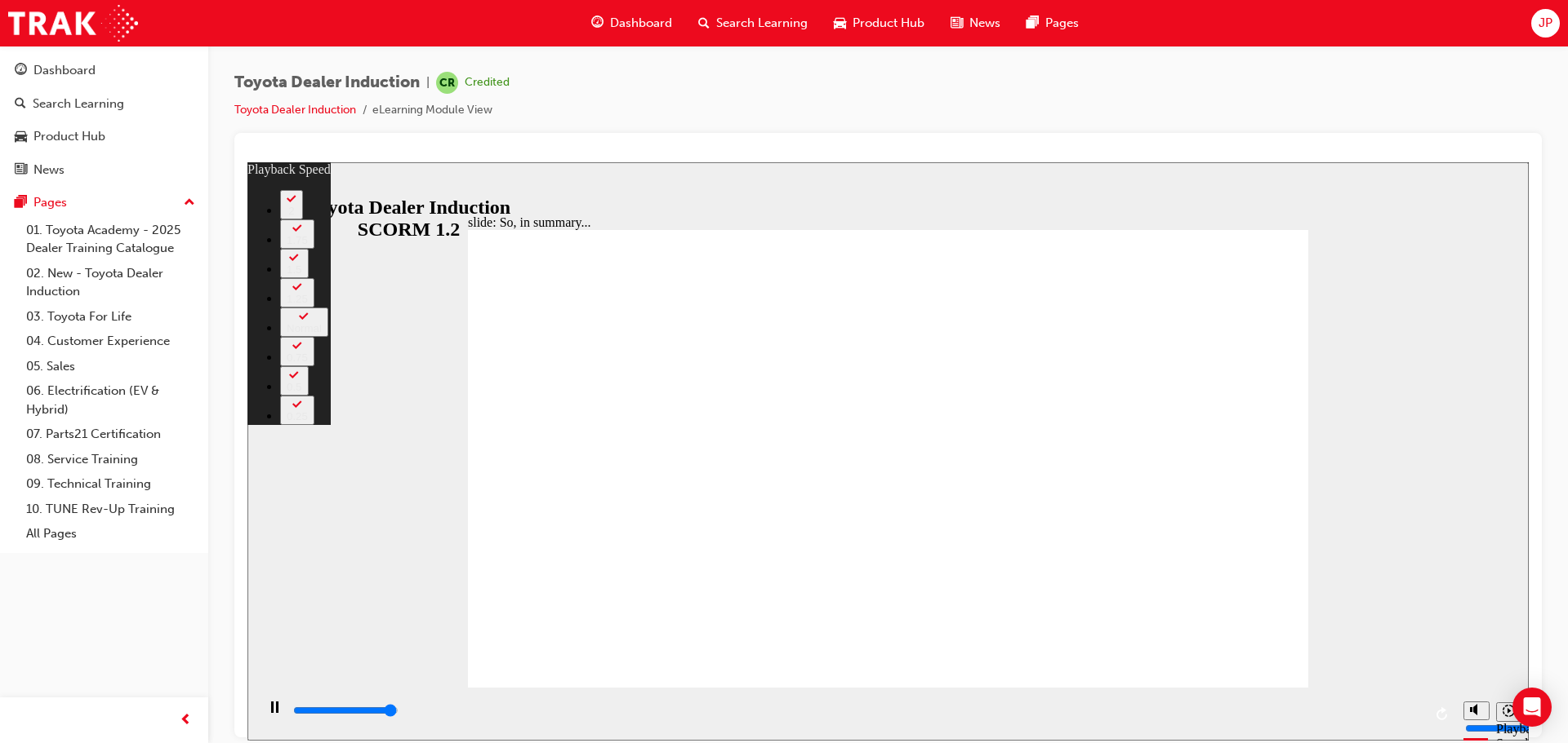
type input "6500"
type input "128"
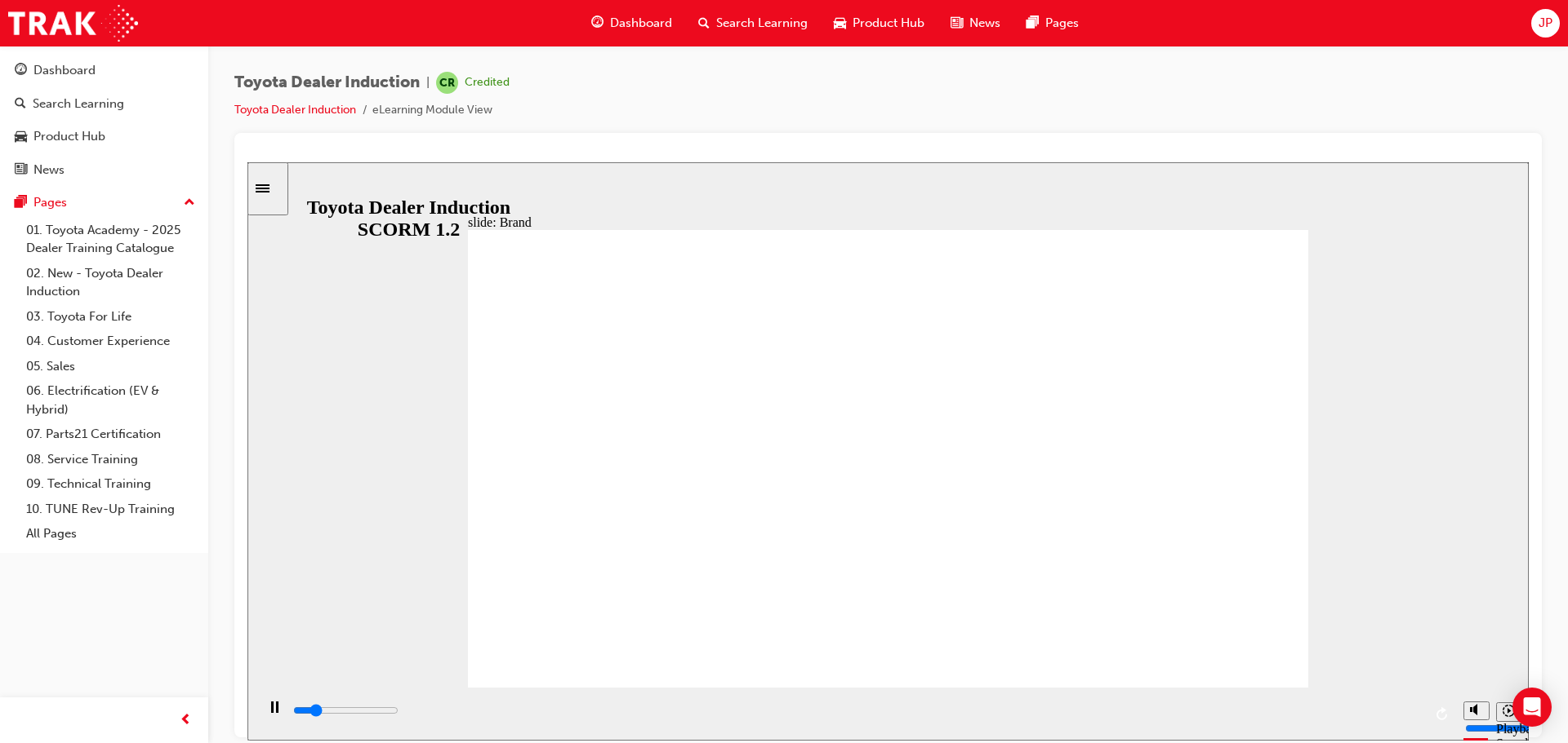
click at [266, 188] on div "Sidebar Toggle" at bounding box center [267, 188] width 27 height 12
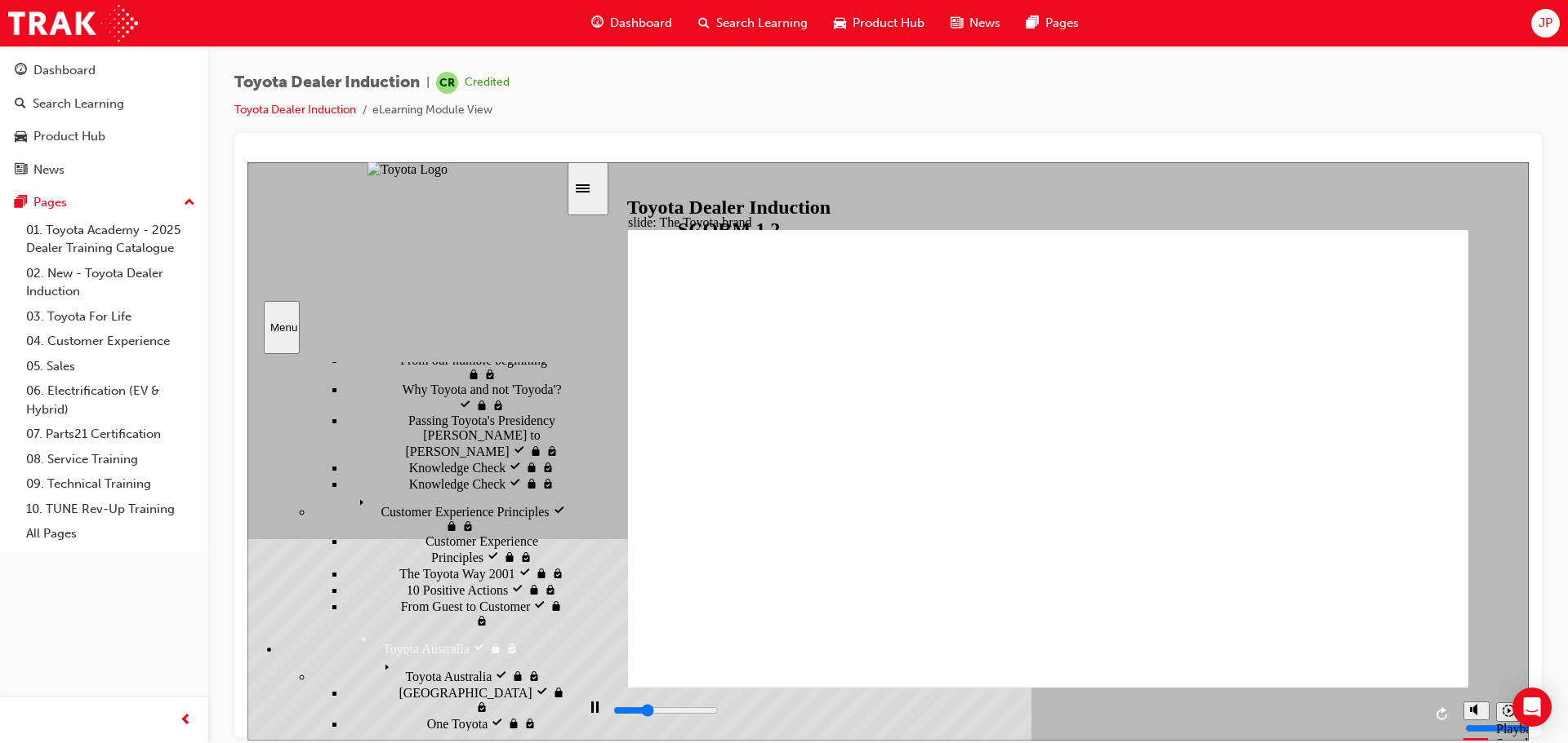
scroll to position [0, 69]
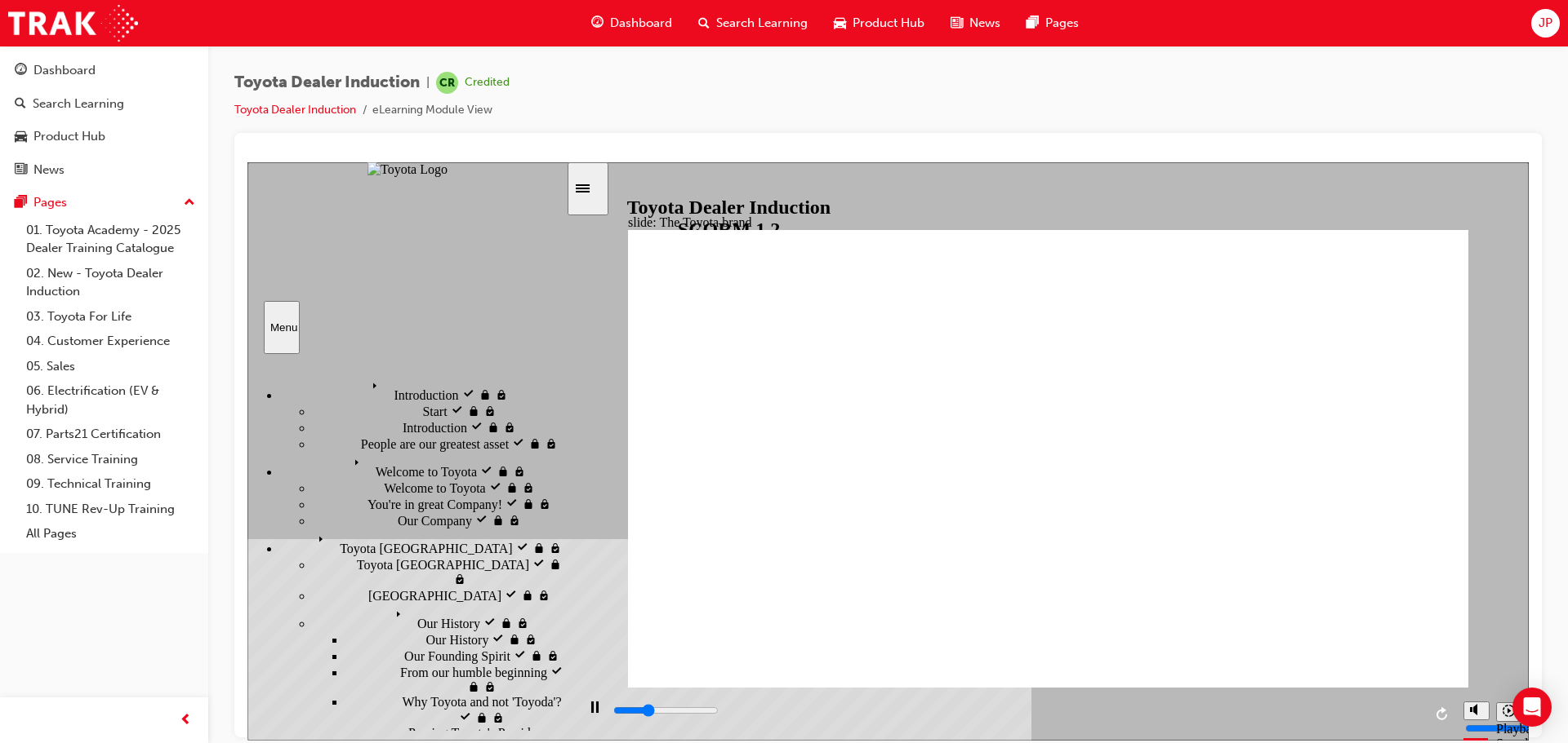
drag, startPoint x: 557, startPoint y: 673, endPoint x: 533, endPoint y: 290, distance: 383.8
click at [533, 290] on div "Menu Introduction visited Introduction Start visited Start" at bounding box center [407, 257] width 320 height 191
click at [619, 189] on div "slide: The Toyota brand BACK BACK NEXT NEXT The Toyota brand most recognised in…" at bounding box center [888, 450] width 1281 height 579
click at [596, 182] on icon "Sidebar Toggle" at bounding box center [587, 187] width 25 height 10
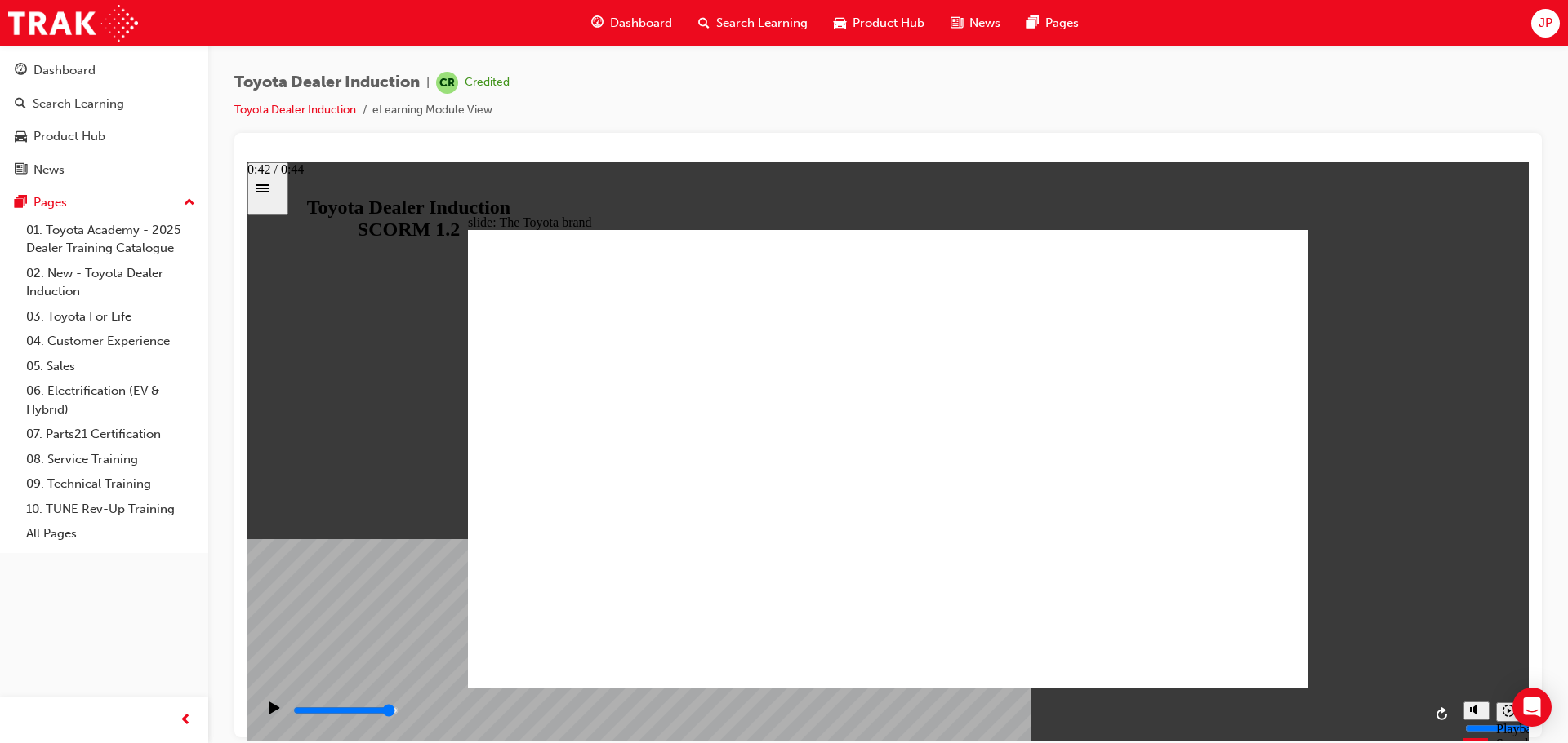
click at [399, 712] on input "slide progress" at bounding box center [345, 710] width 105 height 13
type input "8400"
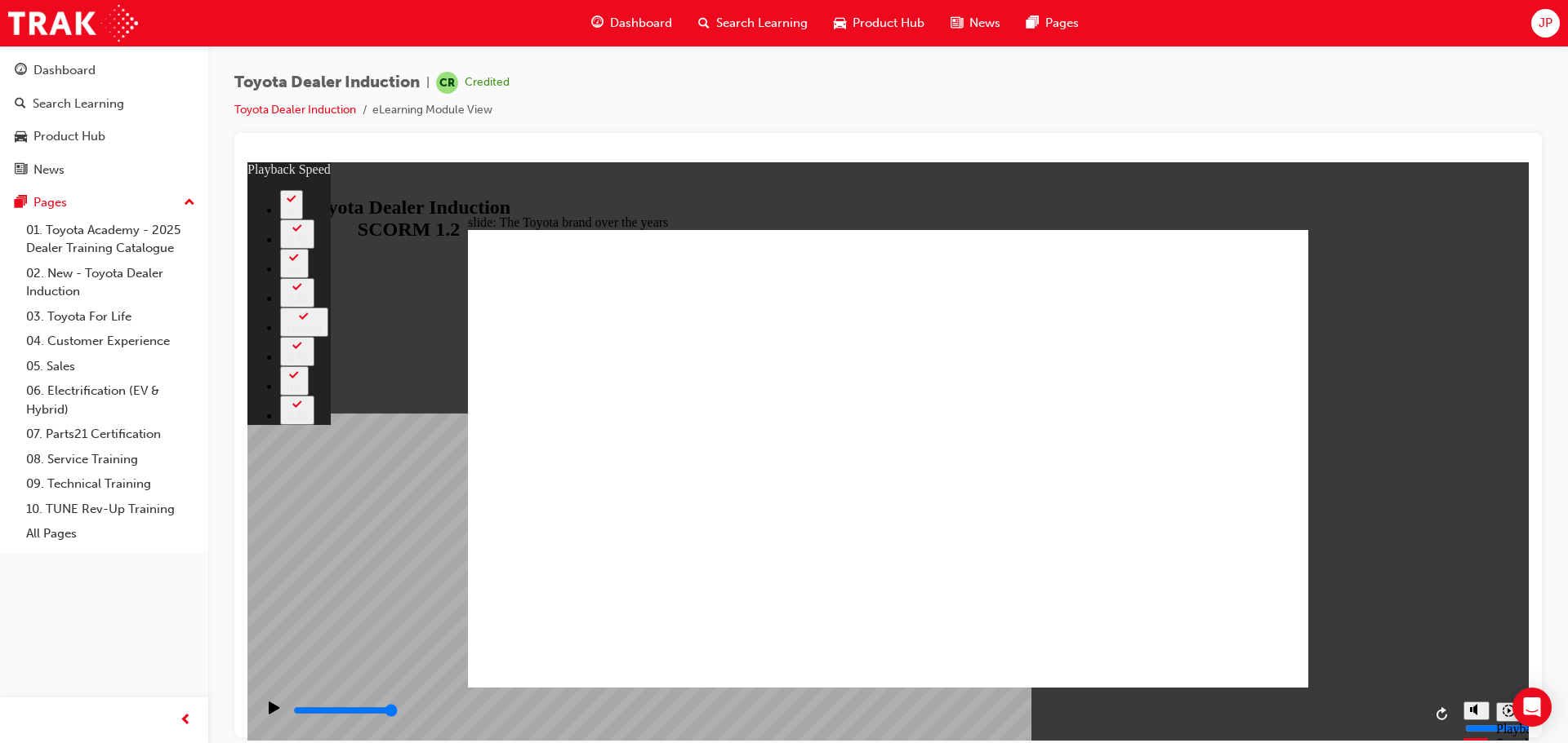
drag, startPoint x: 580, startPoint y: 657, endPoint x: 1404, endPoint y: 626, distance: 824.6
click at [1404, 626] on div "slide: The Toyota brand over the years Rectangle 2 playback speed 2 1.75 1.5 1.…" at bounding box center [888, 450] width 1281 height 579
drag, startPoint x: 1255, startPoint y: 200, endPoint x: 1295, endPoint y: 212, distance: 41.8
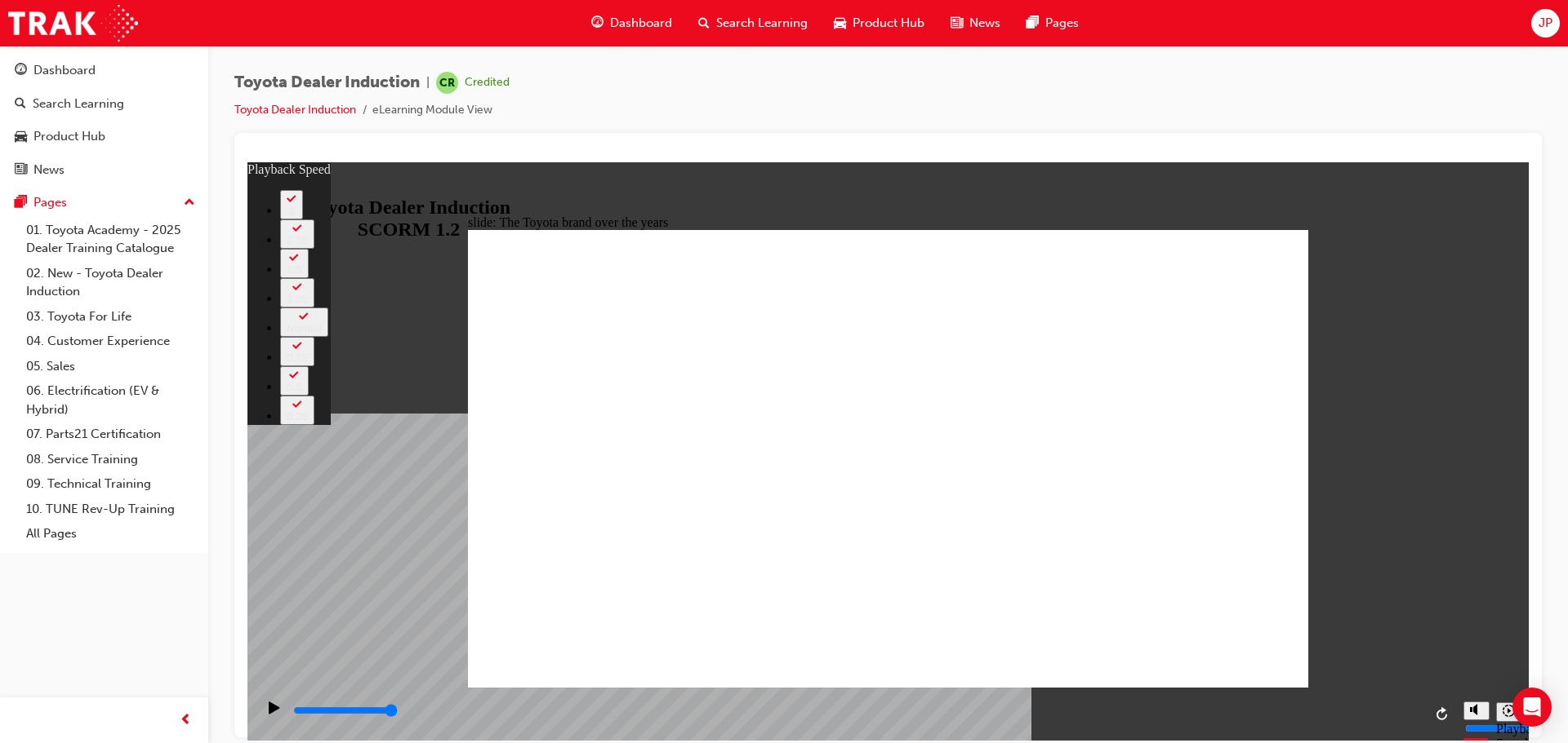
click at [1277, 205] on div "slide: The Toyota brand over the years Rectangle 2 playback speed 2 1.75 1.5 1.…" at bounding box center [888, 450] width 1281 height 579
drag, startPoint x: 1295, startPoint y: 212, endPoint x: 1331, endPoint y: 206, distance: 36.5
click at [1296, 212] on div "slide: The Toyota brand over the years Rectangle 2 playback speed 2 1.75 1.5 1.…" at bounding box center [888, 450] width 1281 height 579
click at [1331, 206] on div "slide: The Toyota brand over the years Rectangle 2 playback speed 2 1.75 1.5 1.…" at bounding box center [888, 450] width 1281 height 579
drag, startPoint x: 1356, startPoint y: 345, endPoint x: 1282, endPoint y: 457, distance: 134.2
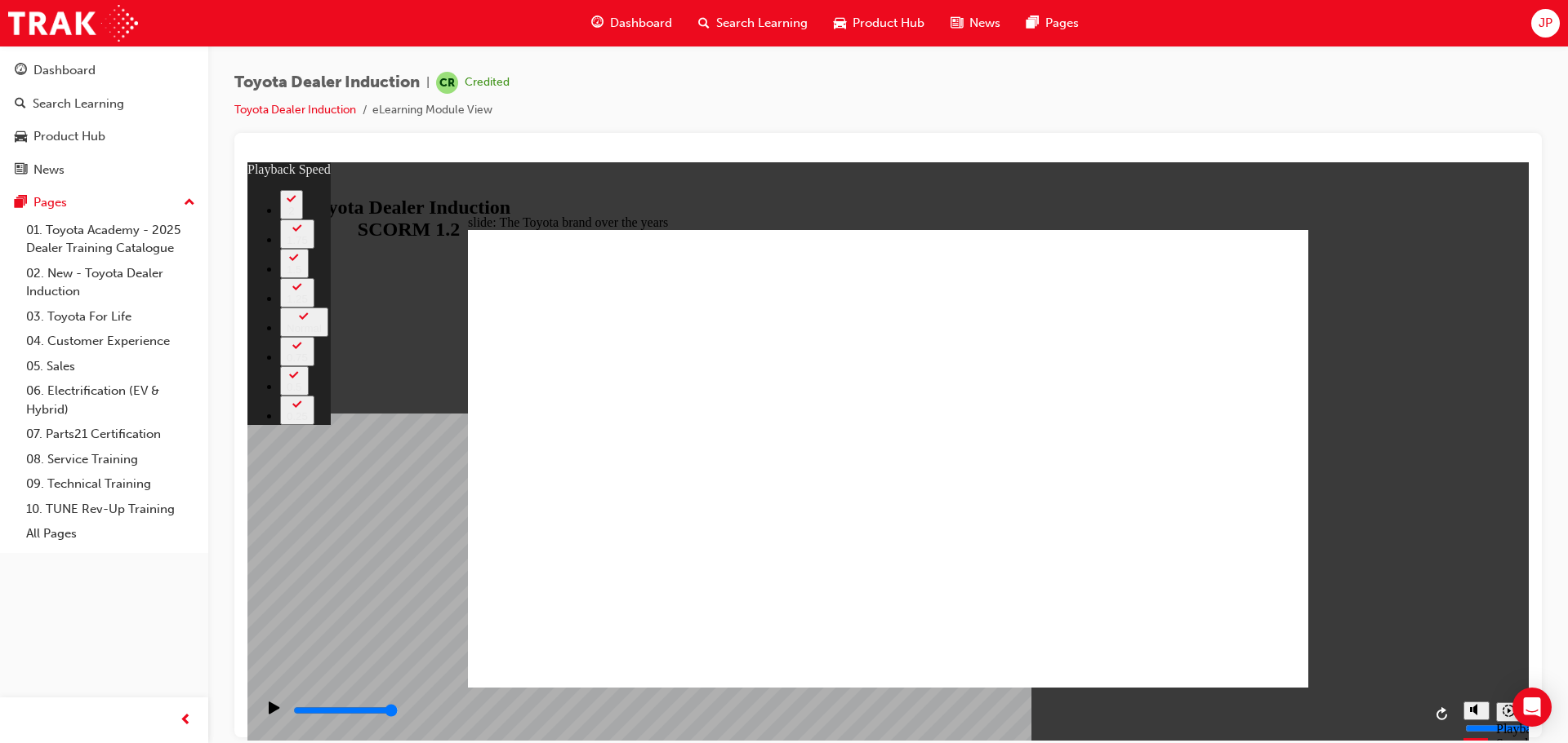
click at [1296, 439] on div "slide: The Toyota brand over the years Rectangle 2 playback speed 2 1.75 1.5 1.…" at bounding box center [888, 450] width 1281 height 579
type input "165"
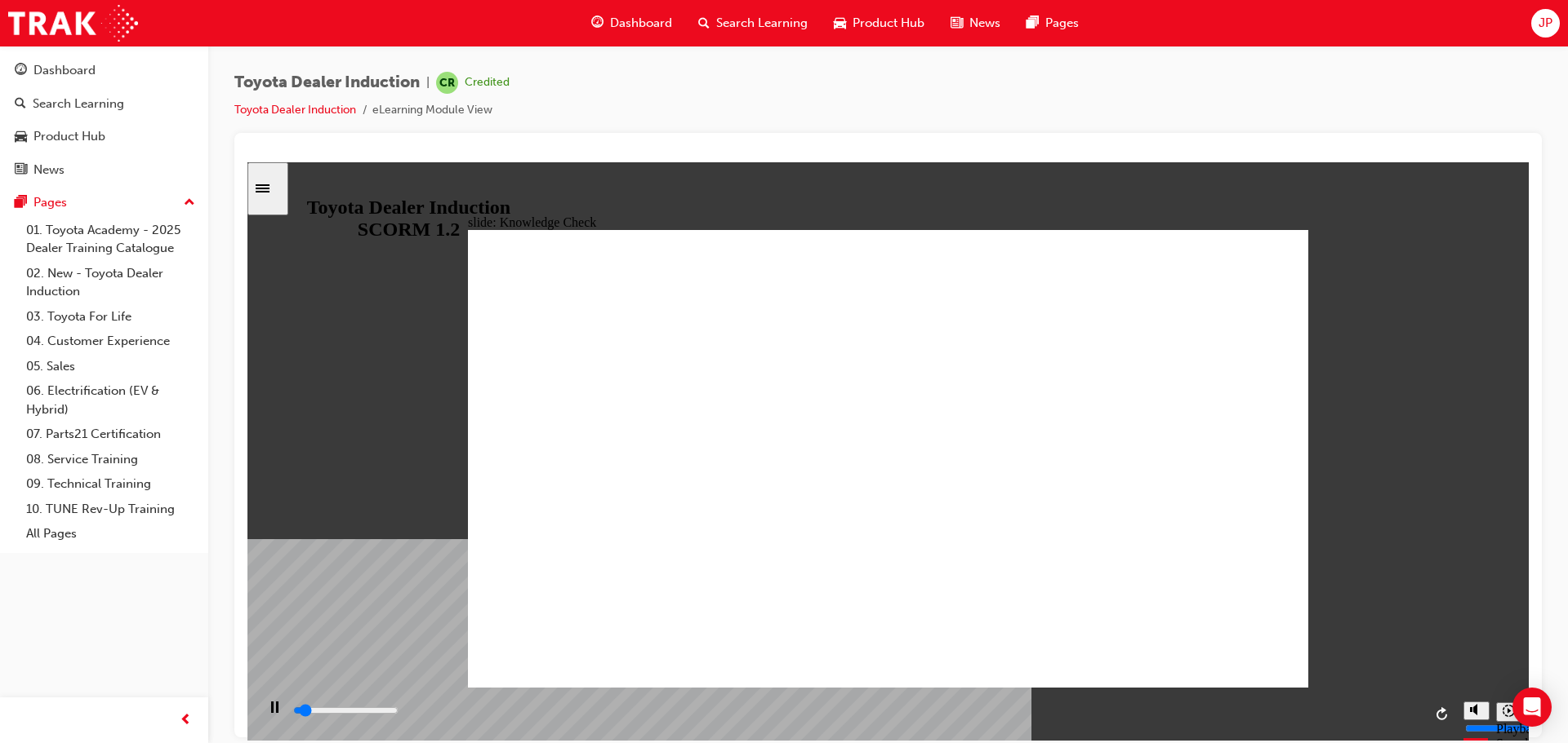
drag, startPoint x: 1263, startPoint y: 663, endPoint x: 1259, endPoint y: 645, distance: 18.4
type input "5000"
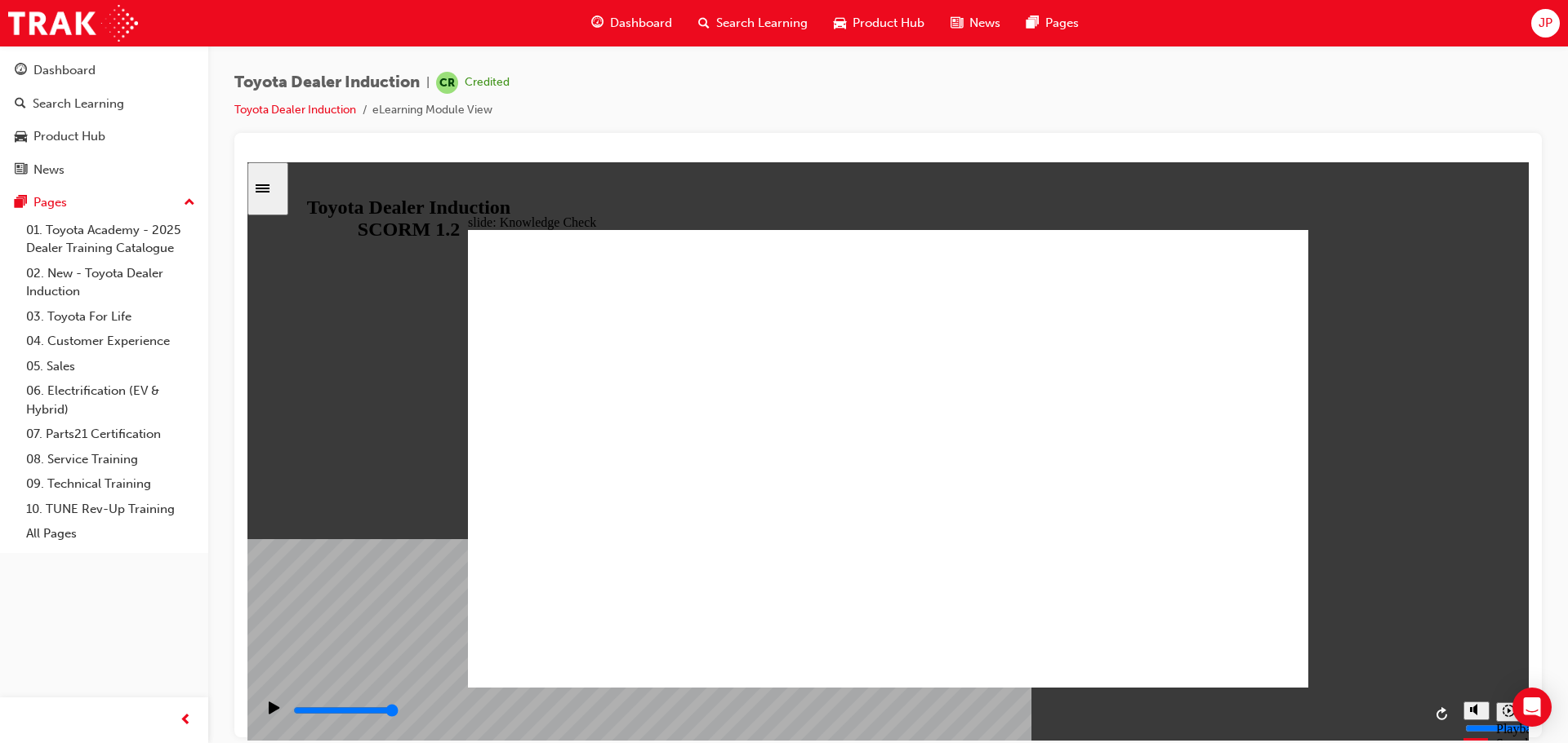
radio input "true"
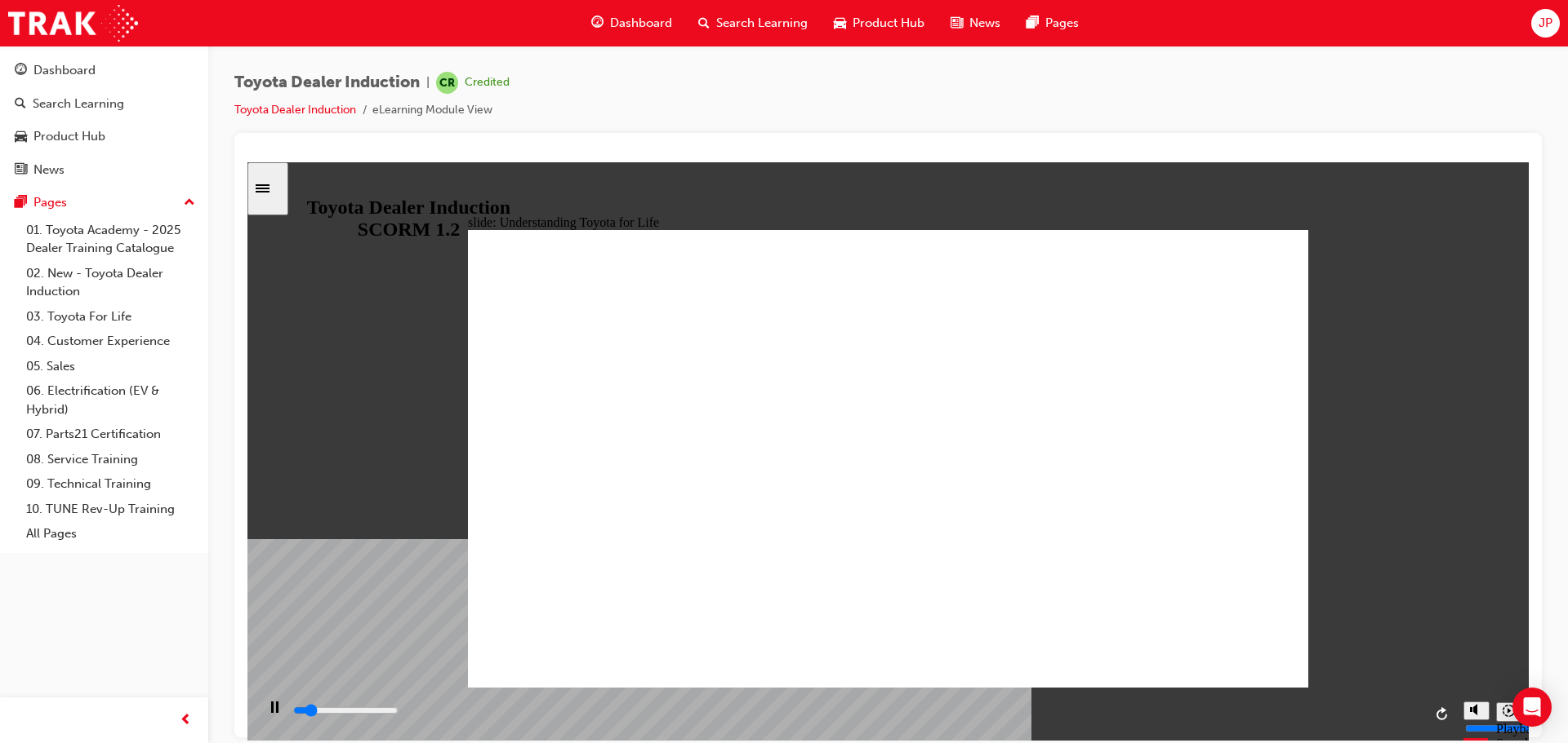
click at [399, 713] on input "slide progress" at bounding box center [345, 710] width 105 height 13
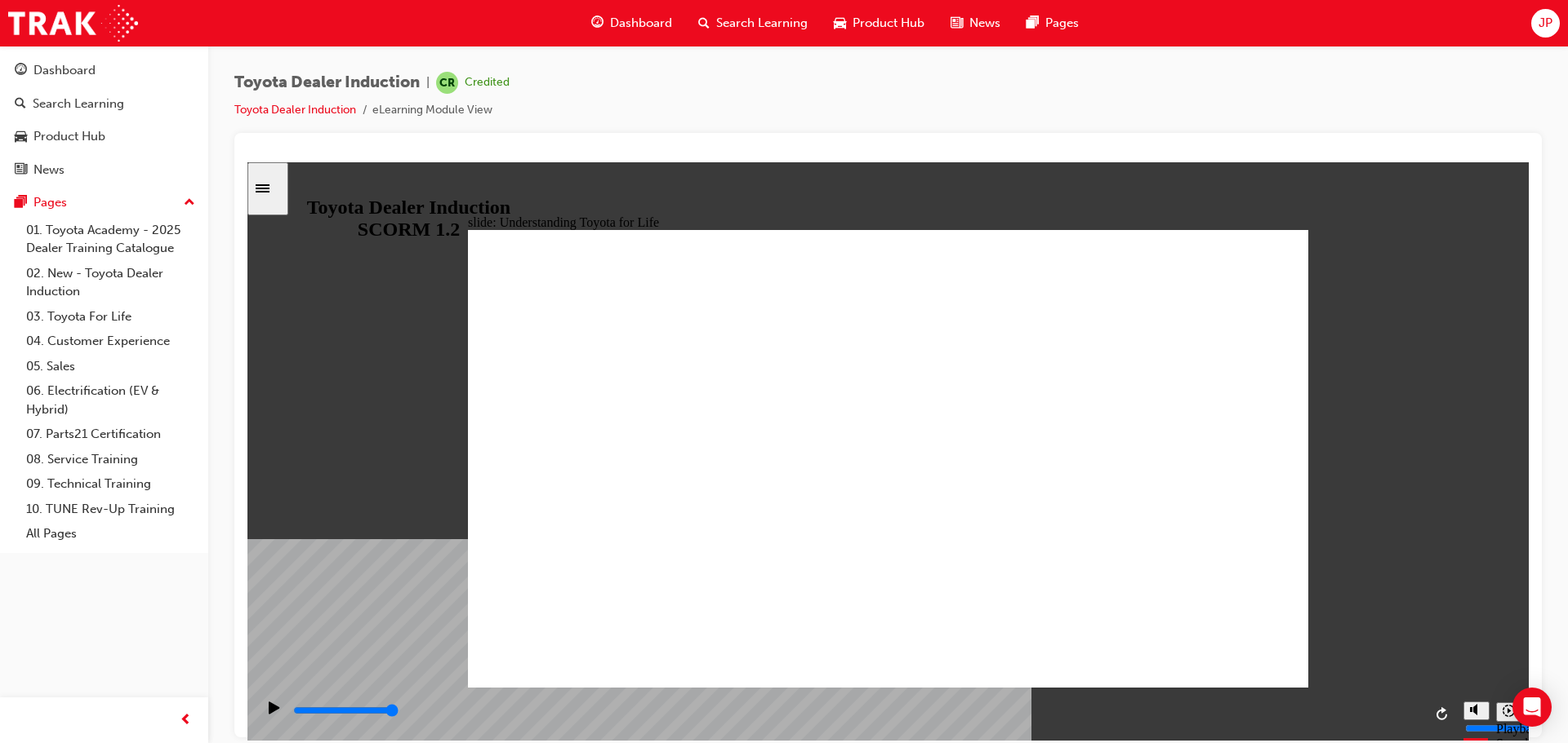
click at [399, 713] on input "slide progress" at bounding box center [345, 710] width 105 height 13
drag, startPoint x: 1203, startPoint y: 620, endPoint x: 1203, endPoint y: 633, distance: 13.0
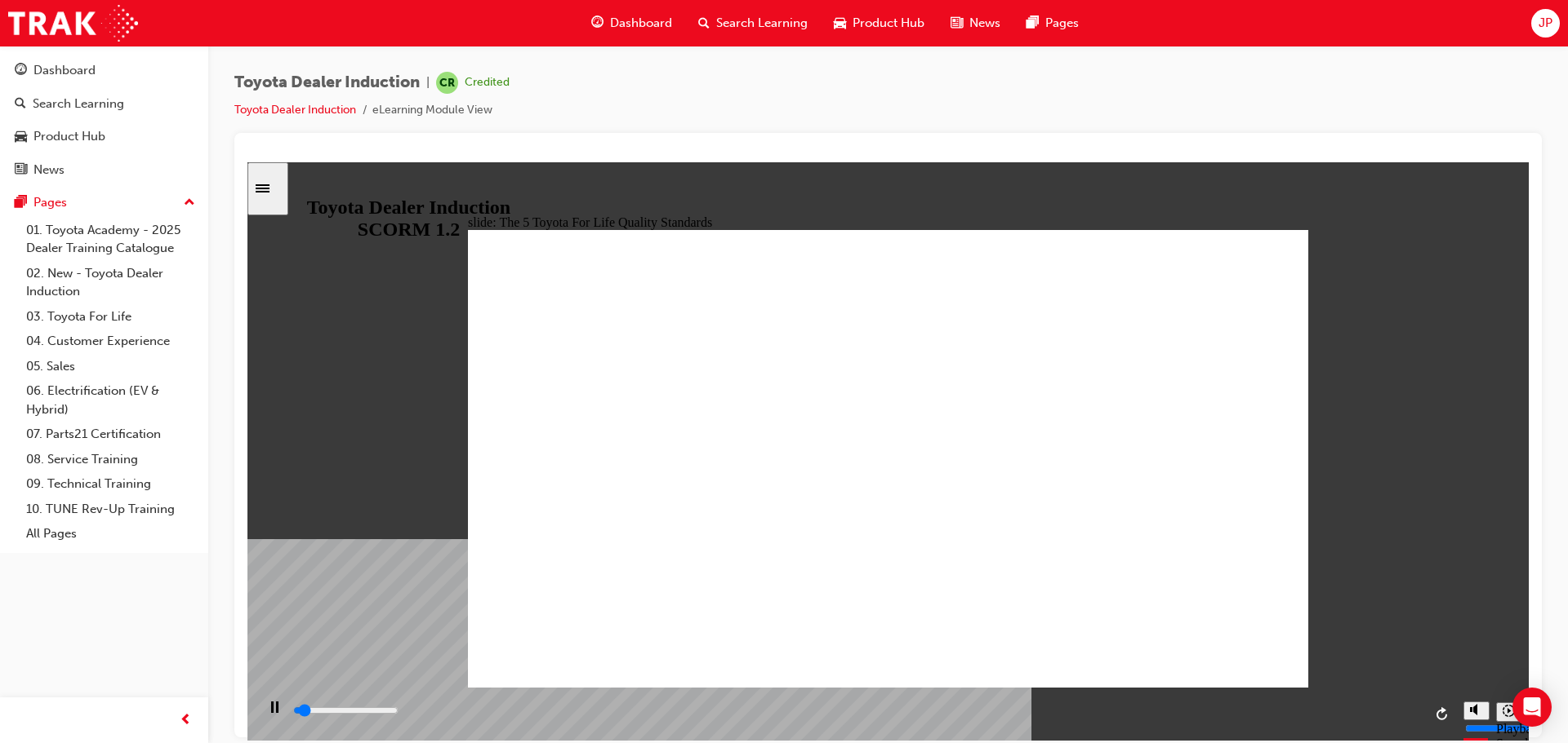
click at [1382, 710] on div "playback controls" at bounding box center [857, 711] width 1131 height 18
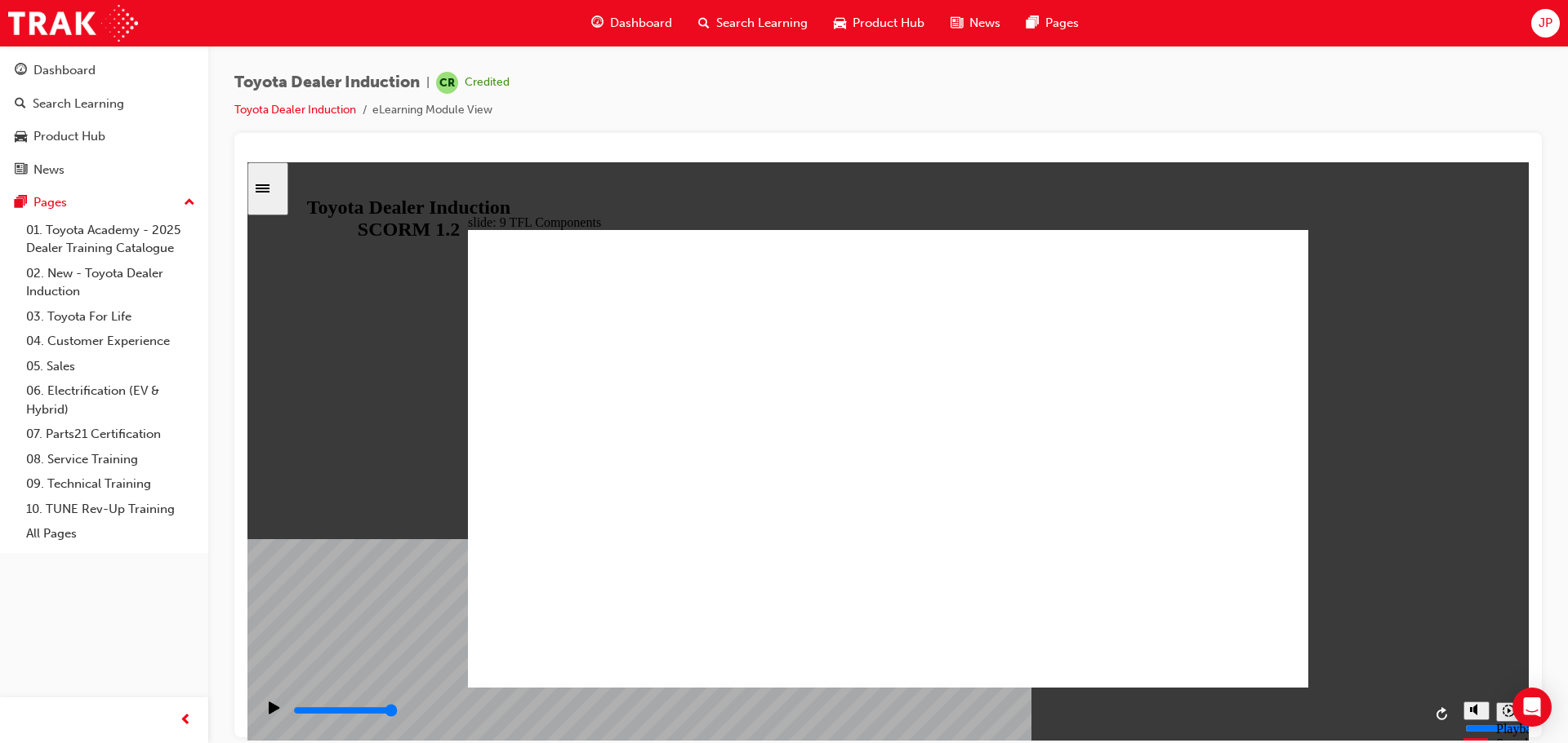
drag, startPoint x: 1265, startPoint y: 428, endPoint x: 1302, endPoint y: 401, distance: 45.8
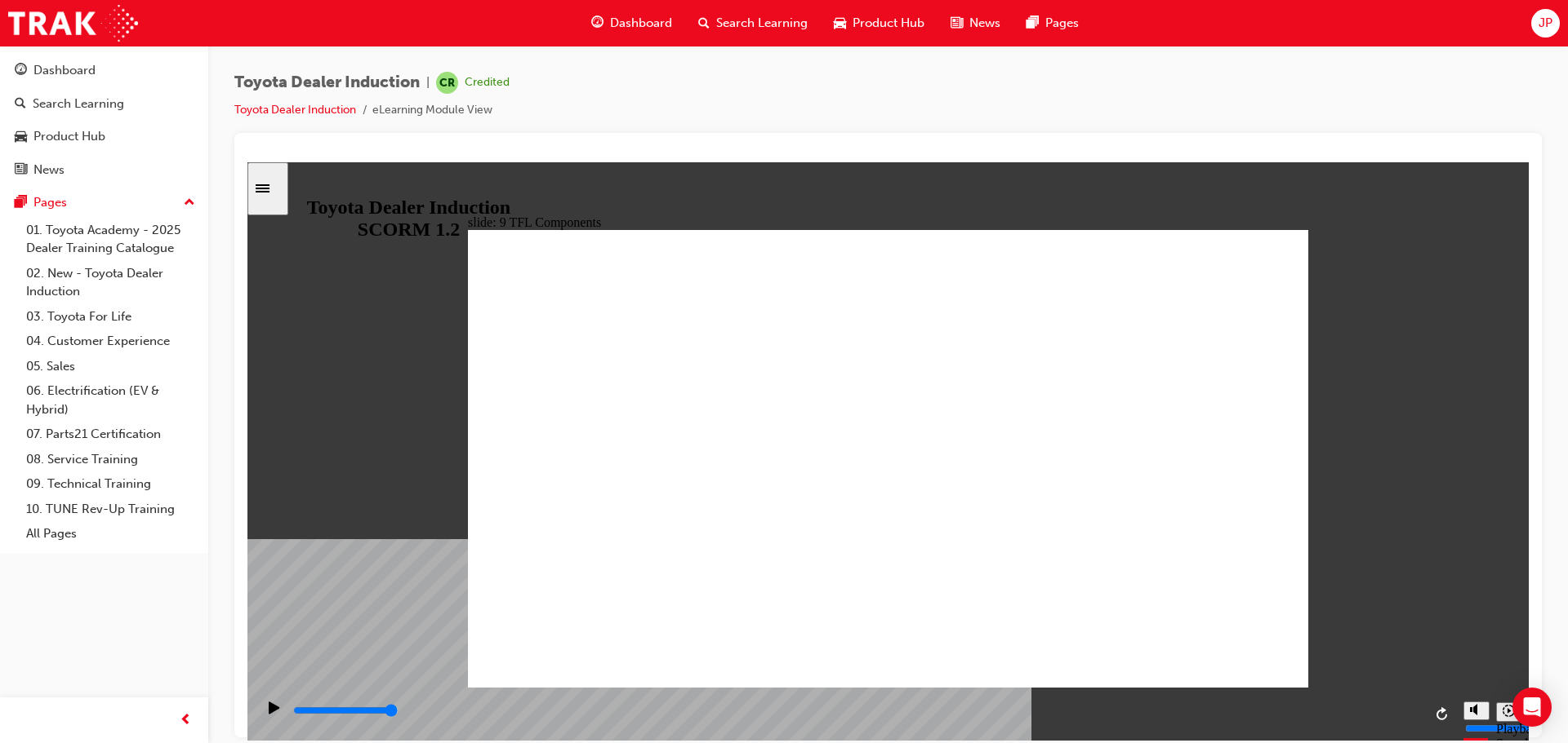
drag, startPoint x: 747, startPoint y: 615, endPoint x: 1089, endPoint y: 657, distance: 344.6
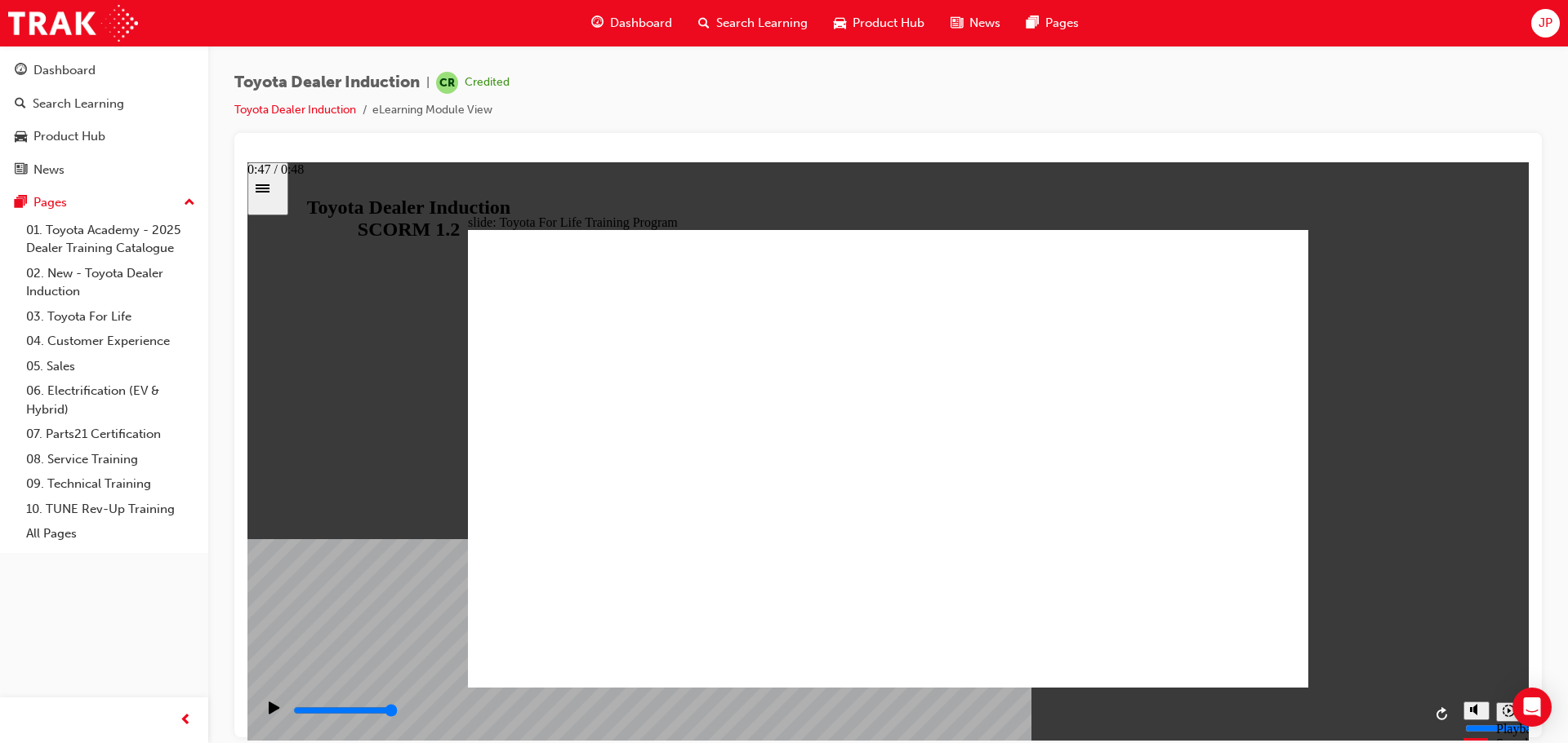
click at [1410, 709] on div "playback controls" at bounding box center [857, 711] width 1131 height 18
click at [399, 712] on input "slide progress" at bounding box center [345, 710] width 105 height 13
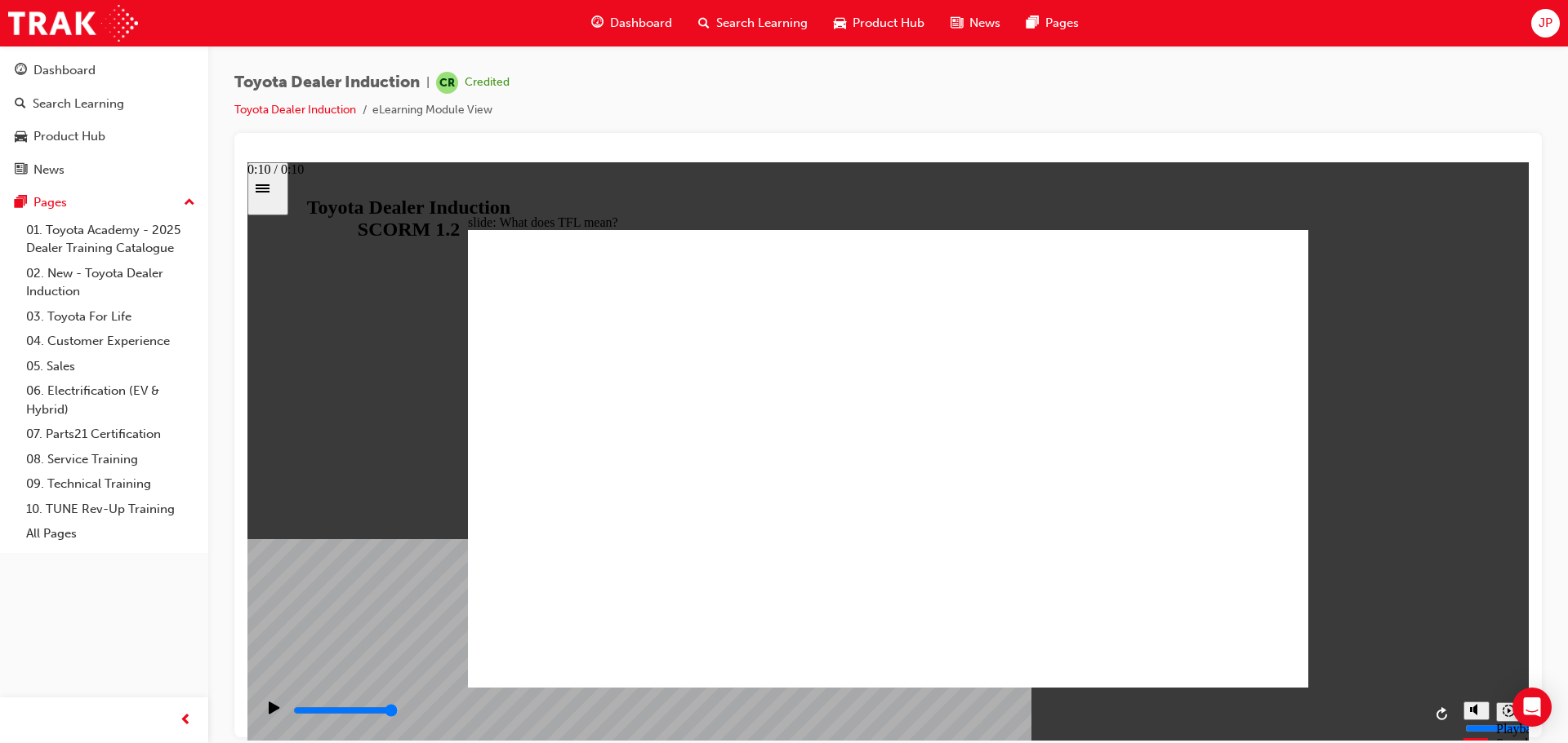
type input "10800"
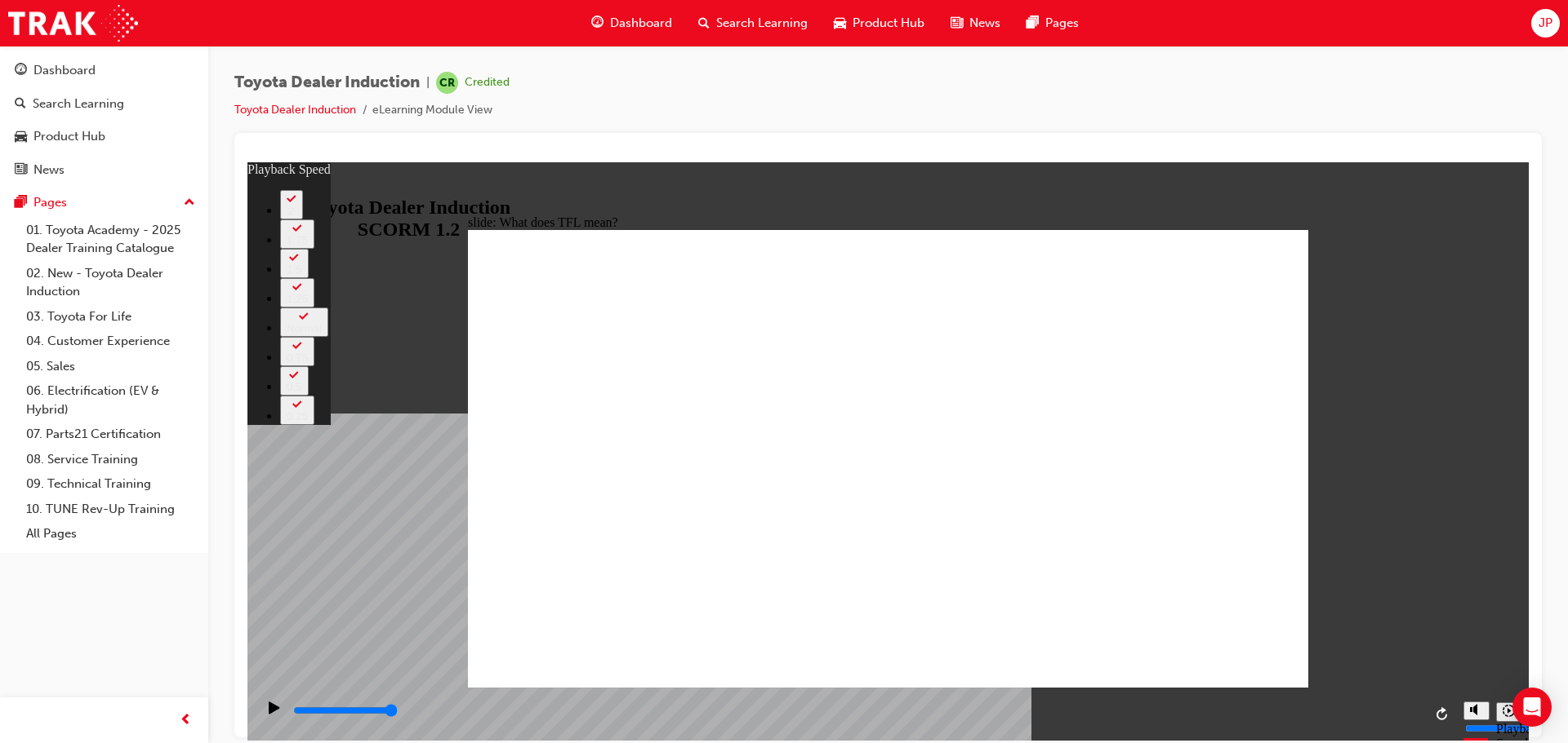
type input "139"
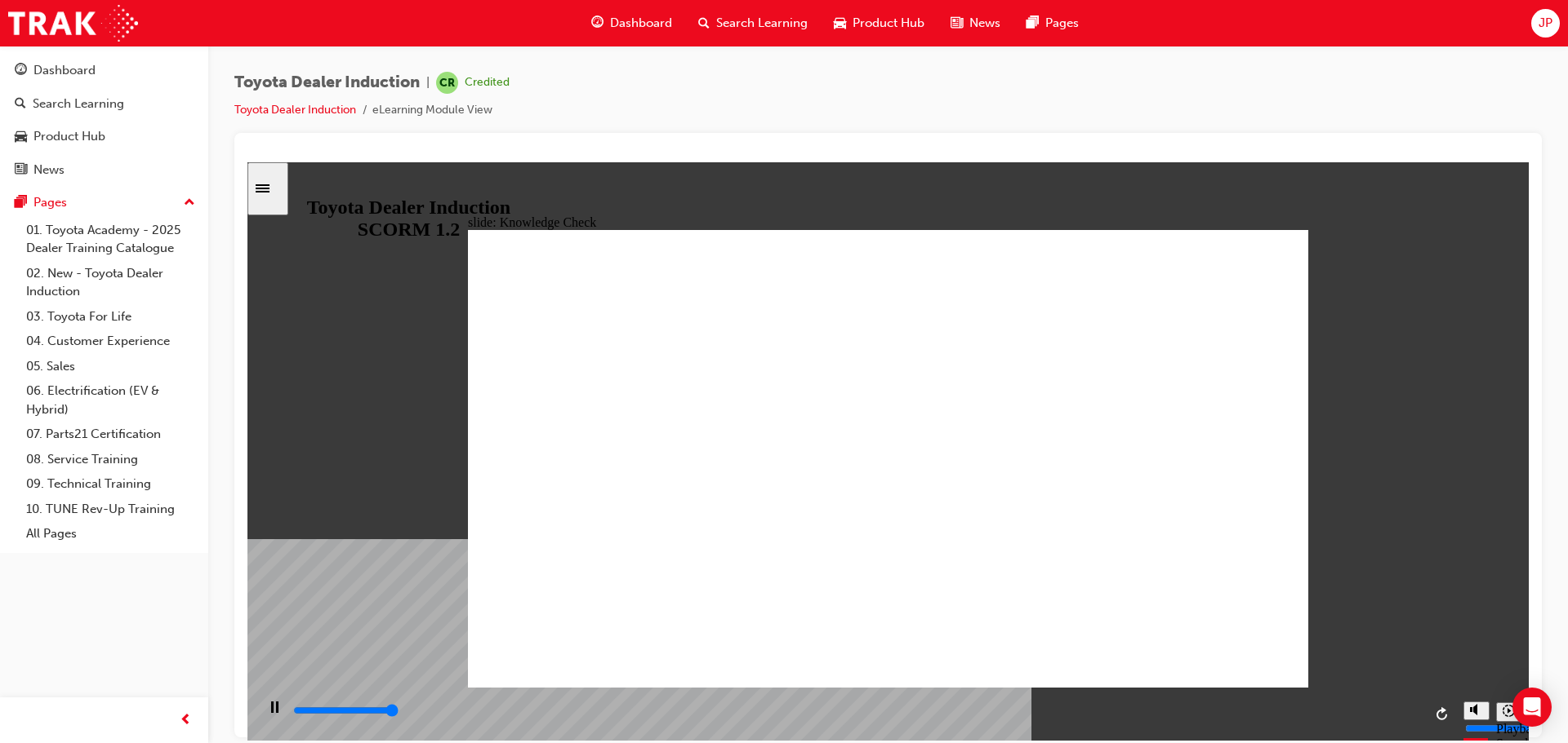
type input "5000"
radio input "true"
click at [1416, 716] on div "playback controls" at bounding box center [857, 711] width 1131 height 18
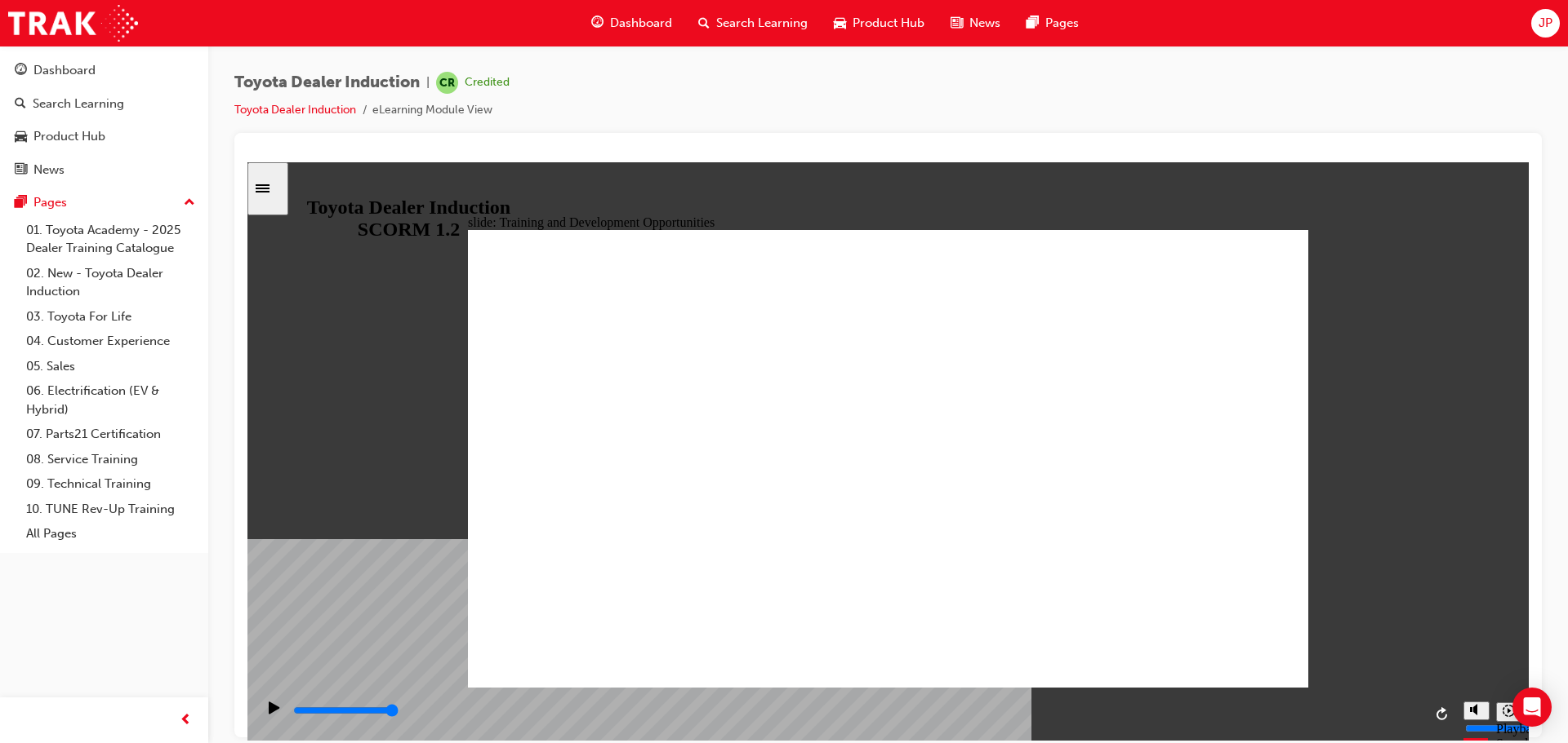
click at [1414, 717] on div "playback controls" at bounding box center [857, 711] width 1131 height 18
drag, startPoint x: 1226, startPoint y: 616, endPoint x: 1239, endPoint y: 623, distance: 14.8
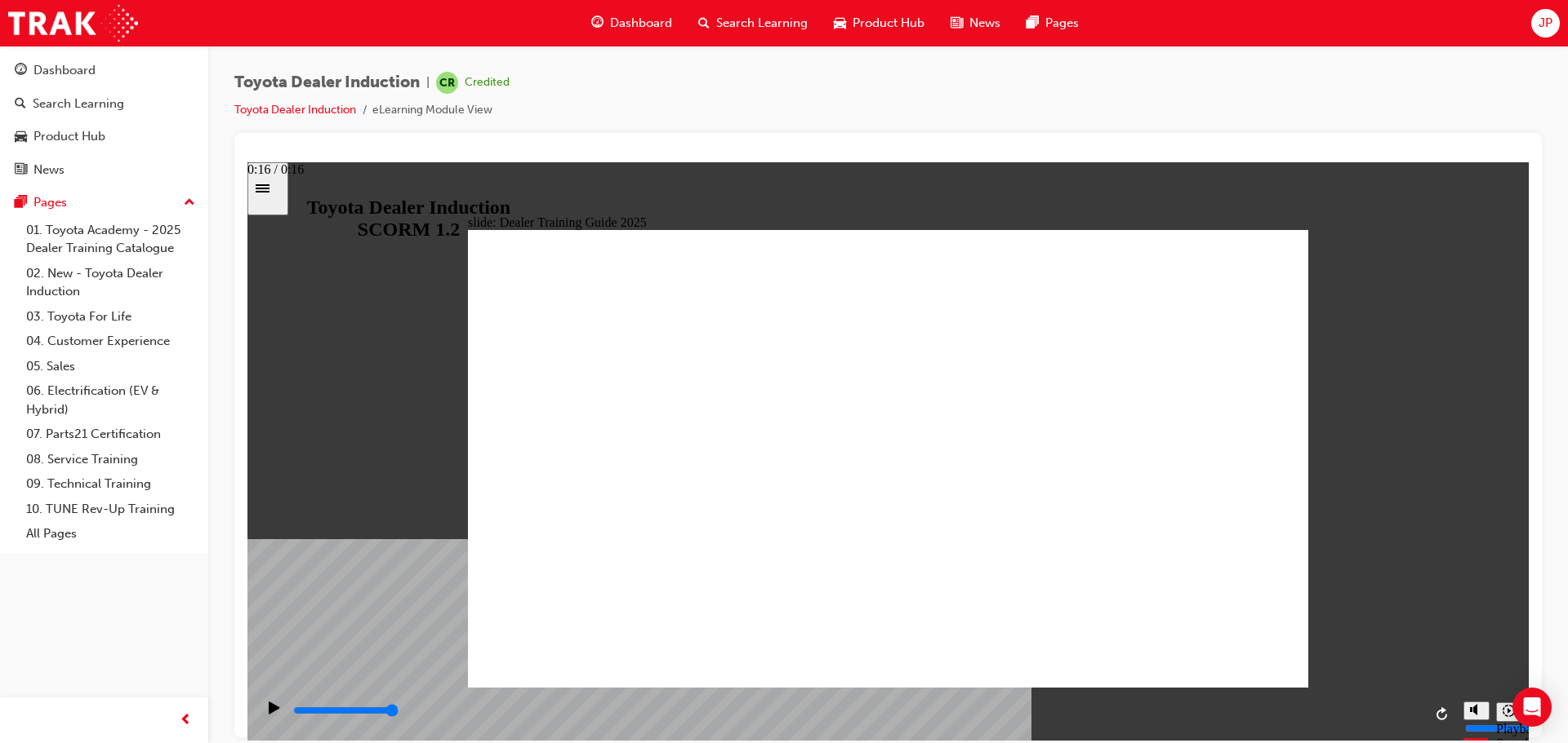
click at [399, 714] on input "slide progress" at bounding box center [345, 710] width 105 height 13
type input "4000"
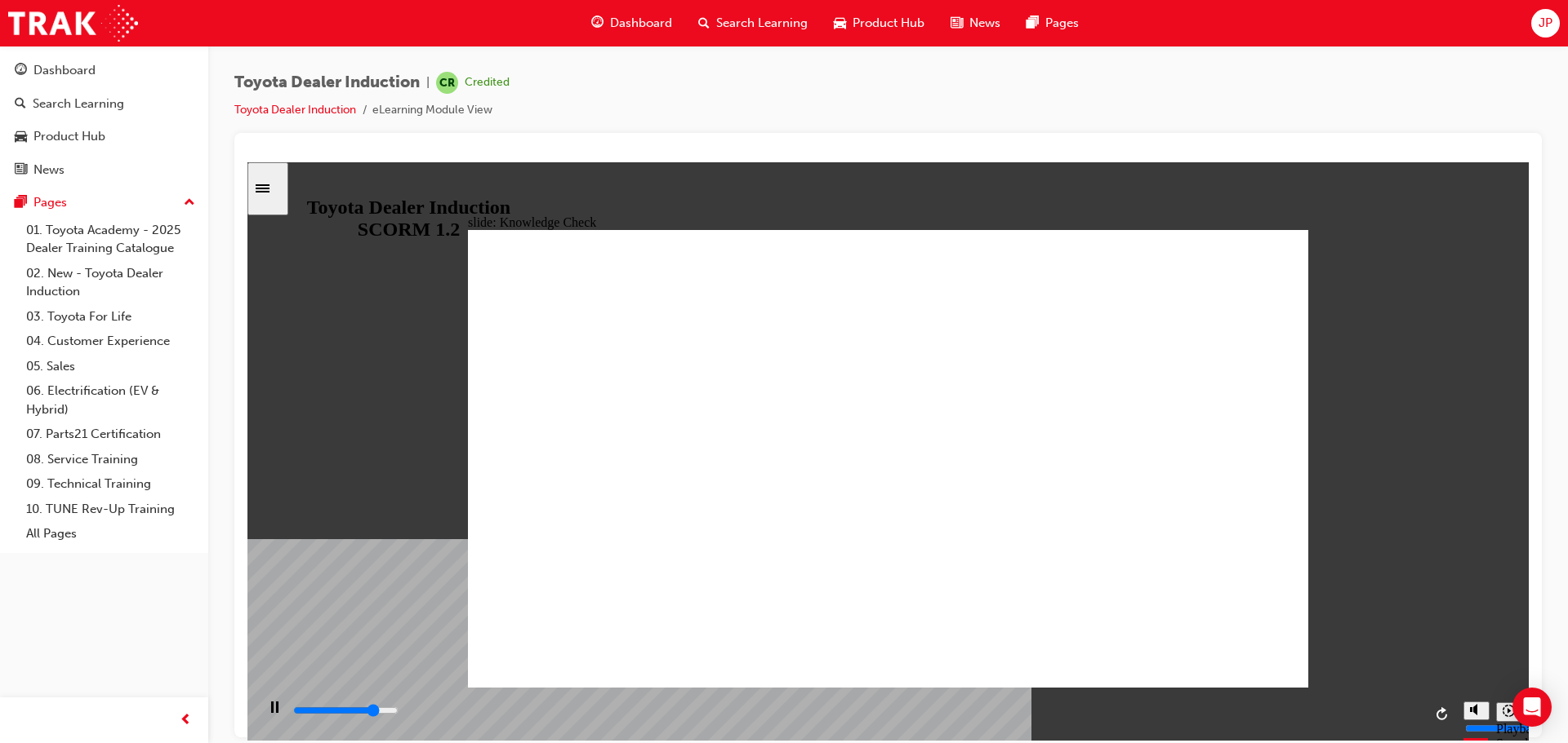
radio input "true"
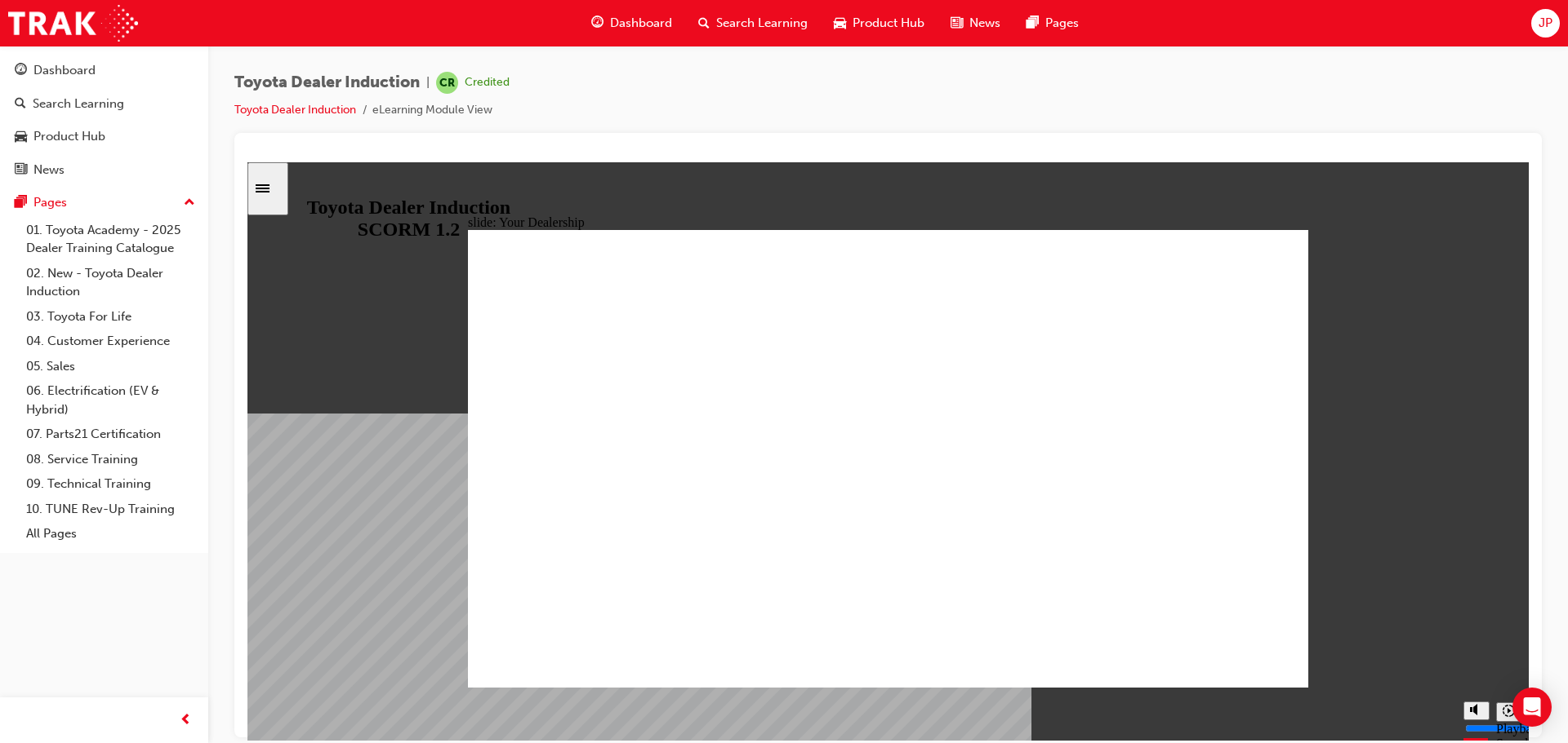
click at [269, 184] on icon "Sidebar Toggle" at bounding box center [262, 187] width 14 height 8
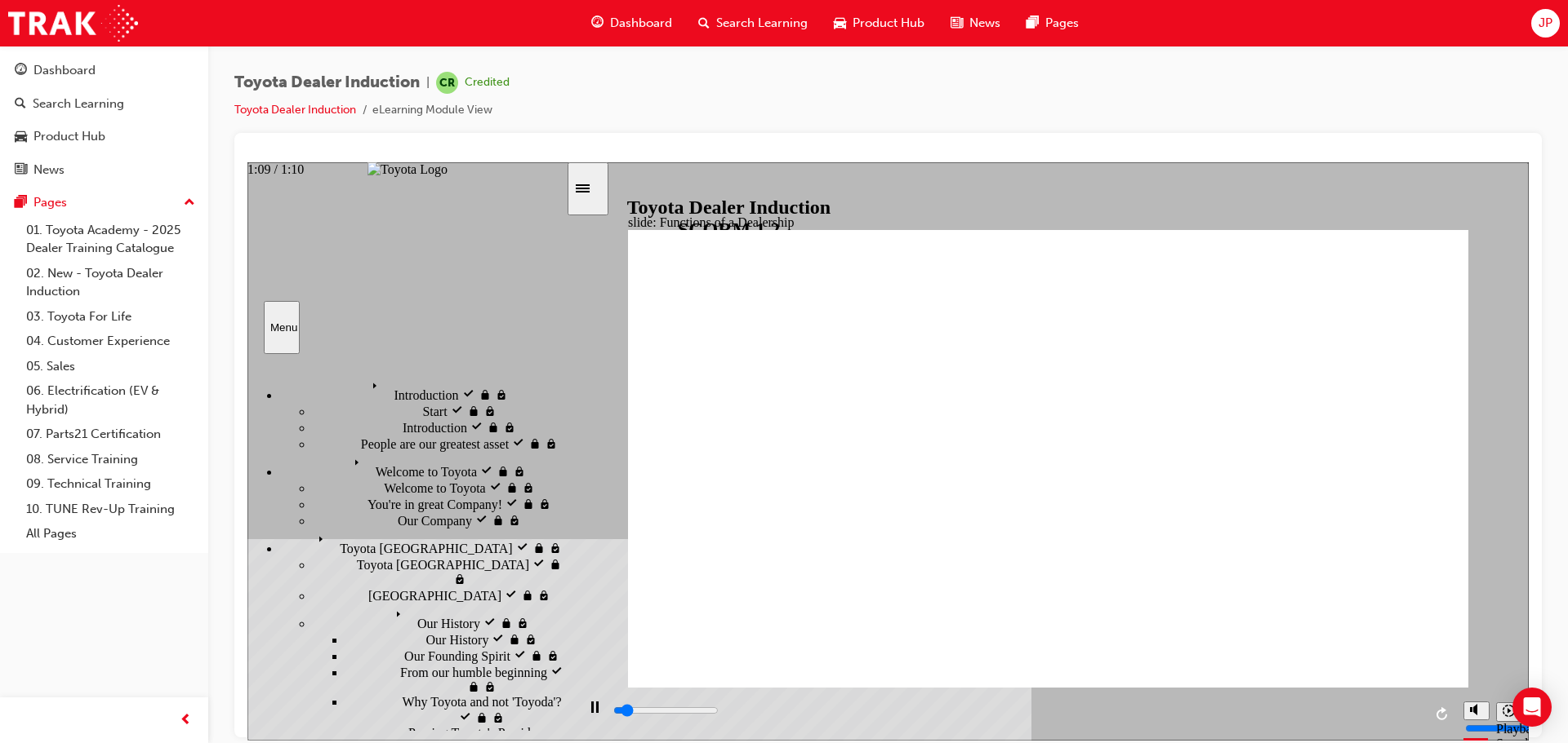
click at [1413, 719] on div "playback controls" at bounding box center [1016, 711] width 811 height 18
click at [1417, 718] on div "playback controls" at bounding box center [1016, 711] width 811 height 18
click at [1418, 710] on div "playback controls" at bounding box center [1016, 711] width 811 height 18
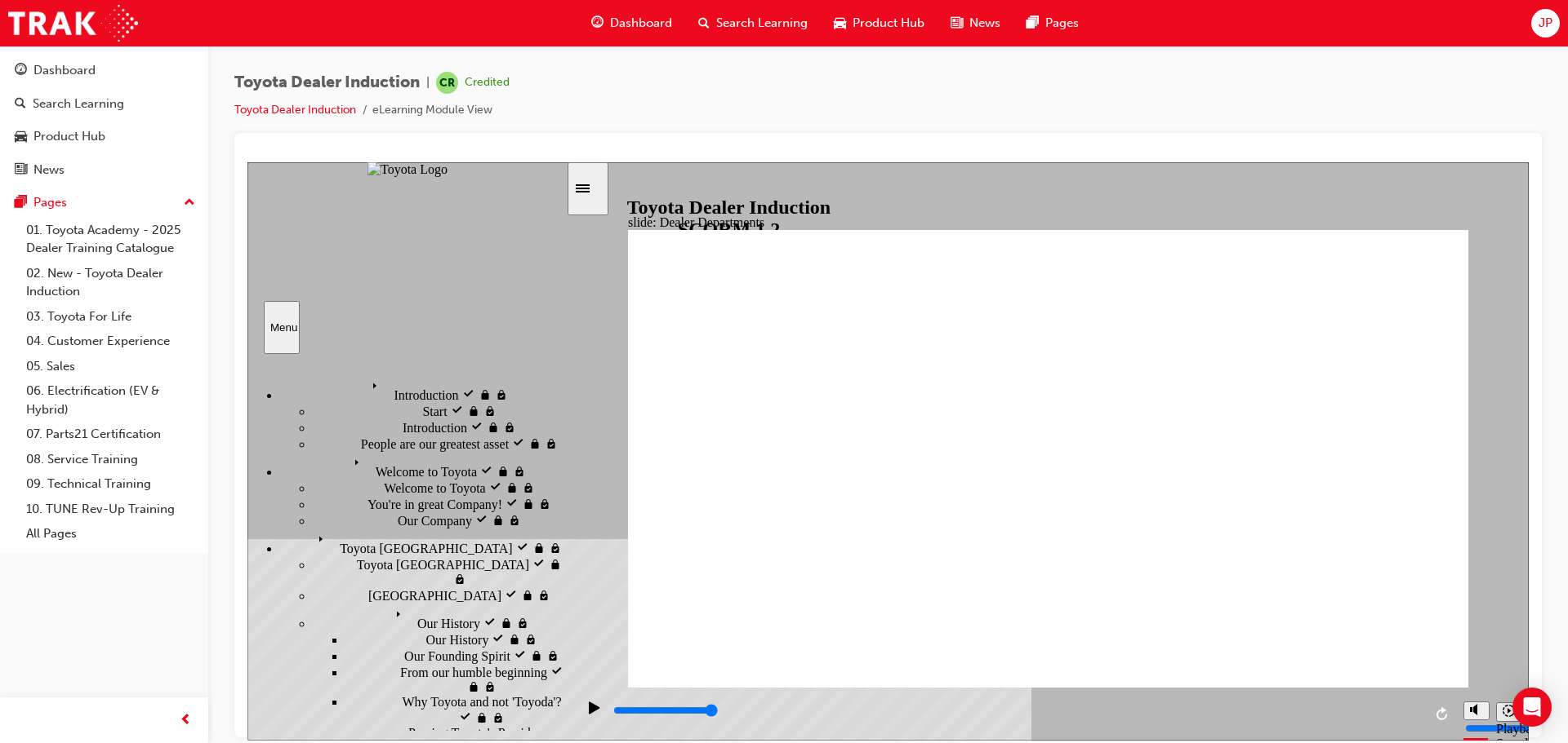
drag, startPoint x: 1419, startPoint y: 711, endPoint x: 1394, endPoint y: 653, distance: 63.2
click at [1417, 711] on div "playback controls" at bounding box center [1016, 711] width 811 height 18
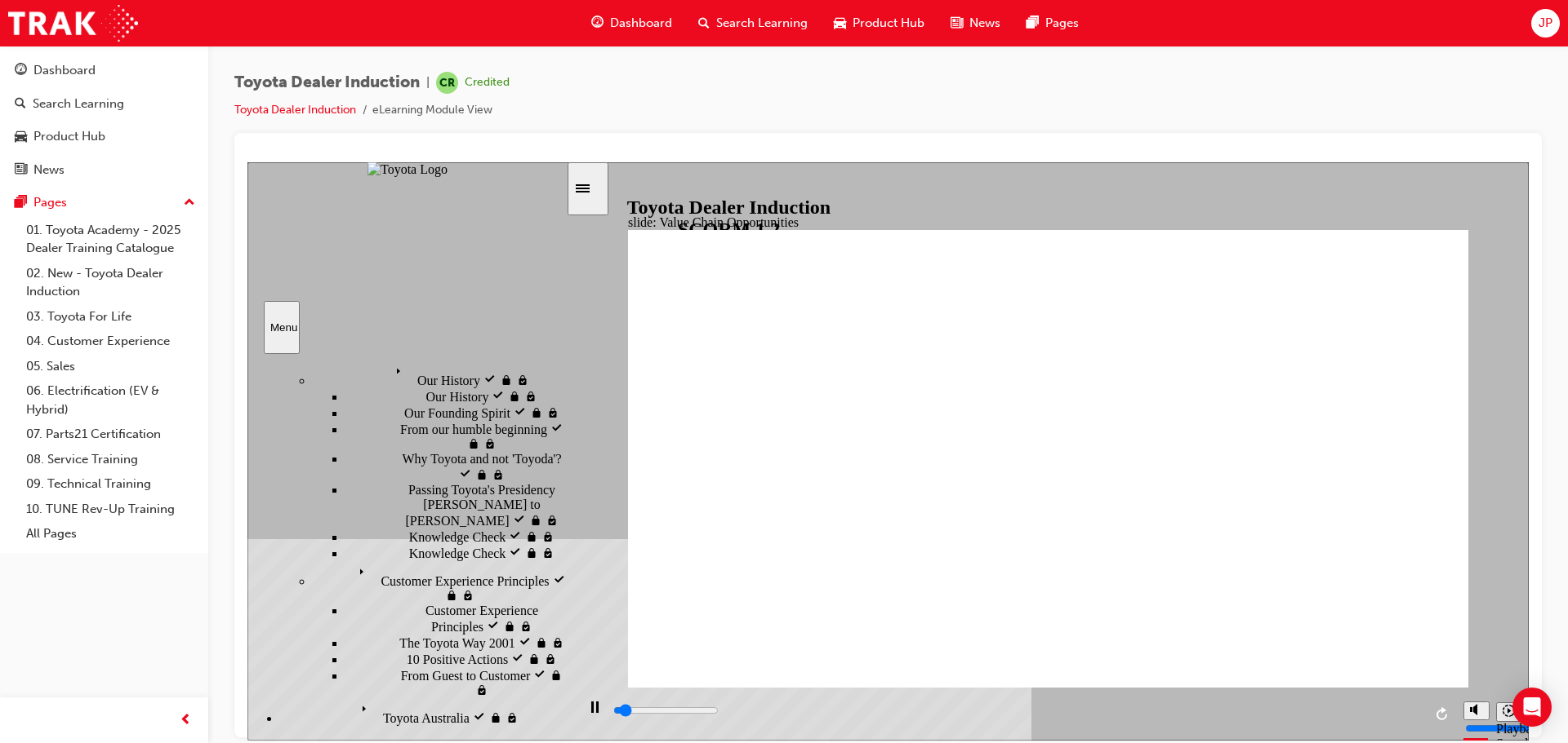
scroll to position [245, 0]
click at [1421, 715] on div "playback controls" at bounding box center [1016, 711] width 811 height 18
type input "11300"
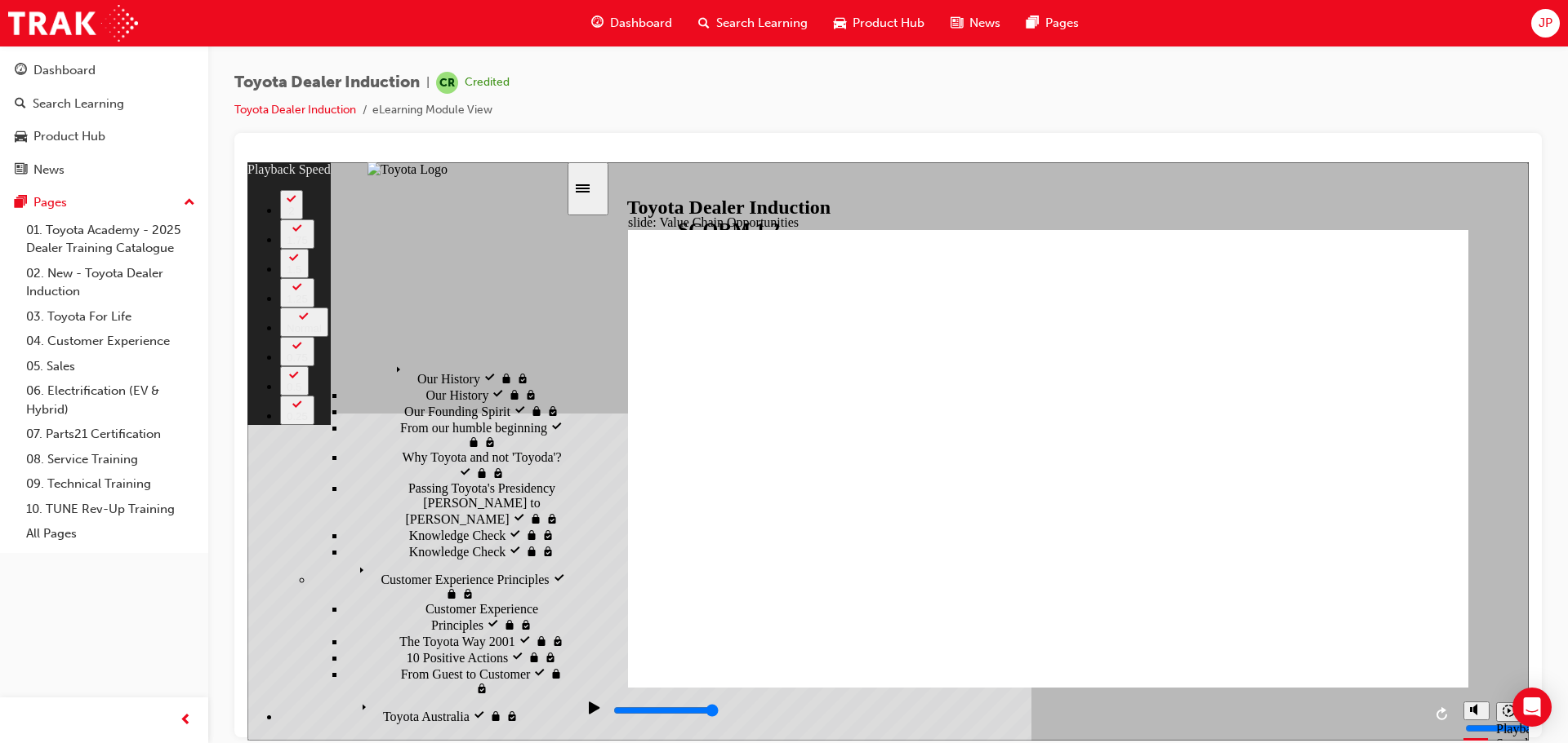
type input "64"
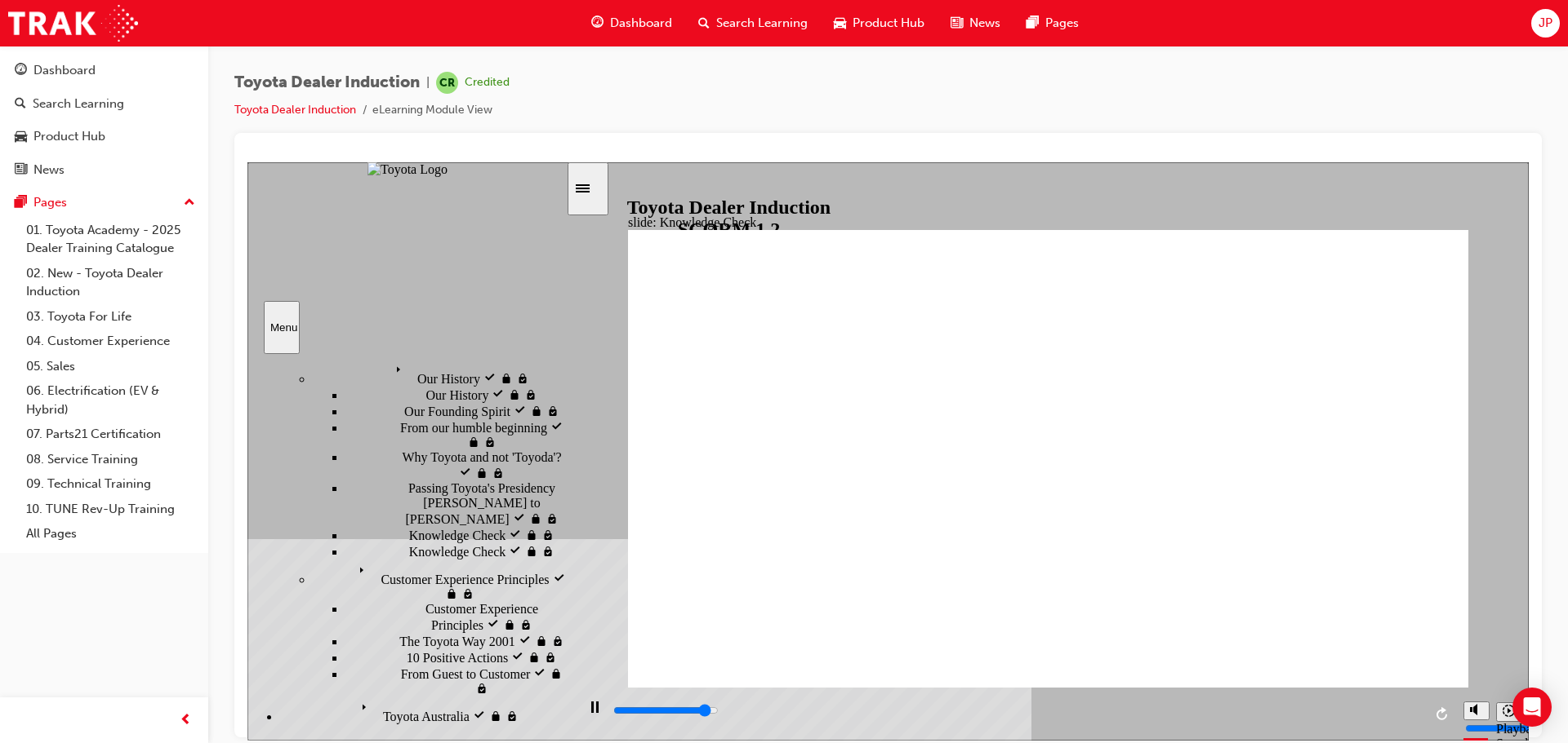
type input "4600"
radio input "true"
drag, startPoint x: 1388, startPoint y: 253, endPoint x: 1080, endPoint y: 312, distance: 313.6
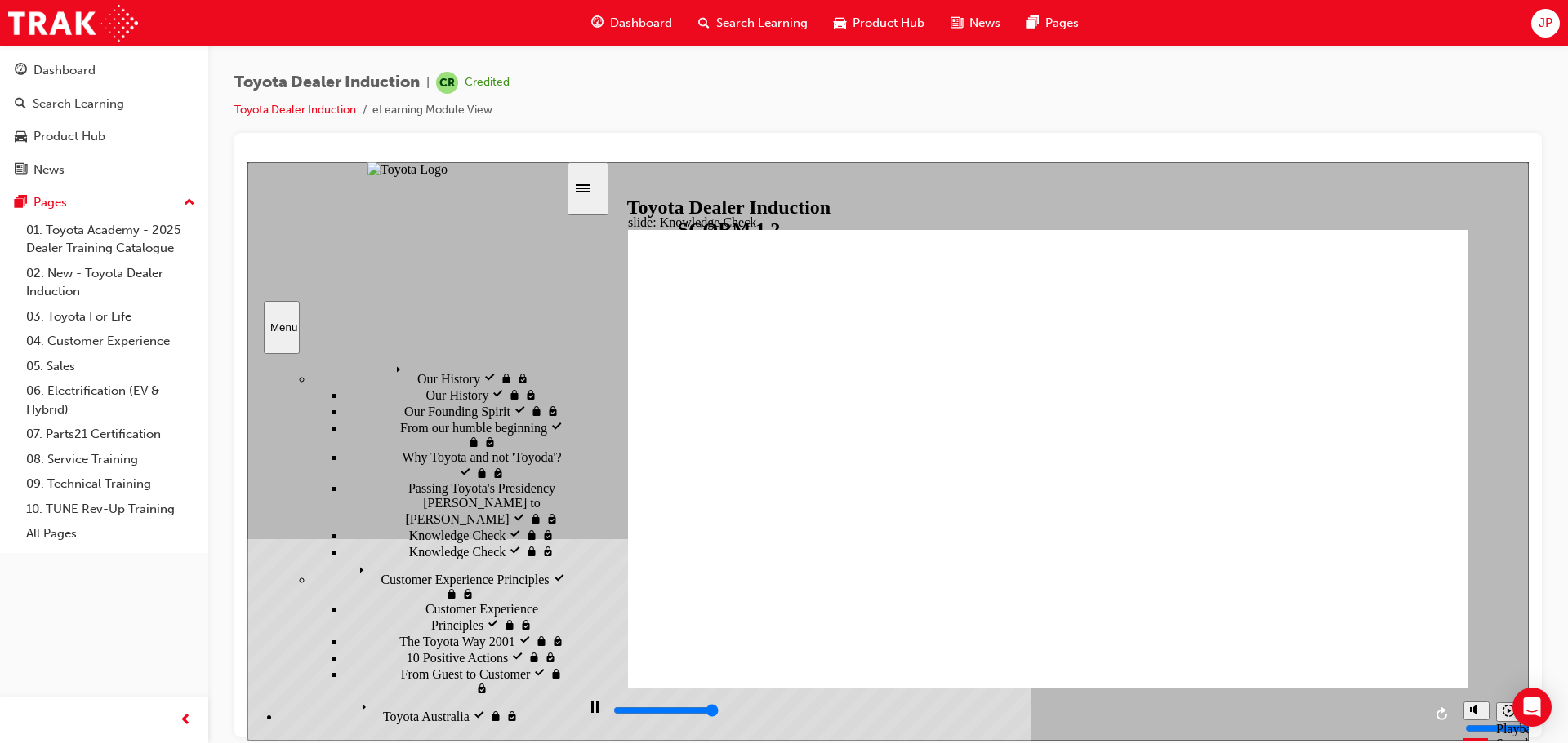
type input "5000"
radio input "true"
click at [719, 712] on input "slide progress" at bounding box center [665, 710] width 105 height 13
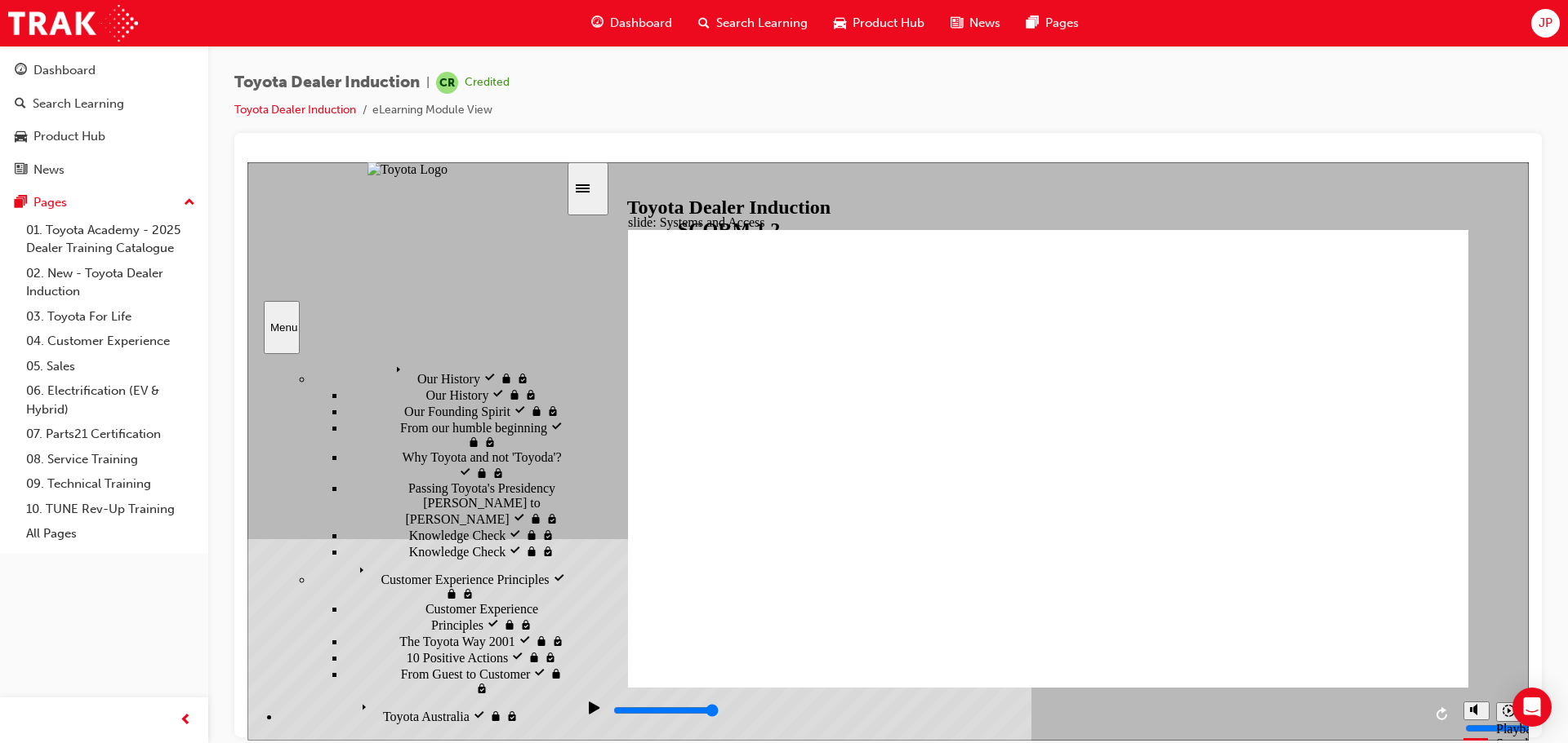
drag, startPoint x: 861, startPoint y: 315, endPoint x: 946, endPoint y: 271, distance: 95.7
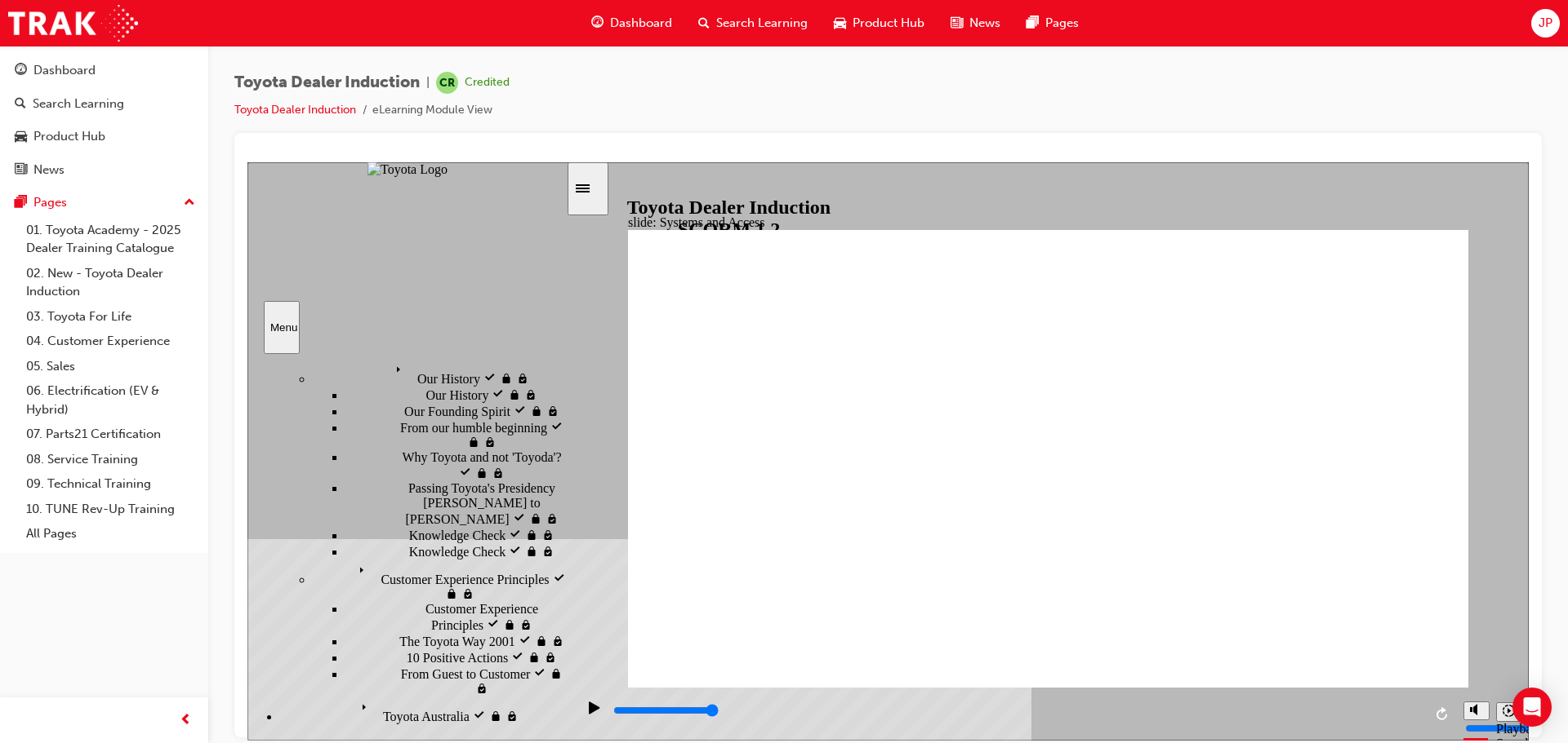
click at [1455, 210] on div "slide: Systems and Access Multiply 1 Rectangle 3 Group 1 Rectangle 1 Network Ce…" at bounding box center [888, 450] width 1281 height 579
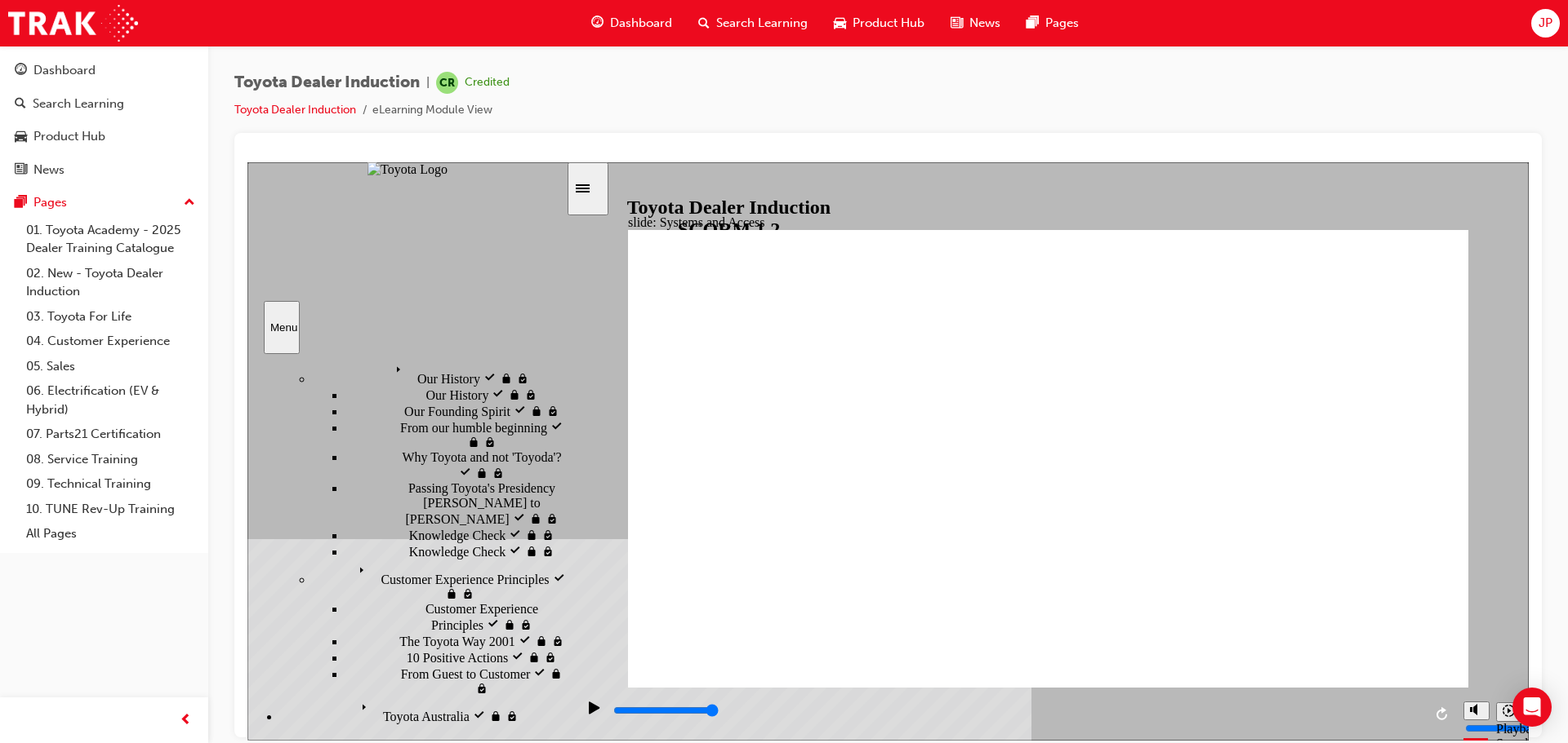
drag, startPoint x: 1401, startPoint y: 636, endPoint x: 602, endPoint y: 595, distance: 800.1
click at [1405, 717] on div "playback controls" at bounding box center [1016, 711] width 811 height 18
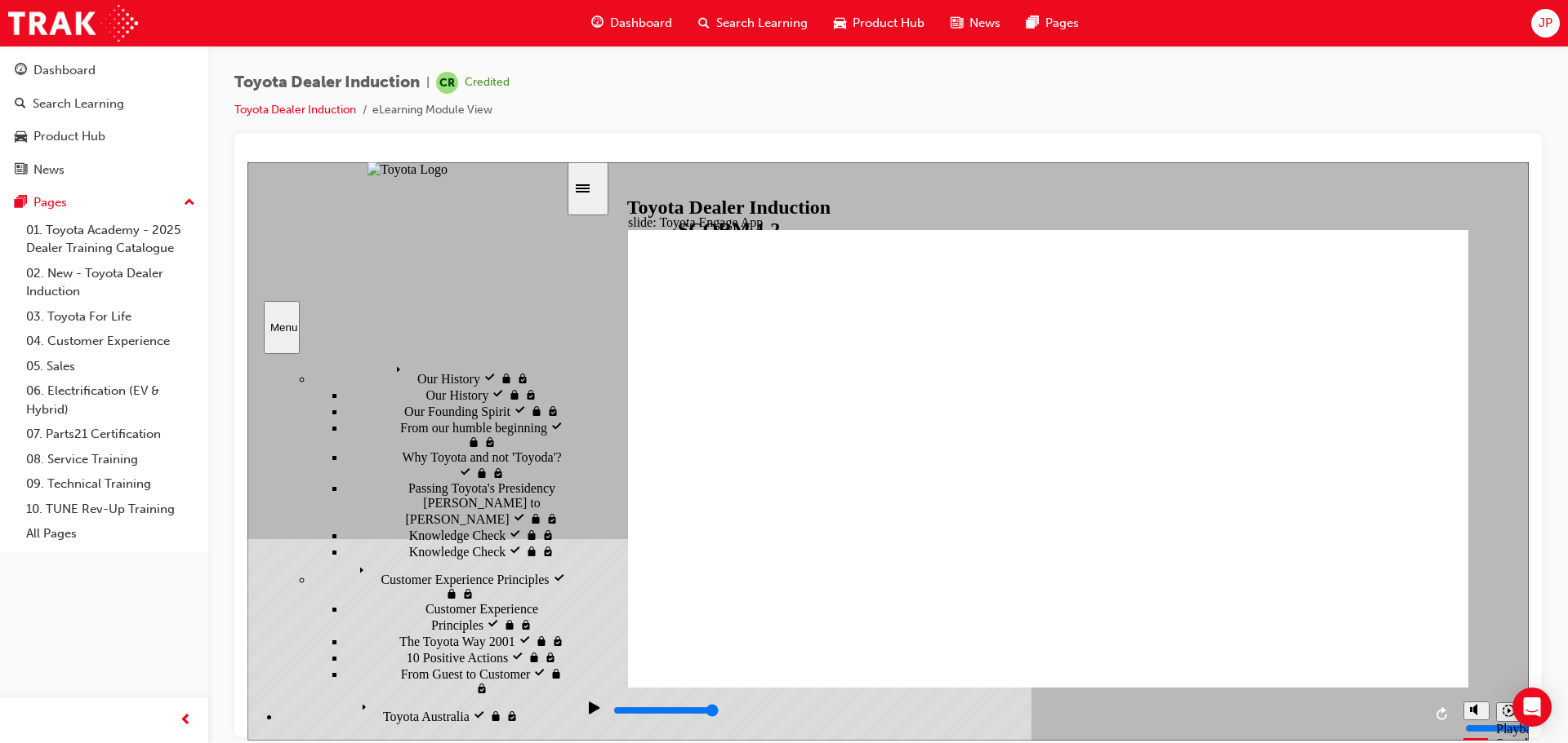
click at [719, 713] on input "slide progress" at bounding box center [665, 710] width 105 height 13
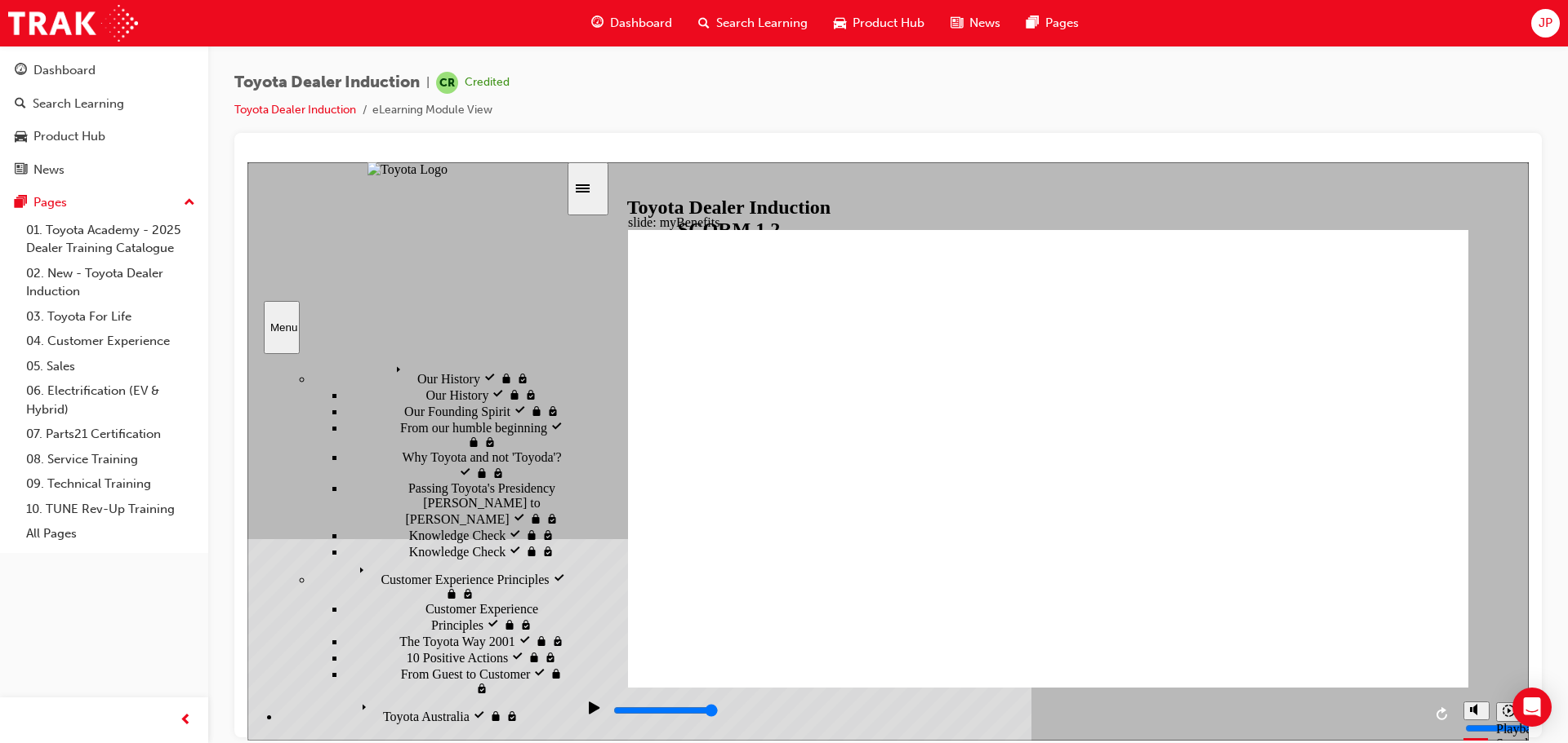
drag, startPoint x: 1135, startPoint y: 549, endPoint x: 1063, endPoint y: 572, distance: 75.6
drag, startPoint x: 1193, startPoint y: 379, endPoint x: 1123, endPoint y: 427, distance: 84.9
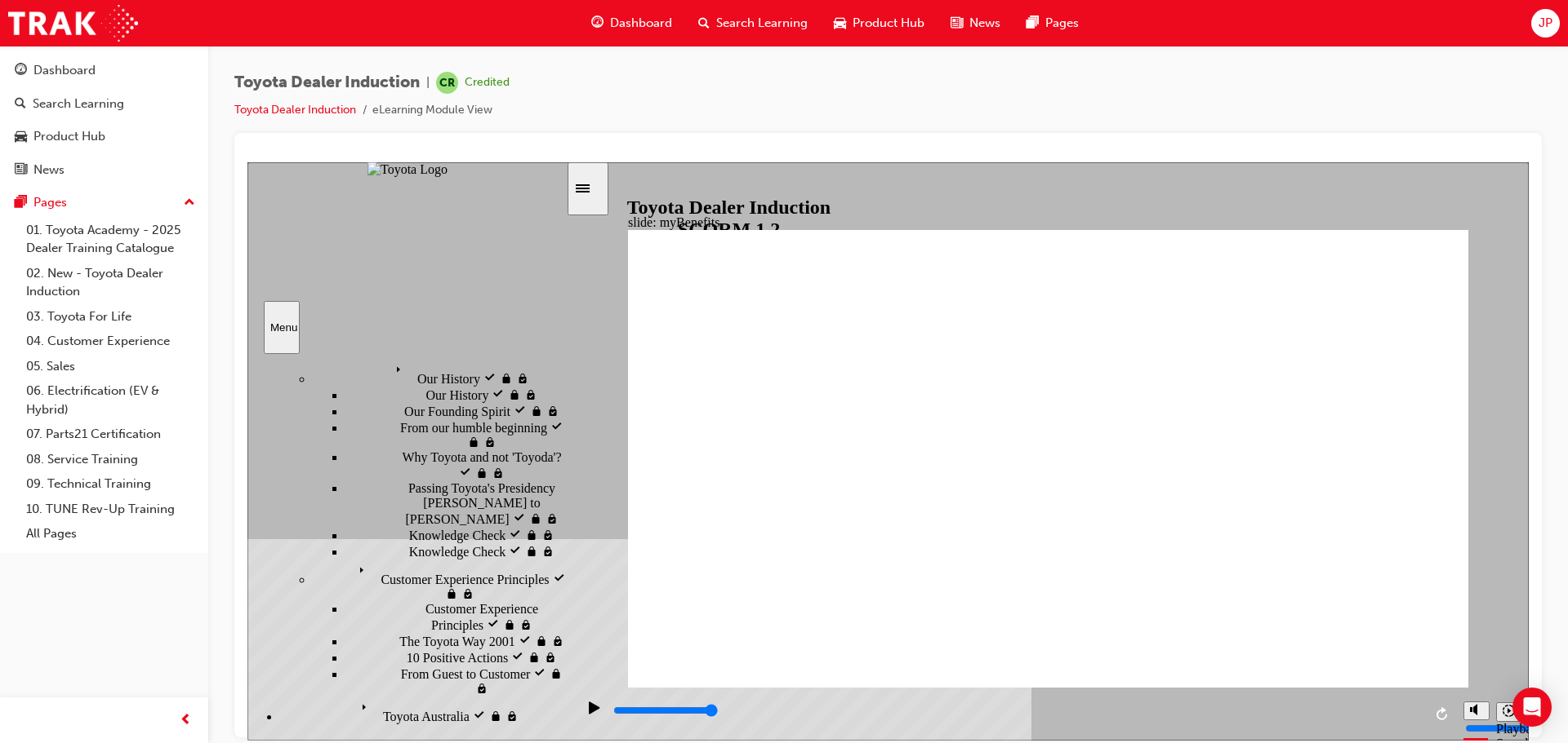
type input "5000"
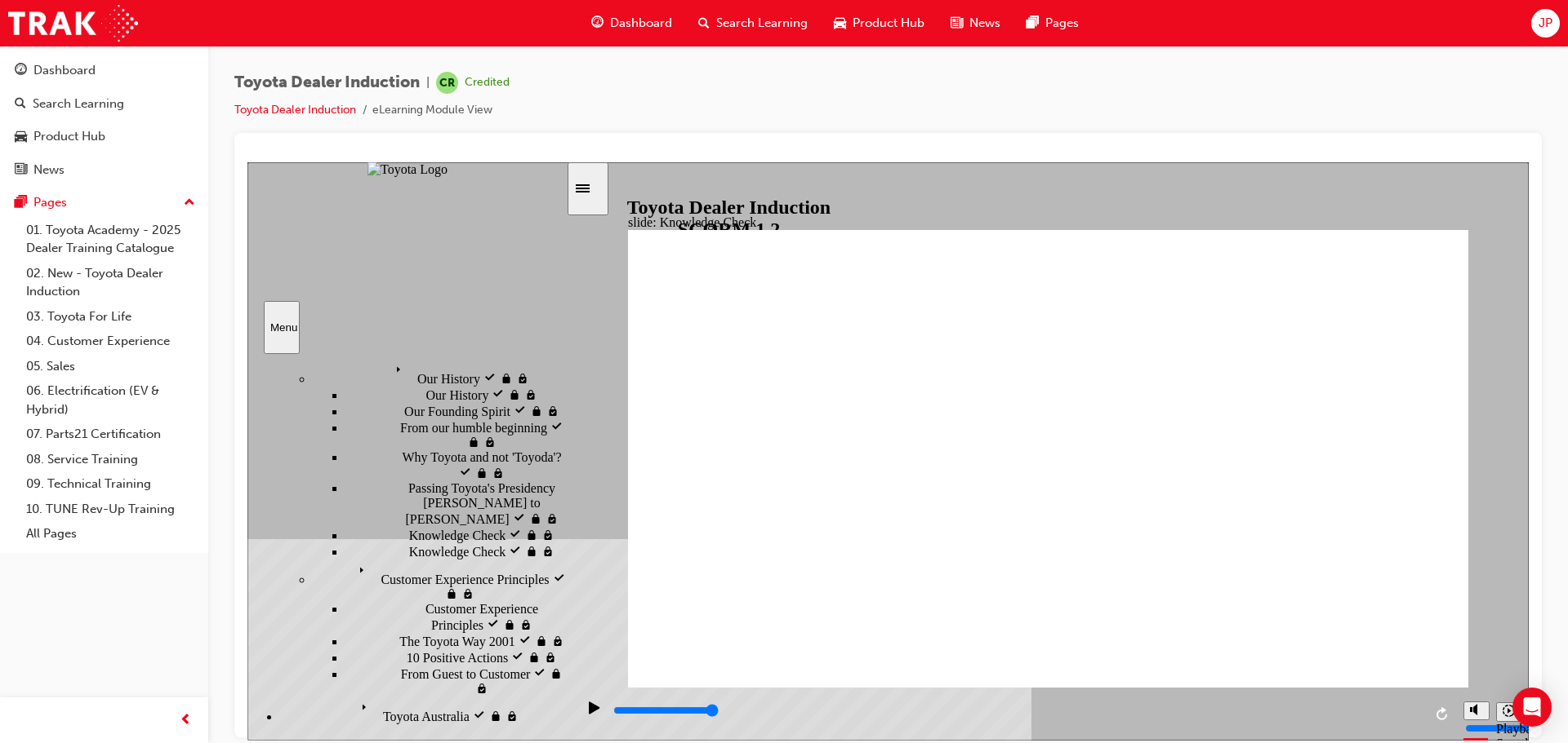
type input "t"
type input "to"
type input "toy"
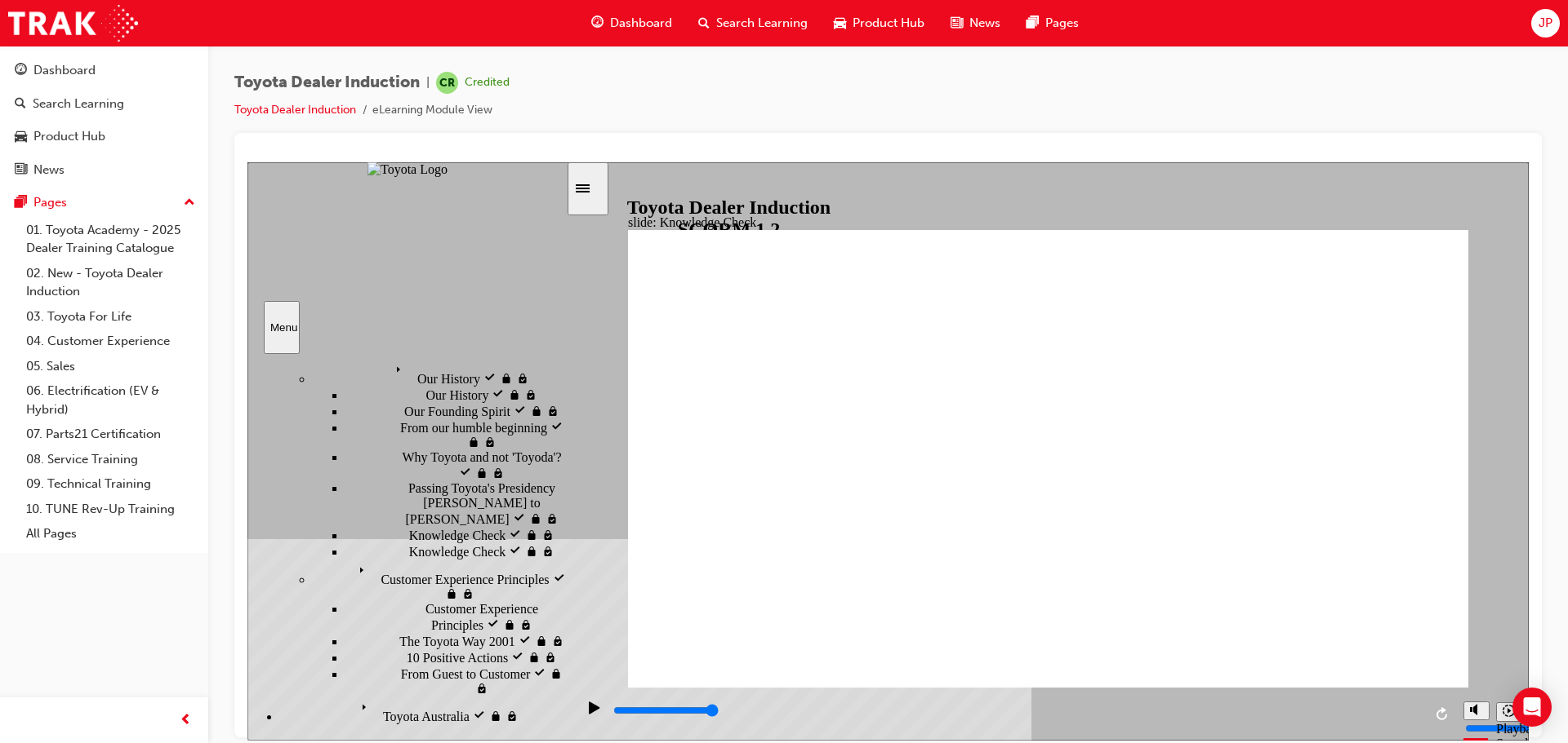
type input "toy"
type input "toyo"
type input "toyot"
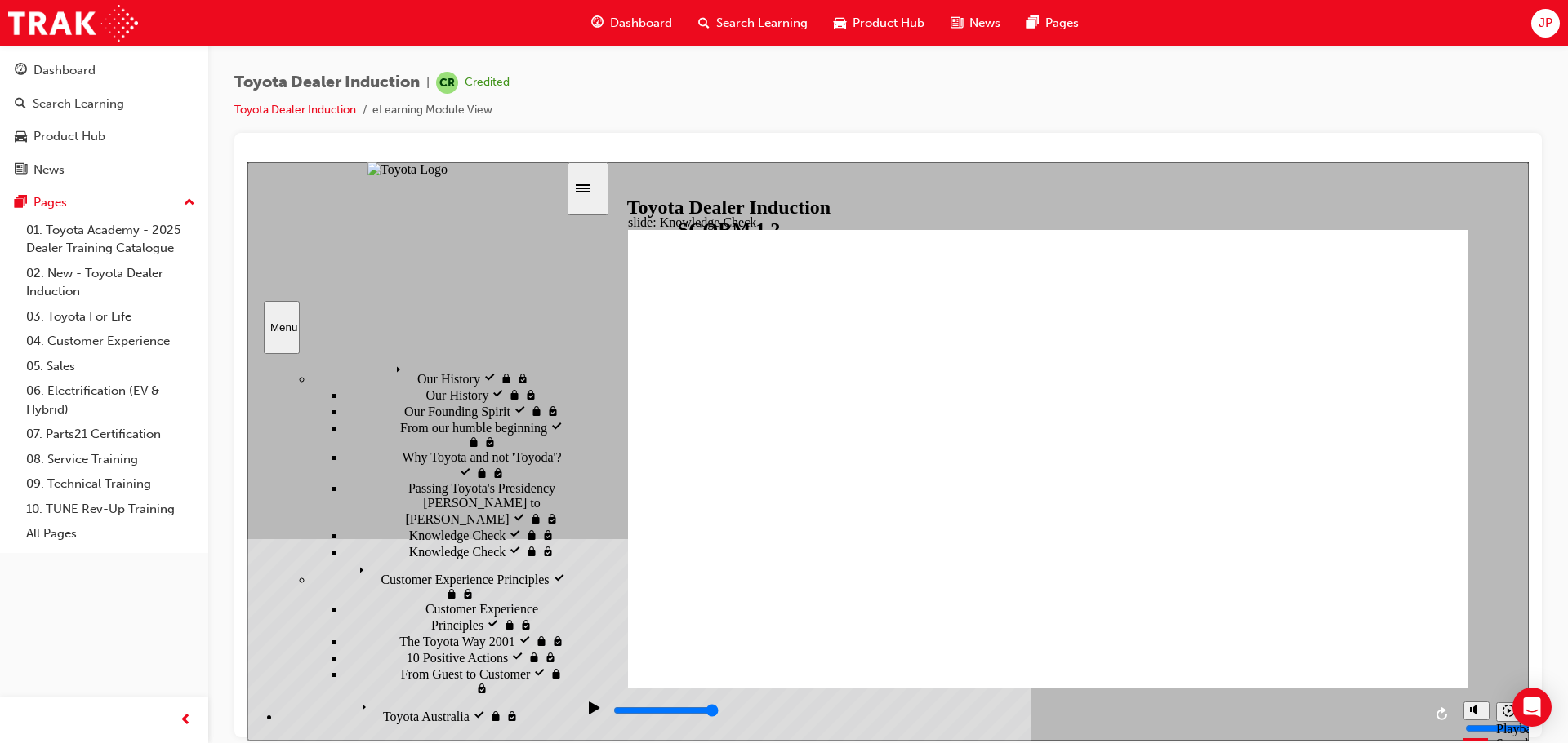
type input "toyota"
type input "toyota r"
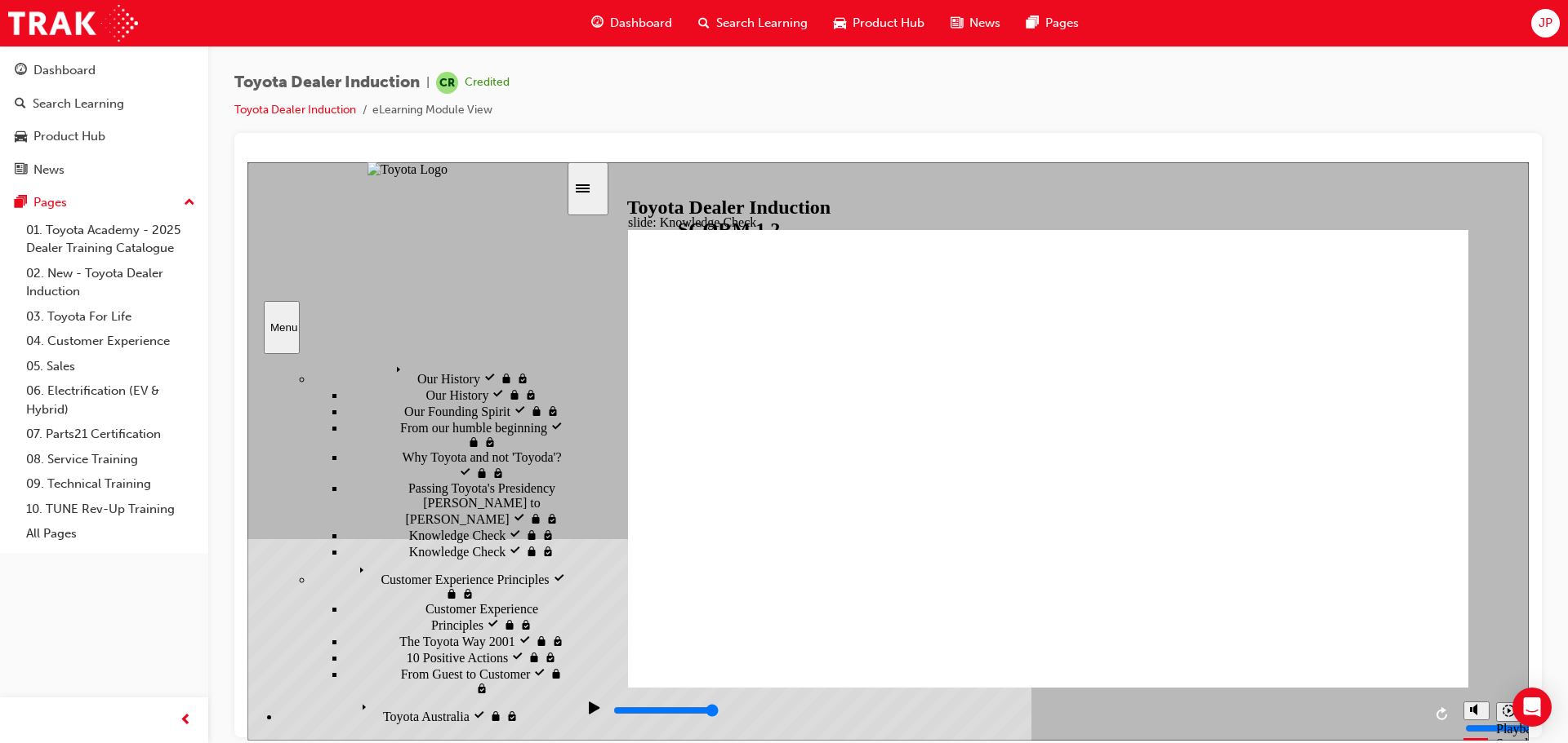
type input "toyota r"
type input "toyota re"
type input "toyota res"
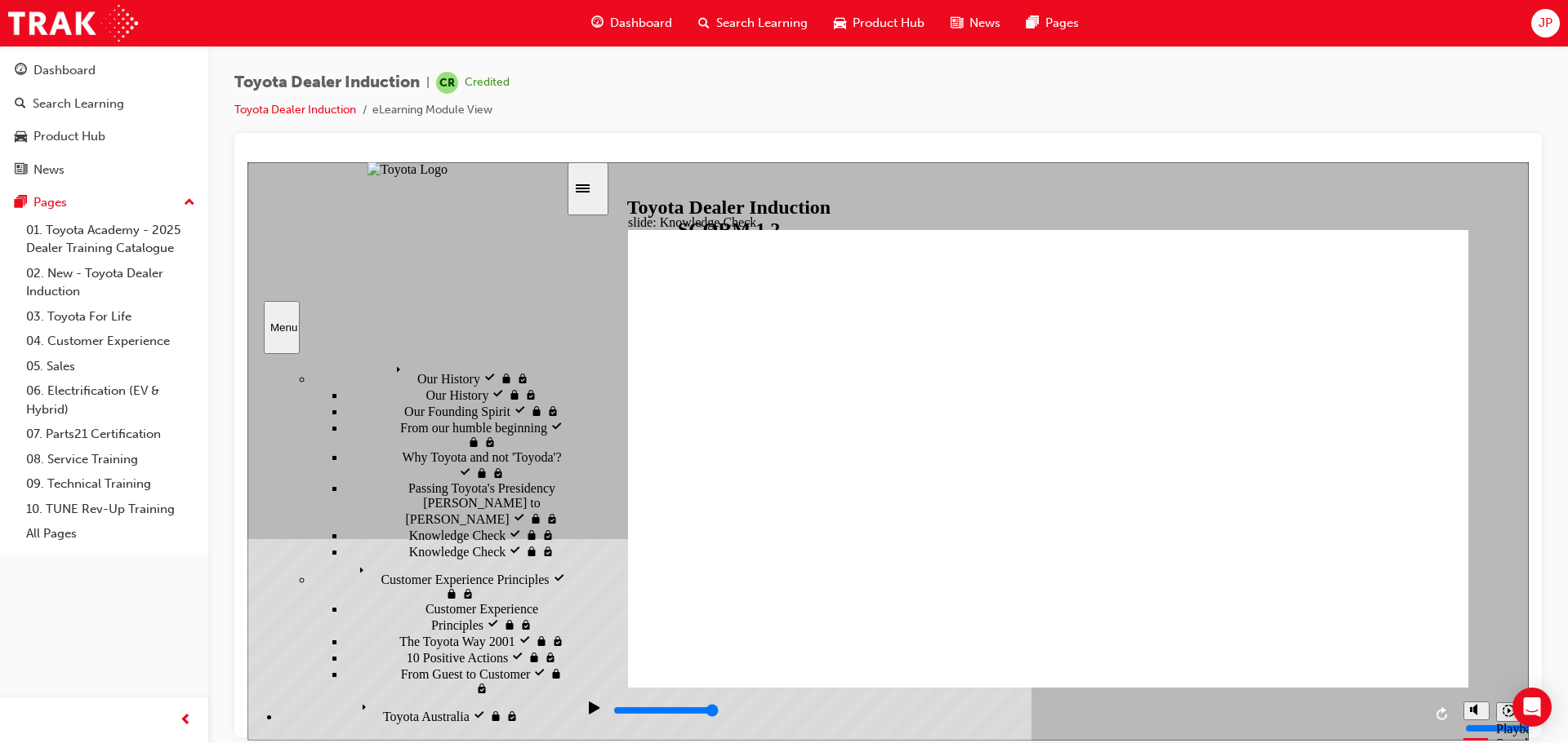
type input "toyota reso"
type input "toyota resour"
type input "toyota resourc"
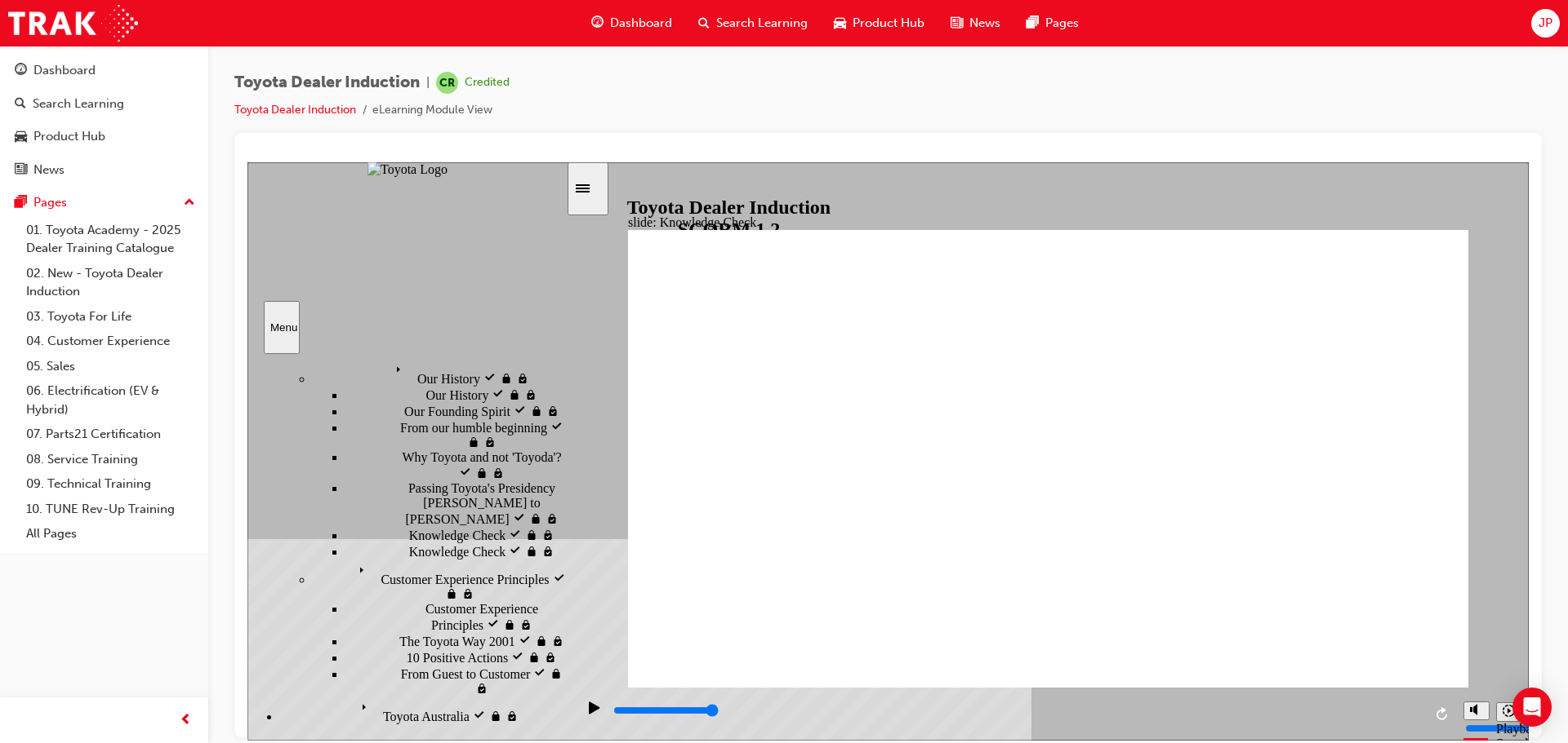
type input "toyota resourc"
type input "toyota resource"
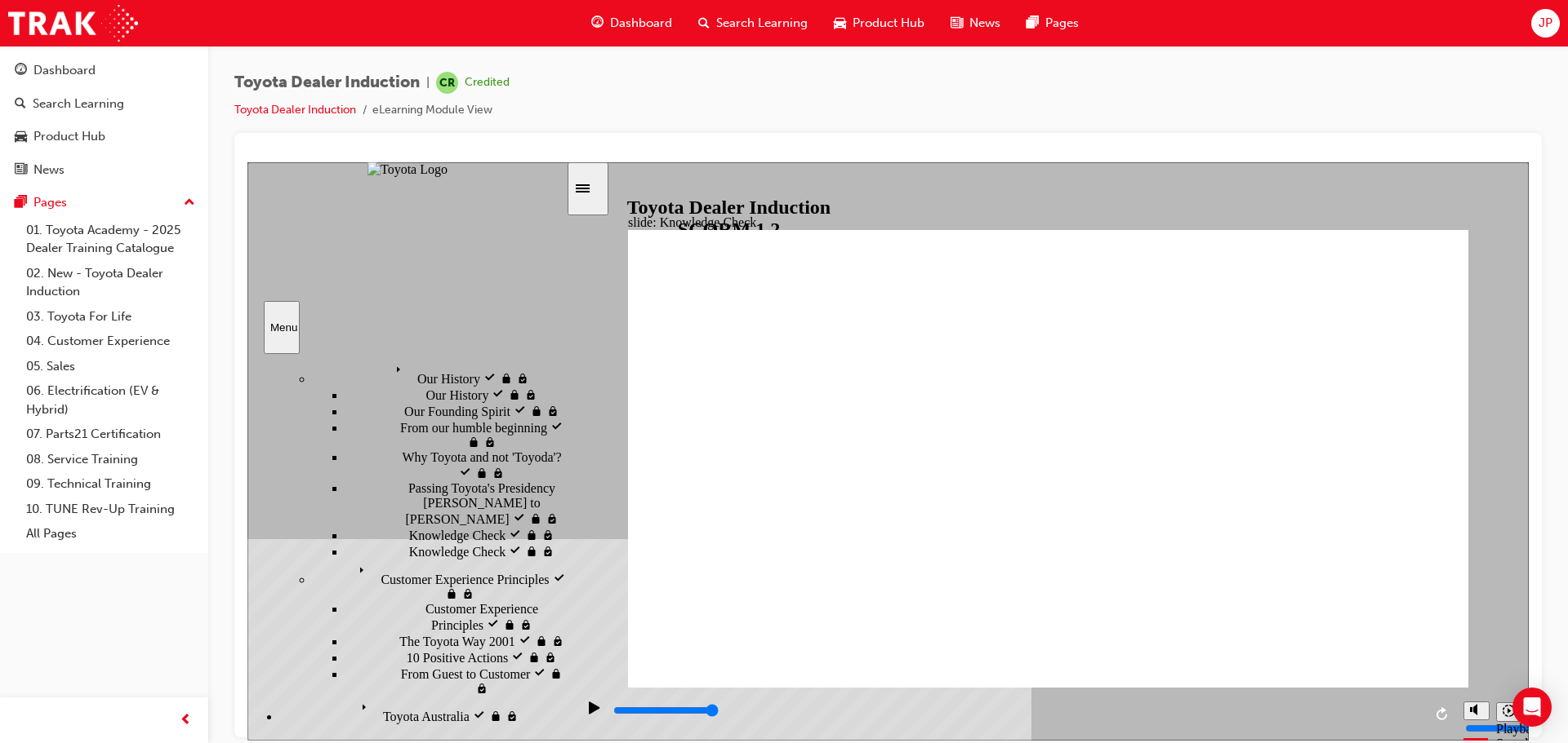
type input "toyota resource c"
type input "toyota resource cn"
type input "toyota resource cne"
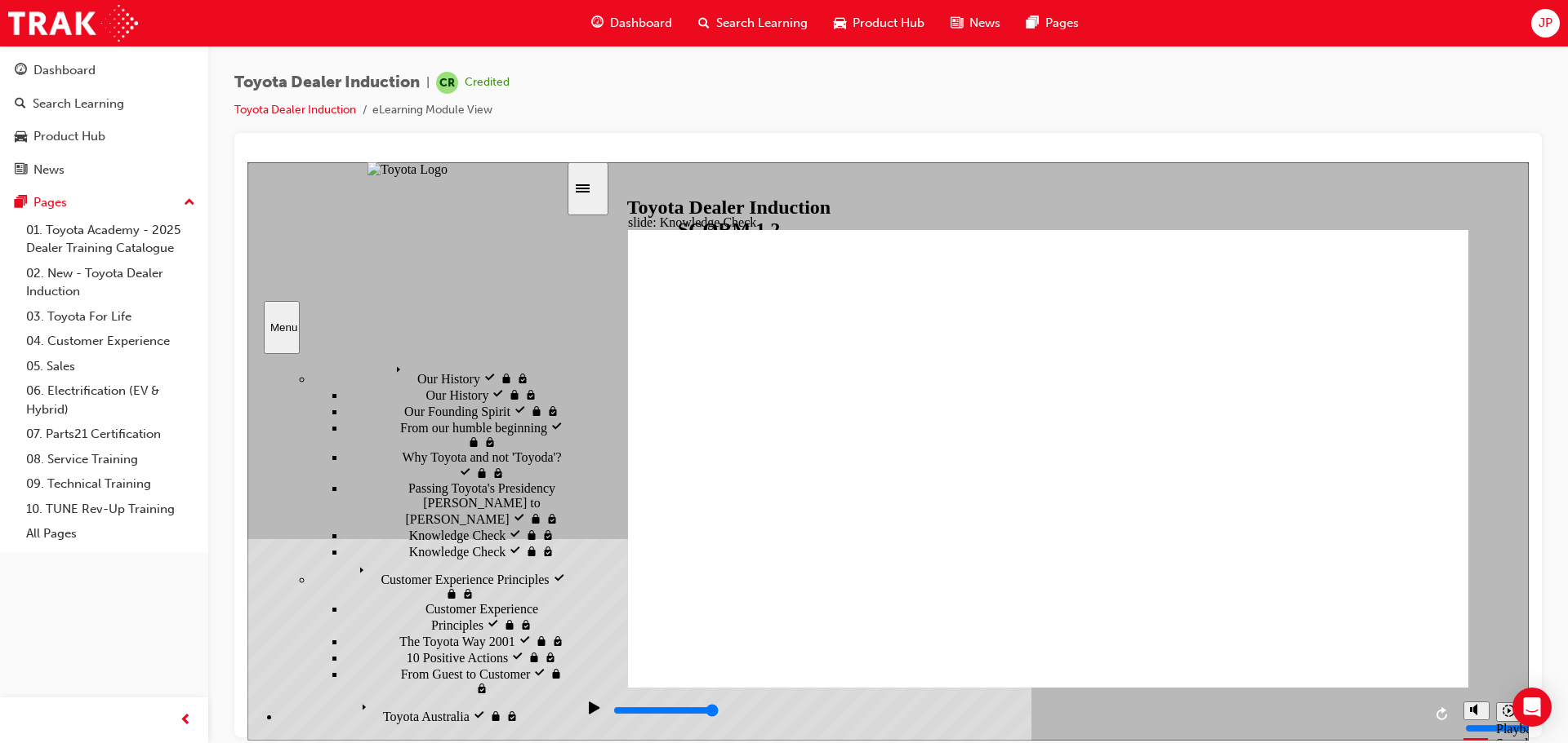
type input "toyota resource cne"
type input "toyota resource cnet"
type input "toyota resource cnetr"
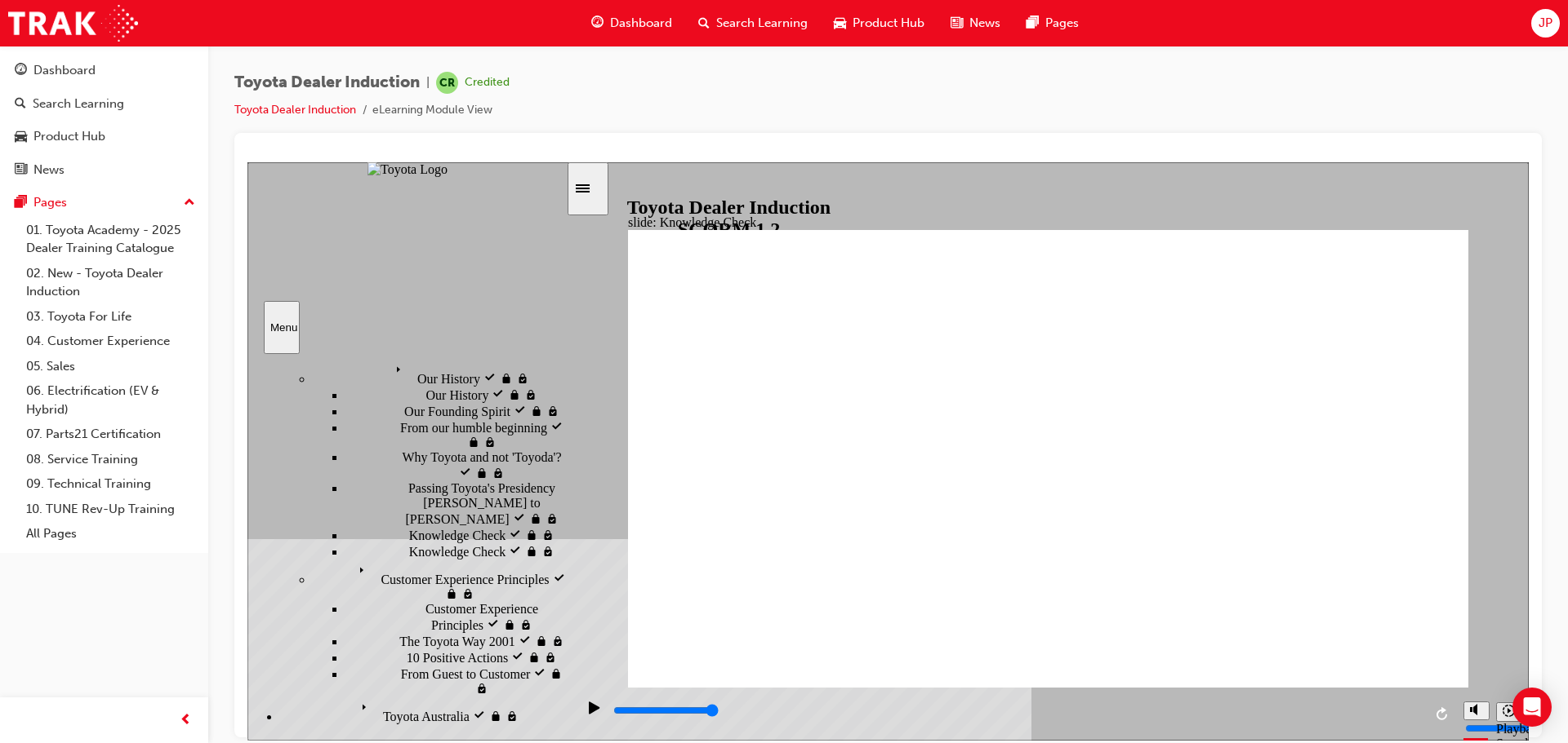
type input "toyota resource cnet"
type input "toyota resource cne"
type input "toyota resource cn"
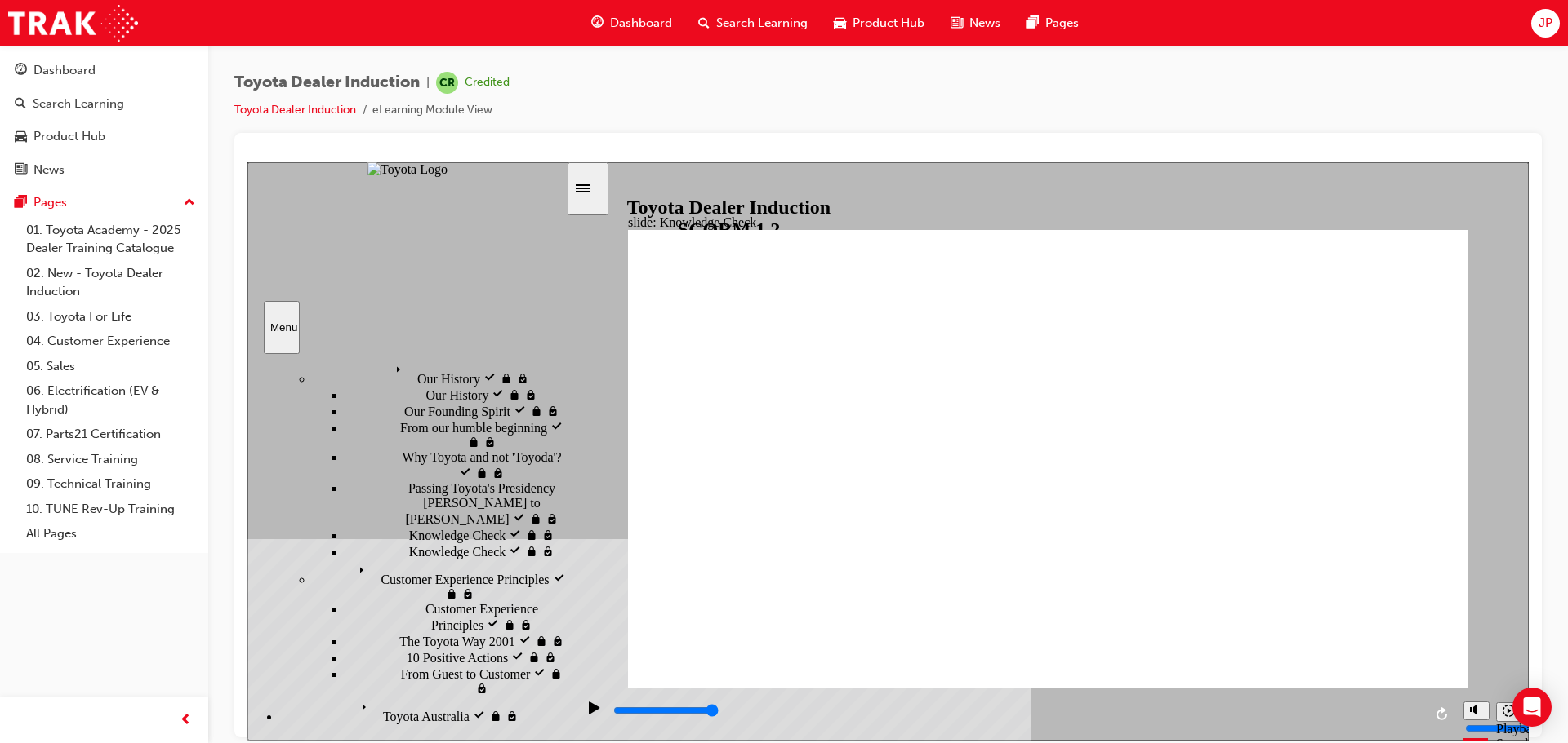
type input "toyota resource cn"
type input "toyota resource c"
type input "toyota resource ce"
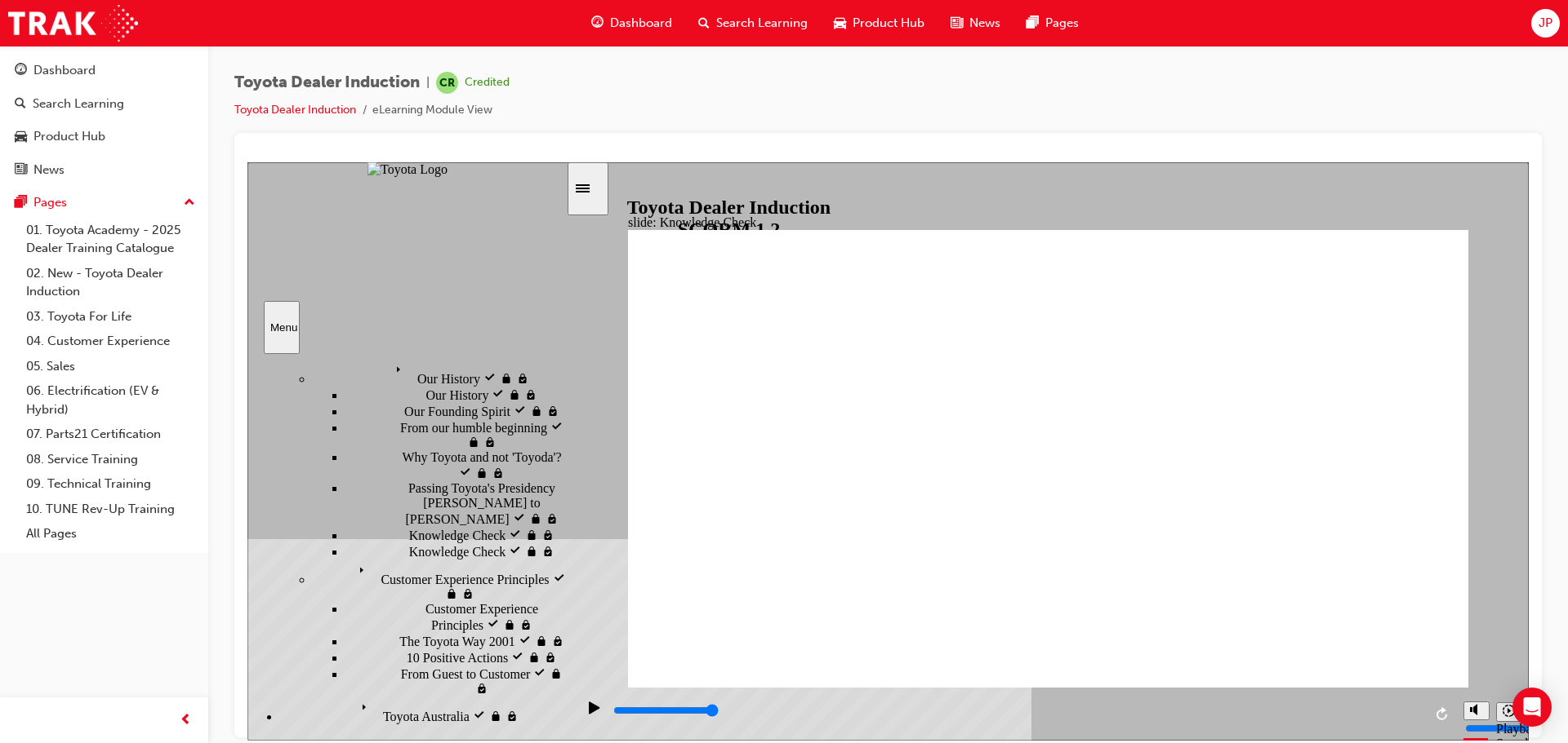
type input "toyota resource cen"
type input "toyota resource cent"
type input "toyota resource centr"
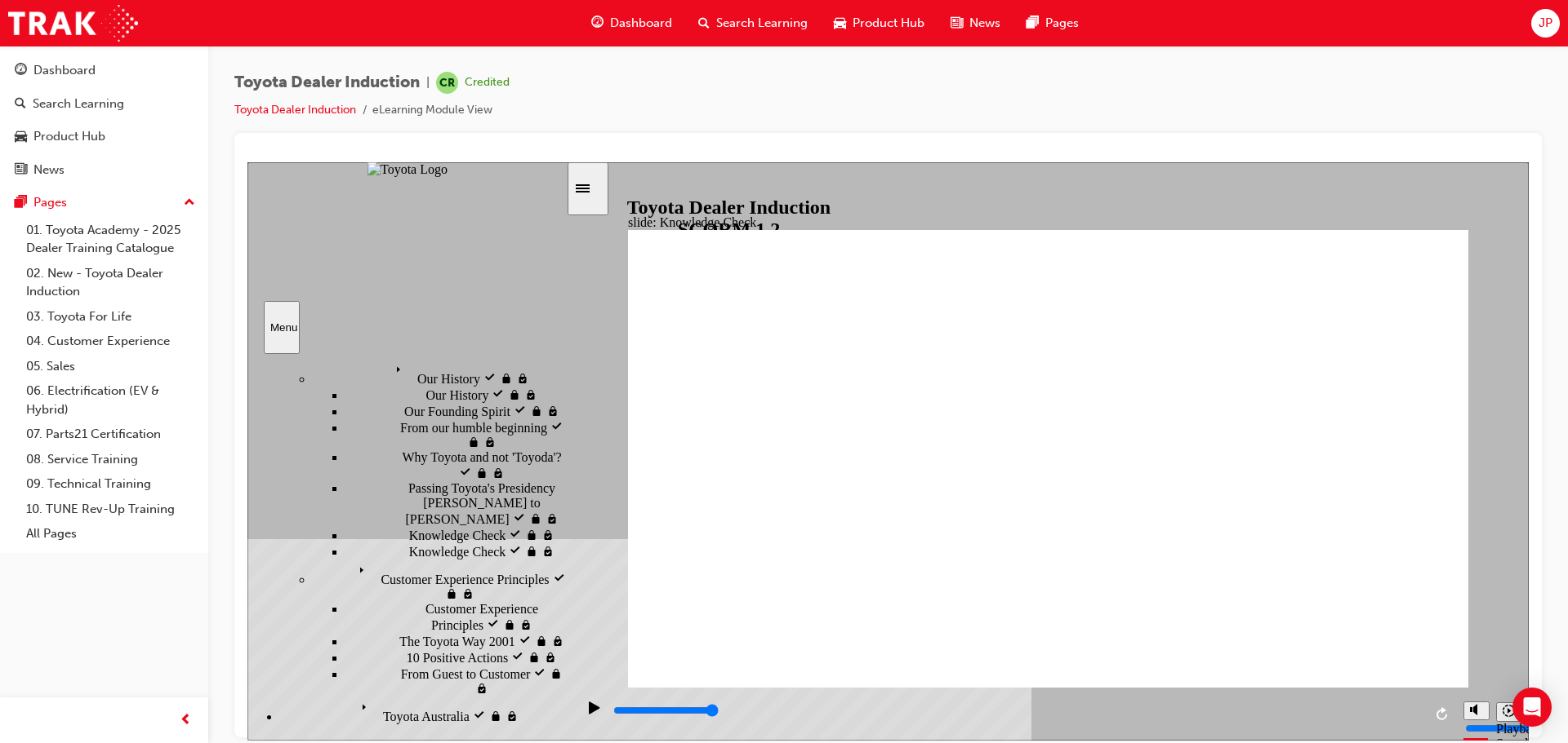
type input "toyota resource centr"
type input "toyota resource centre"
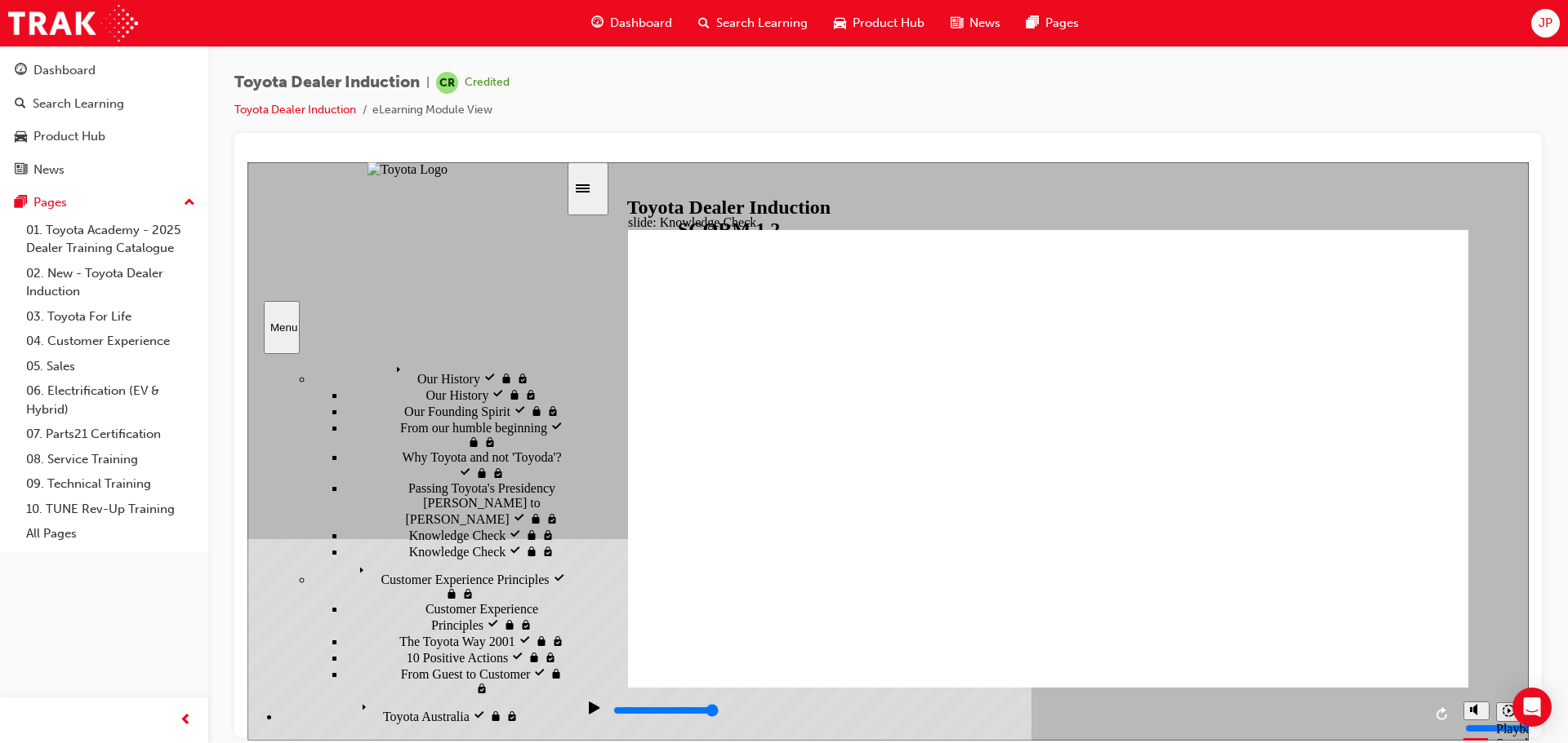
type input "toyota resource centre"
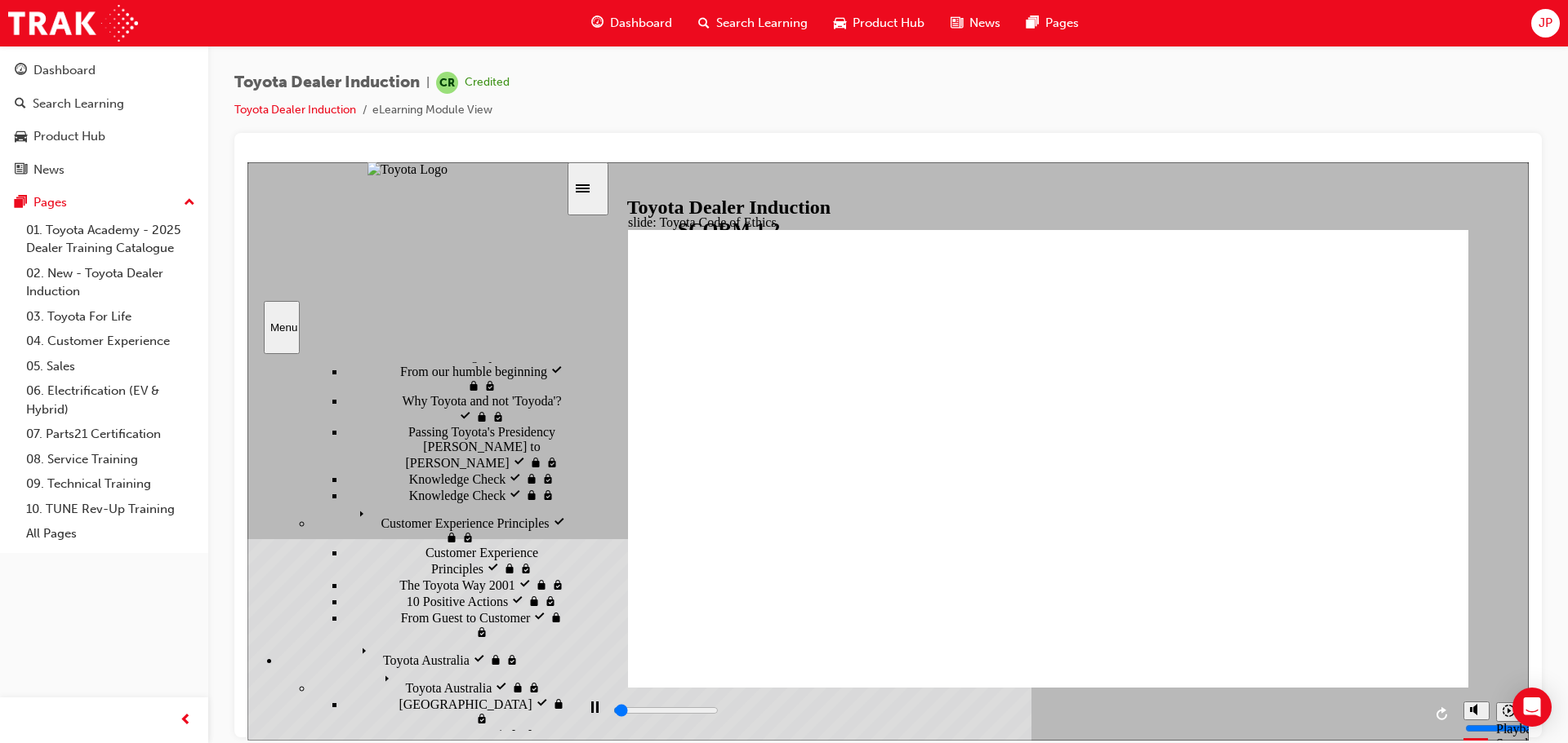
scroll to position [326, 0]
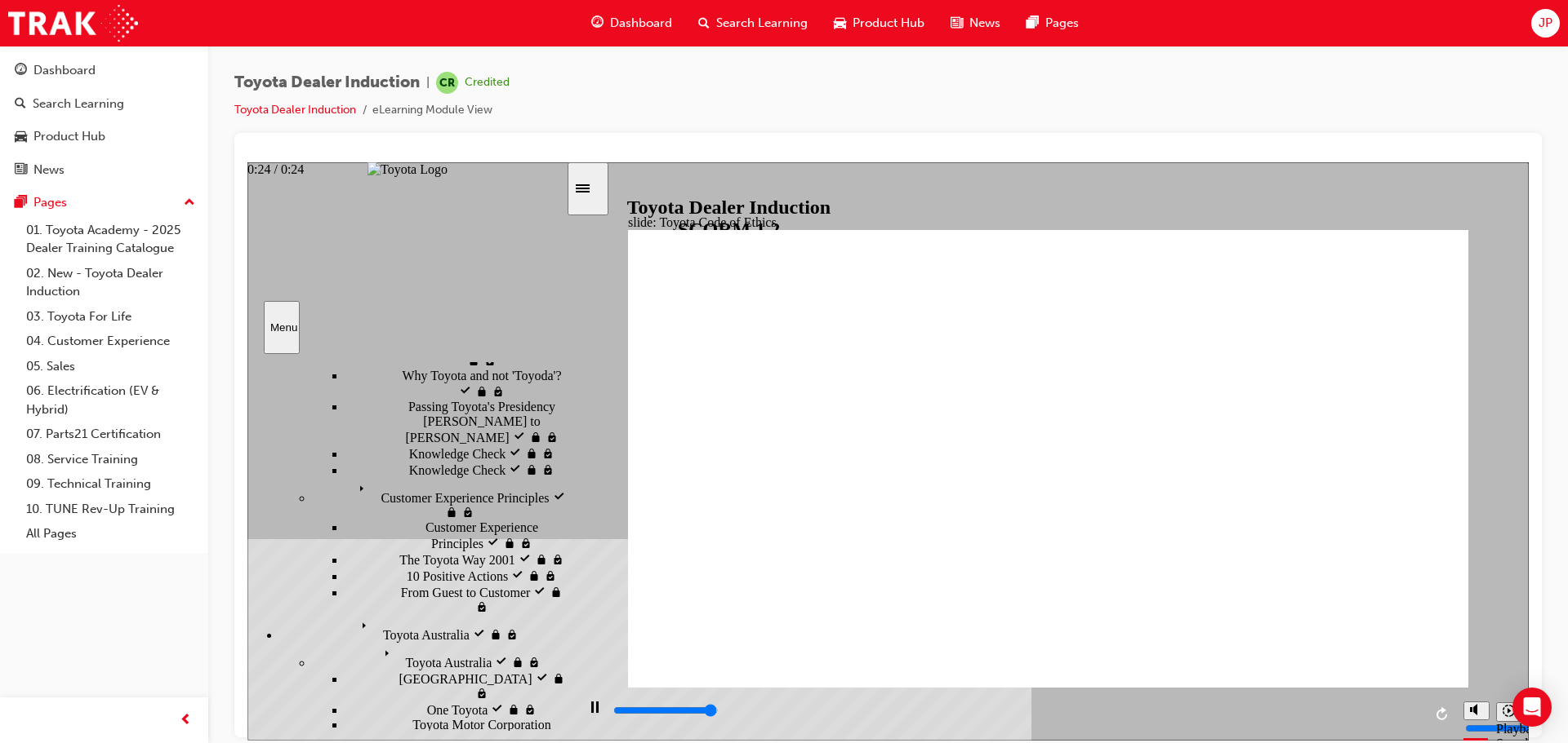
click at [1408, 711] on div "playback controls" at bounding box center [1016, 711] width 811 height 18
click at [1405, 711] on div "playback controls" at bounding box center [1016, 711] width 811 height 18
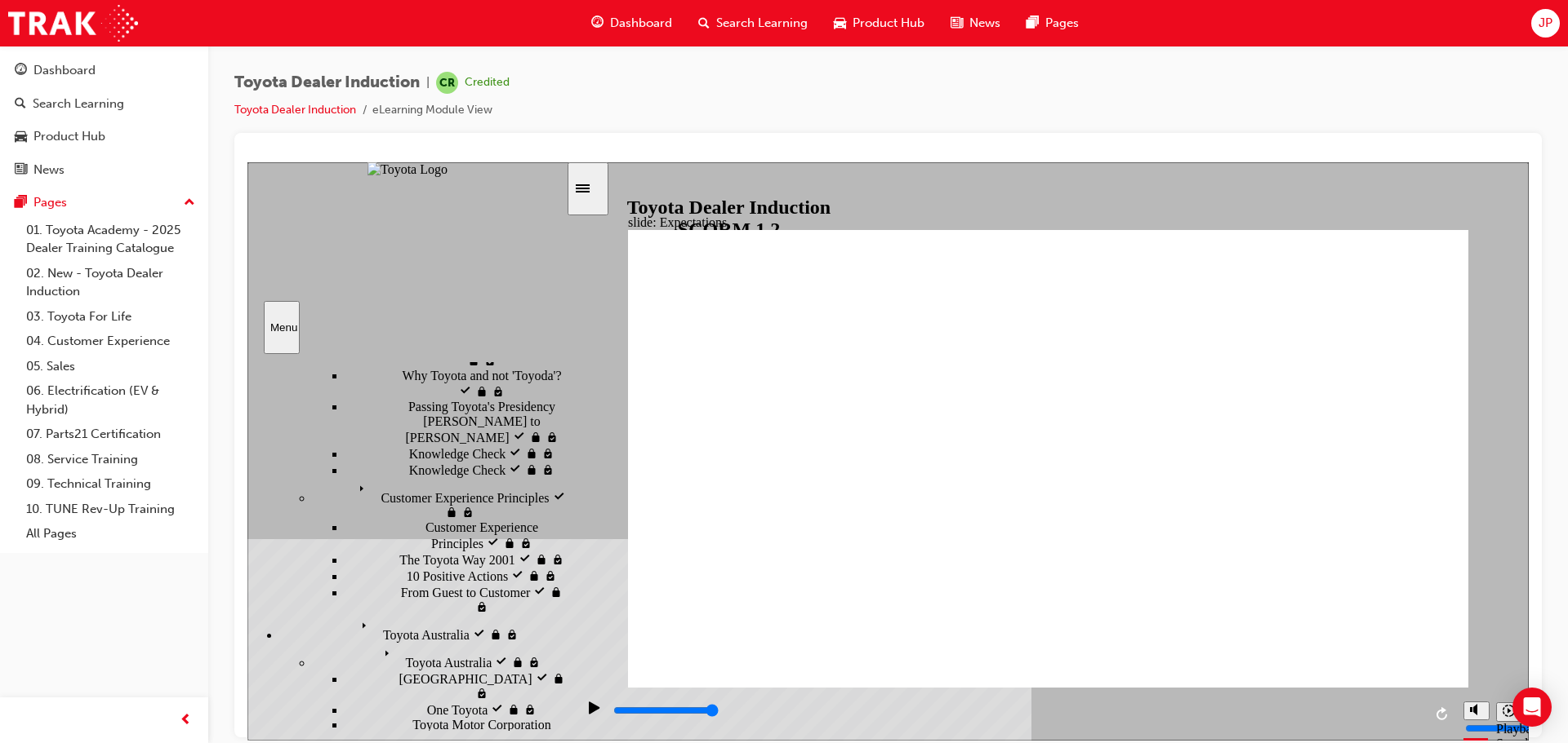
drag, startPoint x: 1345, startPoint y: 520, endPoint x: 1345, endPoint y: 576, distance: 56.0
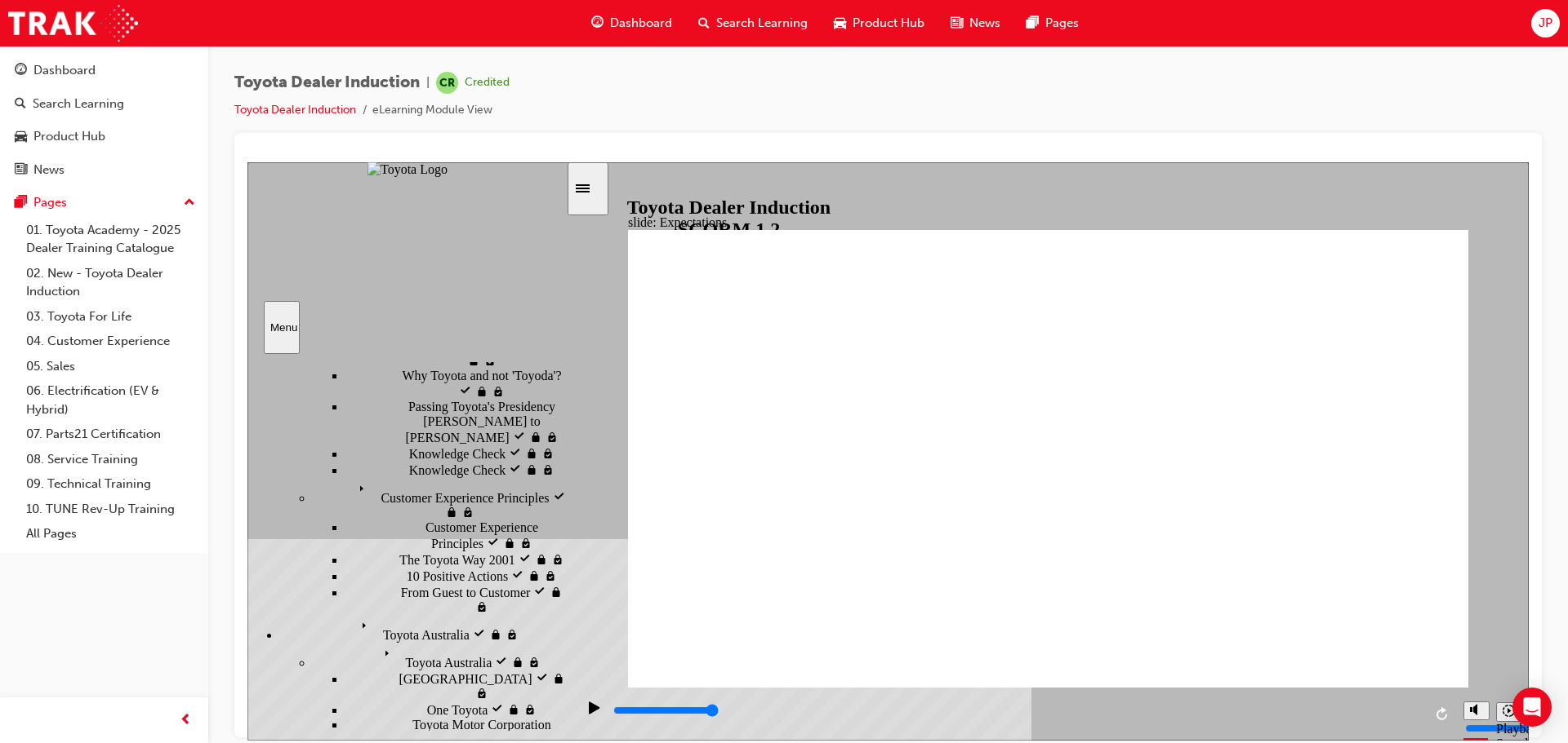
click at [1406, 715] on div "playback controls" at bounding box center [1016, 711] width 811 height 18
click at [1413, 716] on div "playback controls" at bounding box center [1016, 711] width 811 height 18
type input "8400"
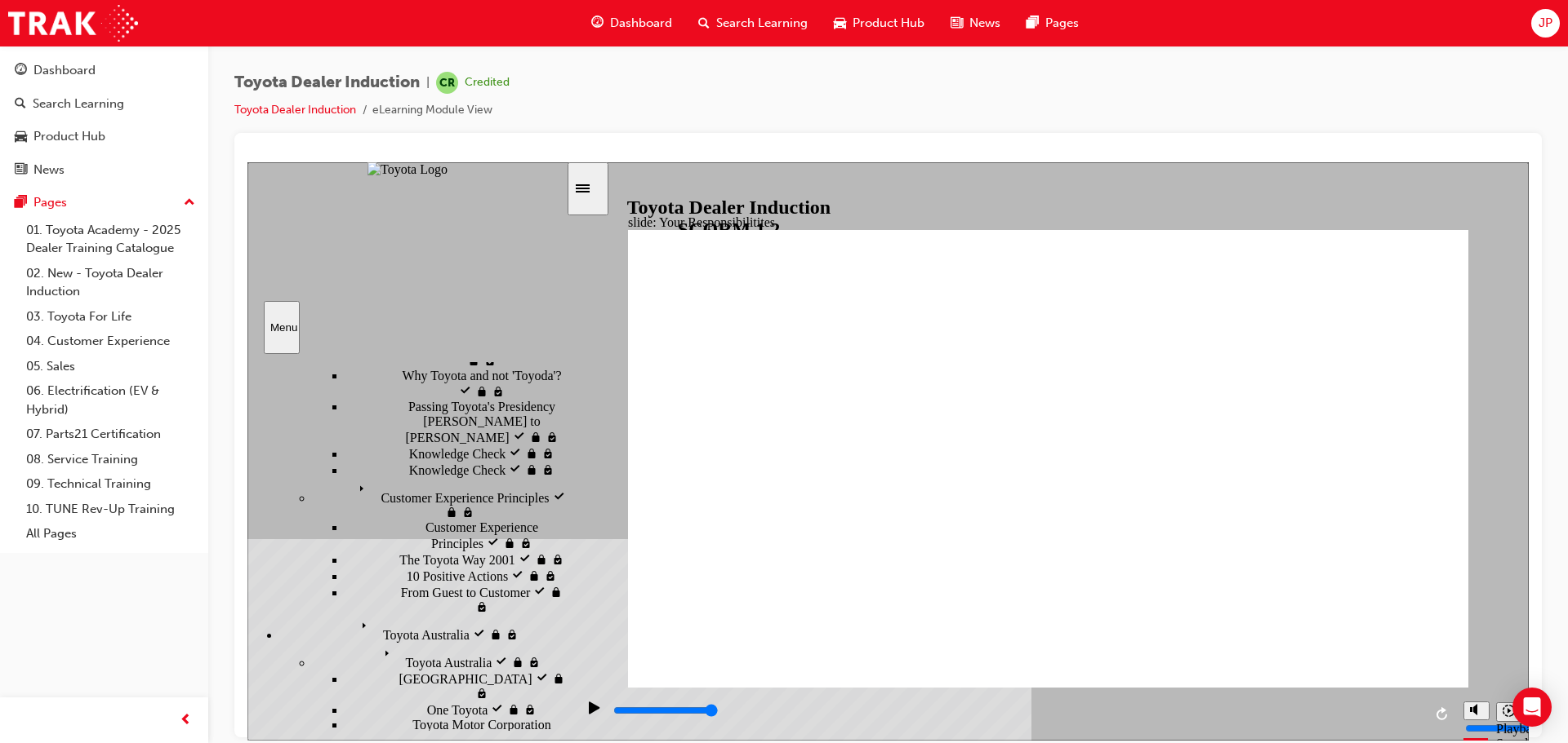
checkbox input "true"
drag, startPoint x: 704, startPoint y: 406, endPoint x: 709, endPoint y: 472, distance: 66.2
checkbox input "true"
drag, startPoint x: 715, startPoint y: 531, endPoint x: 715, endPoint y: 566, distance: 35.0
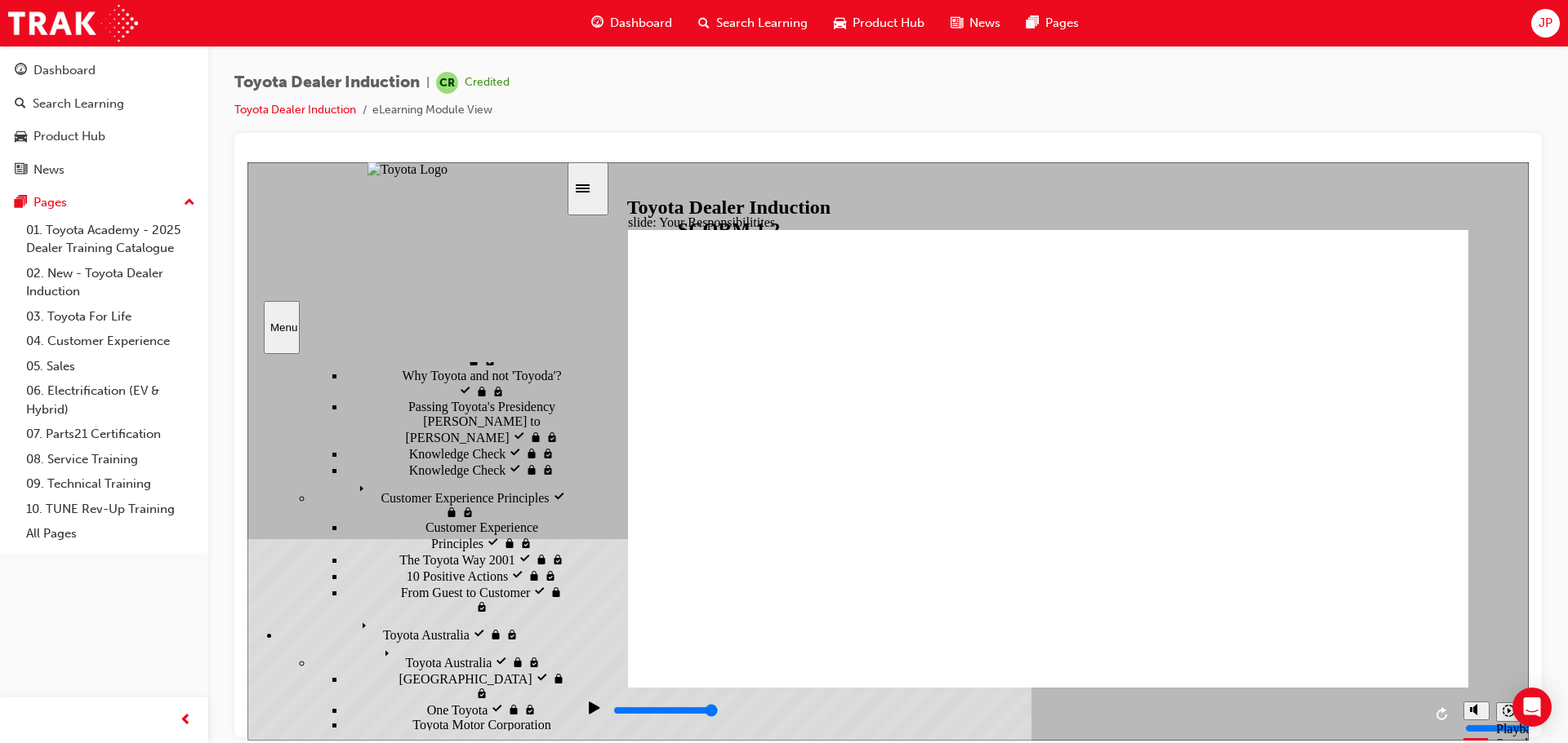
checkbox input "false"
checkbox input "true"
checkbox input "false"
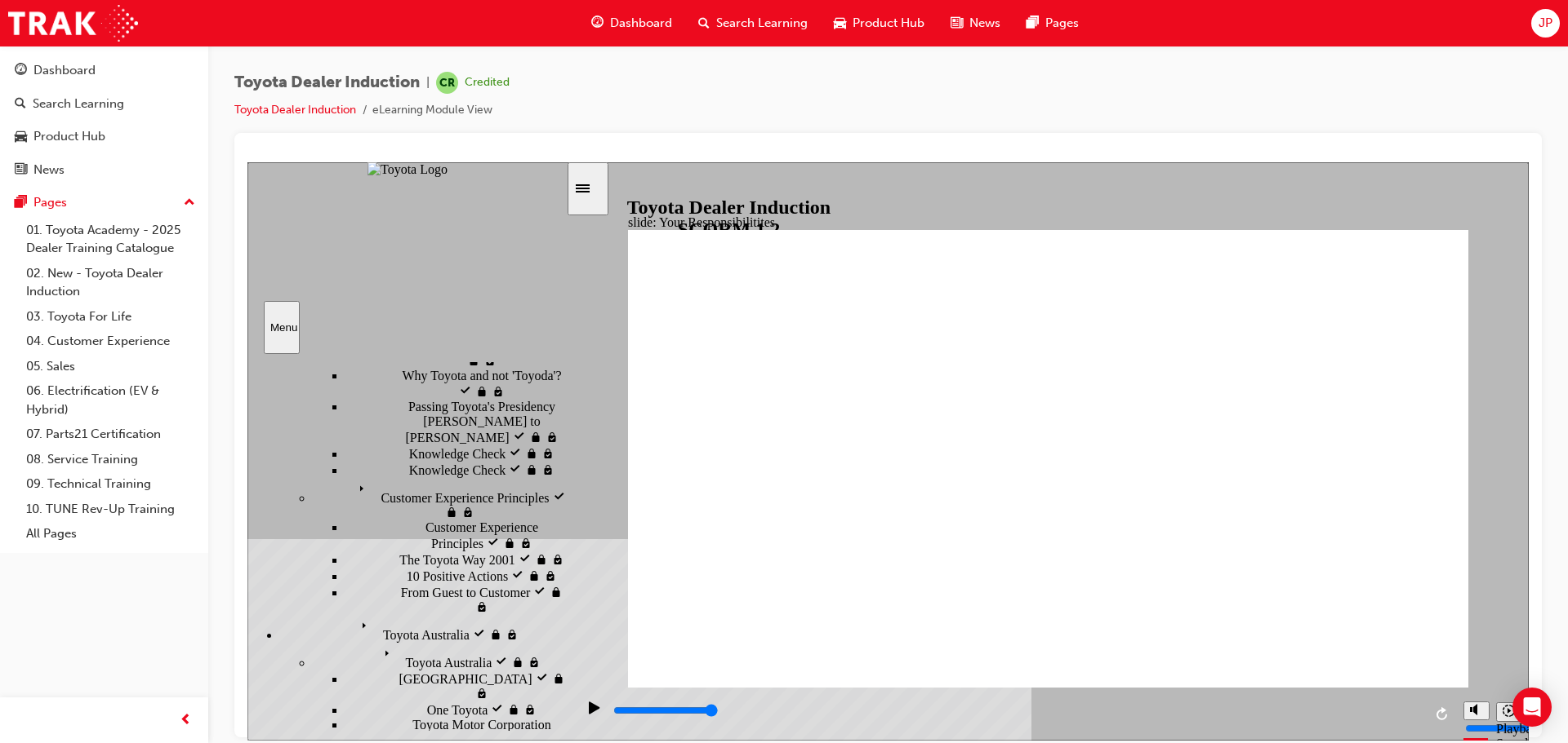
checkbox input "true"
click at [719, 714] on input "slide progress" at bounding box center [665, 710] width 105 height 13
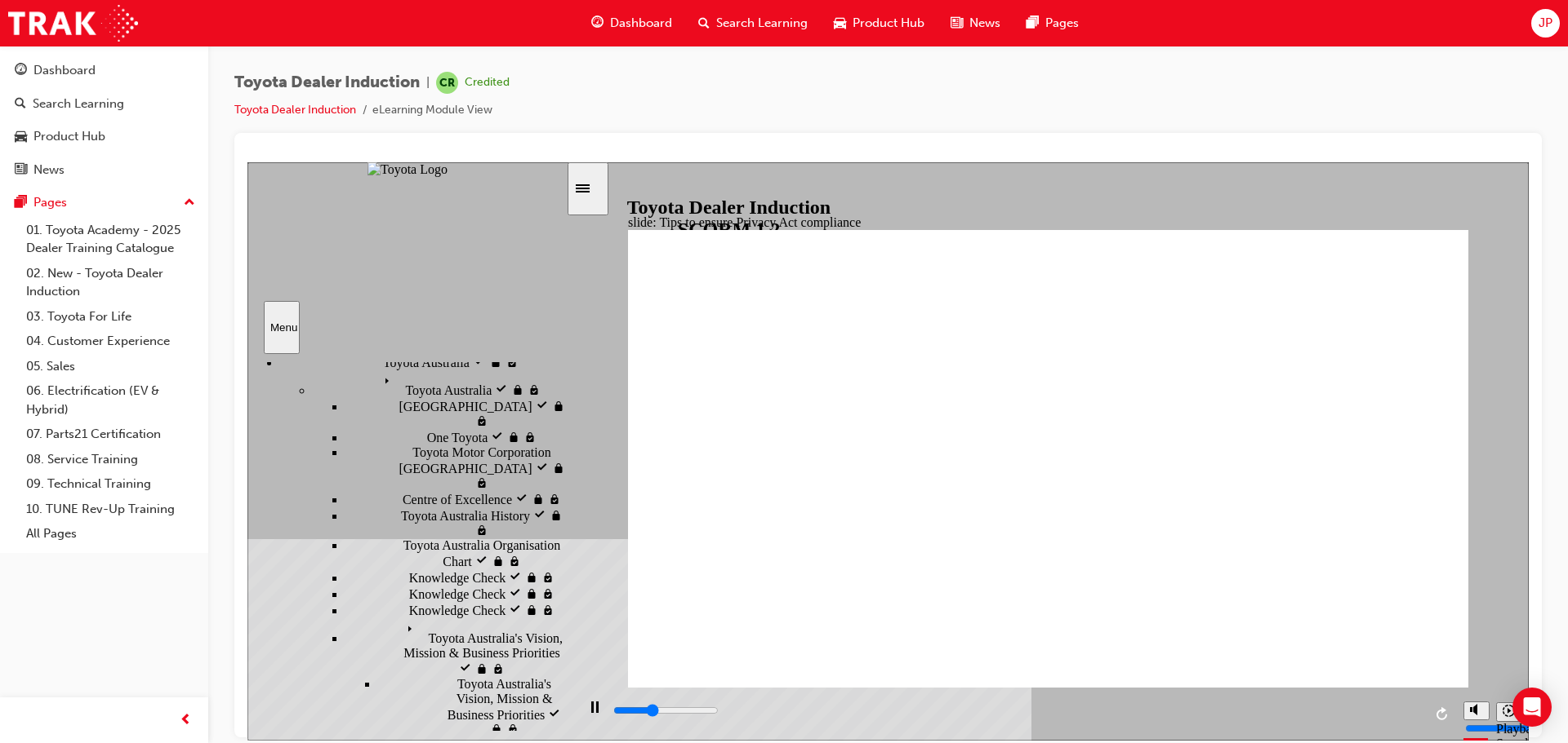
scroll to position [606, 0]
type input "3200"
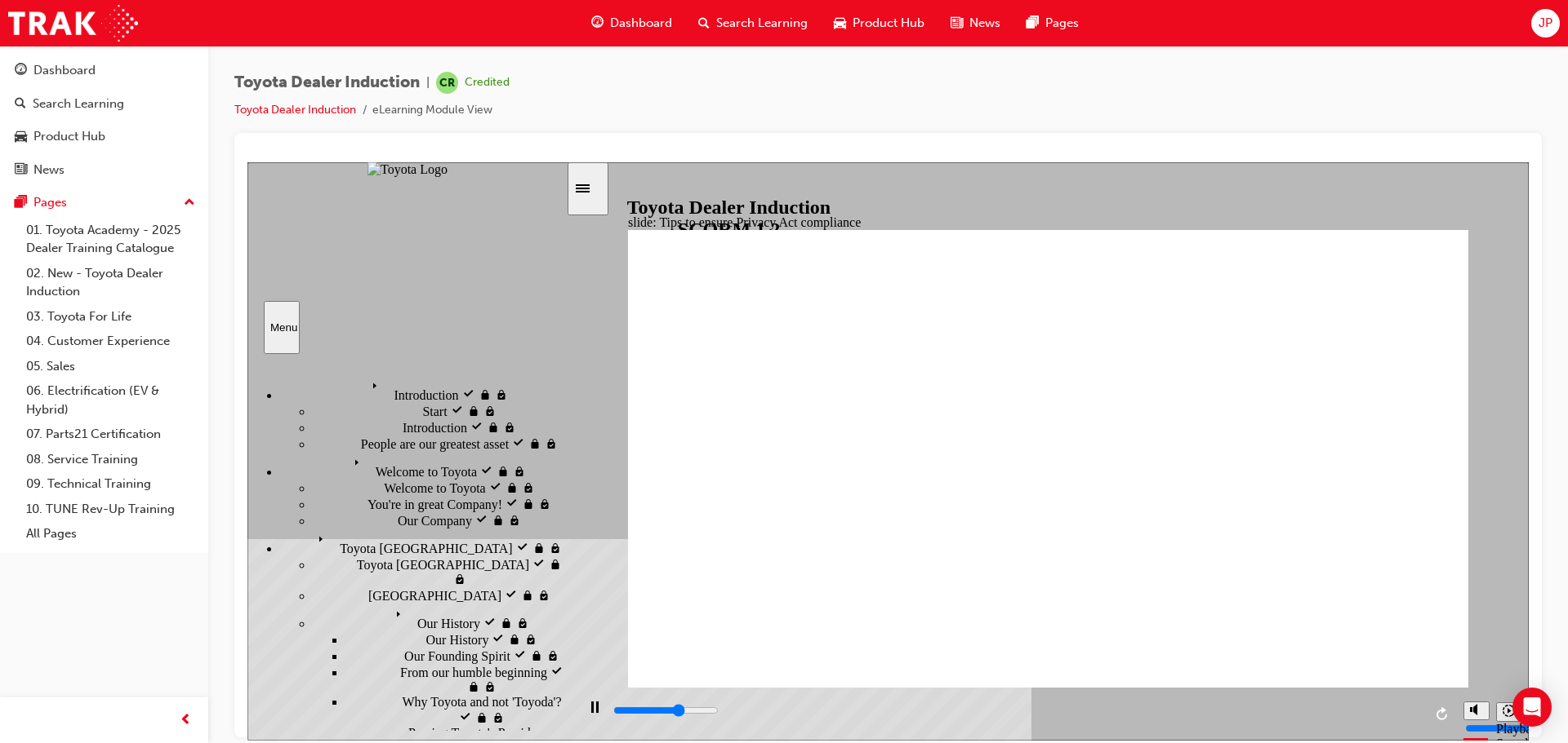
scroll to position [606, 0]
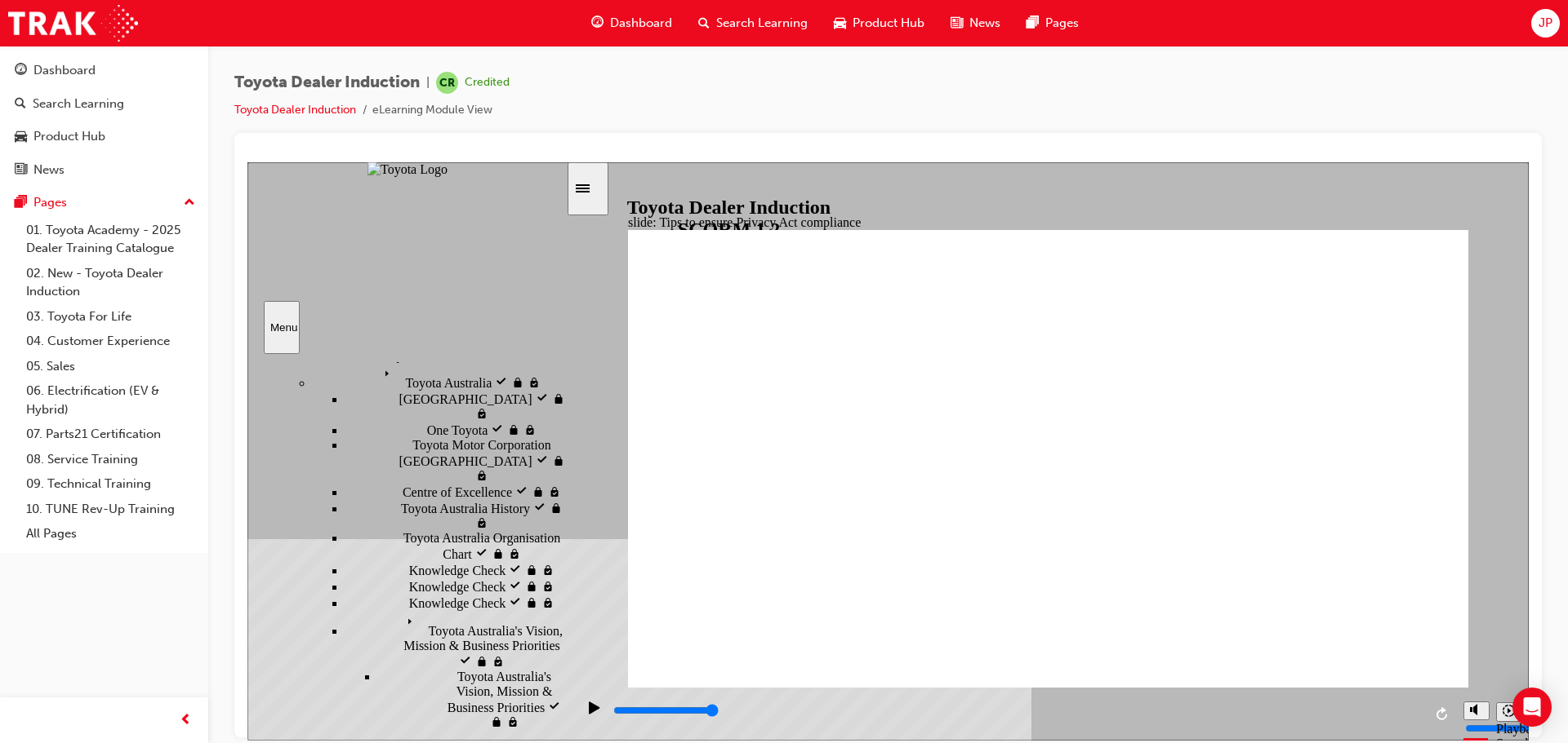
drag, startPoint x: 1075, startPoint y: 542, endPoint x: 1087, endPoint y: 598, distance: 57.3
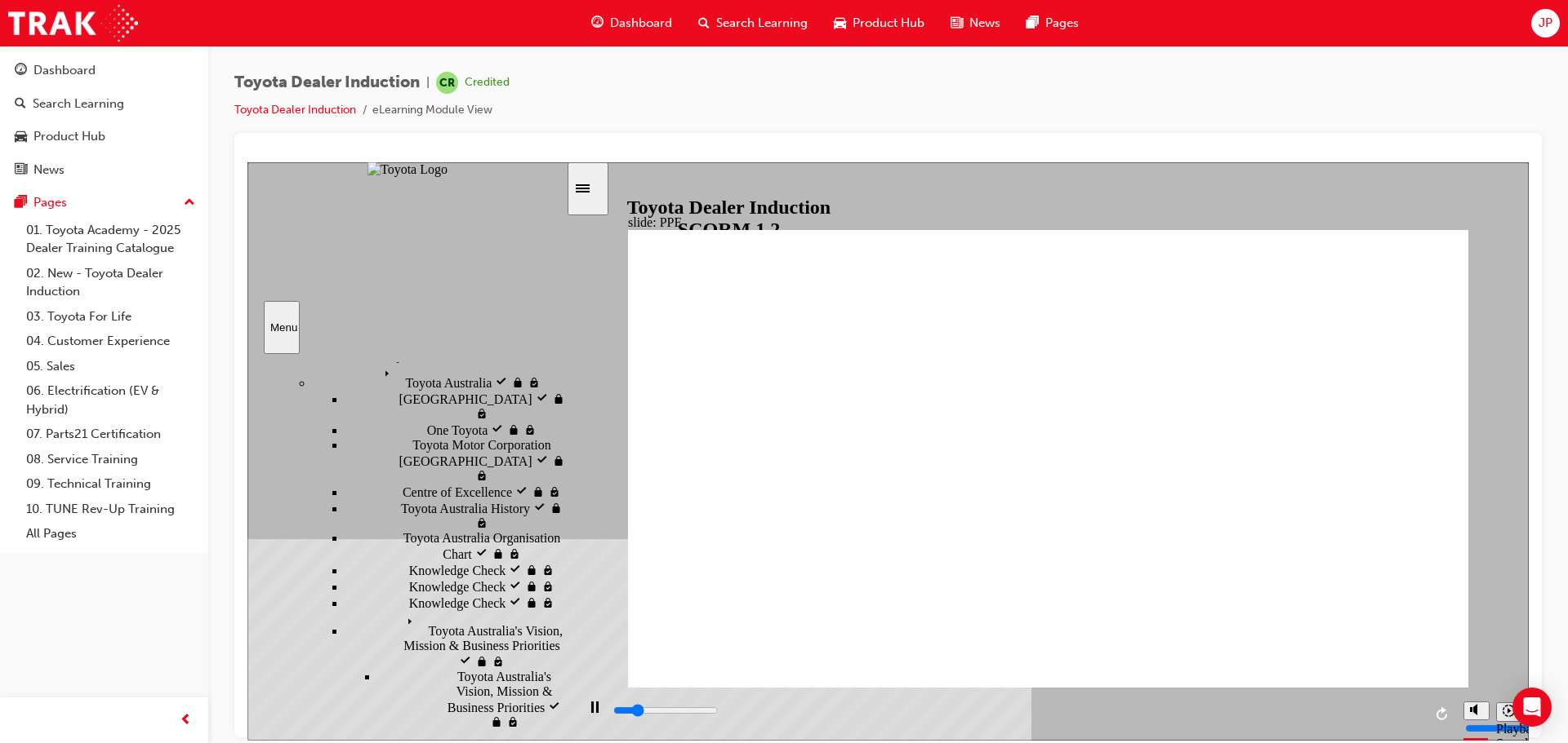
click at [1411, 711] on div "playback controls" at bounding box center [1016, 711] width 811 height 18
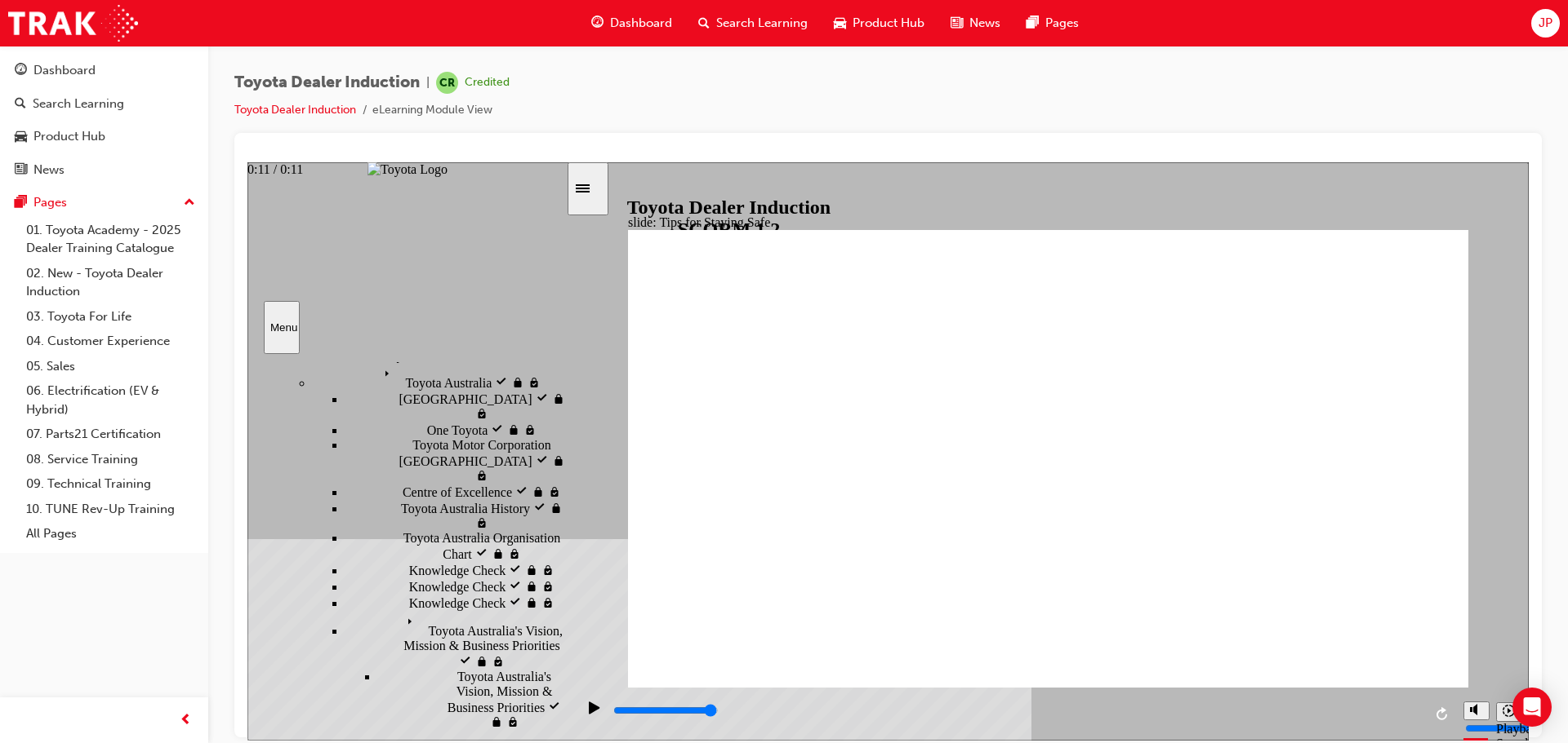
click at [1408, 708] on div "playback controls" at bounding box center [1016, 711] width 811 height 18
drag, startPoint x: 763, startPoint y: 289, endPoint x: 987, endPoint y: 327, distance: 227.2
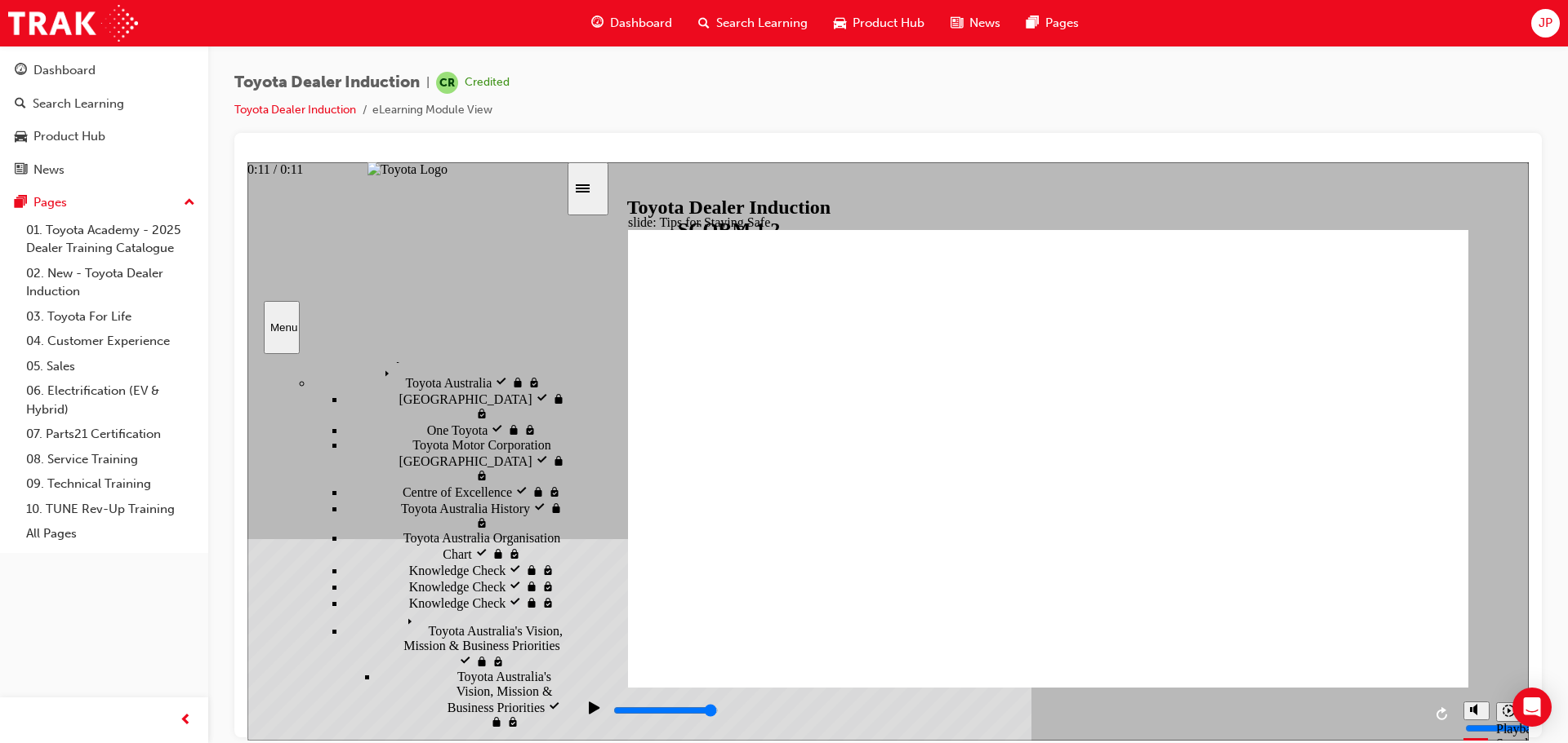
click at [1408, 717] on div "playback controls" at bounding box center [1016, 711] width 811 height 18
click at [1372, 711] on div "playback controls" at bounding box center [1016, 711] width 811 height 18
click at [588, 710] on icon "Play (Ctrl+Alt+P)" at bounding box center [594, 707] width 11 height 12
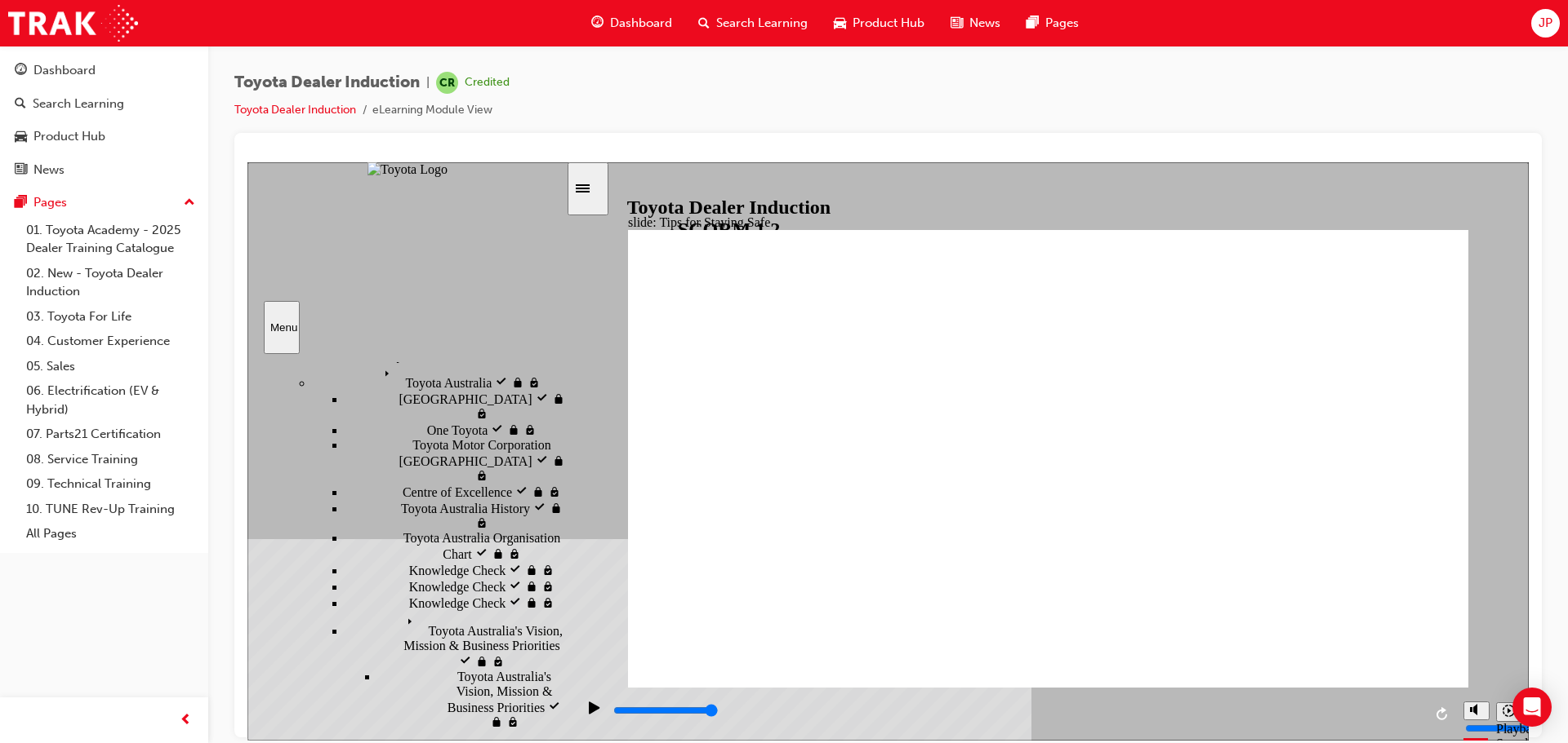
drag, startPoint x: 754, startPoint y: 265, endPoint x: 781, endPoint y: 250, distance: 30.9
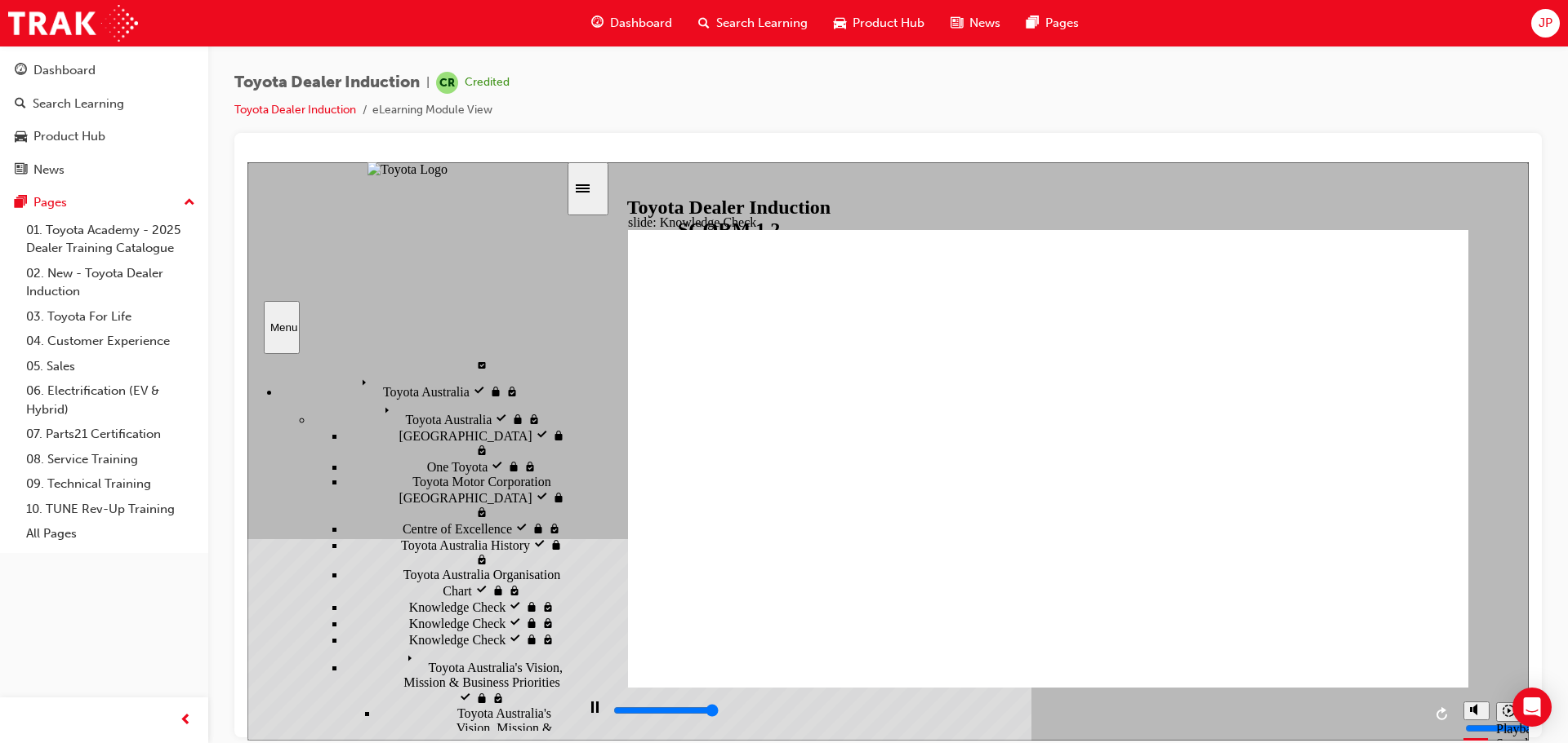
type input "5000"
checkbox input "true"
type input "4100"
radio input "true"
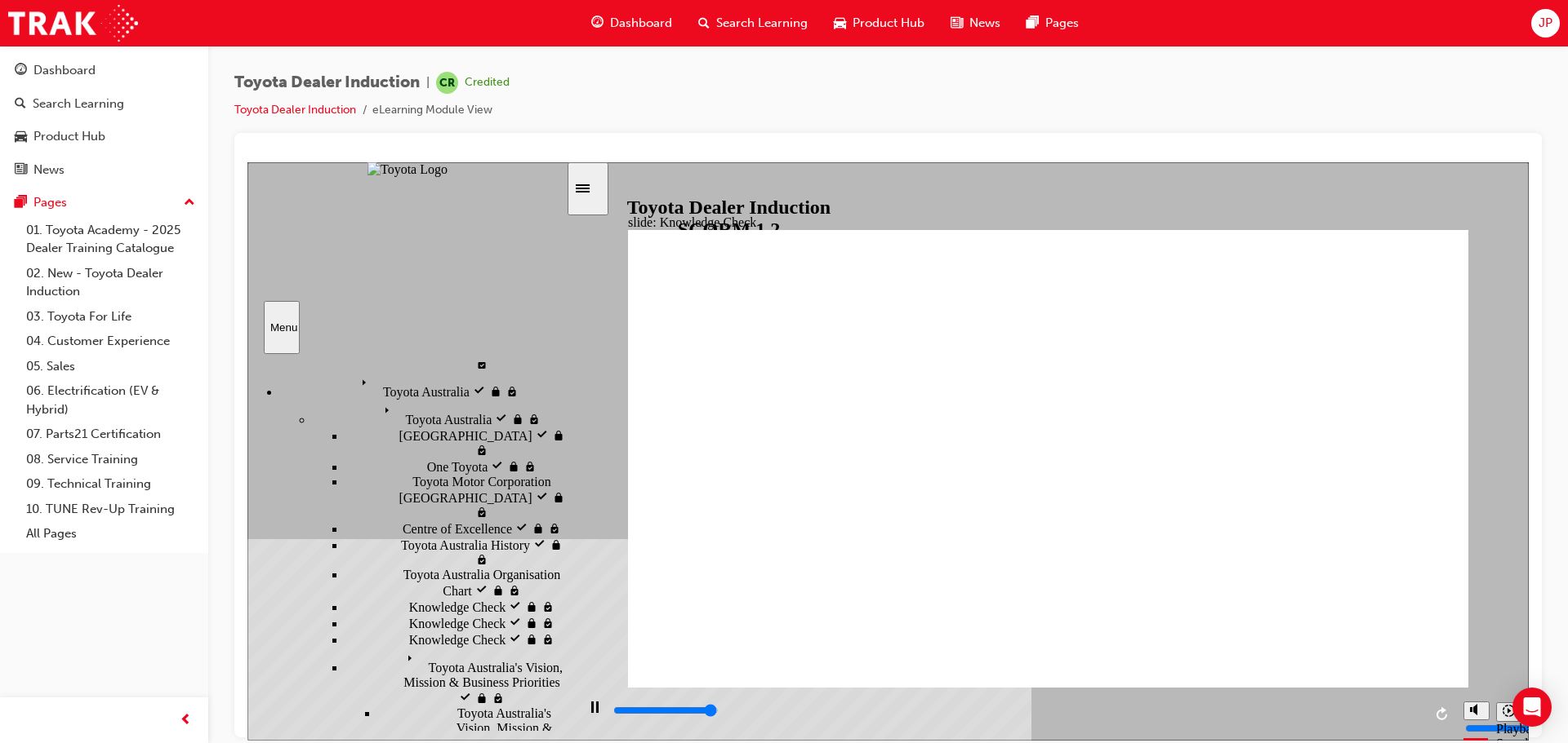
type input "5000"
checkbox input "true"
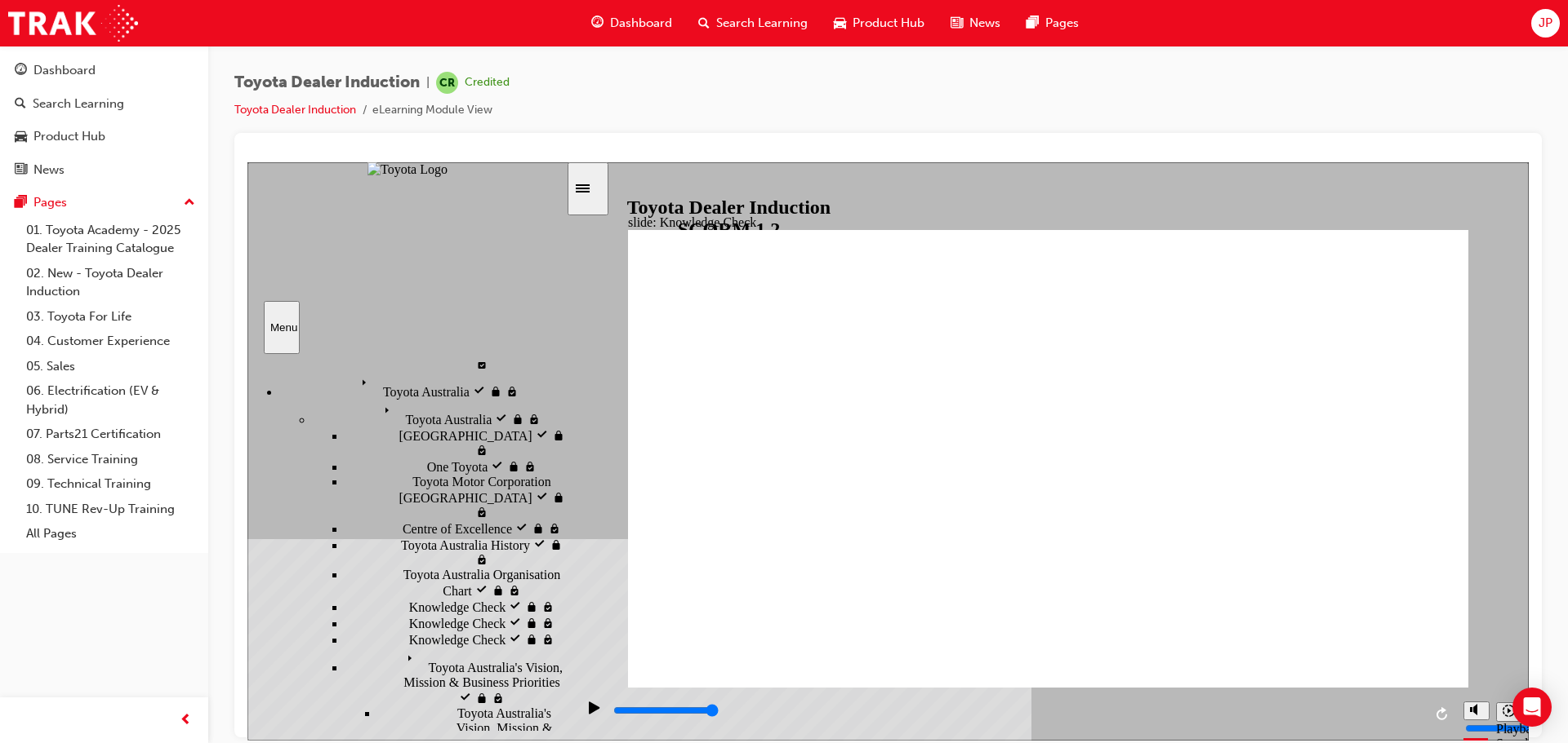
checkbox input "true"
type input "5000"
checkbox input "true"
drag, startPoint x: 991, startPoint y: 462, endPoint x: 977, endPoint y: 500, distance: 40.5
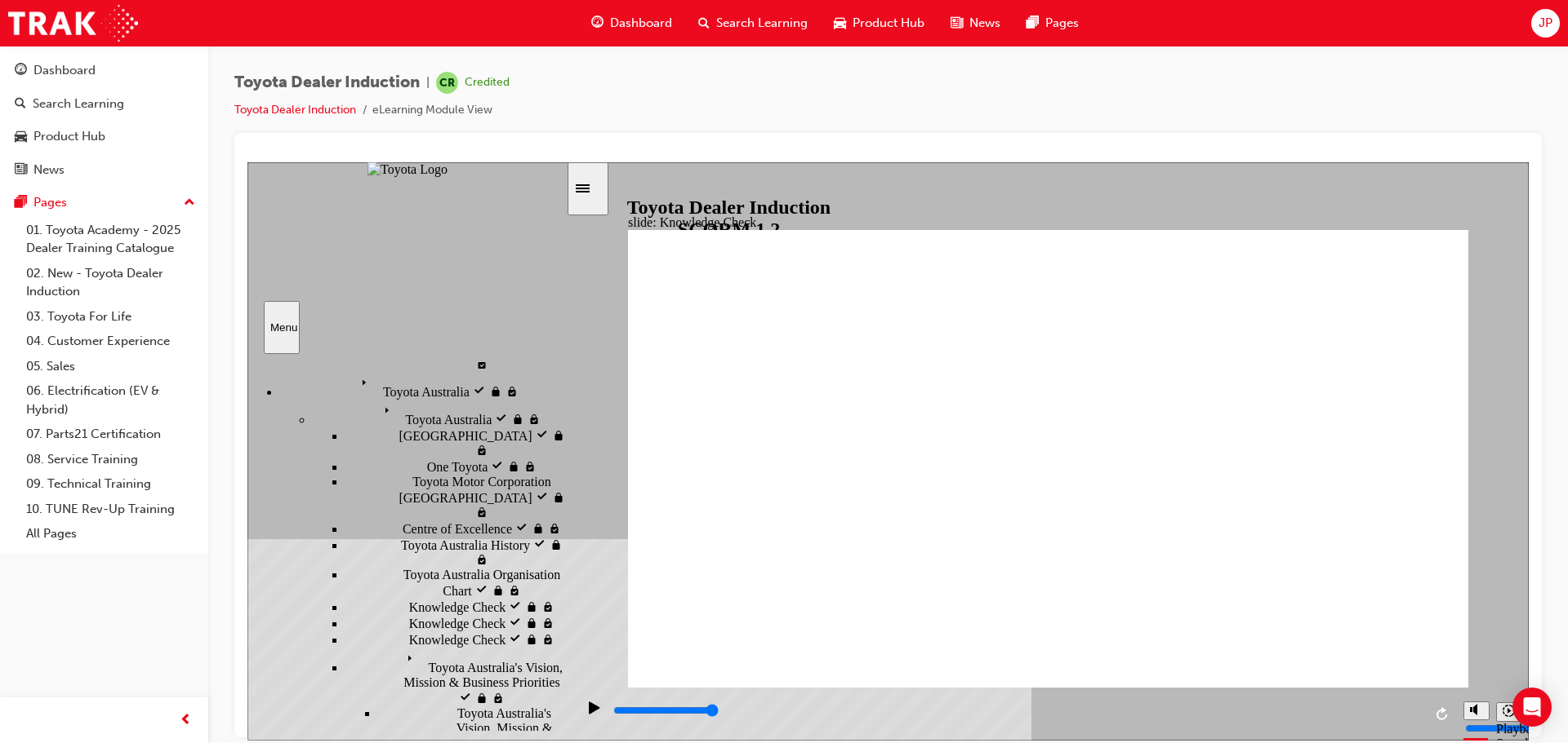
checkbox input "true"
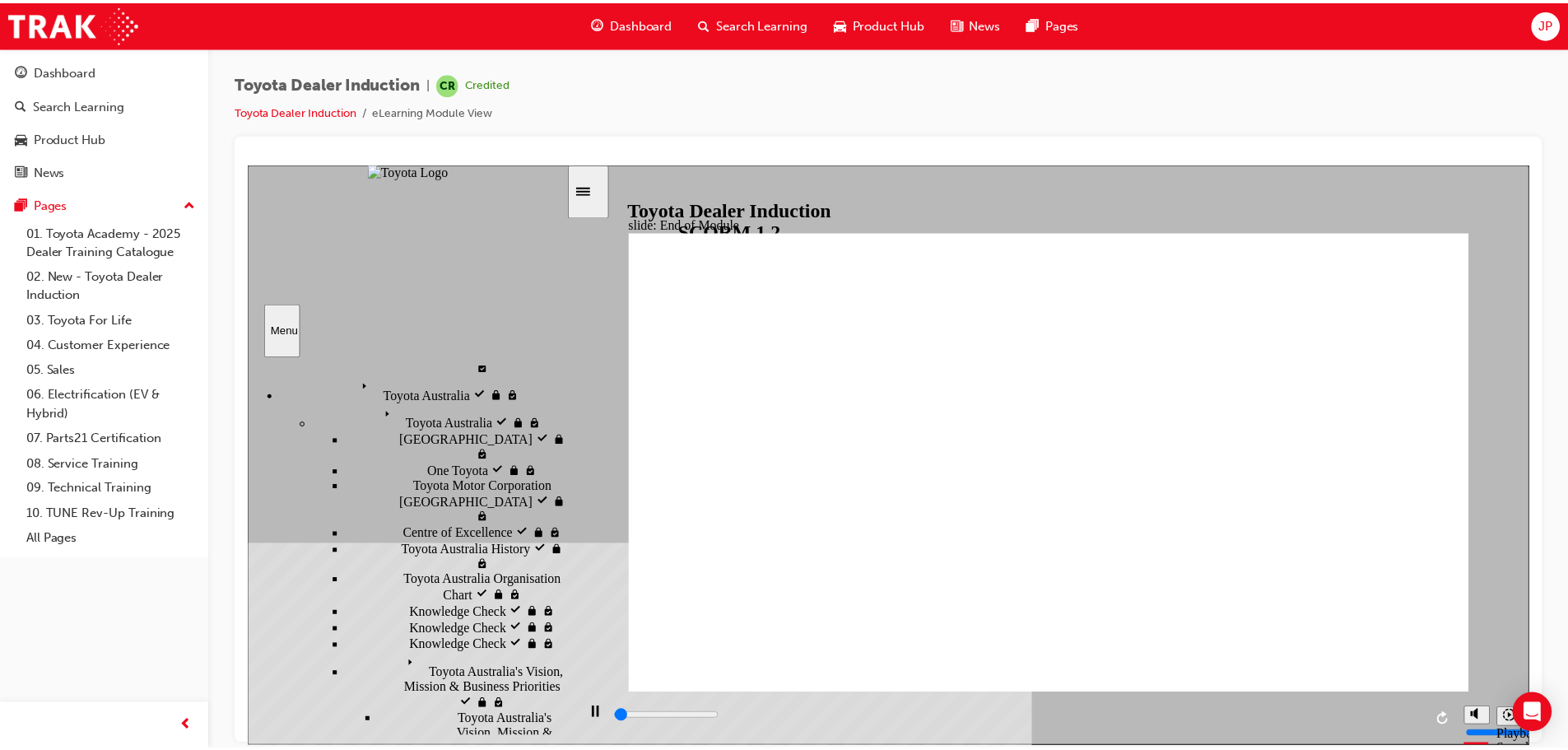
scroll to position [0, 0]
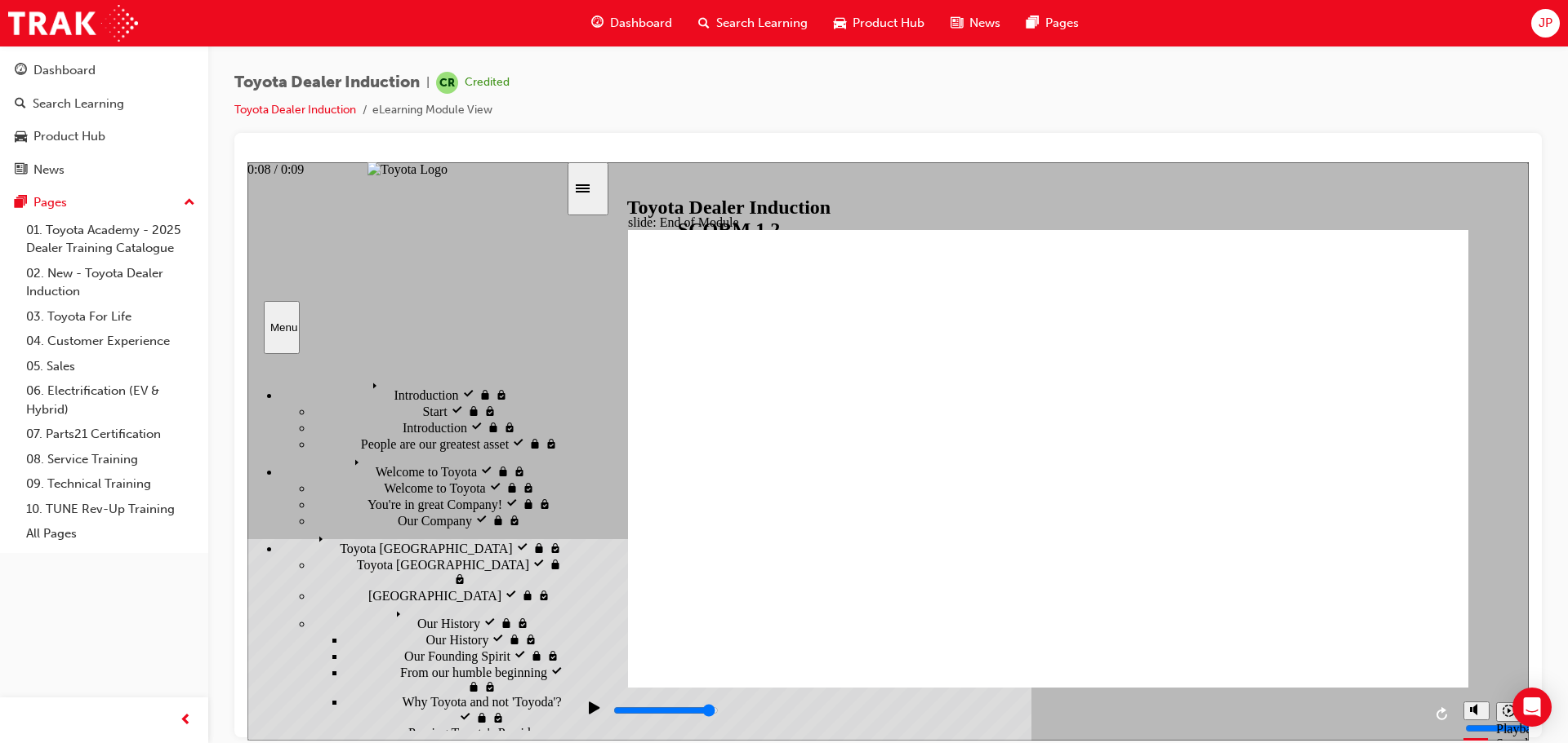
click at [719, 713] on input "slide progress" at bounding box center [665, 710] width 105 height 13
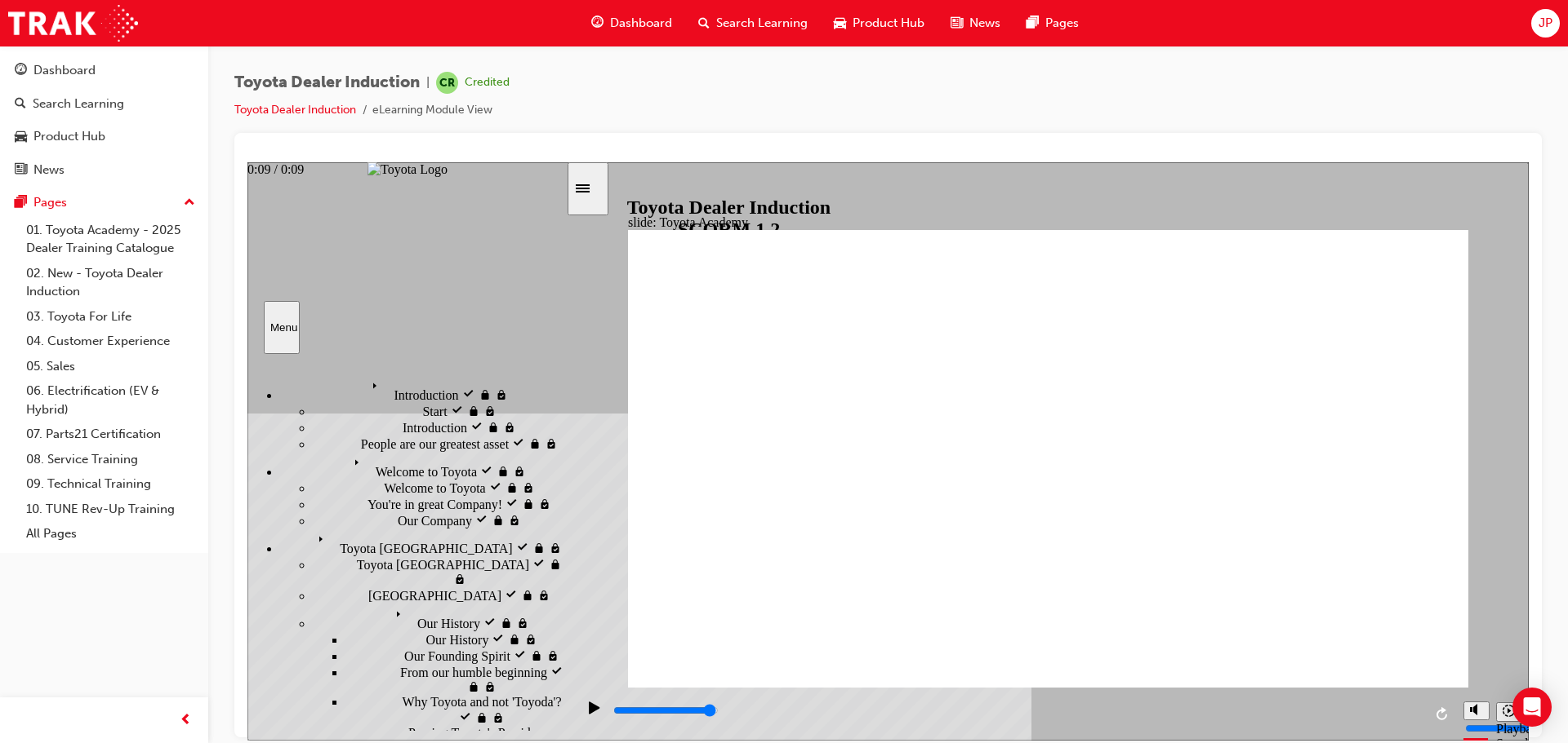
click at [719, 712] on input "slide progress" at bounding box center [665, 710] width 105 height 13
type input "9900"
click at [113, 79] on div "Dashboard" at bounding box center [104, 70] width 179 height 20
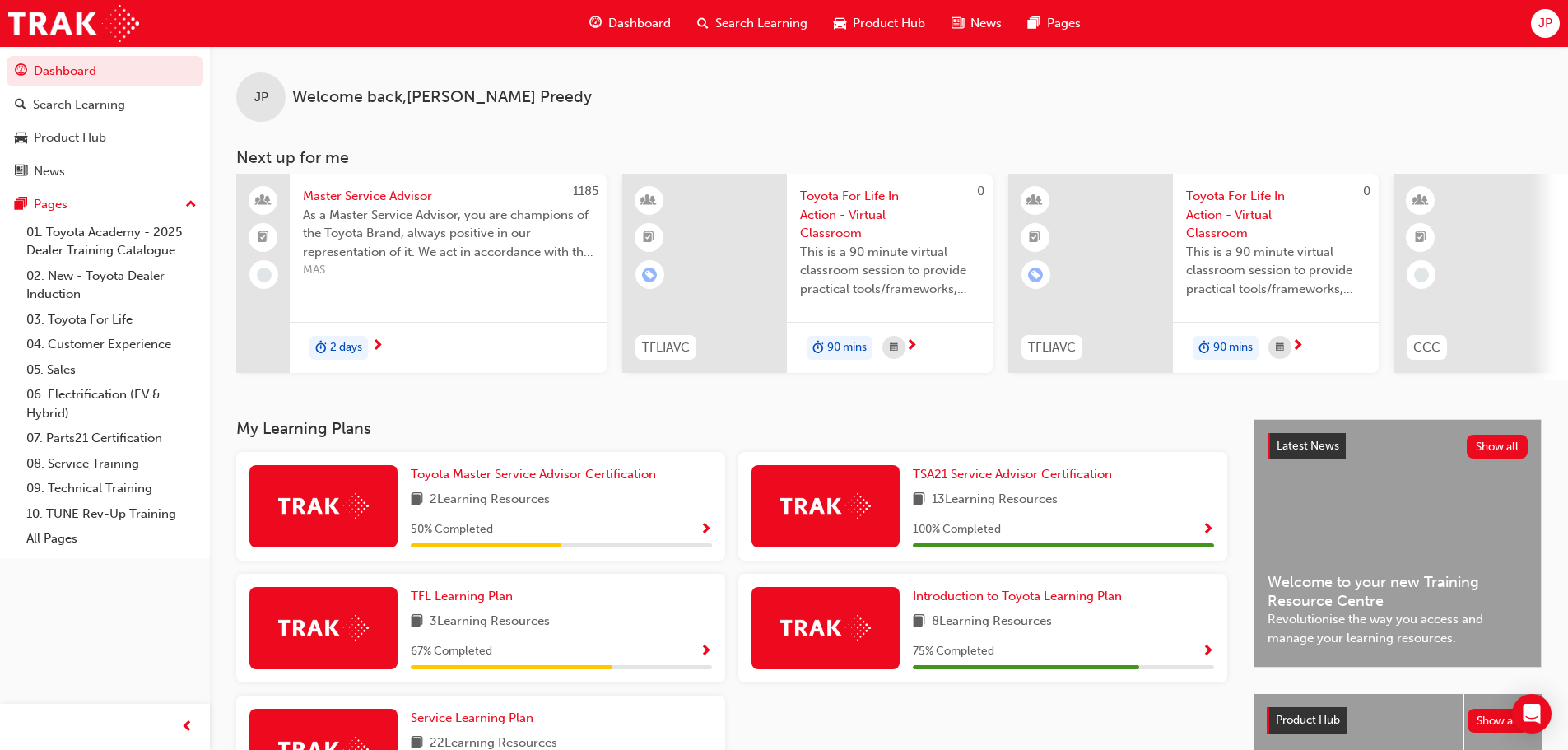
click at [501, 511] on span "2 Learning Resources" at bounding box center [489, 501] width 120 height 20
click at [704, 538] on span "Show Progress" at bounding box center [705, 530] width 12 height 15
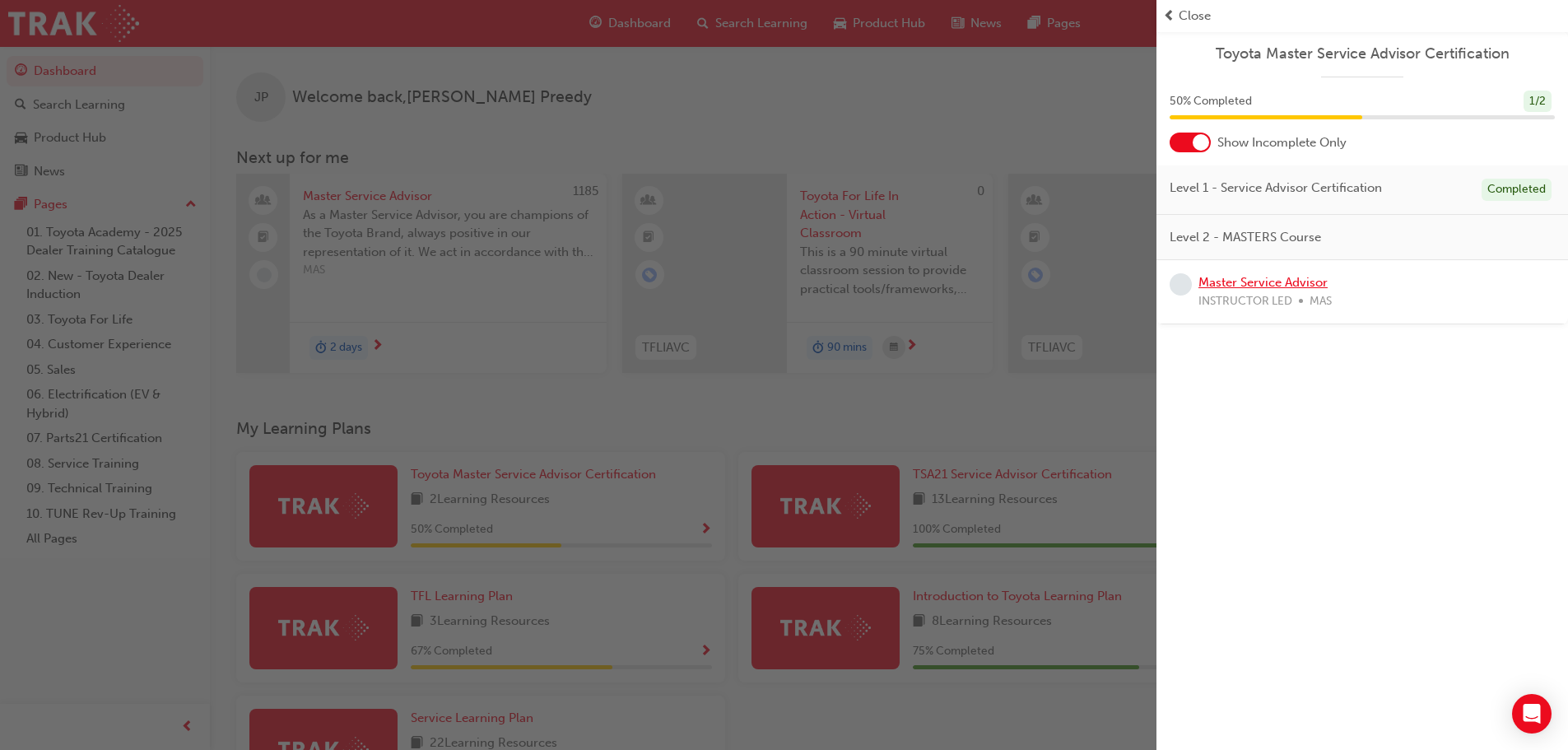
click at [1243, 289] on link "Master Service Advisor" at bounding box center [1263, 283] width 130 height 15
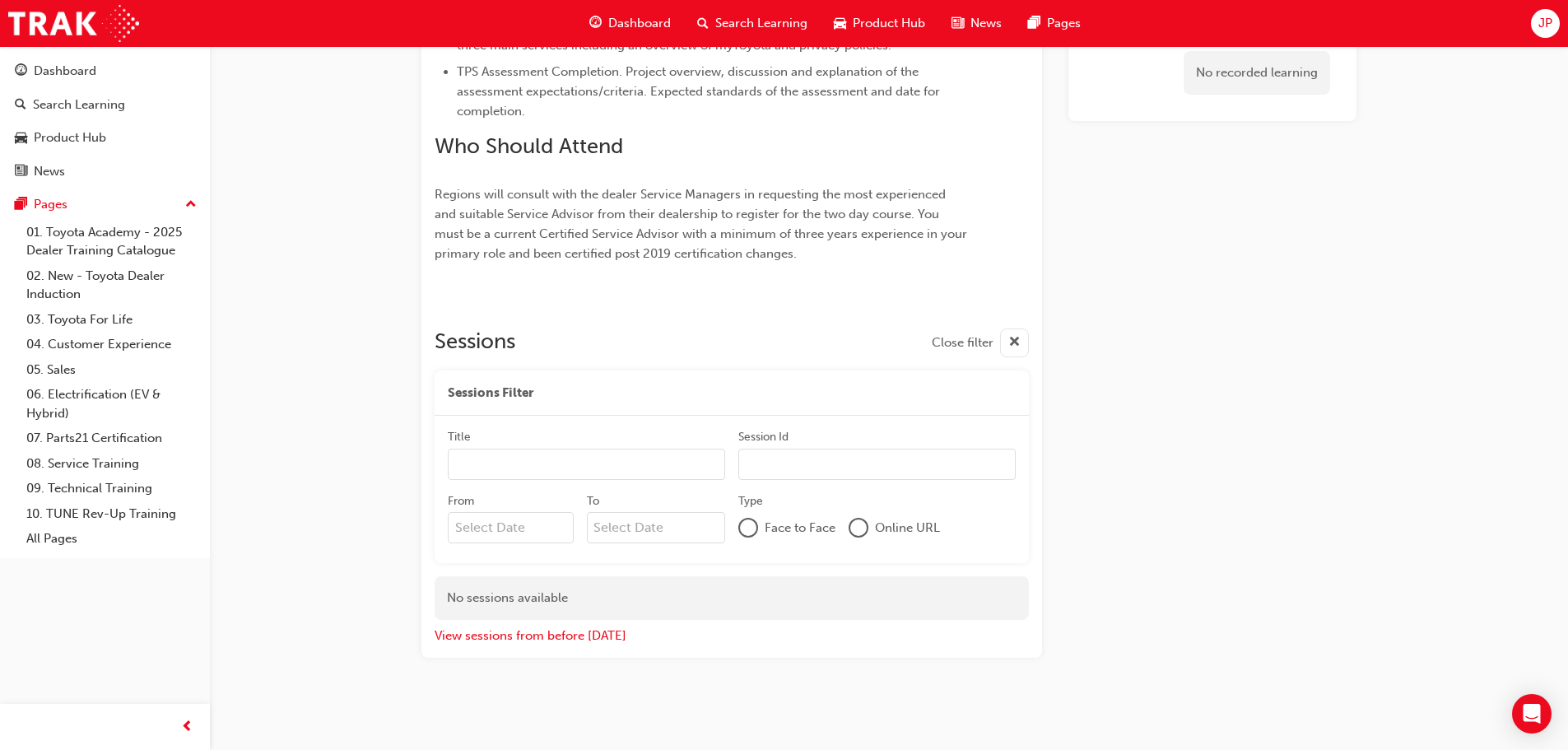
scroll to position [861, 0]
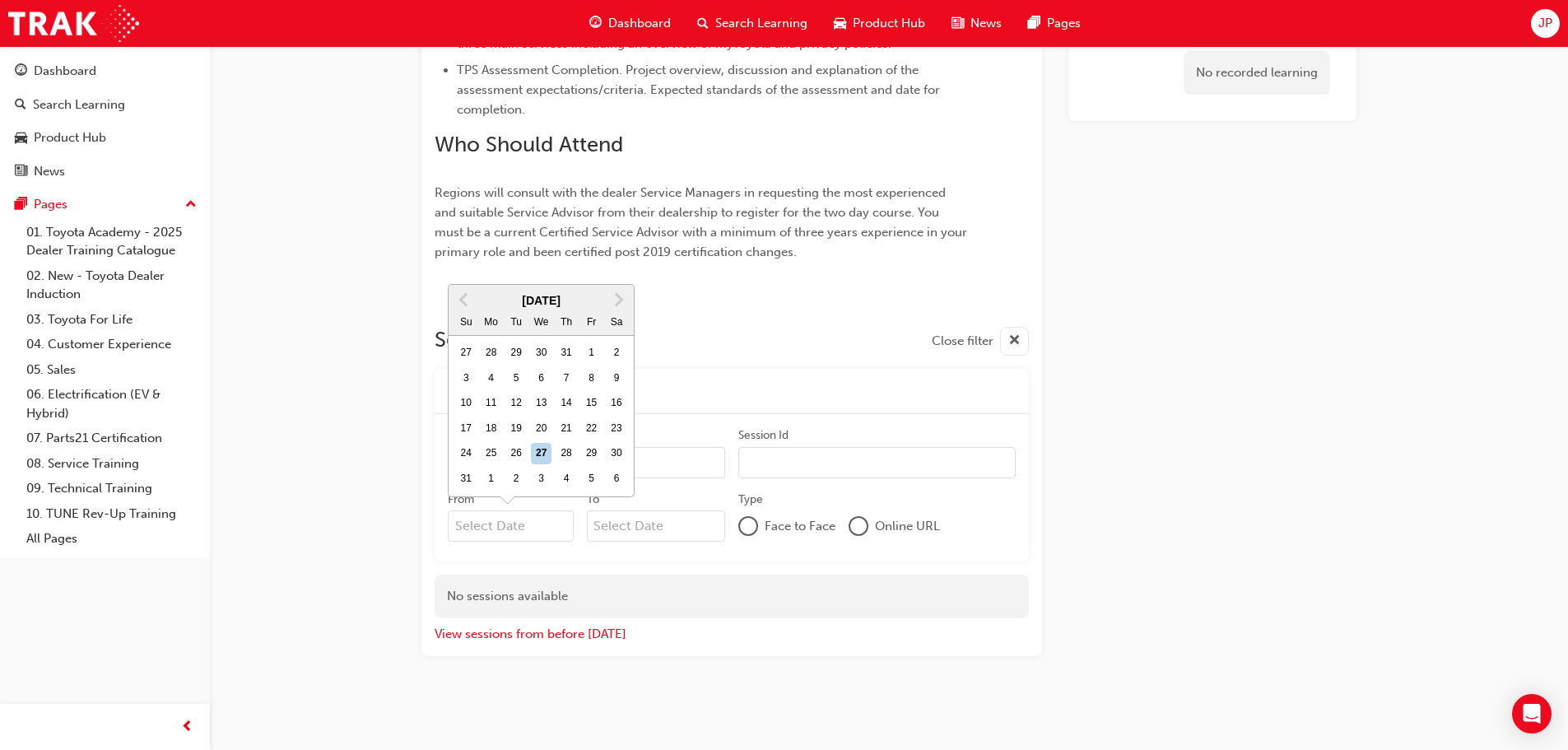
click at [498, 521] on input "From Previous Month Next Month [DATE] Su Mo Tu We Th Fr Sa 27 28 29 30 31 1 2 3…" at bounding box center [510, 526] width 126 height 31
click at [800, 470] on input "Session Id" at bounding box center [877, 463] width 278 height 31
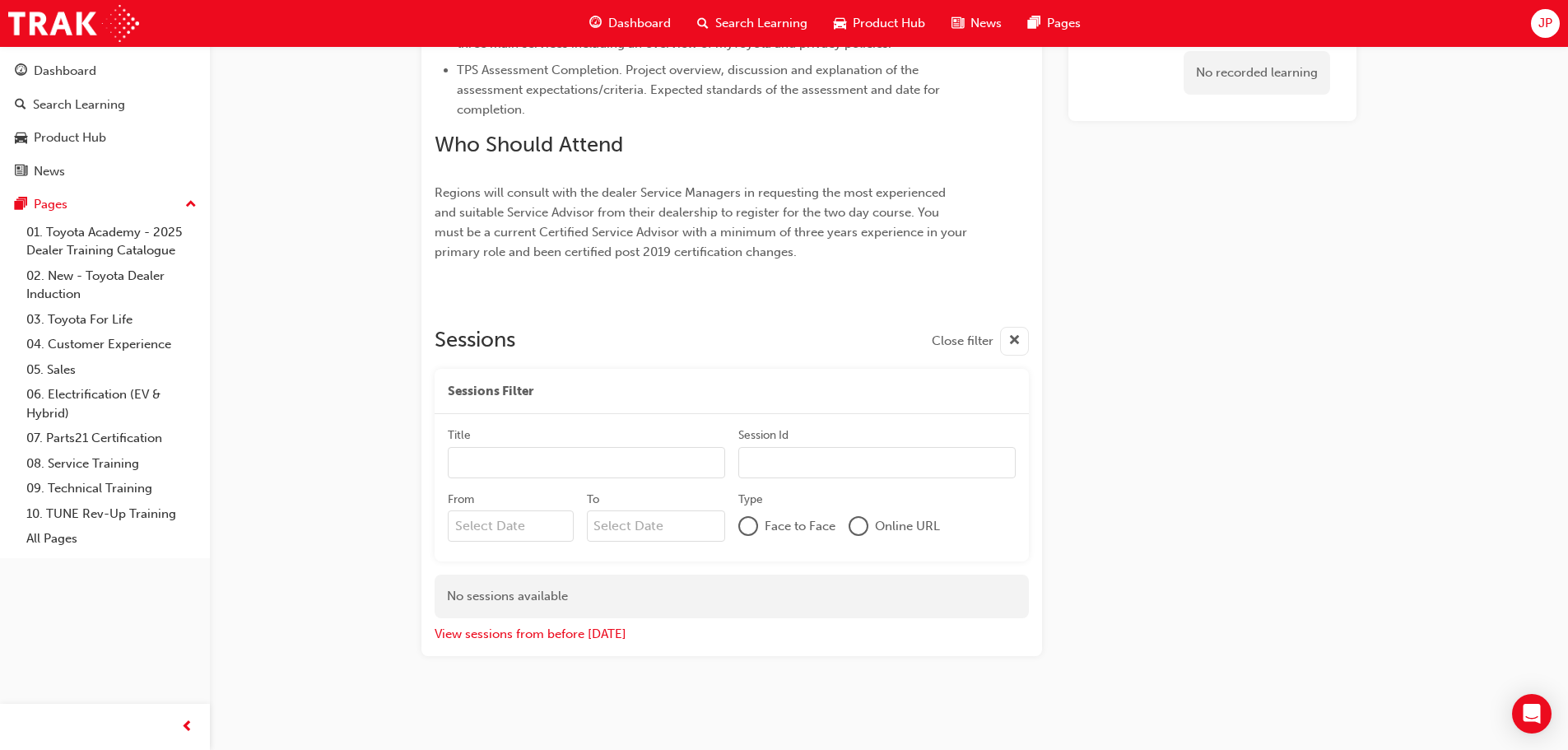
click at [710, 453] on input "Title" at bounding box center [587, 463] width 278 height 31
click at [583, 628] on button "View sessions from before [DATE]" at bounding box center [531, 634] width 192 height 19
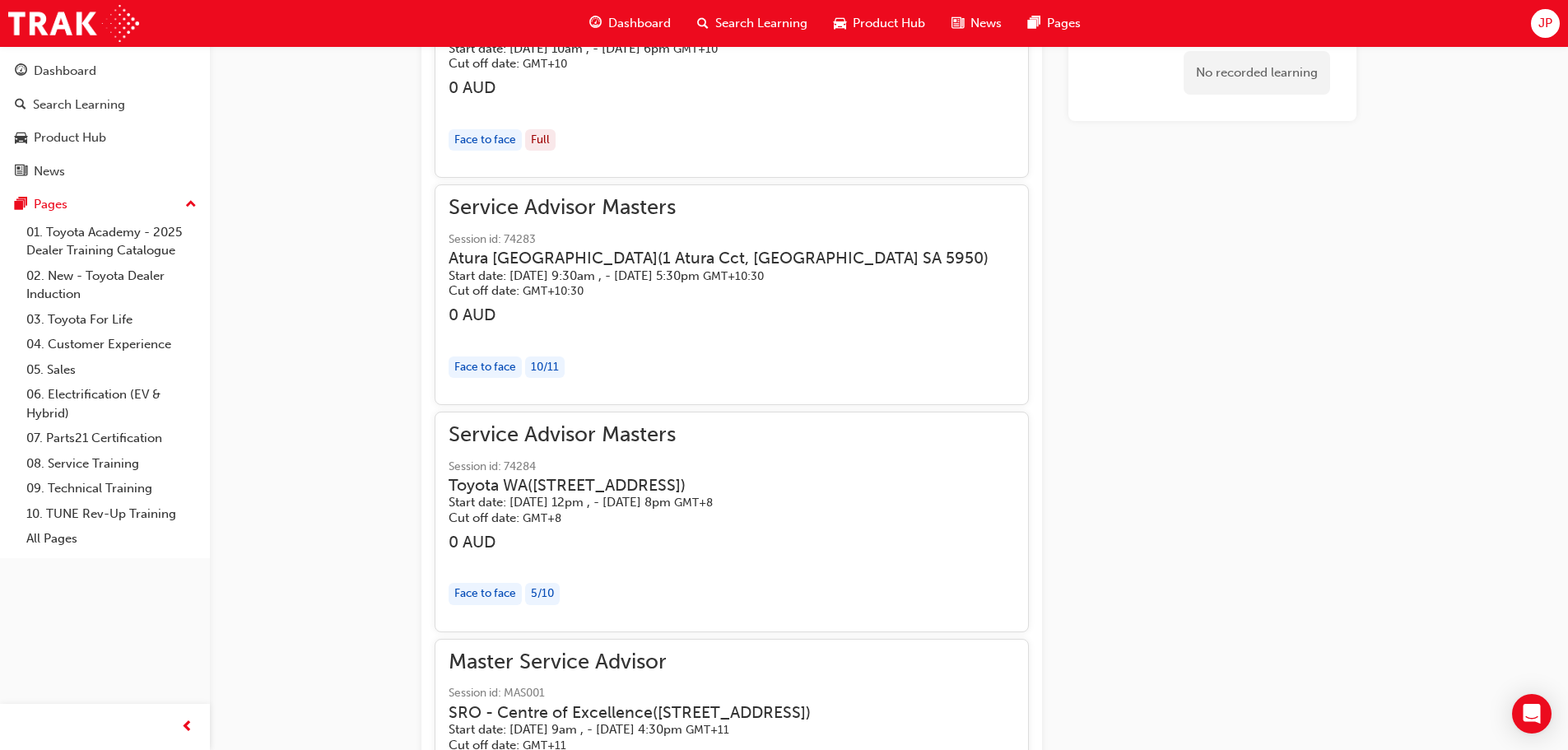
scroll to position [0, 0]
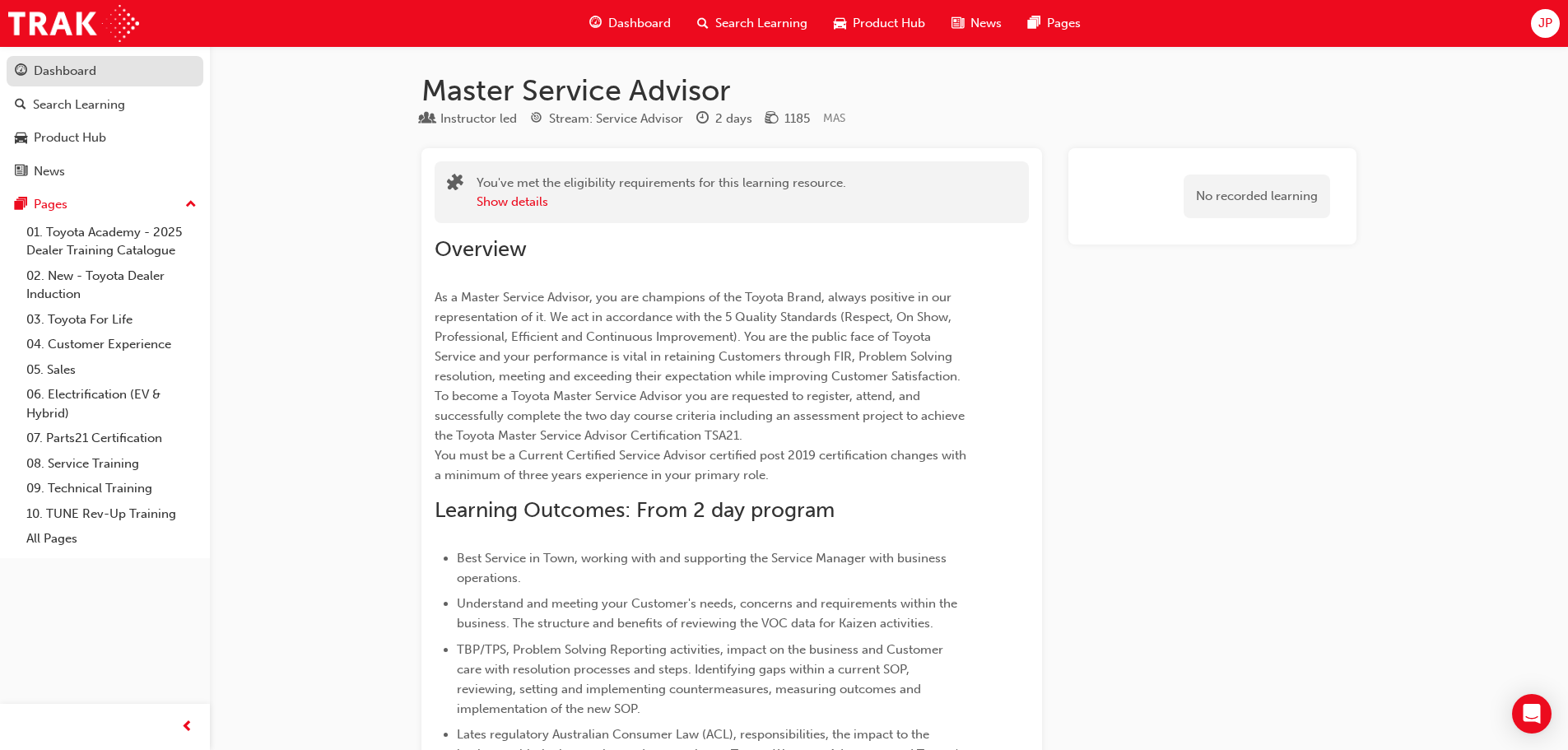
click at [74, 59] on link "Dashboard" at bounding box center [105, 71] width 197 height 30
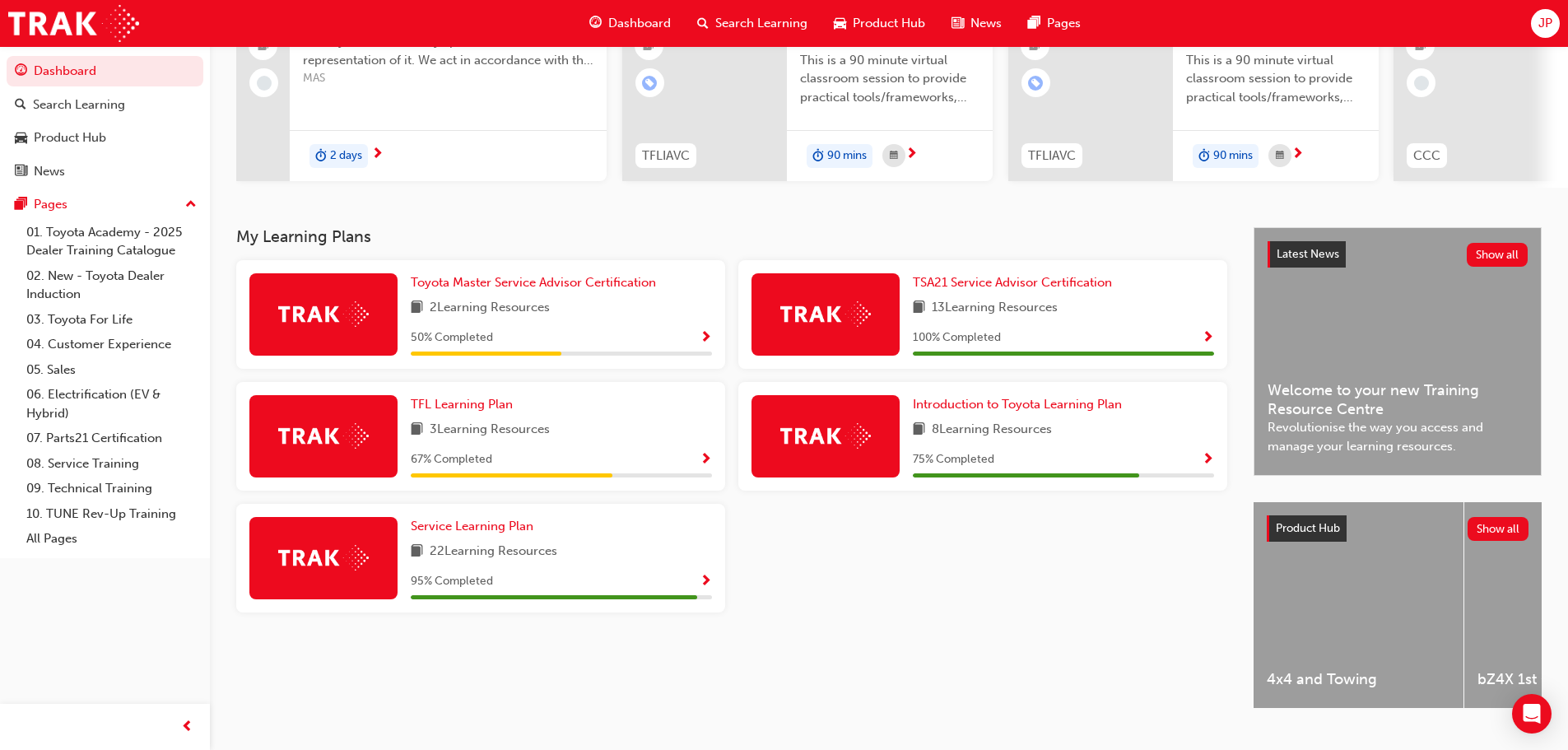
scroll to position [234, 0]
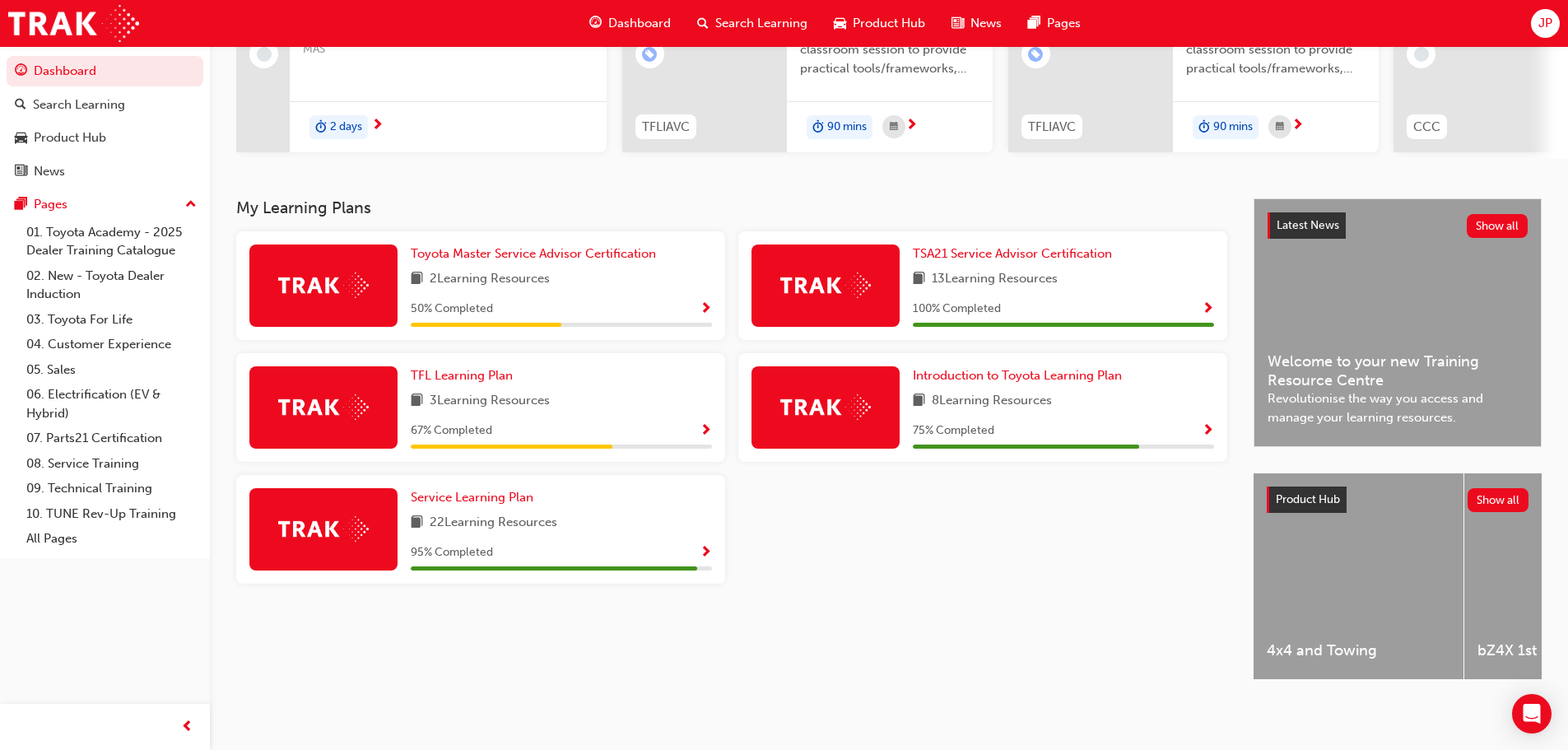
click at [708, 424] on span "Show Progress" at bounding box center [705, 432] width 12 height 15
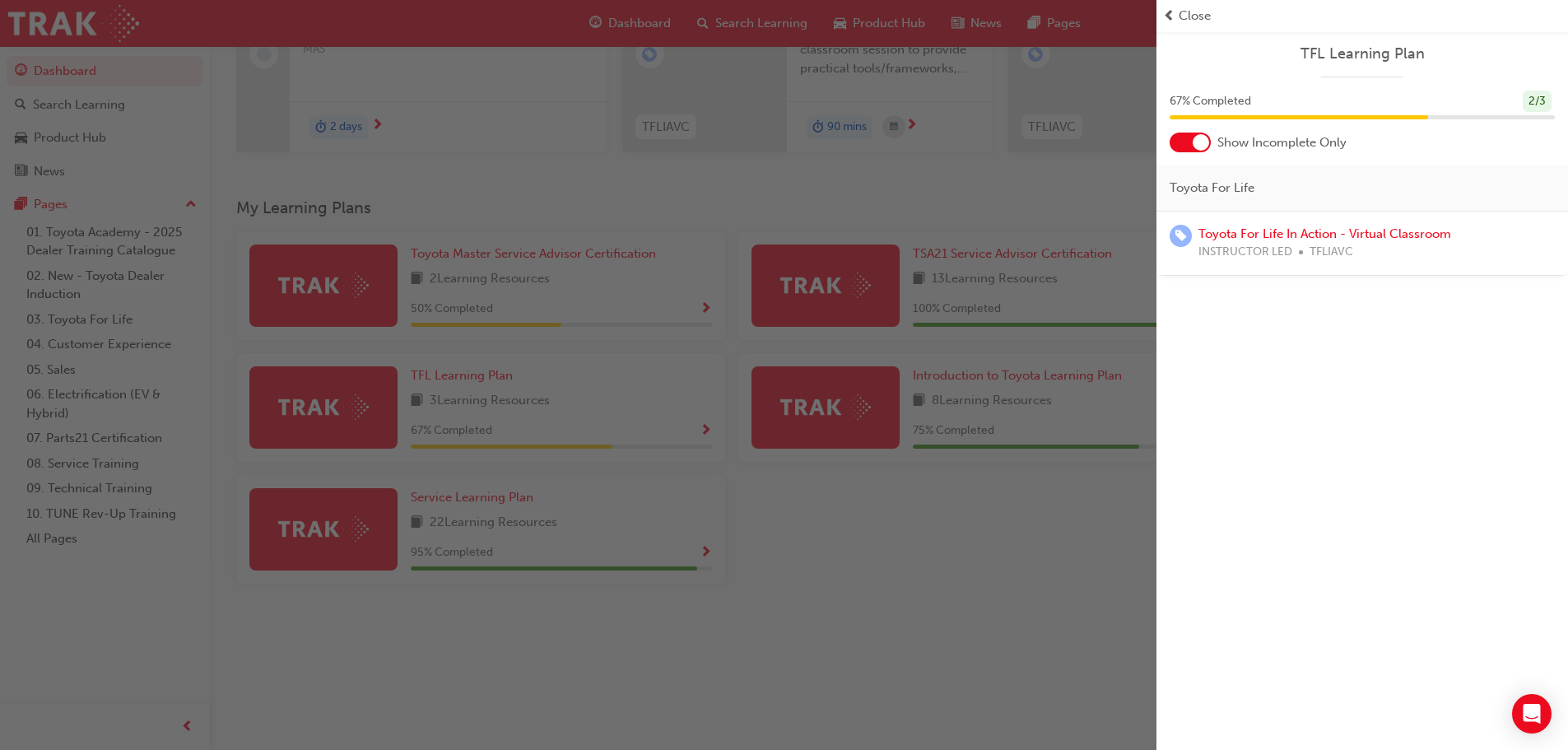
click at [932, 496] on div "button" at bounding box center [578, 375] width 1157 height 750
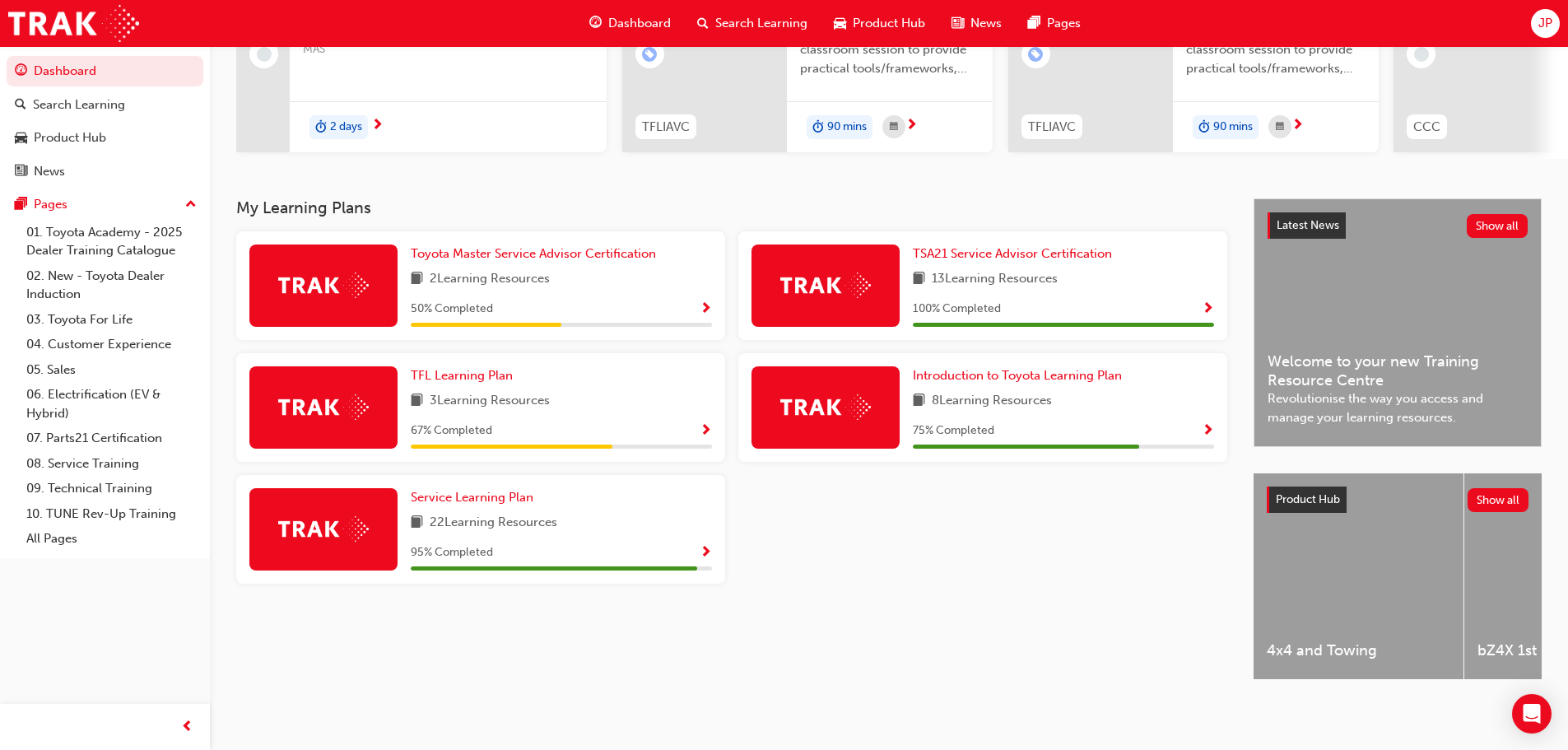
click at [1207, 428] on span "Show Progress" at bounding box center [1207, 432] width 12 height 15
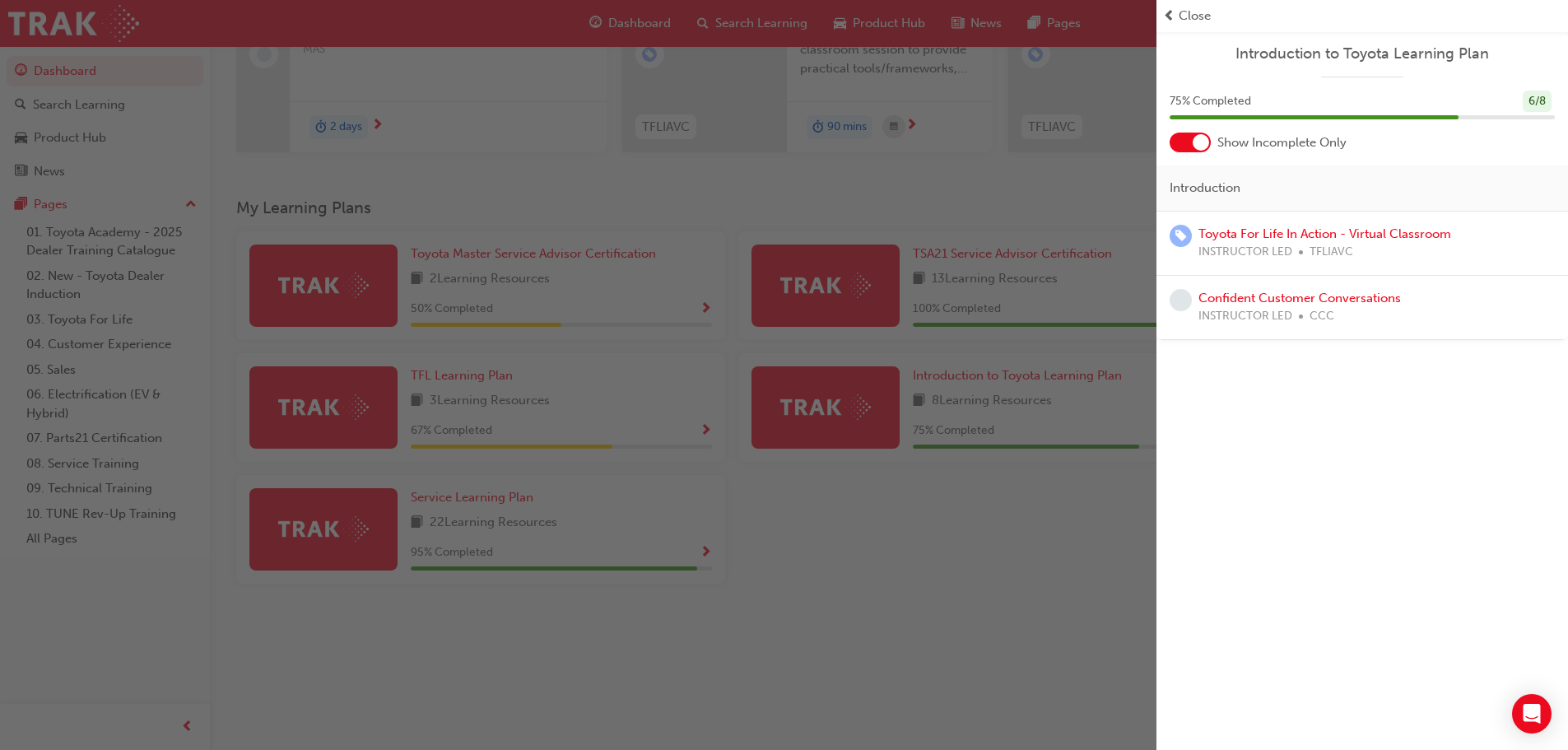
click at [1001, 491] on div "button" at bounding box center [578, 375] width 1157 height 750
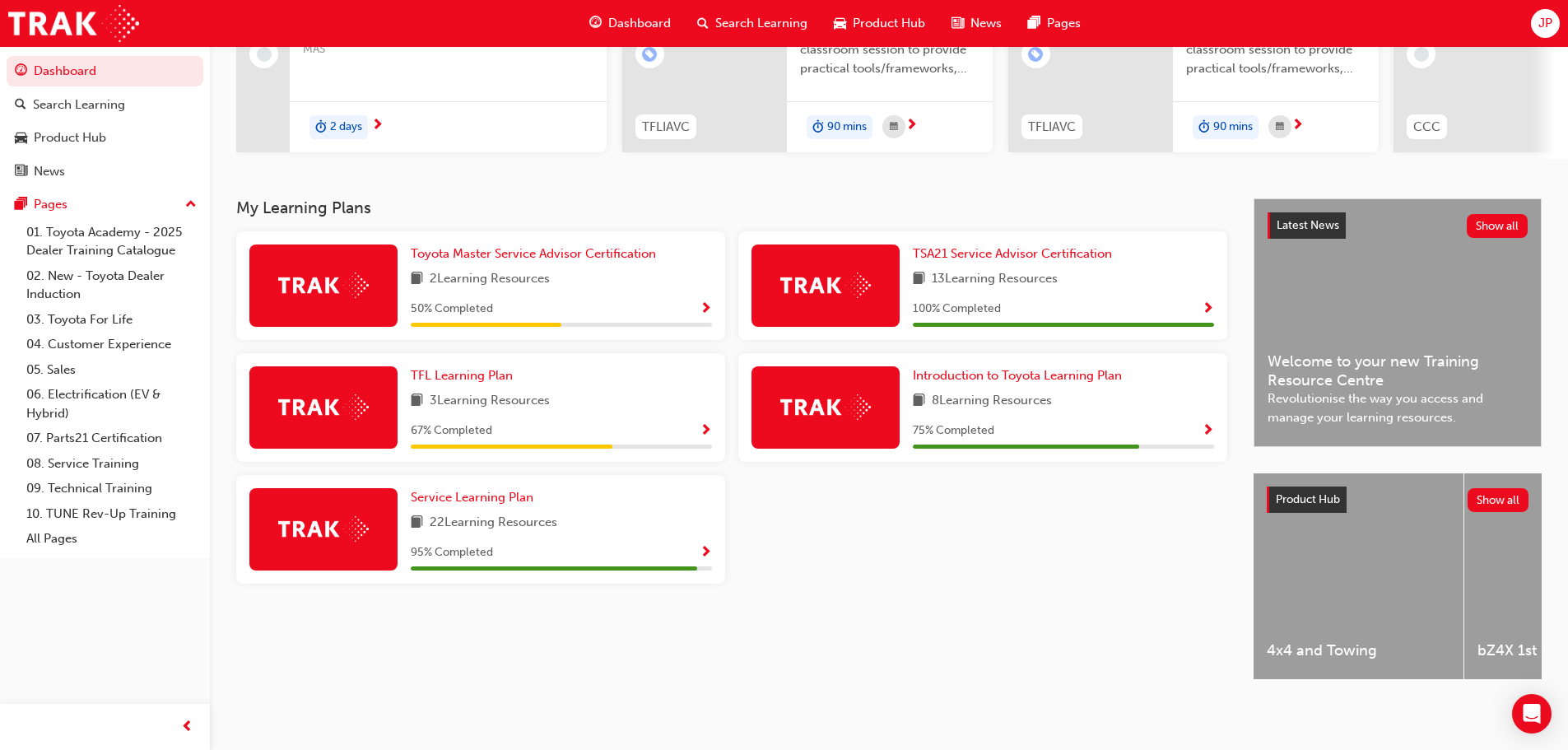
click at [1201, 304] on div "100 % Completed" at bounding box center [1064, 309] width 302 height 20
click at [710, 303] on span "Show Progress" at bounding box center [705, 310] width 12 height 15
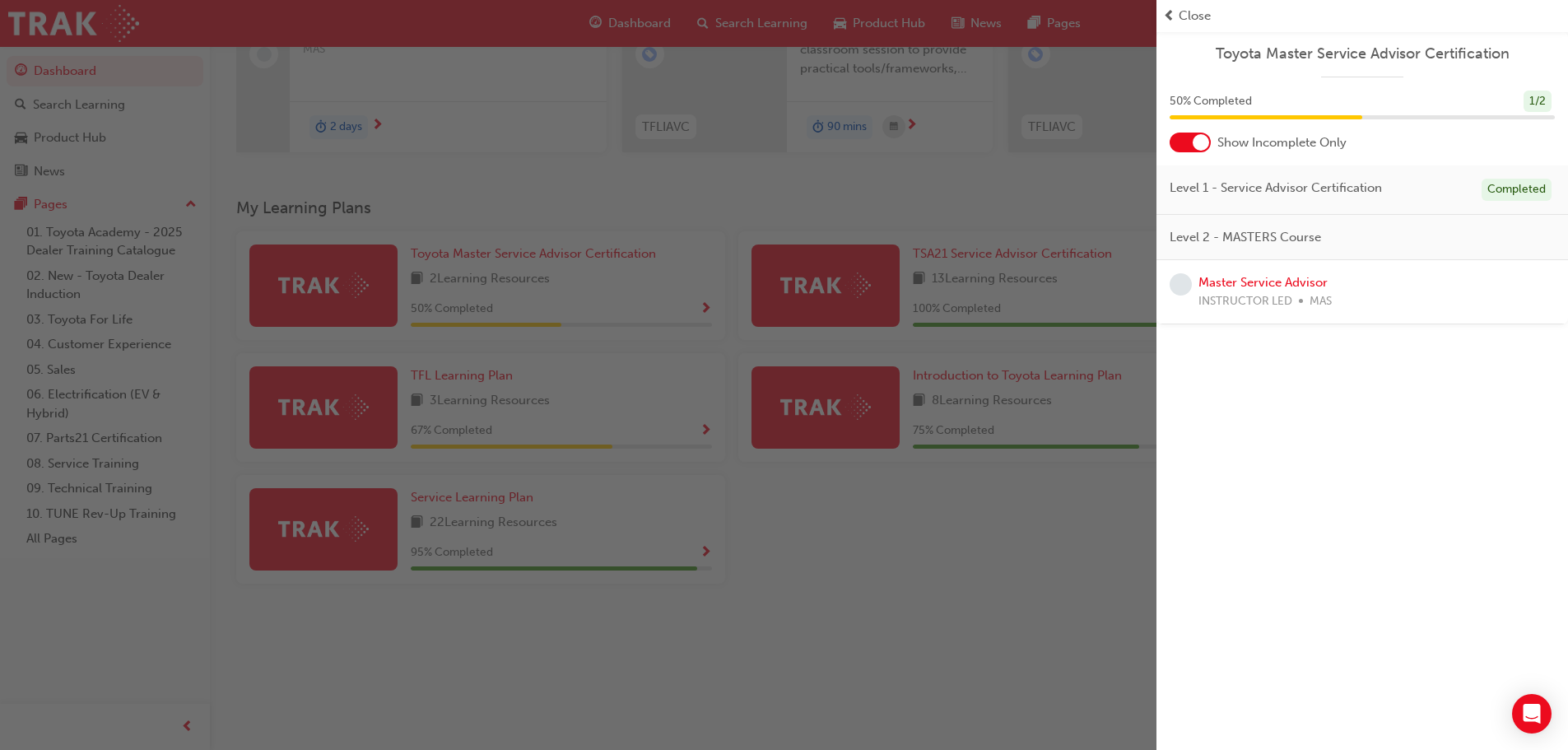
click at [957, 518] on div "button" at bounding box center [578, 375] width 1157 height 750
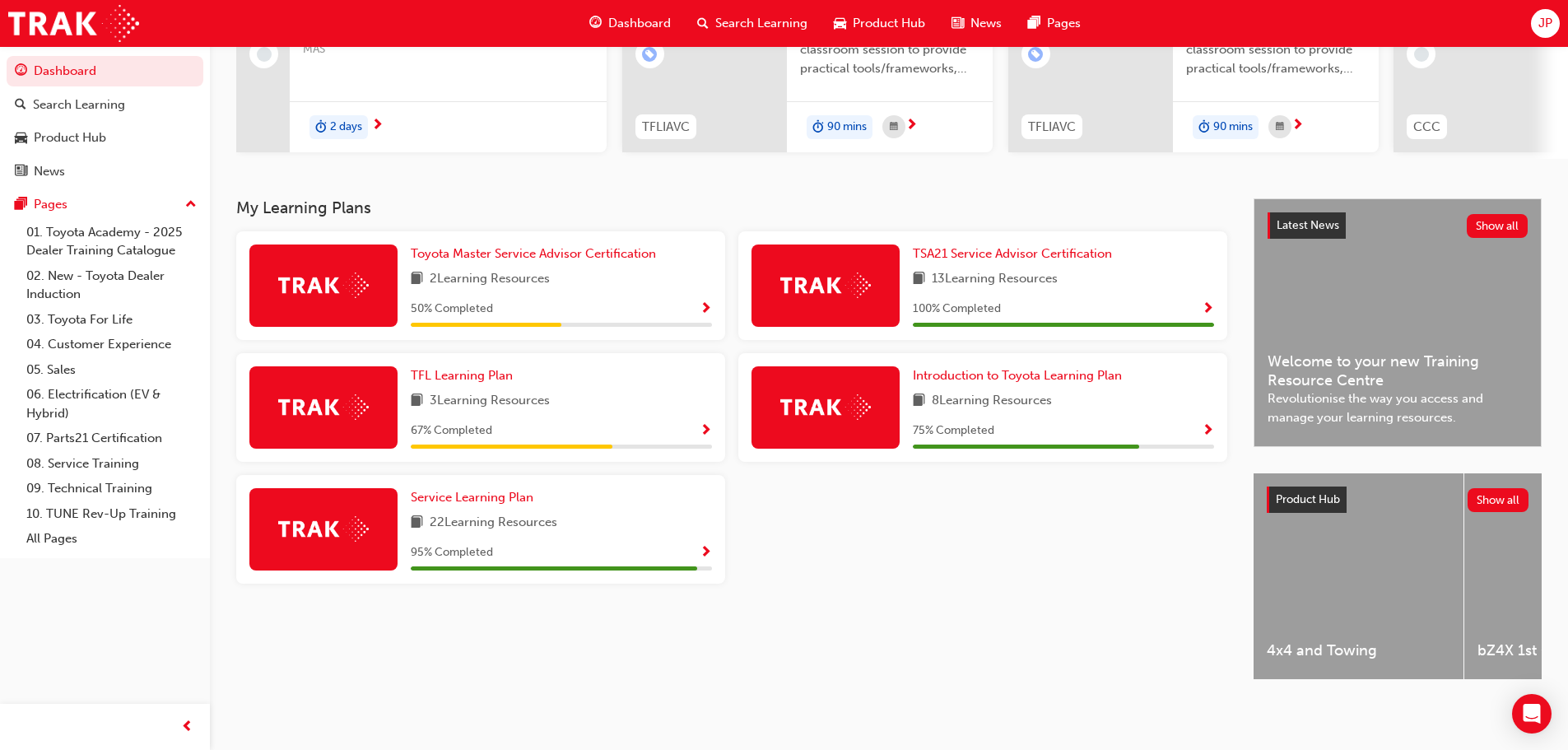
click at [706, 424] on span "Show Progress" at bounding box center [705, 432] width 12 height 15
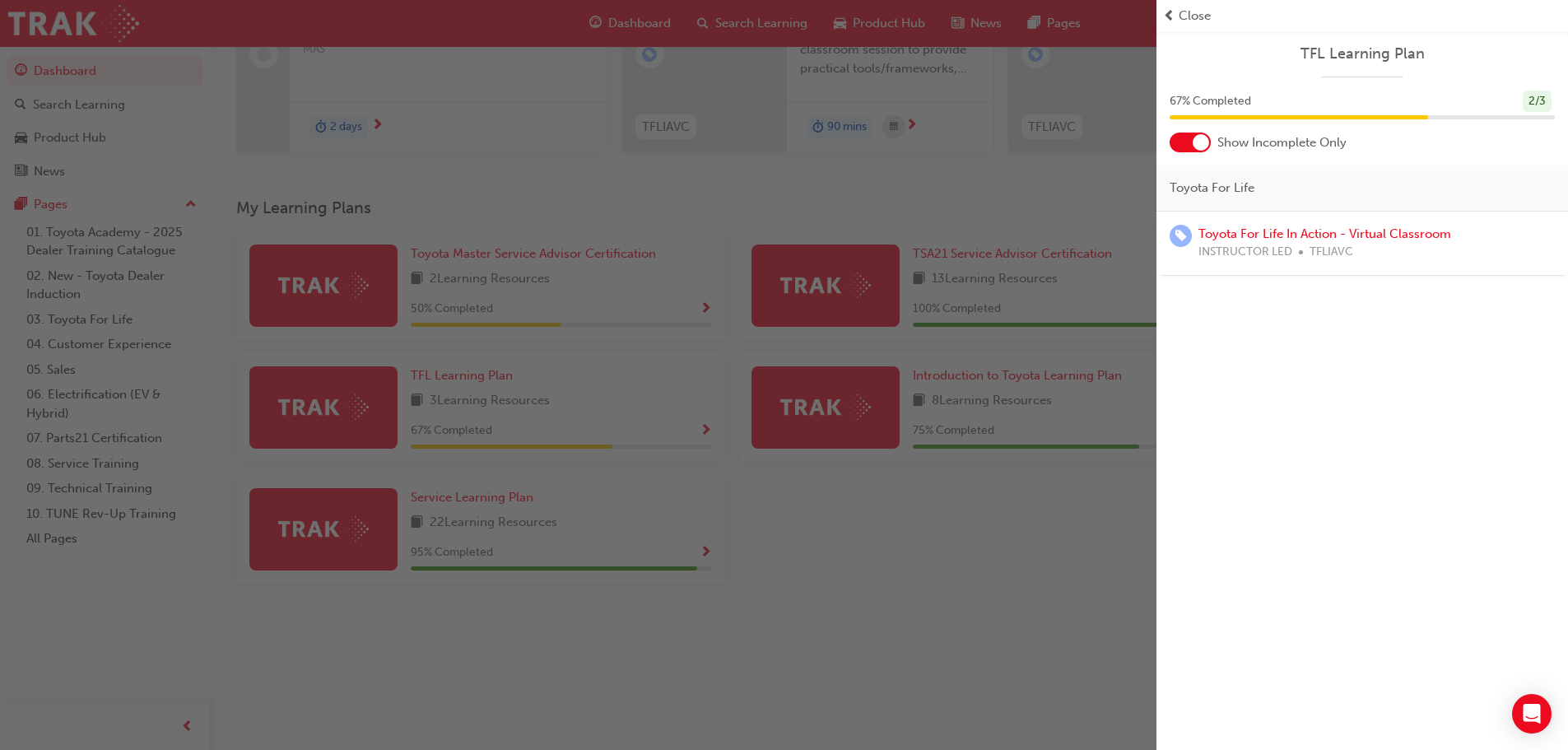
click at [750, 525] on div "button" at bounding box center [578, 375] width 1157 height 750
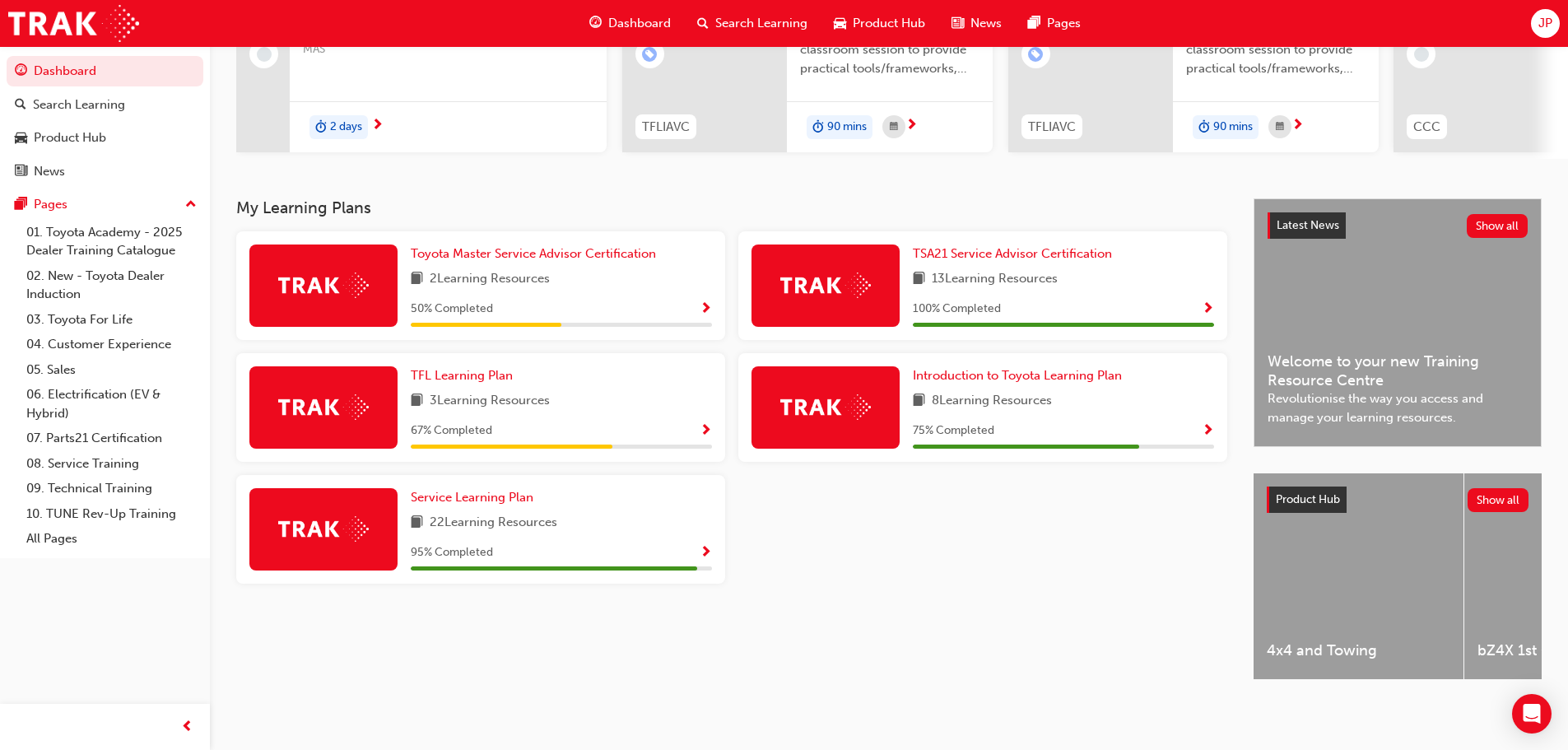
click at [704, 303] on span "Show Progress" at bounding box center [705, 310] width 12 height 15
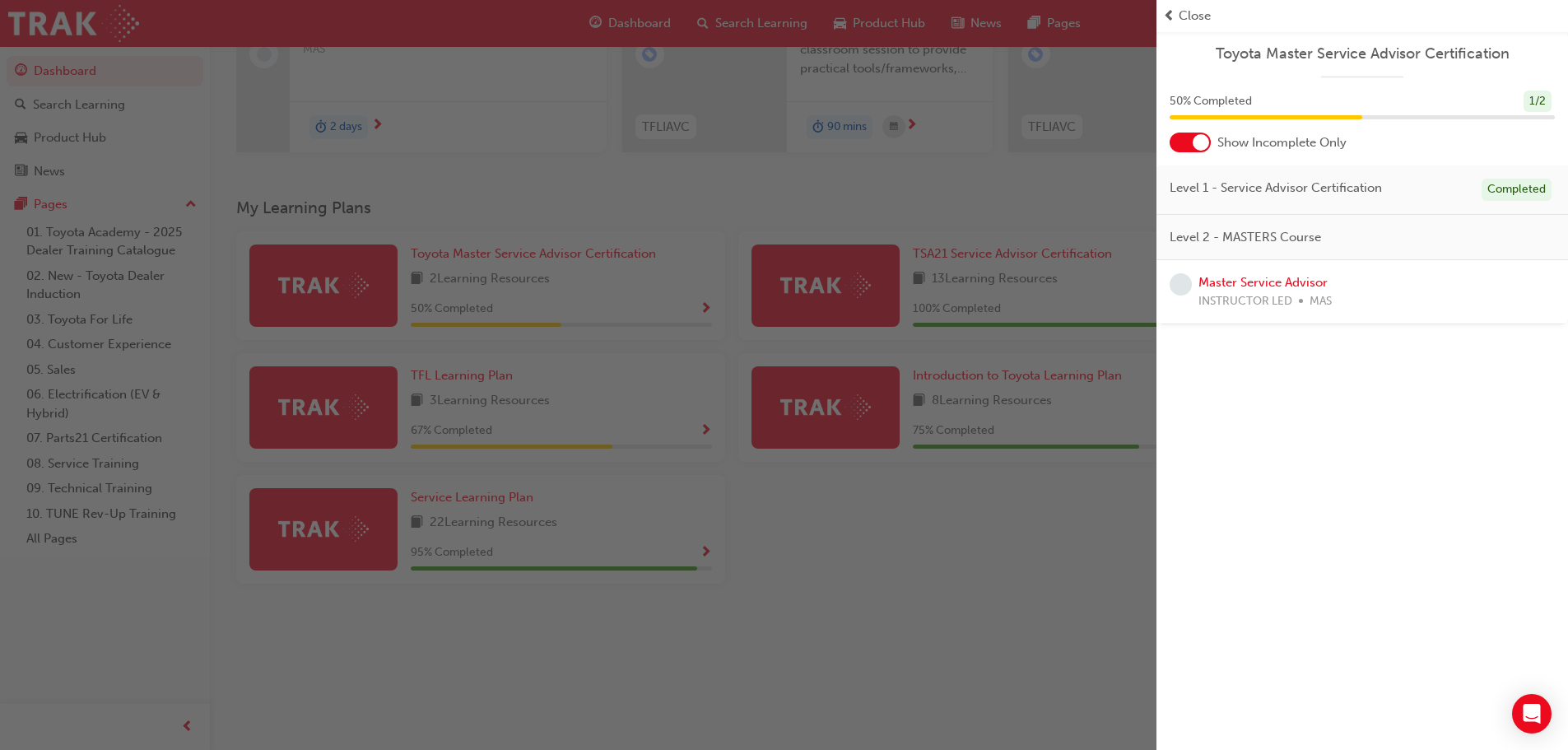
click at [737, 587] on div "button" at bounding box center [578, 375] width 1157 height 750
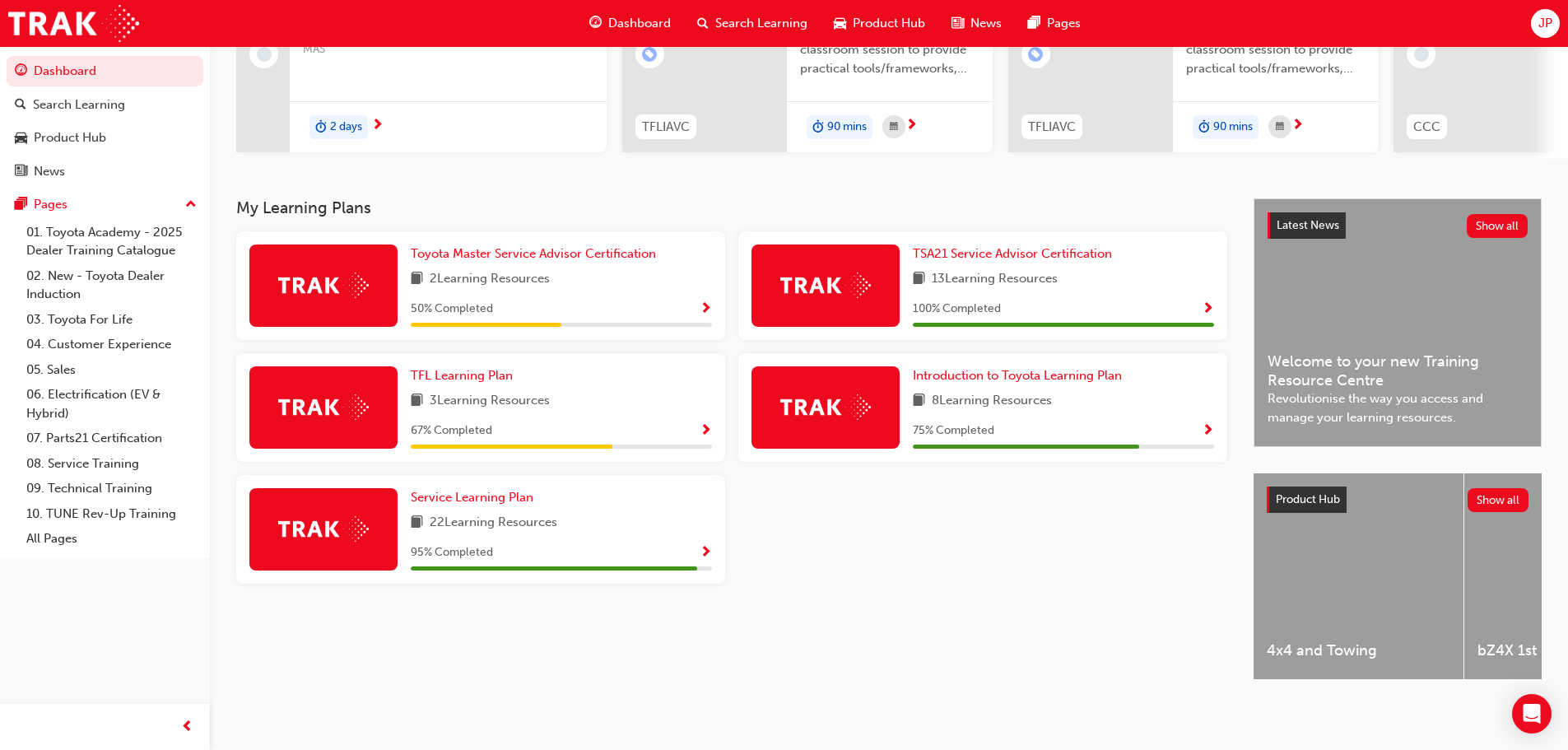
click at [710, 546] on span "Show Progress" at bounding box center [705, 553] width 12 height 15
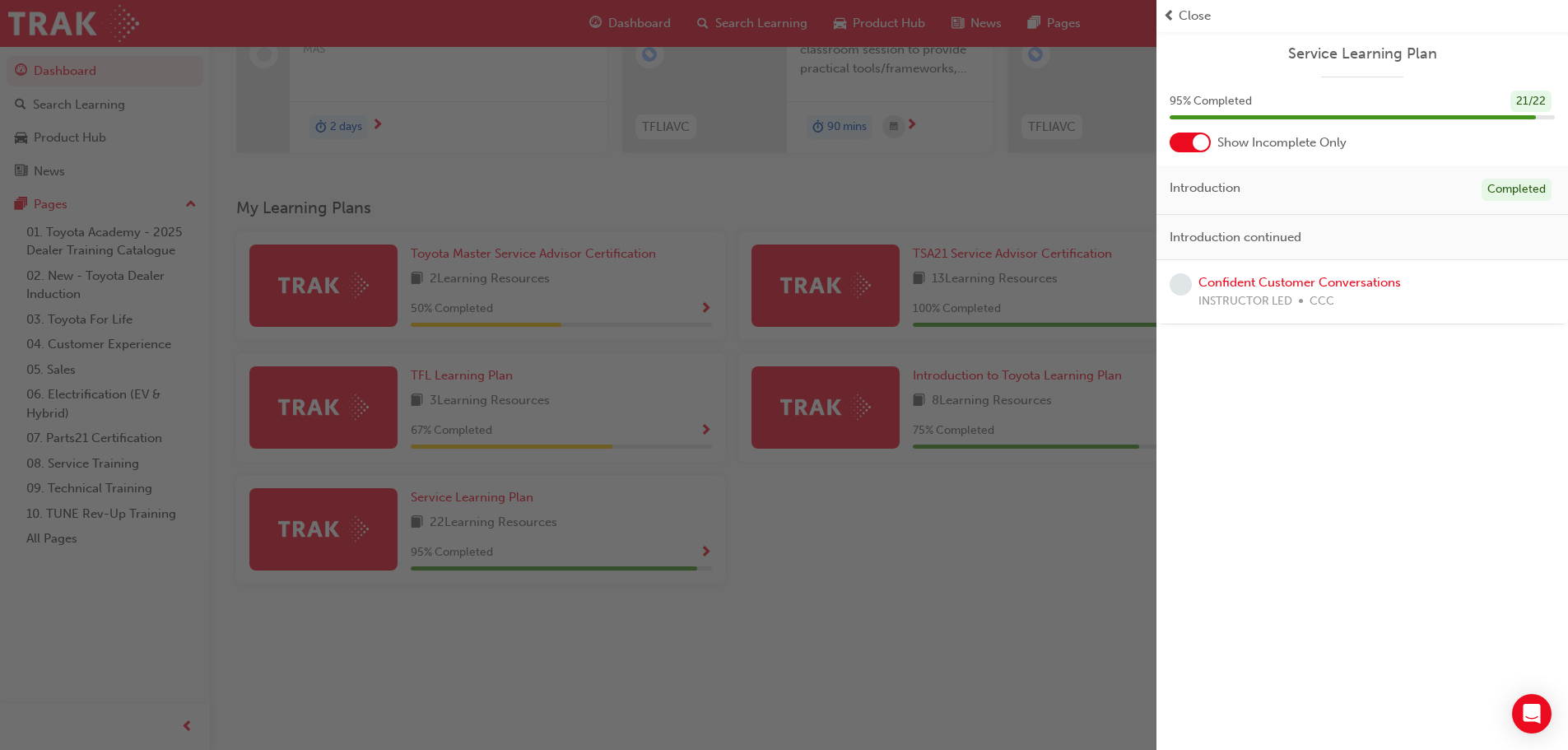
click at [914, 573] on div "button" at bounding box center [578, 375] width 1157 height 750
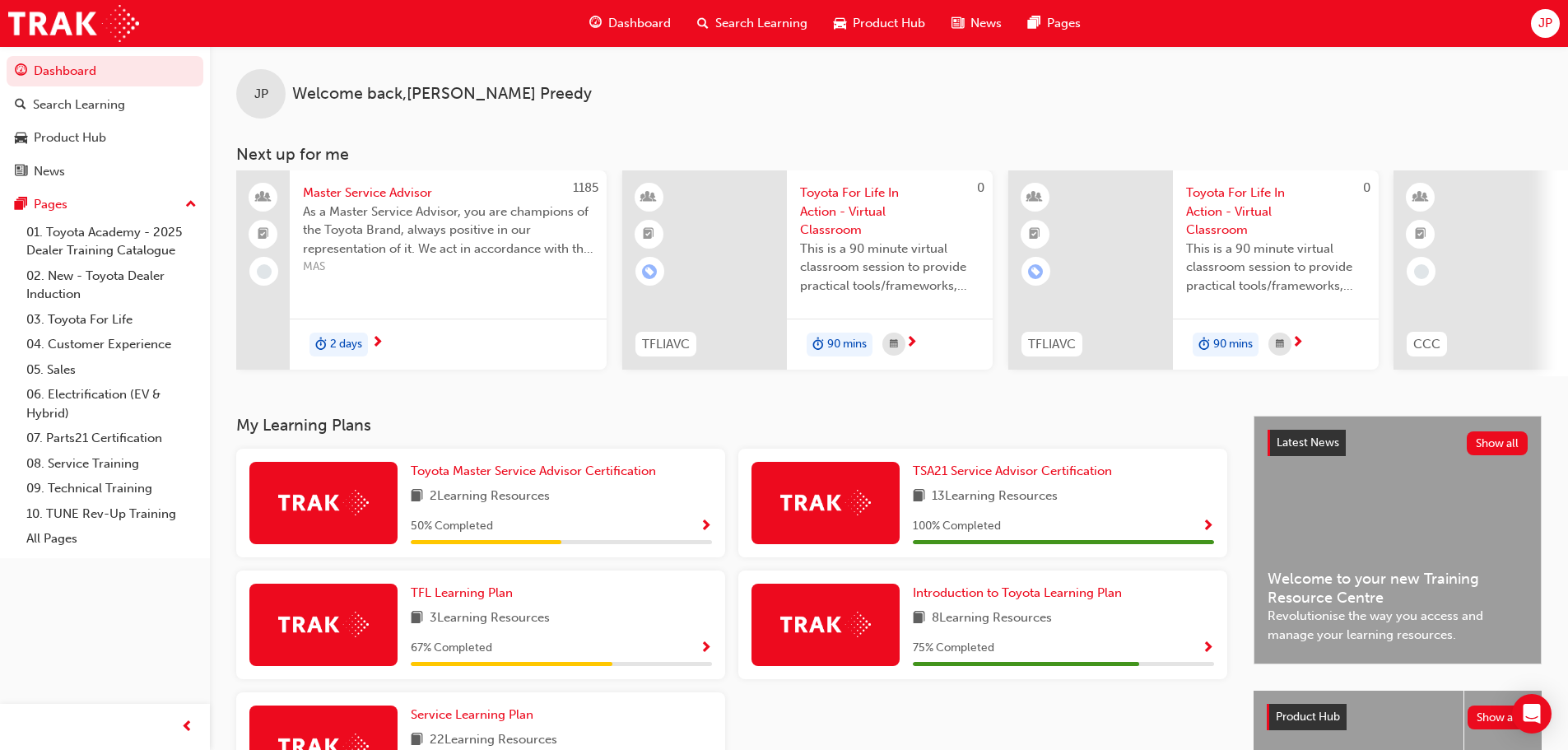
scroll to position [0, 0]
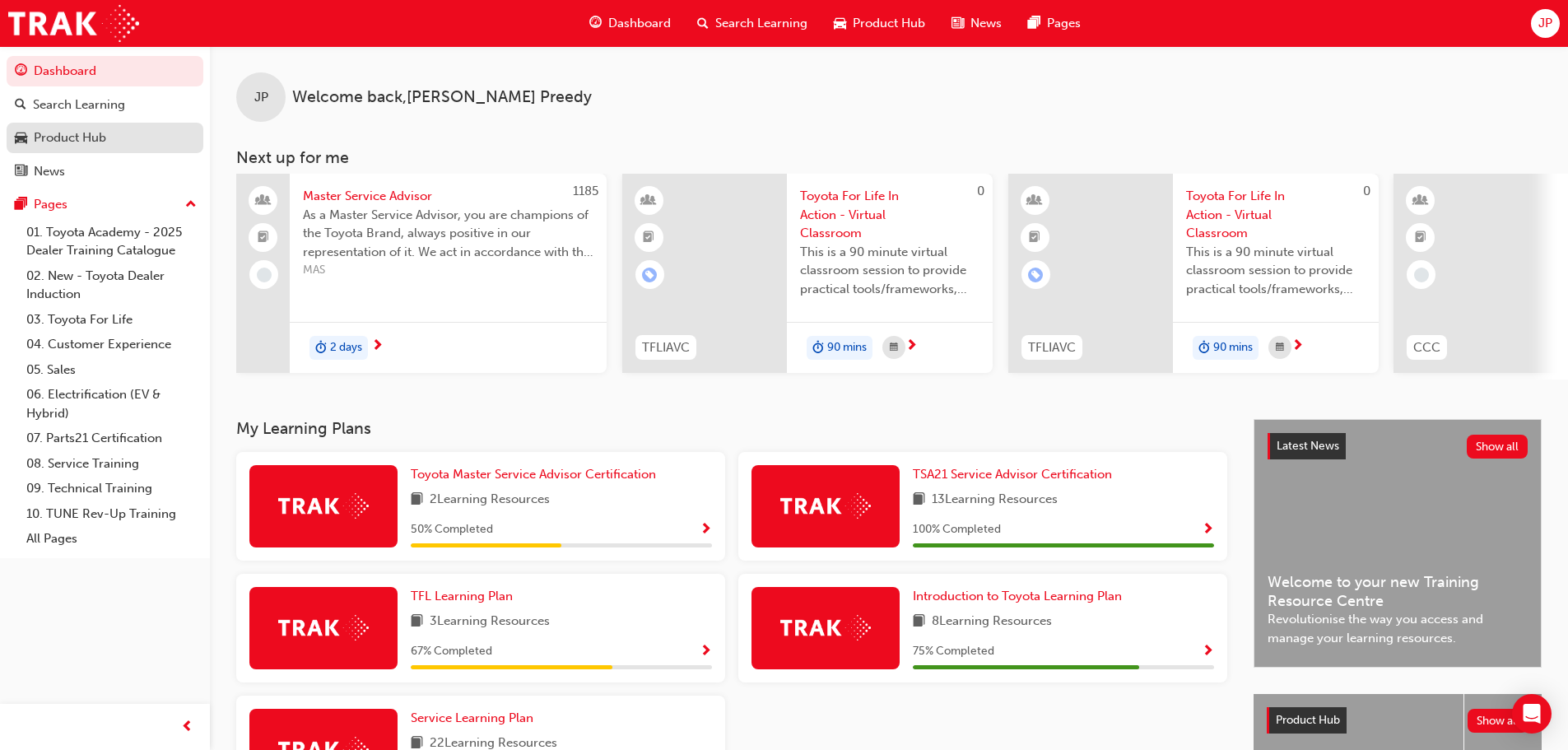
click at [80, 127] on link "Product Hub" at bounding box center [105, 137] width 197 height 30
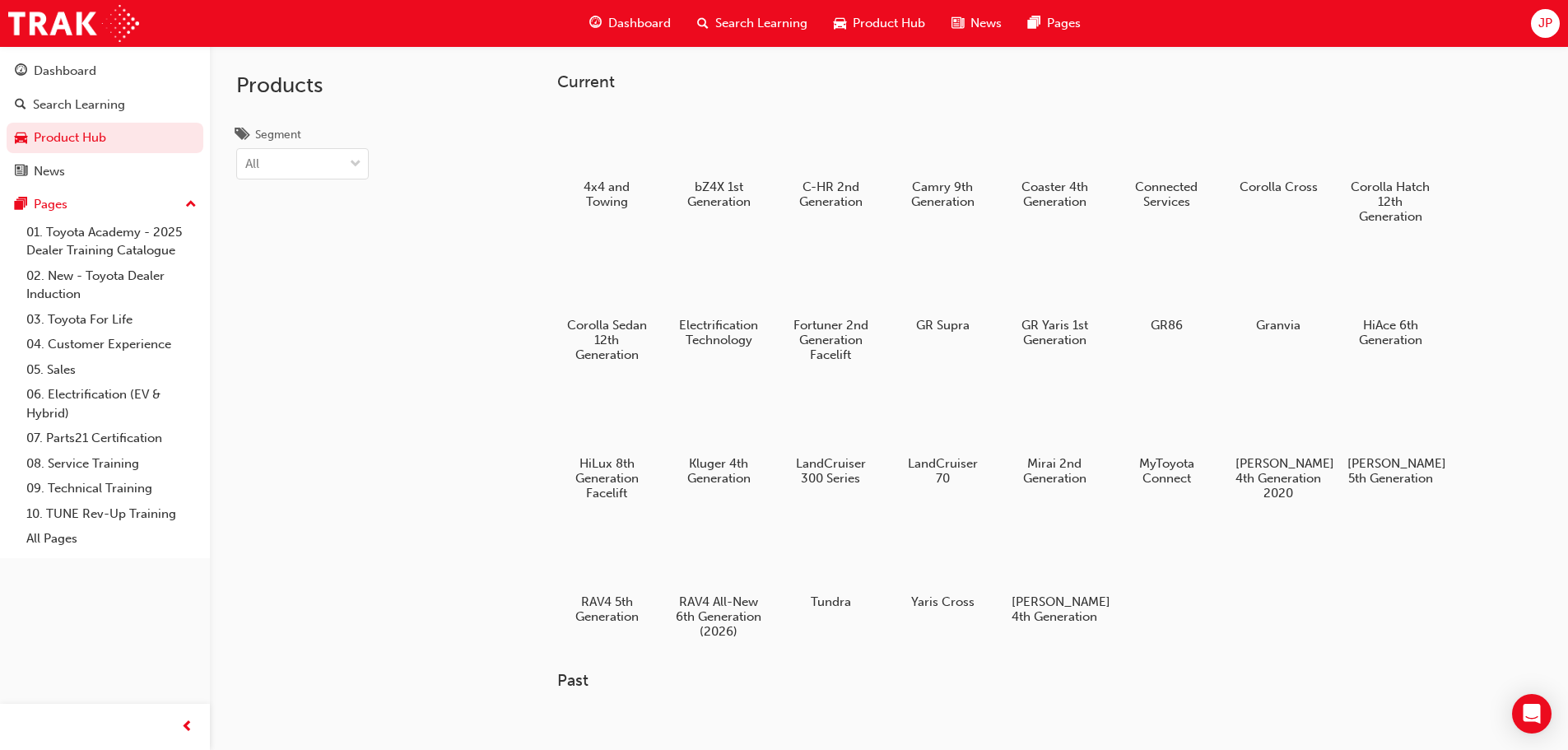
click at [104, 87] on button "Dashboard Search Learning Product Hub News Pages" at bounding box center [105, 121] width 197 height 137
click at [104, 63] on div "Dashboard" at bounding box center [105, 71] width 180 height 20
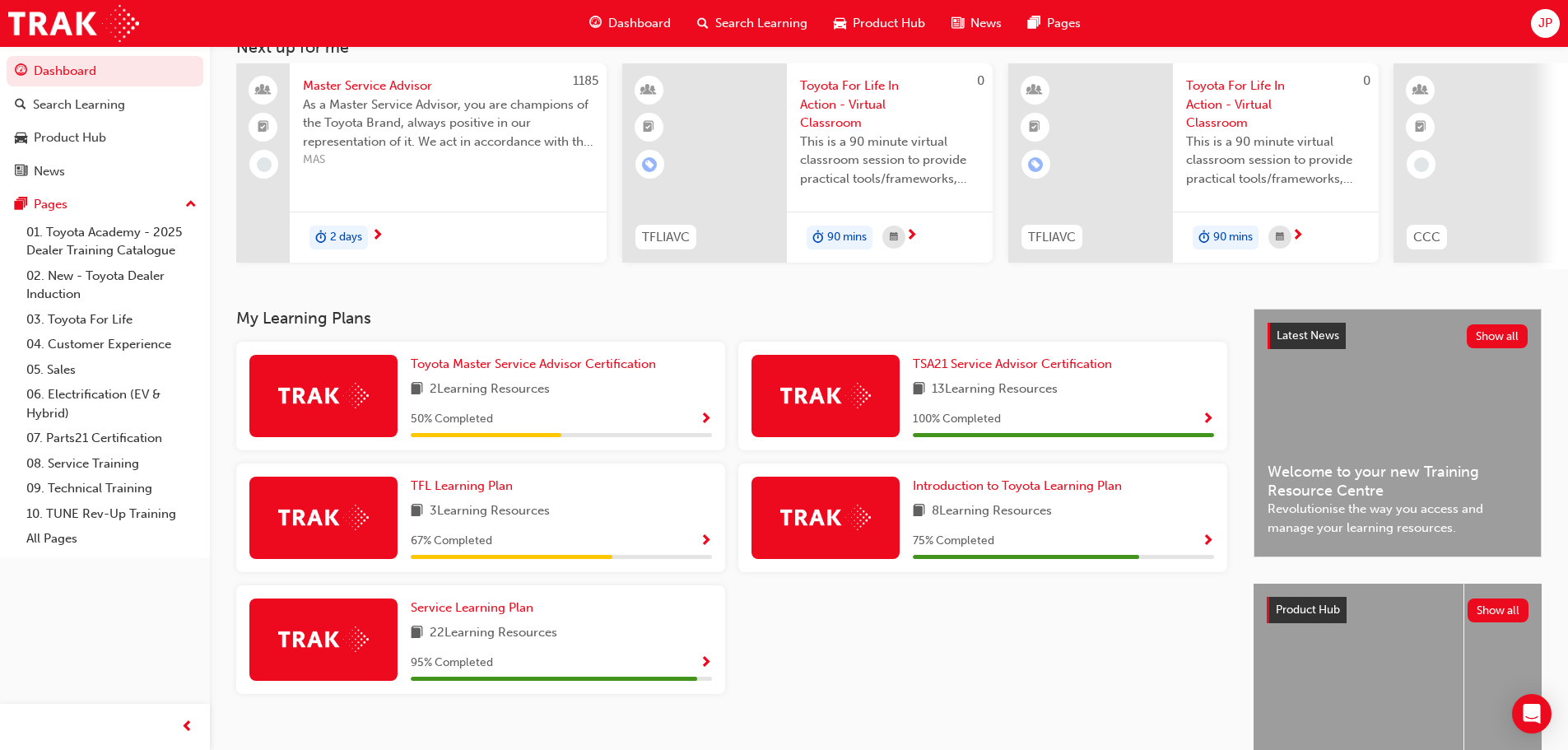
scroll to position [234, 0]
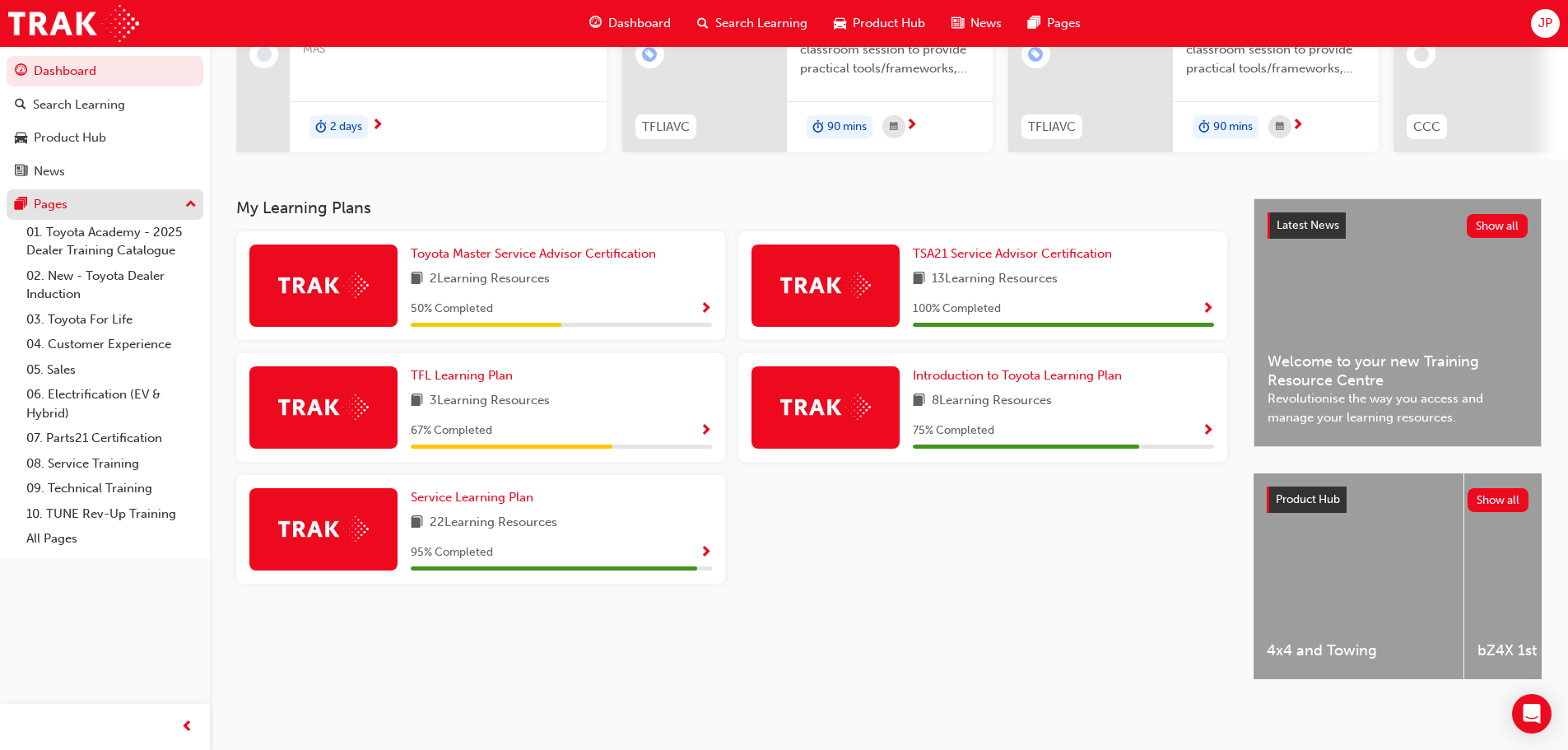
click at [86, 216] on button "Pages" at bounding box center [105, 204] width 197 height 30
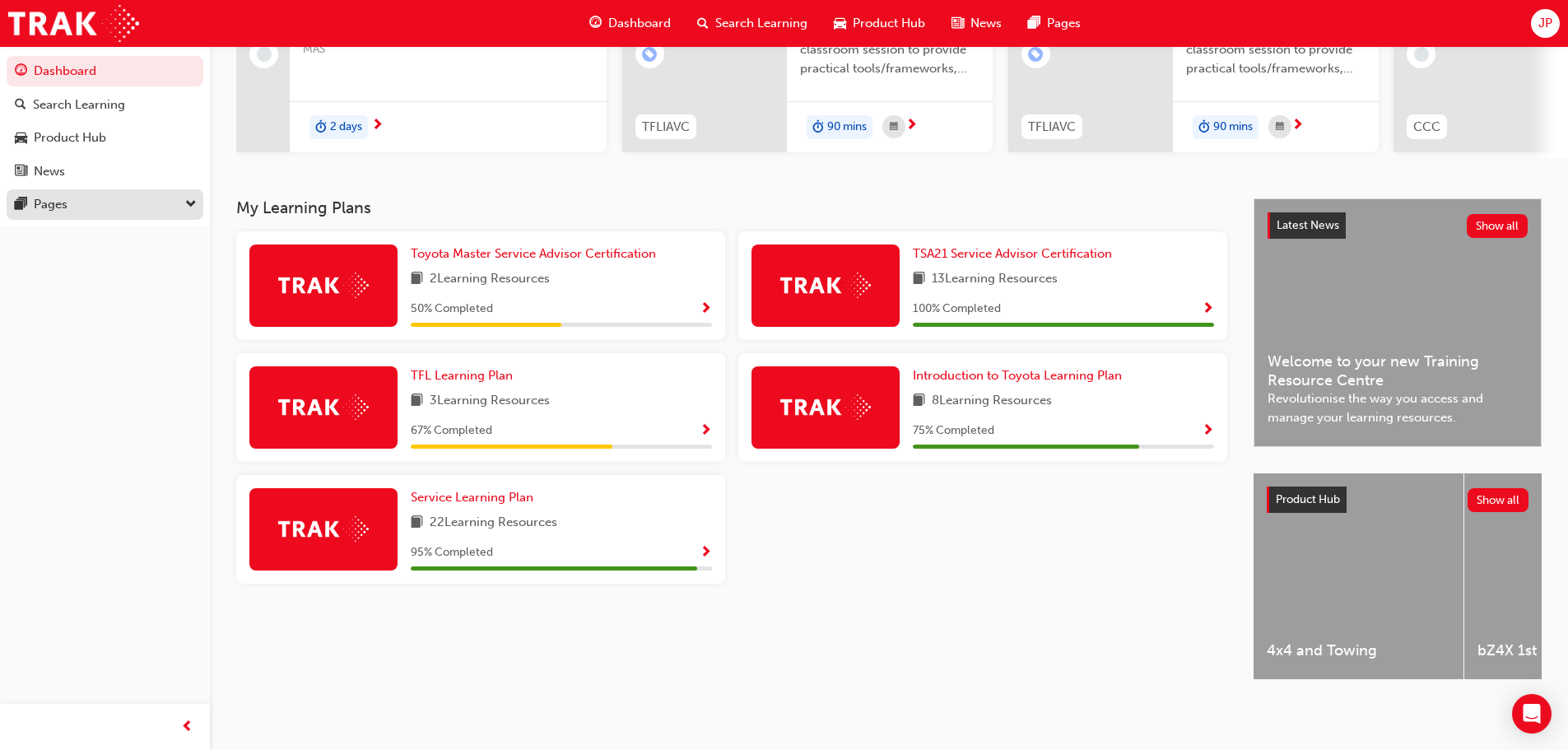
click at [89, 211] on div "Pages" at bounding box center [105, 204] width 180 height 20
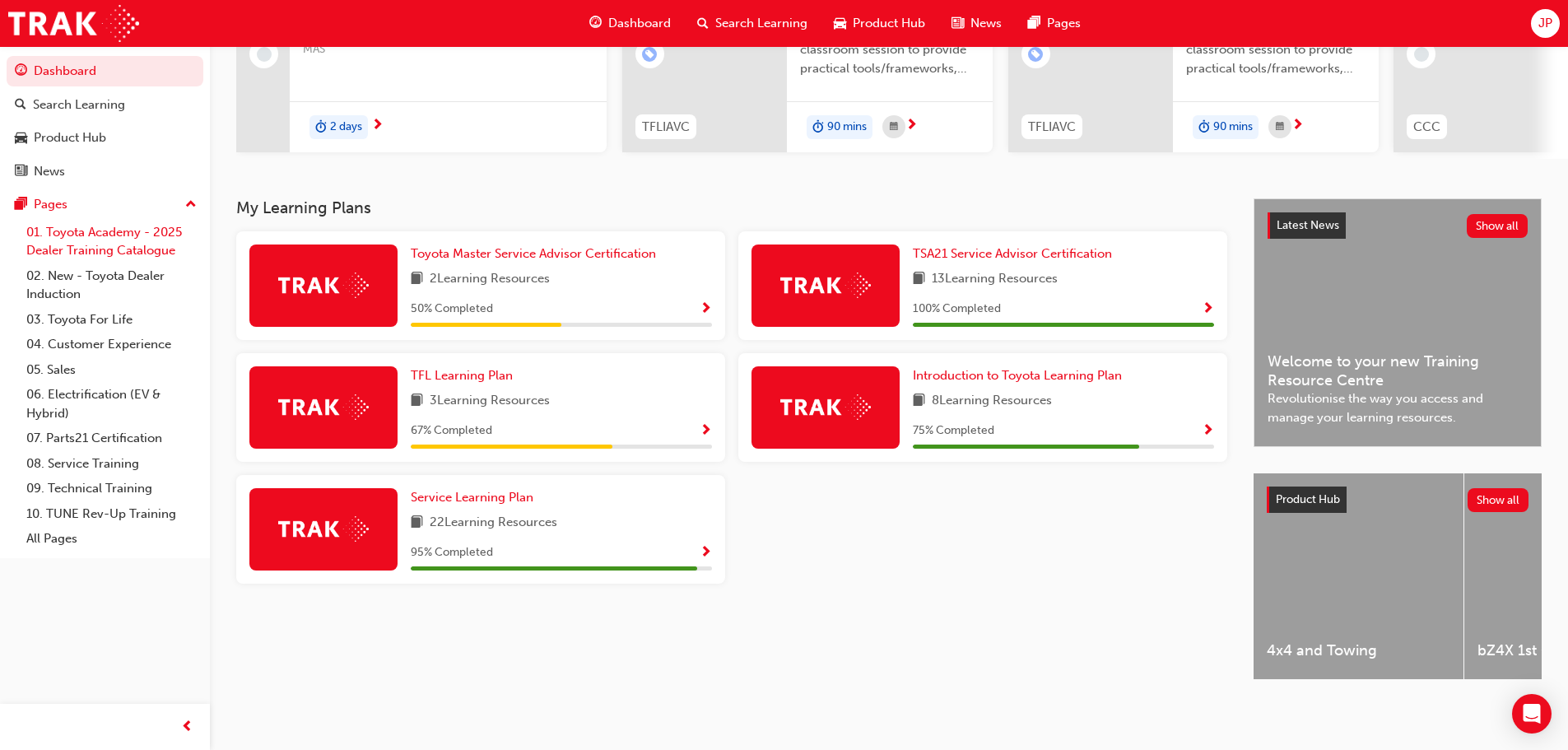
click at [105, 237] on link "01. Toyota Academy - 2025 Dealer Training Catalogue" at bounding box center [111, 241] width 184 height 43
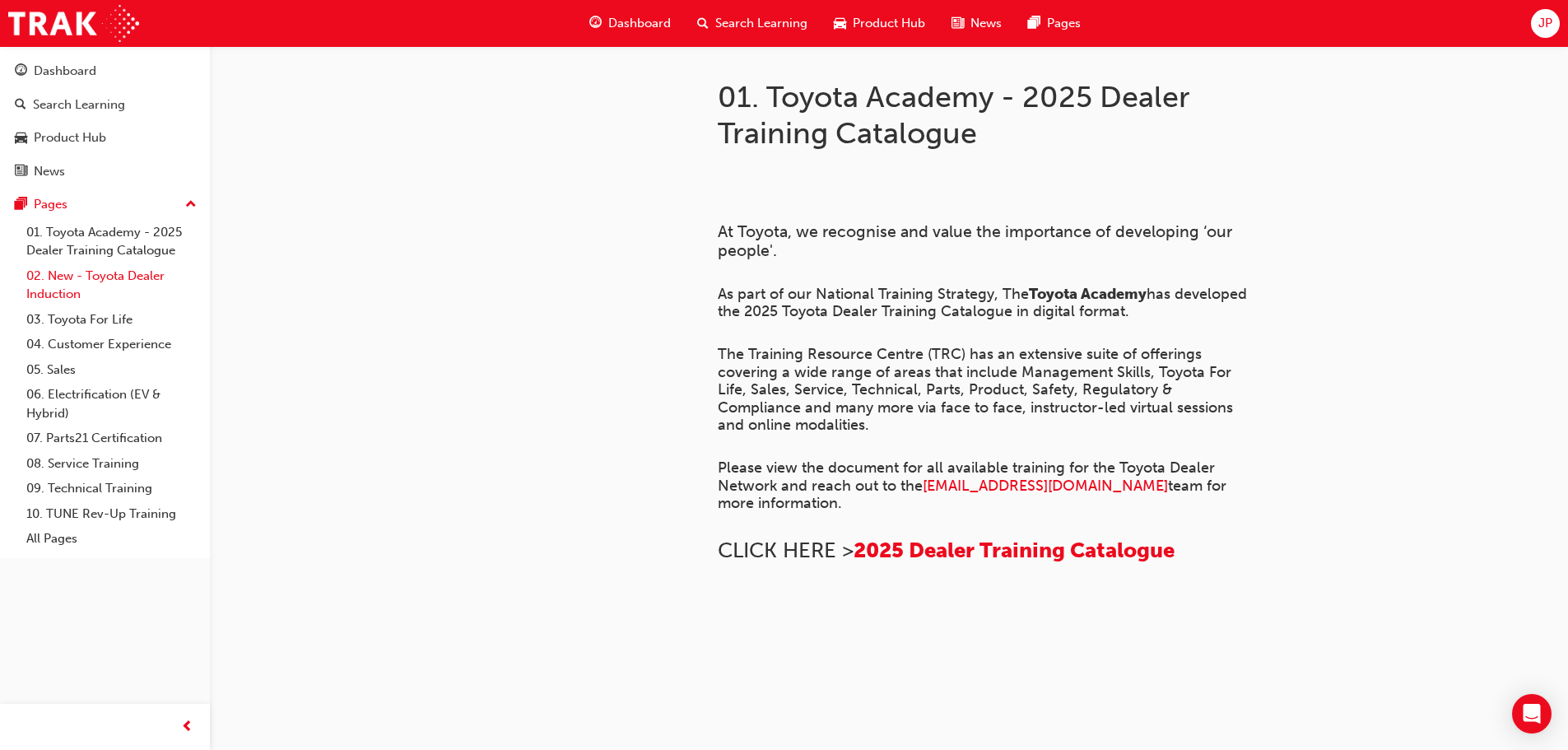
click at [103, 292] on link "02. New - Toyota Dealer Induction" at bounding box center [111, 284] width 184 height 43
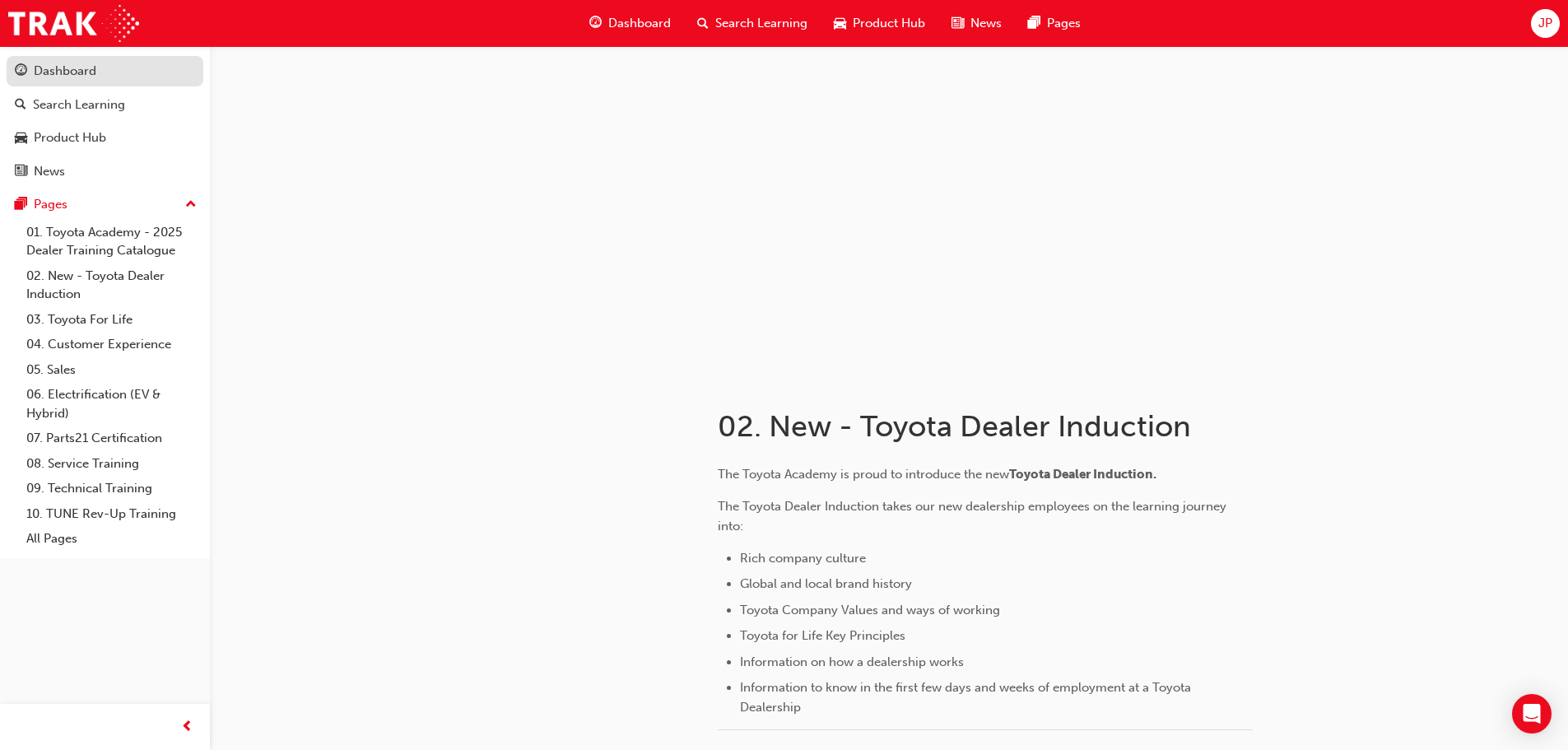
click at [109, 66] on div "Dashboard" at bounding box center [105, 71] width 180 height 20
